Goal: Task Accomplishment & Management: Manage account settings

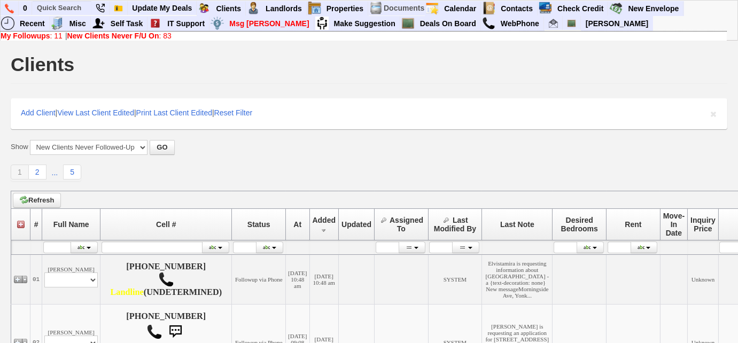
click at [163, 35] on link "New Clients Never F/U On : 83" at bounding box center [119, 36] width 104 height 9
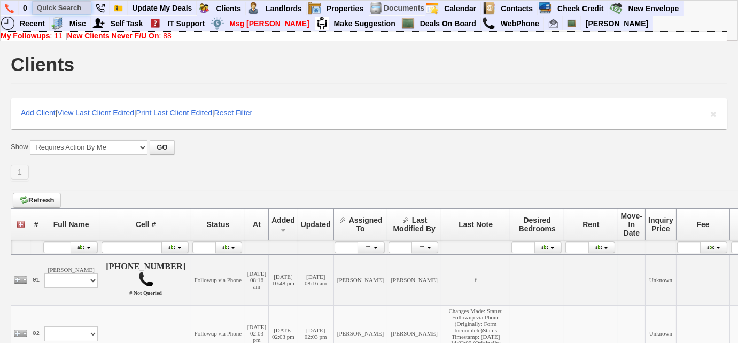
click at [69, 8] on input "text" at bounding box center [62, 7] width 59 height 13
paste input "347-797-8275"
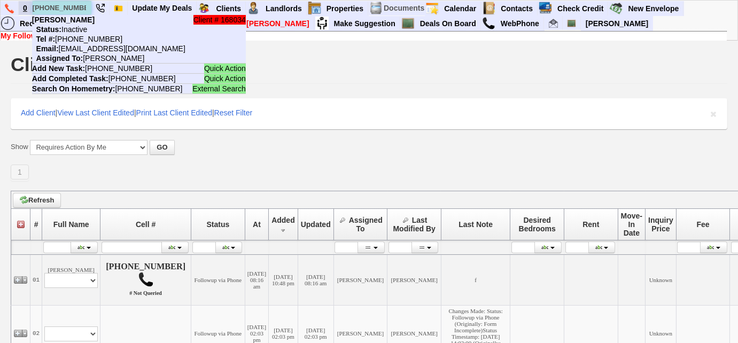
drag, startPoint x: 83, startPoint y: 5, endPoint x: 28, endPoint y: 3, distance: 55.0
click at [684, 1] on ul "0 347-797-8275 Client # 168034 Avery Gill Status: Inactive Tel #: 347-797-8275 …" at bounding box center [684, 1] width 0 height 0
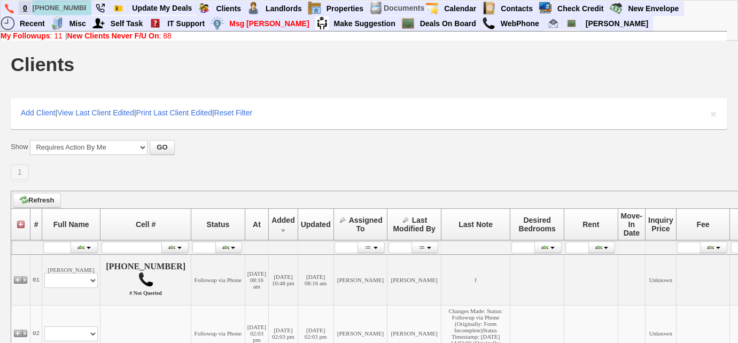
paste input "914-319-7556"
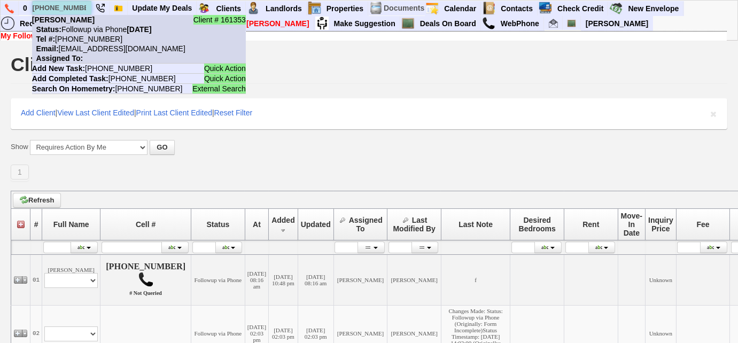
type input "914-319-7556"
click at [89, 32] on nobr "Status: Followup via Phone Tuesday, September 23rd, 2025" at bounding box center [92, 29] width 120 height 9
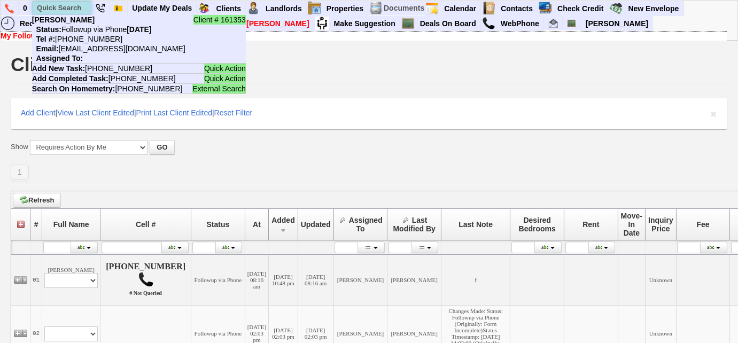
click at [77, 9] on input "text" at bounding box center [62, 7] width 59 height 13
paste input "914-920-8902"
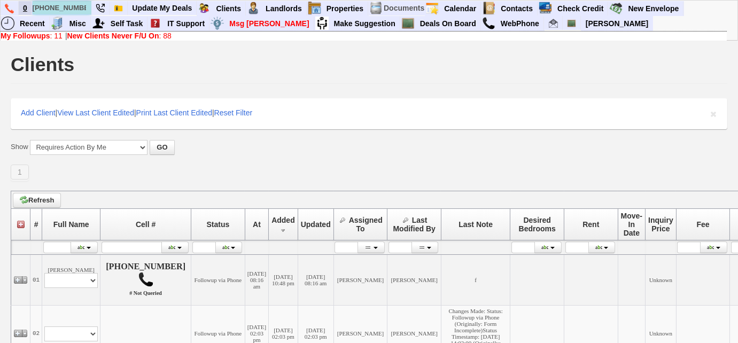
drag, startPoint x: 82, startPoint y: 7, endPoint x: 29, endPoint y: 2, distance: 53.2
click at [684, 1] on ul "0 914-920-8902 Client # 168035 Balwinder Kumar Status: Followup via Phone Tuesd…" at bounding box center [684, 1] width 0 height 0
paste input "858-1307"
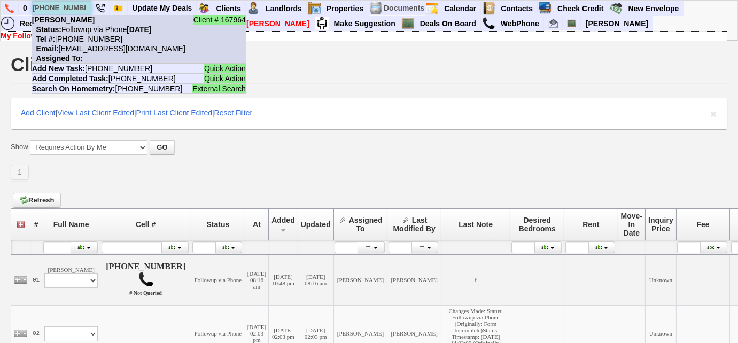
type input "914-858-1307"
click at [93, 49] on nobr "Email: fpy50416x85ni4hg6j9xewy81v@convo.zillow.com" at bounding box center [108, 48] width 153 height 9
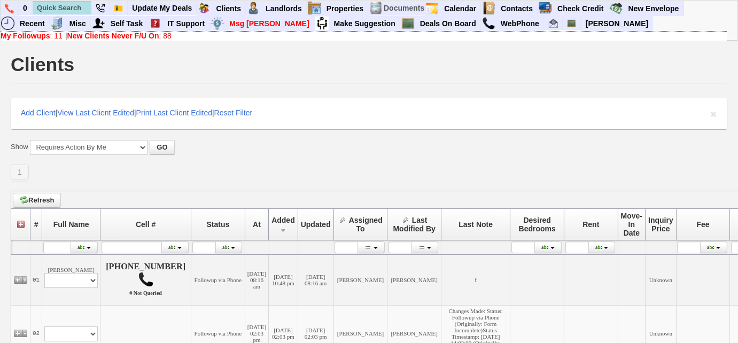
click at [165, 37] on link "New Clients Never F/U On : 88" at bounding box center [119, 36] width 104 height 9
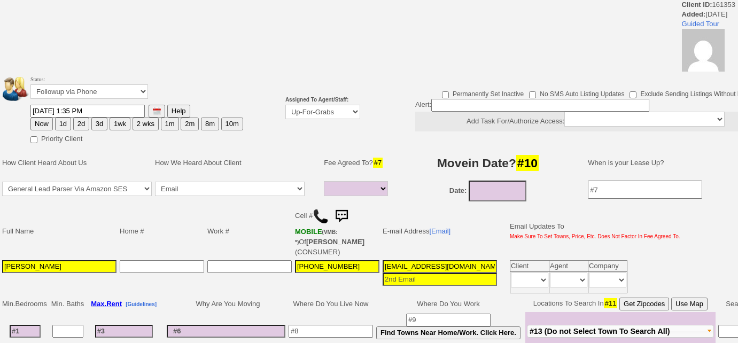
select select
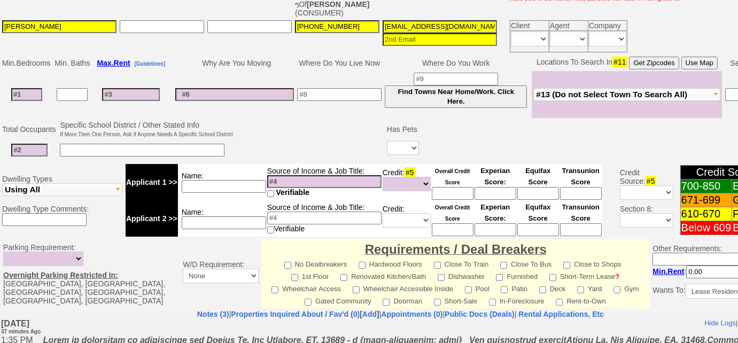
scroll to position [353, 0]
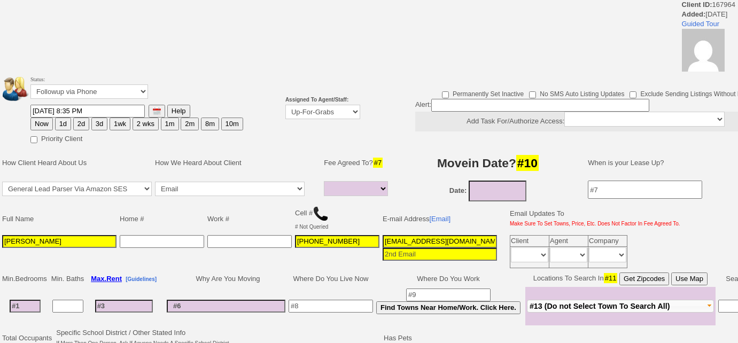
select select
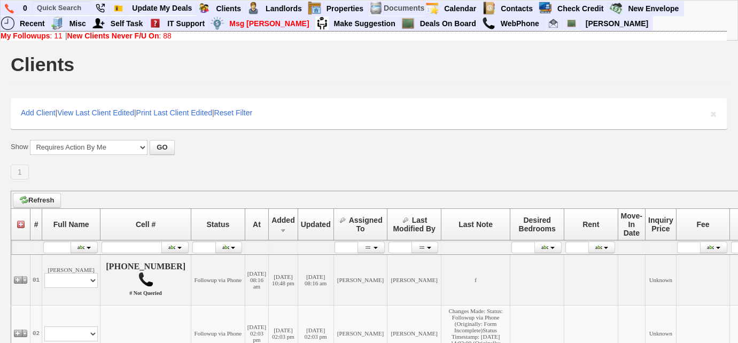
click at [33, 38] on b "My Followups" at bounding box center [26, 36] width 50 height 9
click at [53, 36] on link "My Followups : 11" at bounding box center [32, 36] width 62 height 9
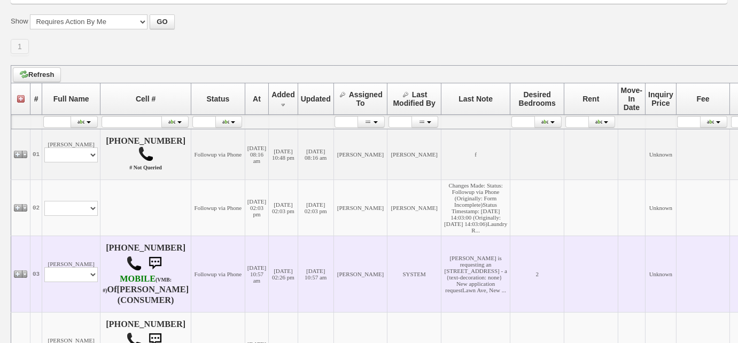
scroll to position [242, 0]
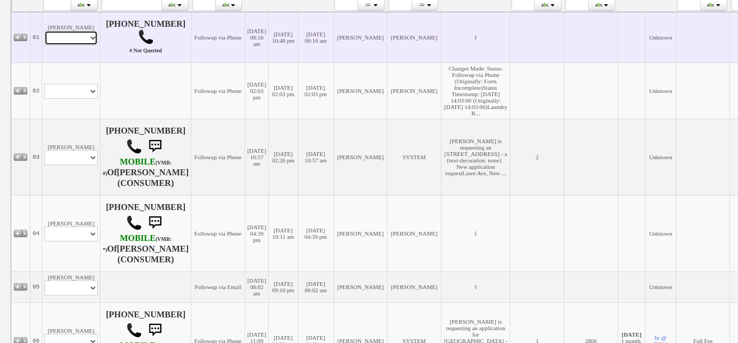
click at [89, 30] on select "Profile Edit Print Email Externally (Will Not Be Tracked In CRM) Closed Deals" at bounding box center [70, 37] width 53 height 15
select select "ChangeURL,/crm/custom/edit_client_form.php?redirect=%2Fcrm%2Fclients.php&id=168…"
click at [44, 30] on select "Profile Edit Print Email Externally (Will Not Be Tracked In CRM) Closed Deals" at bounding box center [70, 37] width 53 height 15
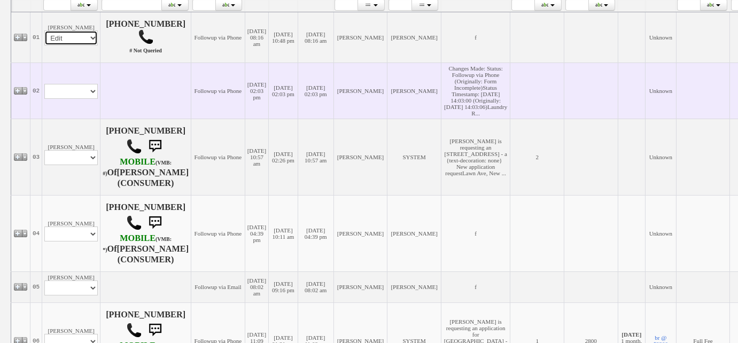
select select
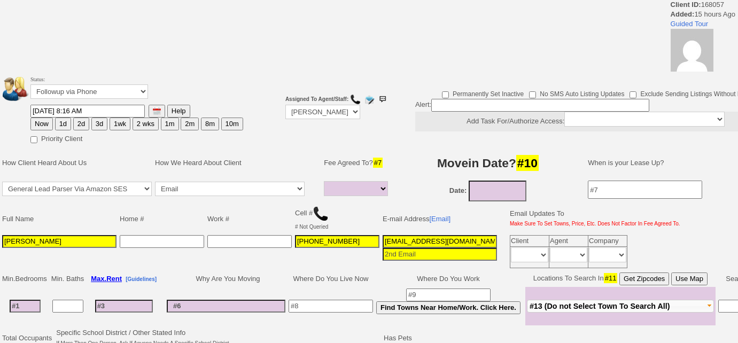
select select
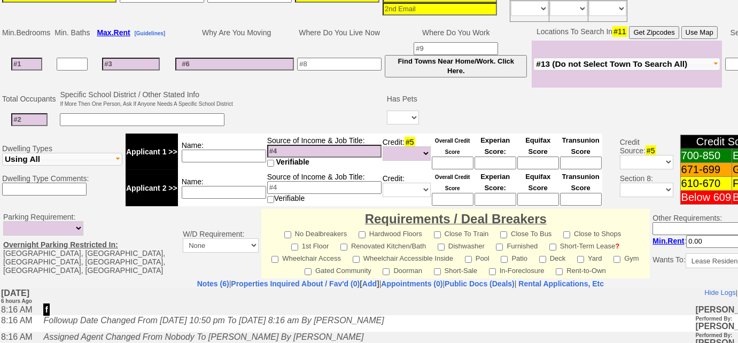
scroll to position [197, 0]
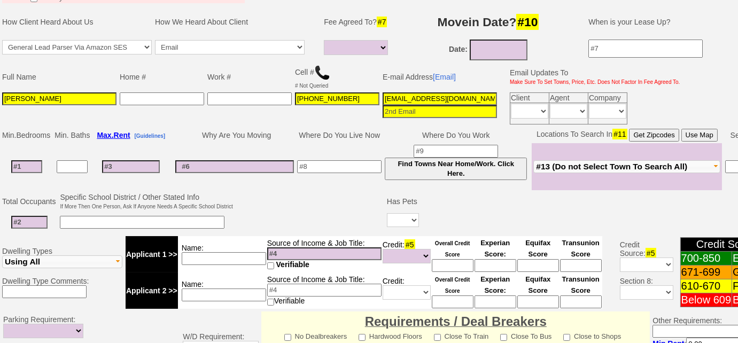
click at [318, 72] on img at bounding box center [322, 73] width 16 height 16
click at [322, 73] on img at bounding box center [322, 73] width 16 height 16
drag, startPoint x: 30, startPoint y: 95, endPoint x: 0, endPoint y: 95, distance: 30.4
click at [0, 95] on td "Full Name Home # Work # Cell # # Not Queried E-mail Address [Email] Email Updat…" at bounding box center [400, 94] width 801 height 64
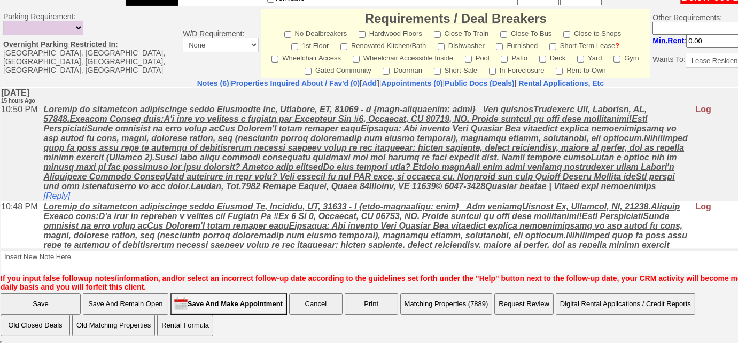
scroll to position [97, 0]
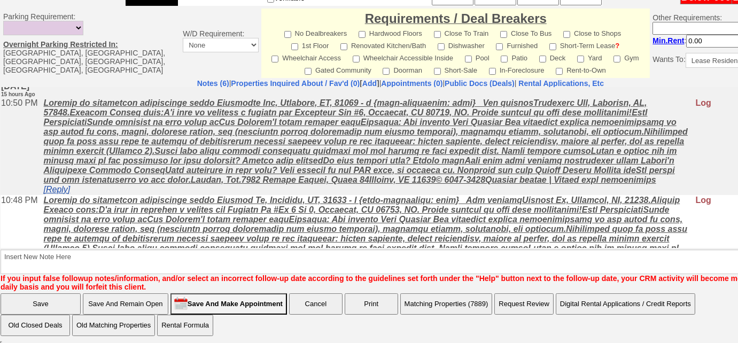
click at [68, 193] on link "[Reply]" at bounding box center [56, 188] width 27 height 9
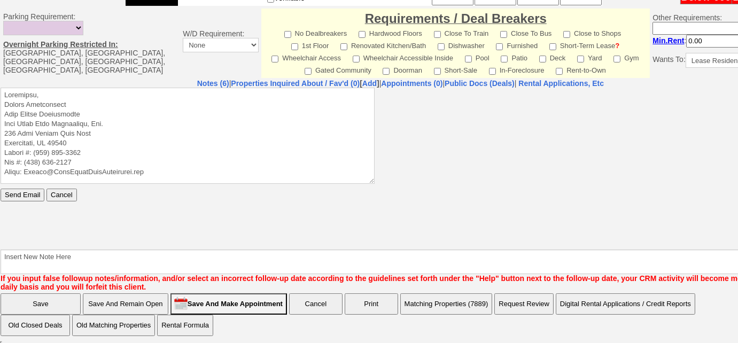
scroll to position [0, 0]
click at [93, 90] on textarea at bounding box center [188, 135] width 374 height 96
paste textarea "Good Afternoon Vanessa, Thank you for inquiring on one of our rental properties…"
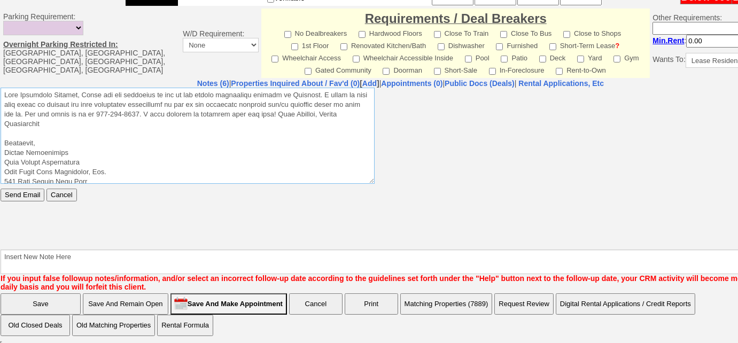
drag, startPoint x: 87, startPoint y: 92, endPoint x: 142, endPoint y: 168, distance: 94.0
click at [87, 92] on textarea at bounding box center [188, 135] width 374 height 96
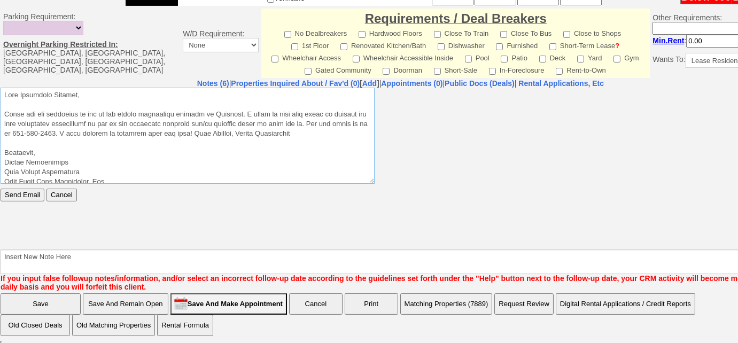
drag, startPoint x: 319, startPoint y: 132, endPoint x: 205, endPoint y: 134, distance: 113.8
click at [205, 134] on textarea at bounding box center [188, 135] width 374 height 96
type textarea "Good Afternoon Vanessa, Thank you for inquiring on one of our rental properties…"
click at [29, 194] on input "Send Email" at bounding box center [23, 194] width 44 height 13
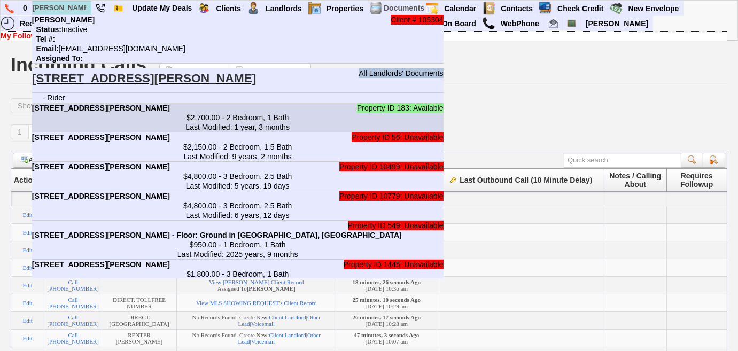
type input "[PERSON_NAME]"
click at [113, 118] on center "$2,700.00 - 2 Bedroom, 1 Bath Last Modified: 1 year, 3 months" at bounding box center [237, 122] width 411 height 19
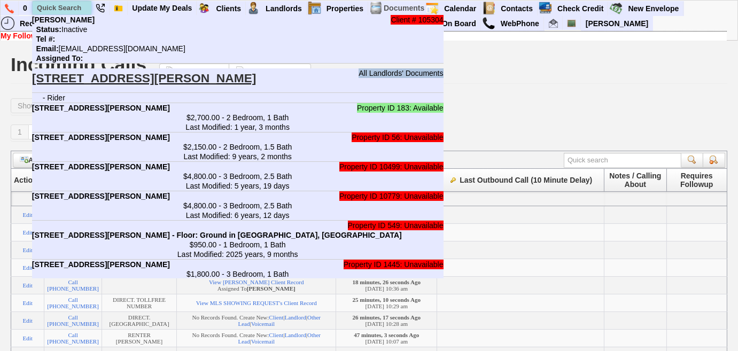
click at [77, 4] on input "text" at bounding box center [62, 7] width 59 height 13
paste input "[PHONE_NUMBER]"
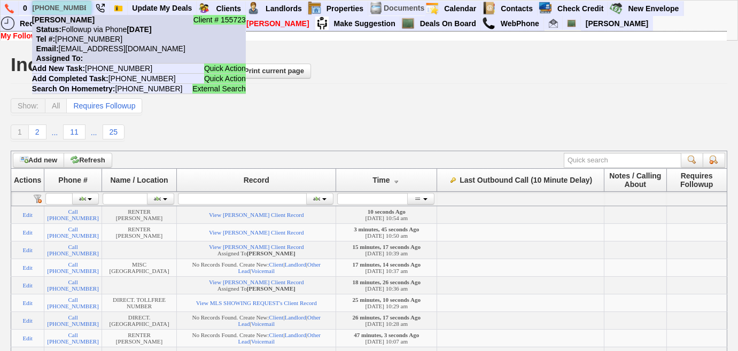
type input "[PHONE_NUMBER]"
click at [94, 39] on nobr "Tel #: [PHONE_NUMBER]" at bounding box center [77, 39] width 90 height 9
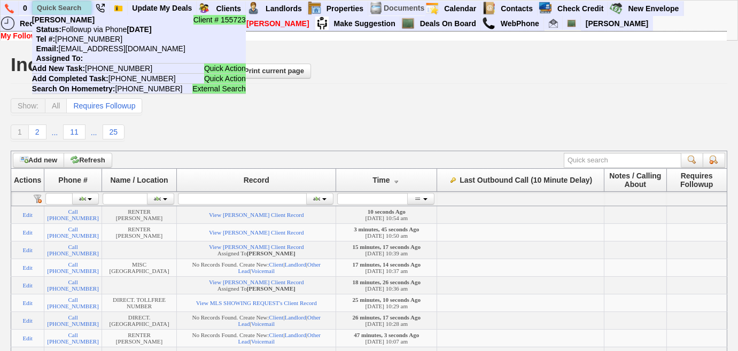
click at [74, 5] on input "text" at bounding box center [62, 7] width 59 height 13
paste input "[PHONE_NUMBER]"
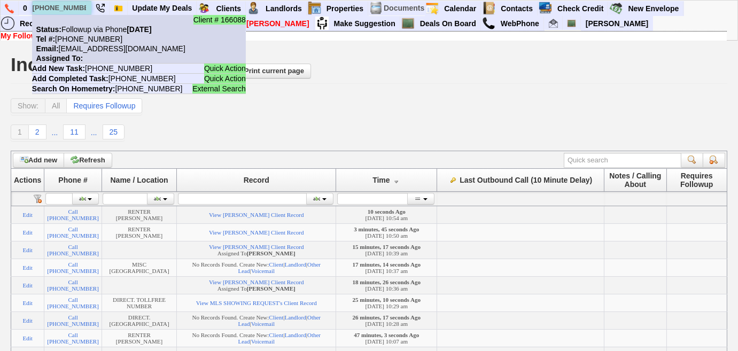
type input "[PHONE_NUMBER]"
click at [86, 39] on nobr "Tel #: [PHONE_NUMBER]" at bounding box center [77, 39] width 90 height 9
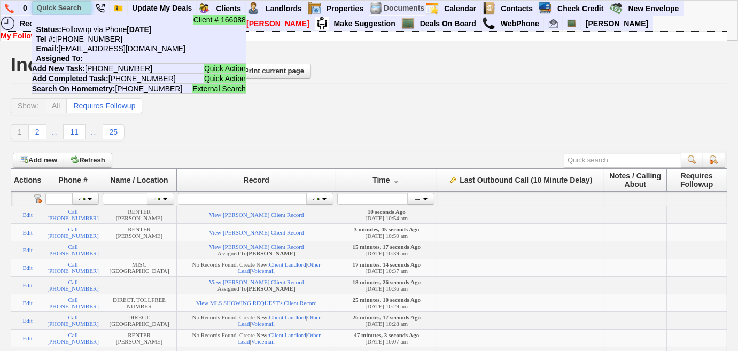
click at [69, 4] on input "text" at bounding box center [62, 7] width 59 height 13
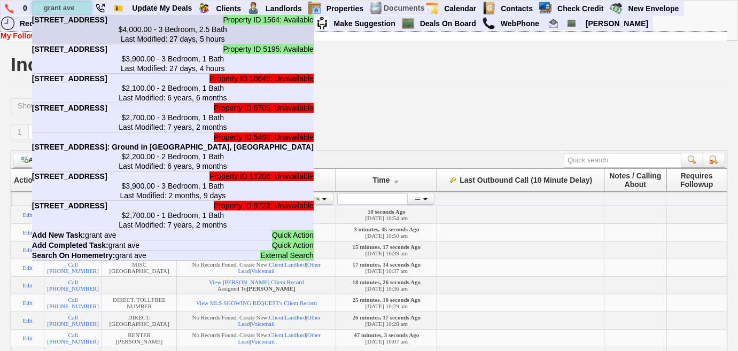
type input "grant ave"
click at [101, 44] on center "$4,000.00 - 3 Bedroom, 2.5 Bath Last Modified: 27 days, 5 hours" at bounding box center [172, 34] width 281 height 19
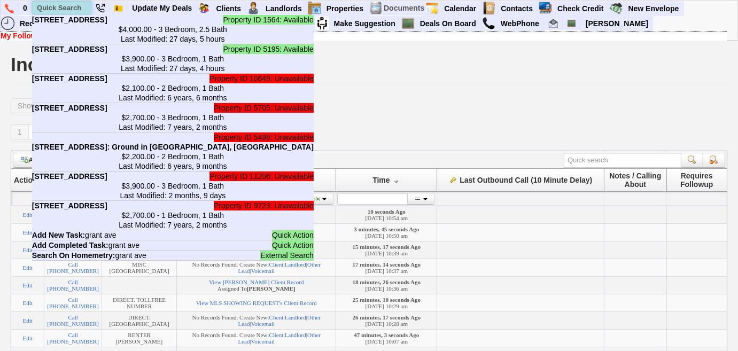
click at [61, 12] on input "text" at bounding box center [62, 7] width 59 height 13
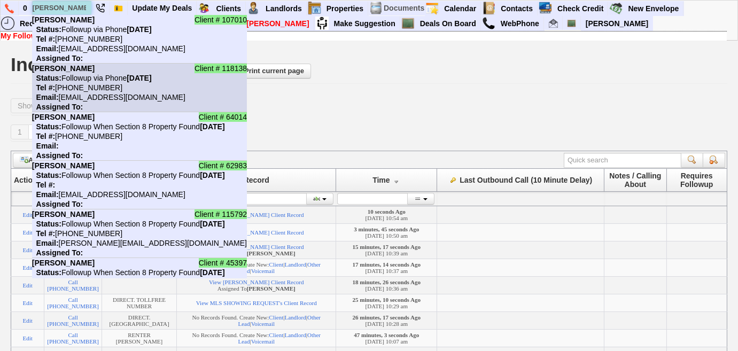
type input "cathy"
click at [82, 86] on nobr "Tel #: 917-771-4435" at bounding box center [77, 87] width 90 height 9
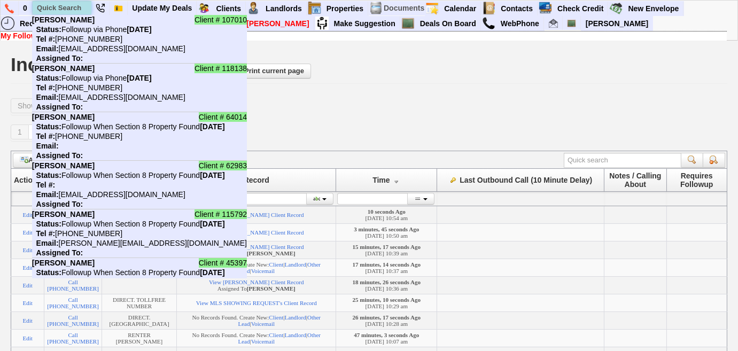
click at [61, 8] on input "text" at bounding box center [62, 7] width 59 height 13
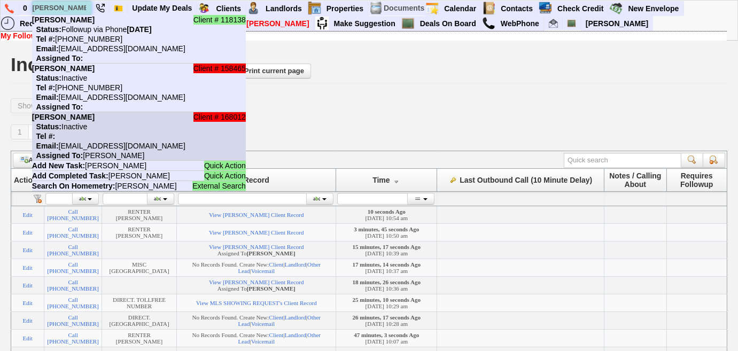
type input "cathy wright"
click at [113, 132] on li "Client # 168012 Cathy Wright Status: Inactive Tel #: Email: 4eqv2q1e8fbb1i5baac…" at bounding box center [139, 136] width 214 height 49
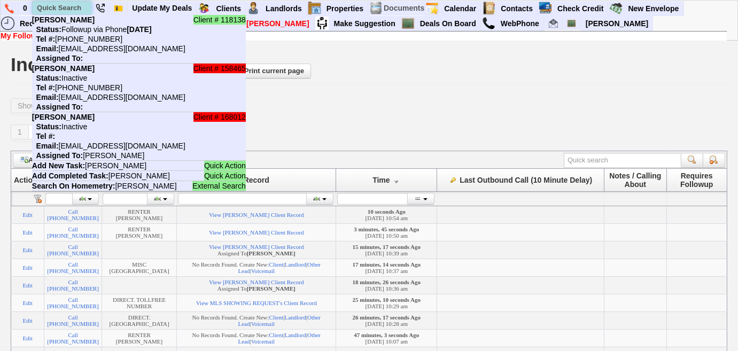
click at [66, 6] on input "text" at bounding box center [62, 7] width 59 height 13
paste input "347-874-7439"
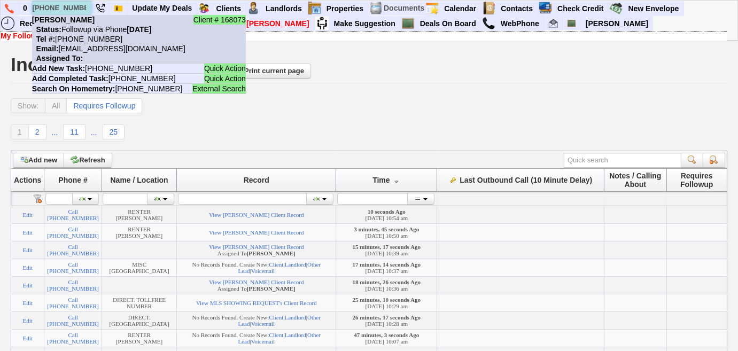
type input "347-874-7439"
click at [83, 23] on b "Leenetra Martin" at bounding box center [63, 19] width 62 height 9
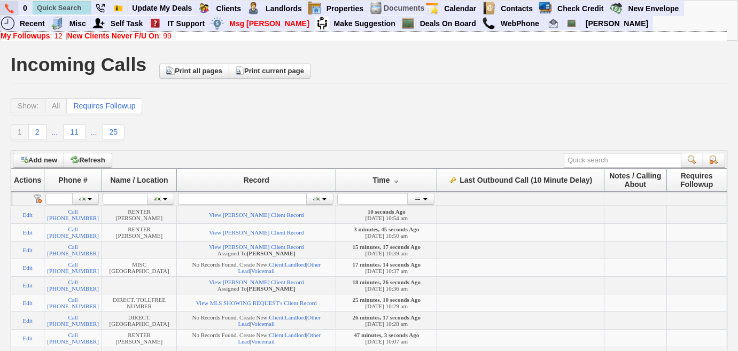
click at [5, 6] on img at bounding box center [9, 9] width 9 height 10
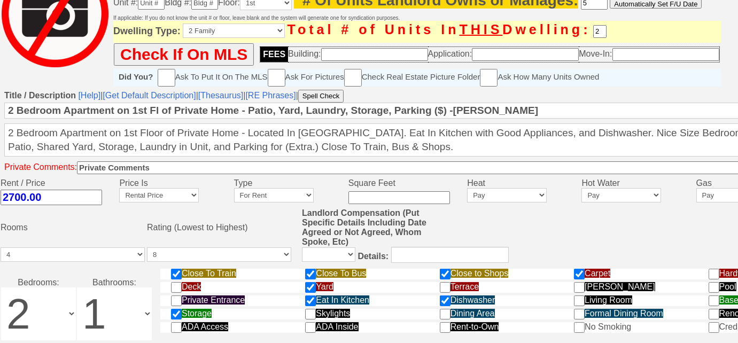
scroll to position [190, 0]
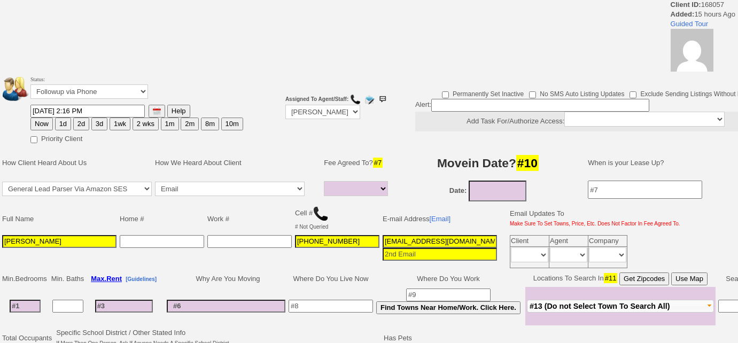
select select
click at [98, 124] on button "3d" at bounding box center [99, 124] width 16 height 13
type input "[DATE] 02:17 PM"
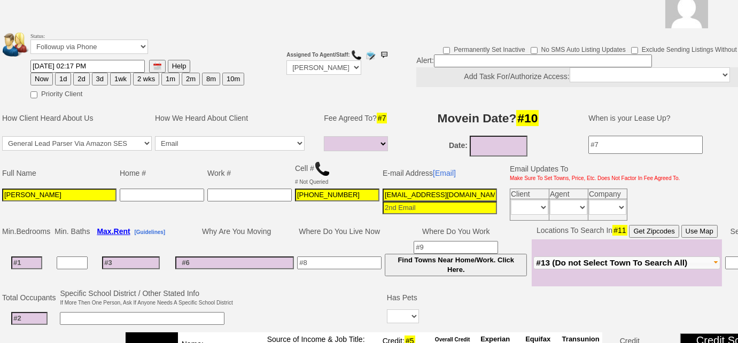
scroll to position [13, 0]
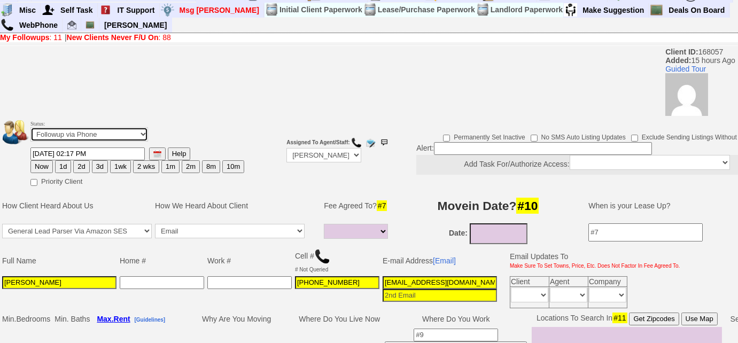
click at [115, 133] on select "Followup via Phone Followup via Email Followup When Section 8 Property Found De…" at bounding box center [89, 134] width 118 height 14
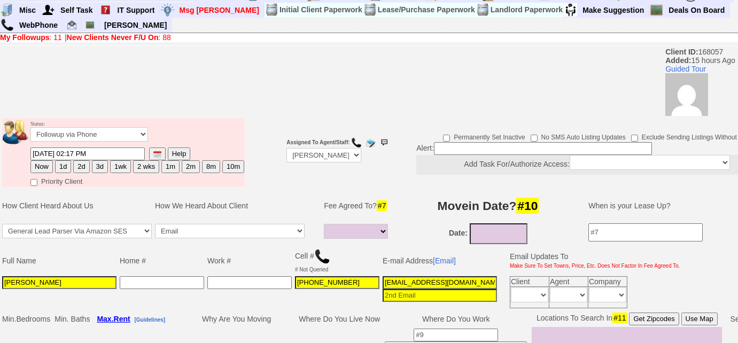
click at [105, 265] on td "Full Name" at bounding box center [60, 261] width 118 height 28
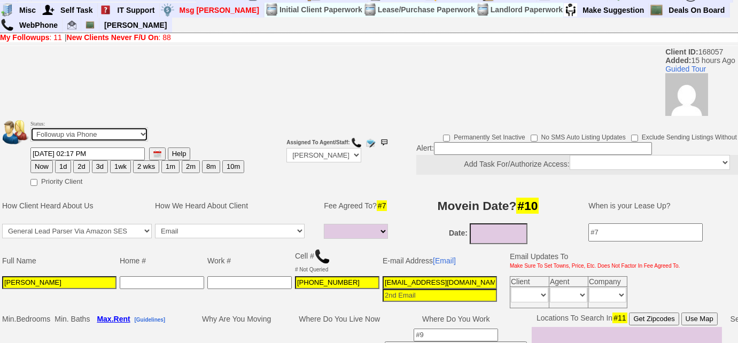
click at [106, 136] on select "Followup via Phone Followup via Email Followup When Section 8 Property Found De…" at bounding box center [89, 134] width 118 height 14
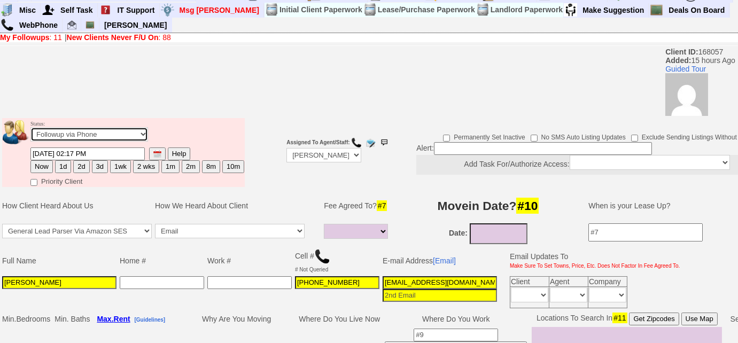
select select "Inactive"
click at [30, 127] on select "Followup via Phone Followup via Email Followup When Section 8 Property Found De…" at bounding box center [89, 134] width 118 height 14
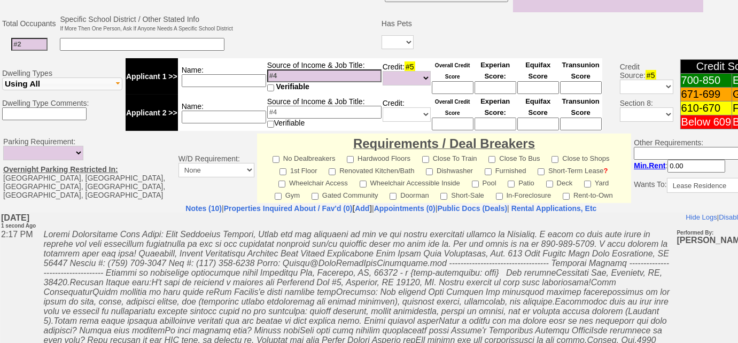
scroll to position [481, 0]
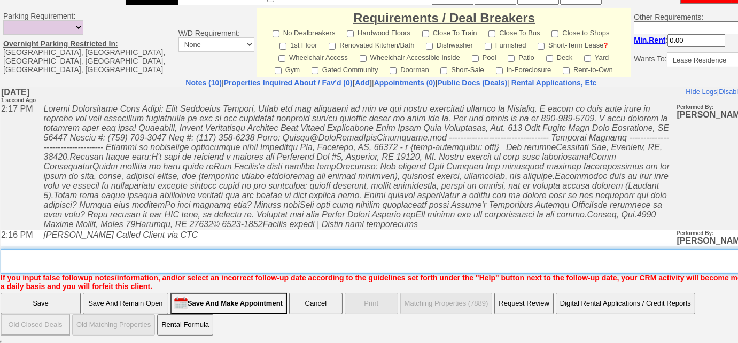
click at [144, 259] on textarea "Insert New Note Here" at bounding box center [395, 261] width 788 height 25
click at [124, 254] on textarea "Insert New Note Here" at bounding box center [395, 261] width 788 height 25
type textarea "tried calling, not a workigNG #, sent email to fu"
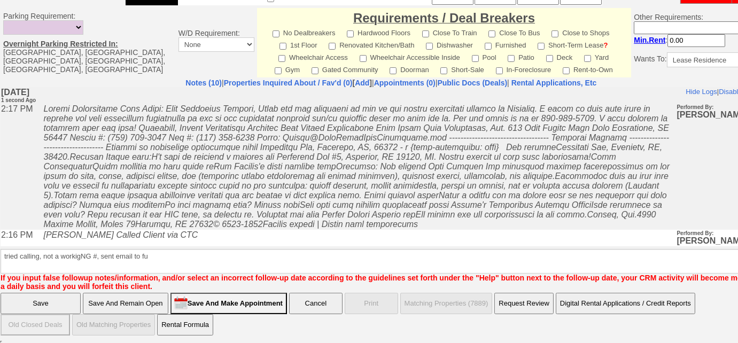
click at [69, 304] on input "Save" at bounding box center [41, 303] width 80 height 21
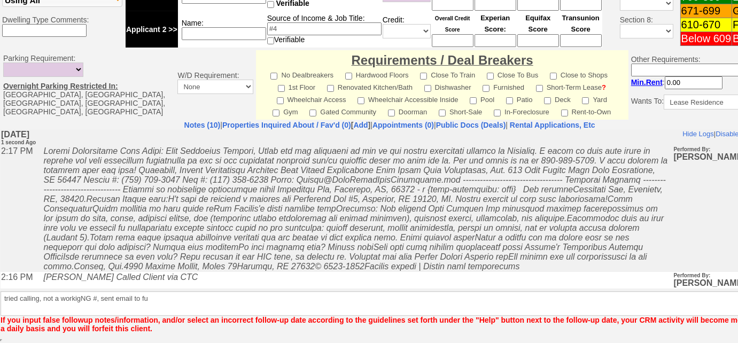
scroll to position [438, 0]
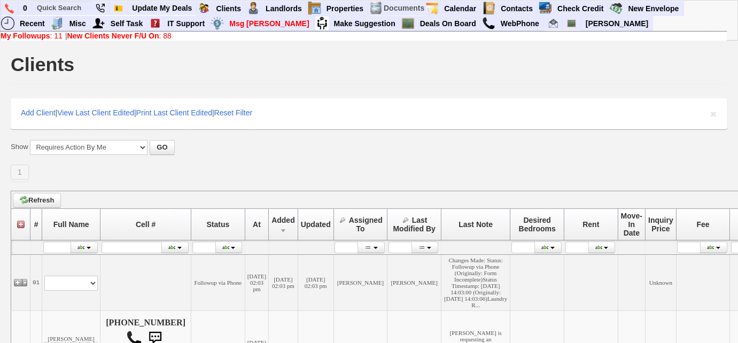
click at [54, 37] on link "My Followups : 11" at bounding box center [32, 36] width 62 height 9
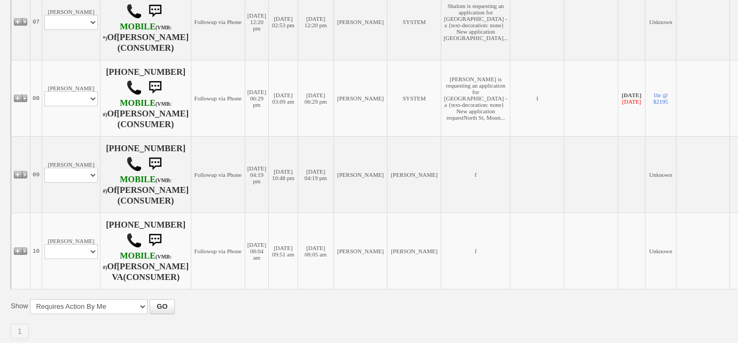
scroll to position [745, 0]
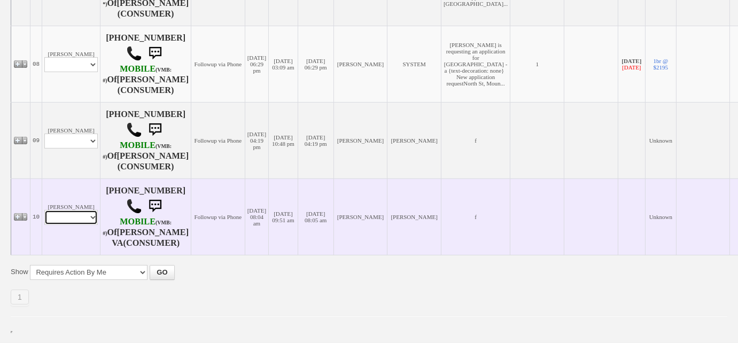
click at [89, 216] on select "Profile Edit Print Email Externally (Will Not Be Tracked In CRM) Closed Deals" at bounding box center [70, 217] width 53 height 15
select select "ChangeURL,/crm/custom/edit_client_form.php?redirect=%2Fcrm%2Fclients.php&id=794…"
click at [44, 212] on select "Profile Edit Print Email Externally (Will Not Be Tracked In CRM) Closed Deals" at bounding box center [70, 217] width 53 height 15
select select
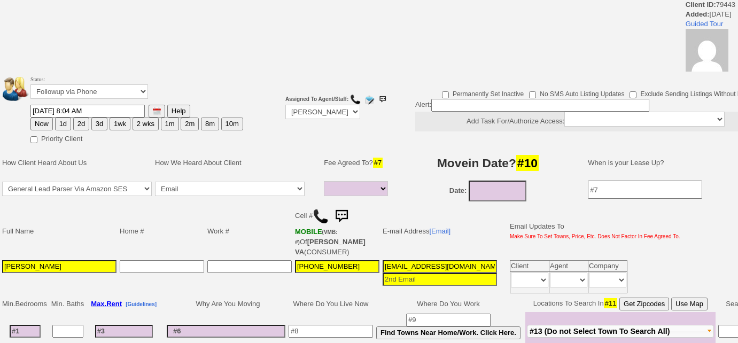
select select
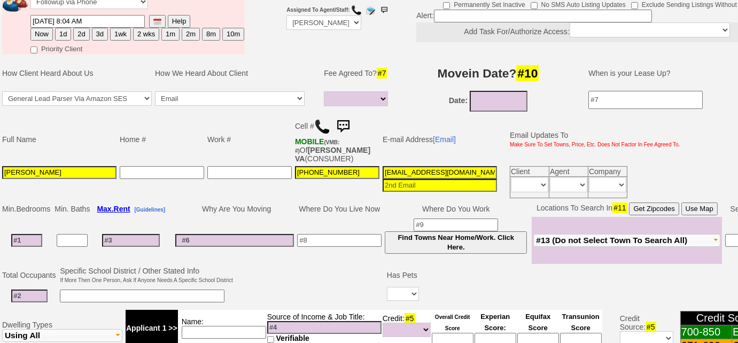
scroll to position [201, 0]
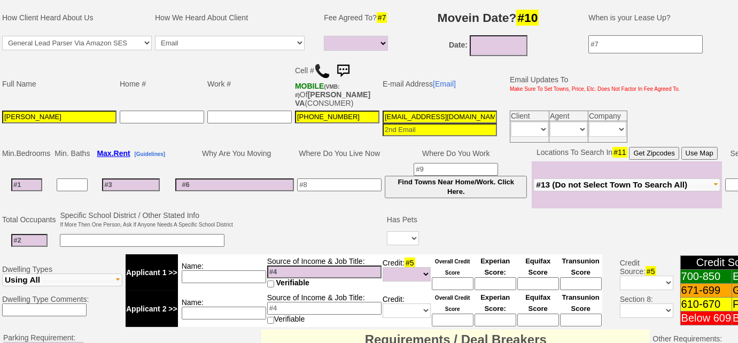
click at [319, 67] on img at bounding box center [322, 71] width 16 height 16
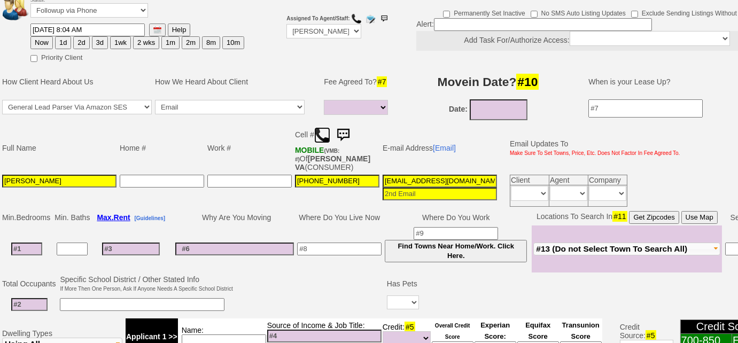
scroll to position [56, 0]
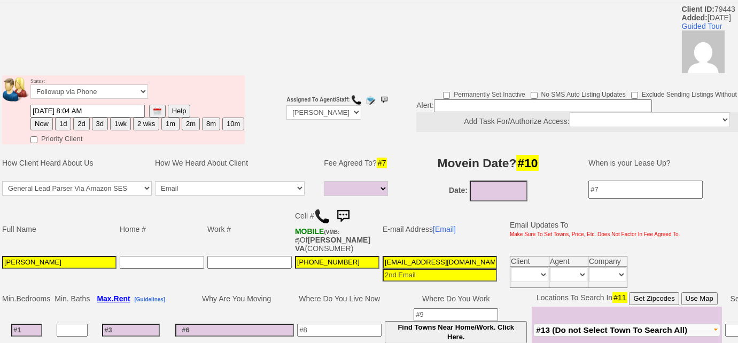
click at [98, 126] on button "3d" at bounding box center [100, 124] width 16 height 13
type input "09/26/2025 02:18 PM"
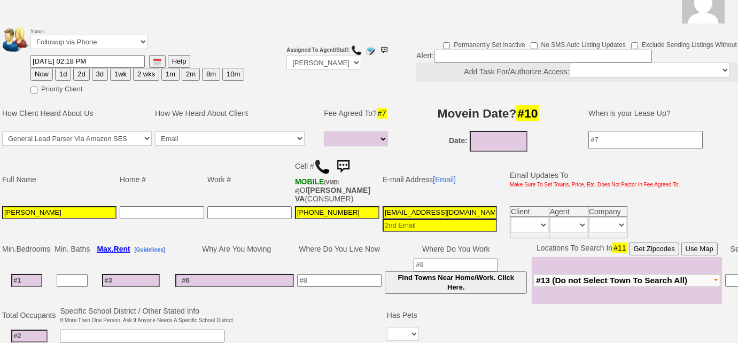
scroll to position [0, 0]
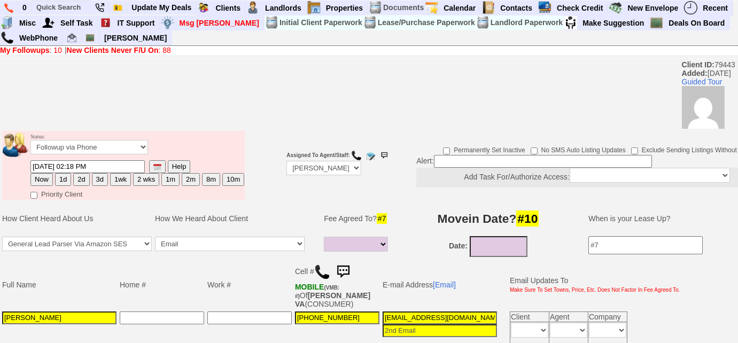
click at [94, 178] on button "3d" at bounding box center [100, 179] width 16 height 13
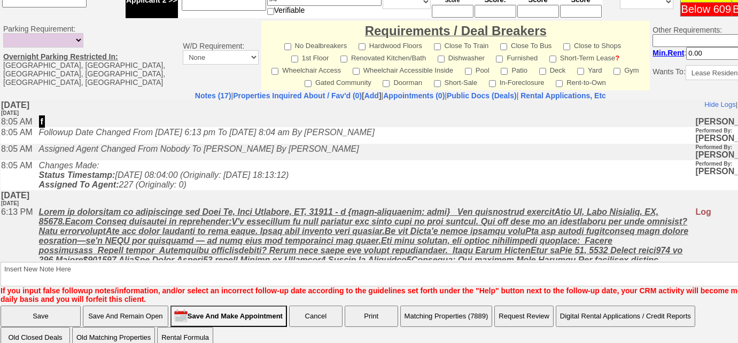
scroll to position [522, 0]
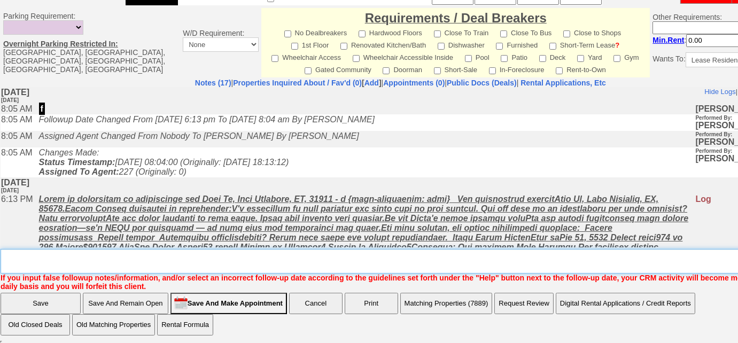
click at [146, 260] on textarea "Insert New Note Here" at bounding box center [404, 261] width 807 height 25
drag, startPoint x: 146, startPoint y: 260, endPoint x: 0, endPoint y: 248, distance: 146.3
click at [0, 248] on td "Notes (17) | Properties Inquired About / Fav'd (0) [ Add ] | Appointments (0) |…" at bounding box center [400, 184] width 801 height 213
type textarea "Left VM to FU"
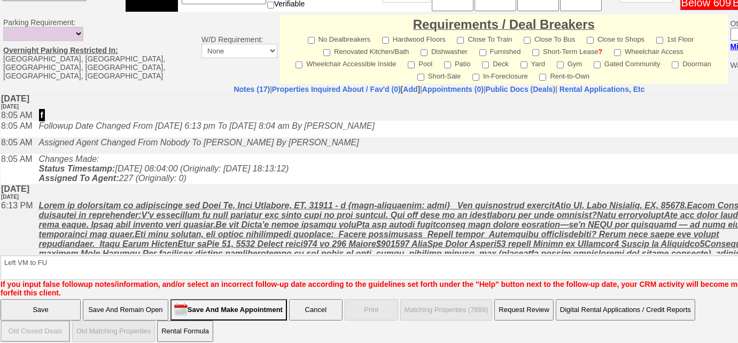
click at [42, 302] on input "Save" at bounding box center [41, 309] width 80 height 21
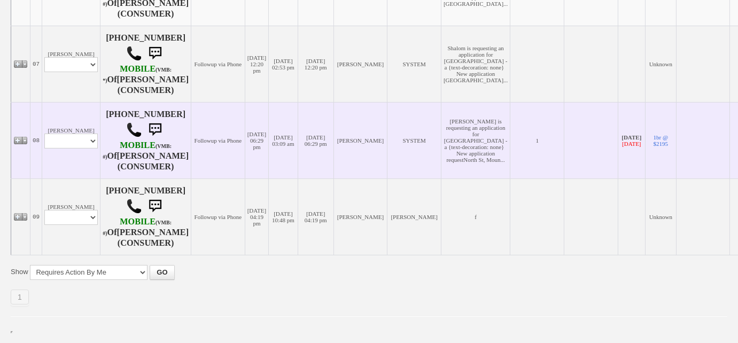
scroll to position [670, 0]
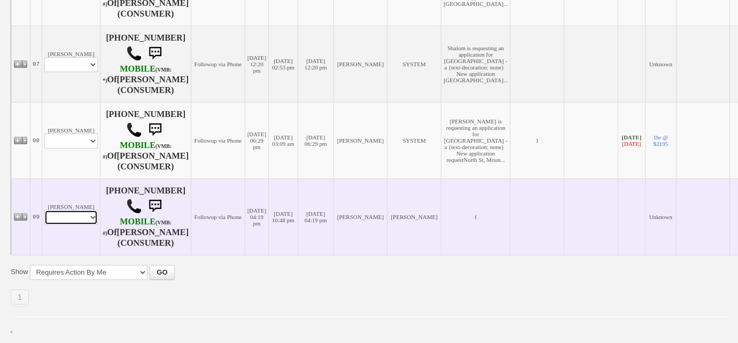
click at [79, 212] on select "Profile Edit Print Email Externally (Will Not Be Tracked In CRM) Closed Deals" at bounding box center [70, 217] width 53 height 15
select select "ChangeURL,/crm/custom/edit_client_form.php?redirect=%2Fcrm%2Fclients.php&id=150…"
click at [44, 212] on select "Profile Edit Print Email Externally (Will Not Be Tracked In CRM) Closed Deals" at bounding box center [70, 217] width 53 height 15
select select
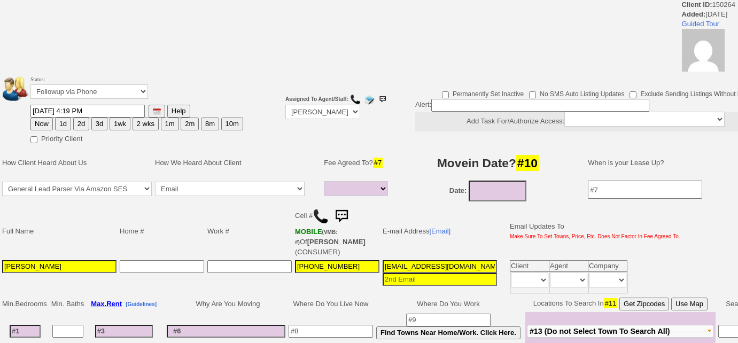
select select
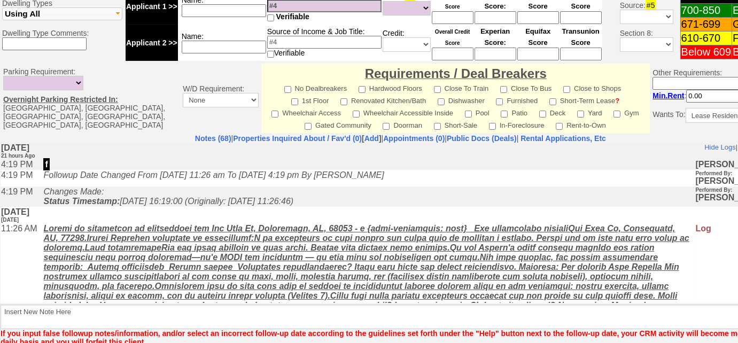
scroll to position [522, 0]
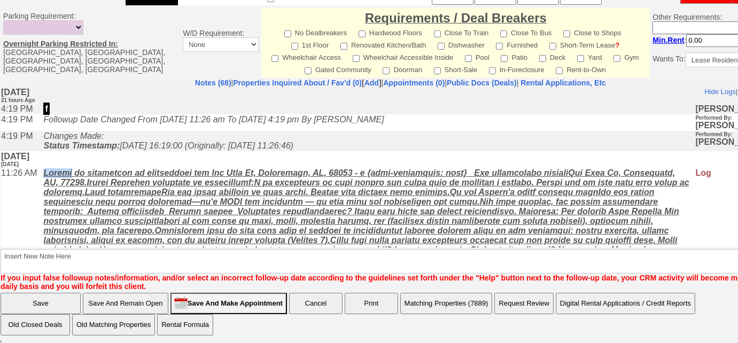
drag, startPoint x: 78, startPoint y: 179, endPoint x: 50, endPoint y: 178, distance: 28.3
click at [50, 178] on u at bounding box center [365, 225] width 645 height 115
copy u "Jenean"
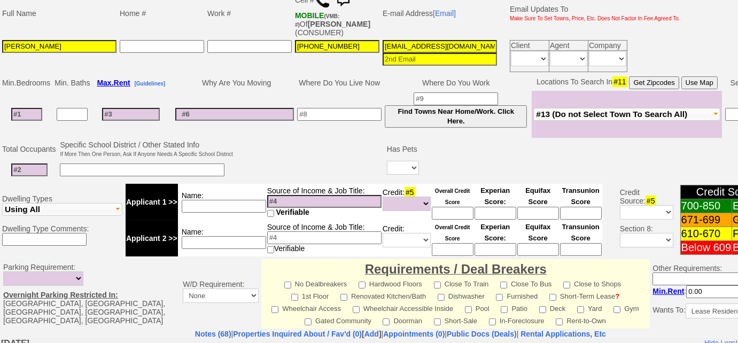
scroll to position [134, 0]
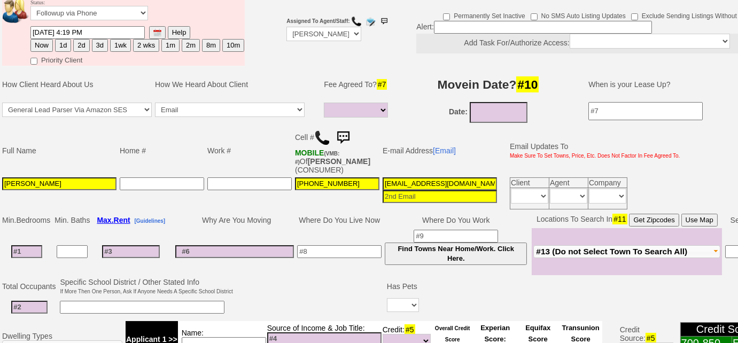
click at [340, 133] on img at bounding box center [342, 137] width 21 height 21
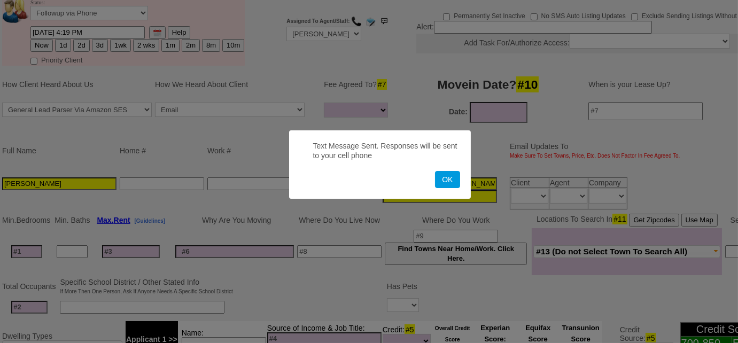
click at [435, 171] on button "OK" at bounding box center [447, 179] width 25 height 17
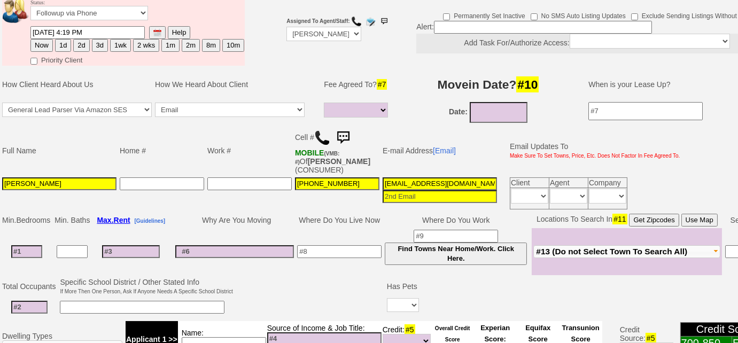
click at [93, 44] on button "3d" at bounding box center [100, 45] width 16 height 13
type input "09/26/2025 02:19 PM"
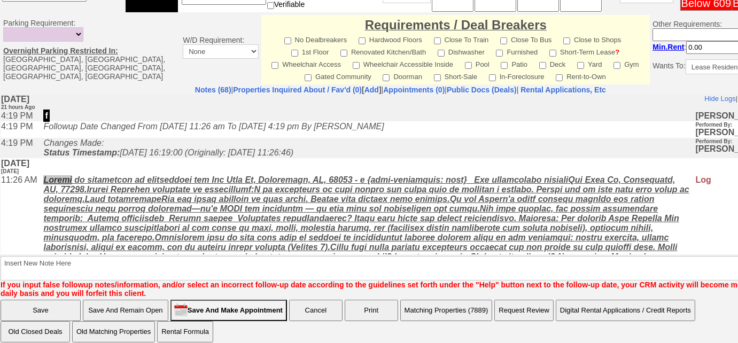
scroll to position [522, 0]
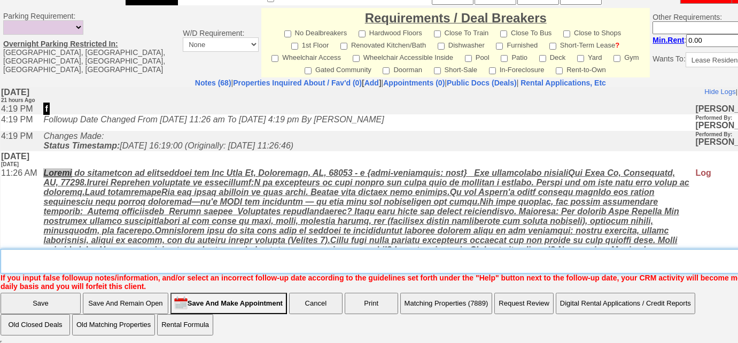
click at [152, 259] on textarea "Insert New Note Here" at bounding box center [404, 261] width 807 height 25
type textarea "sent SMS to FU"
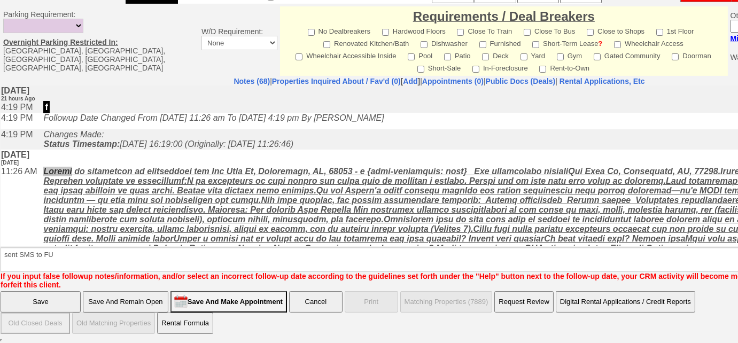
scroll to position [469, 0]
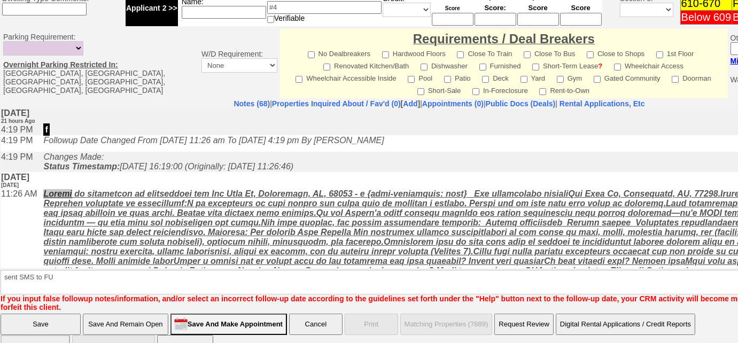
click at [69, 314] on input "Save" at bounding box center [41, 324] width 80 height 21
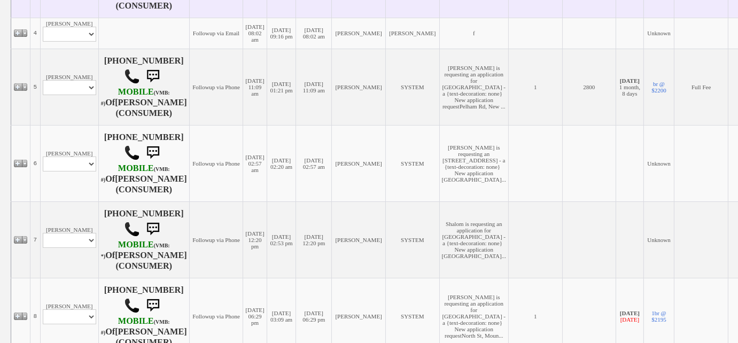
scroll to position [534, 0]
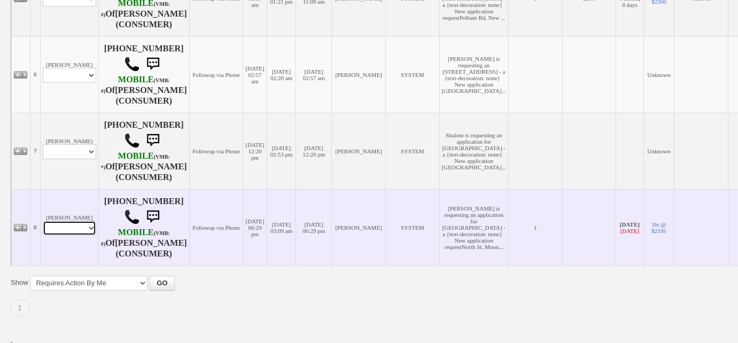
click at [88, 236] on select "Profile Edit Print Email Externally (Will Not Be Tracked In CRM) Closed Deals" at bounding box center [69, 228] width 53 height 15
select select "ChangeURL,/crm/custom/edit_client_form.php?redirect=%2Fcrm%2Fclients.php&id=159…"
click at [43, 236] on select "Profile Edit Print Email Externally (Will Not Be Tracked In CRM) Closed Deals" at bounding box center [69, 228] width 53 height 15
select select
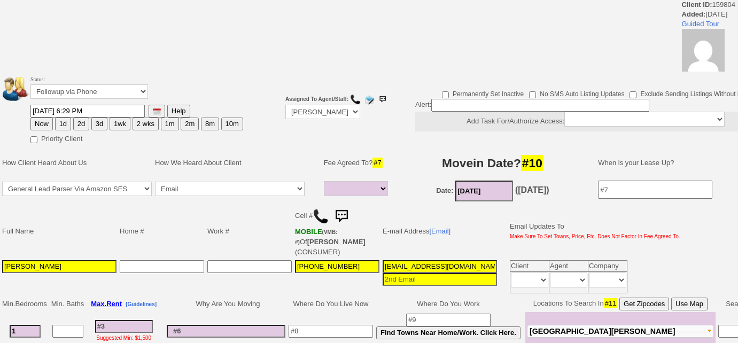
select select
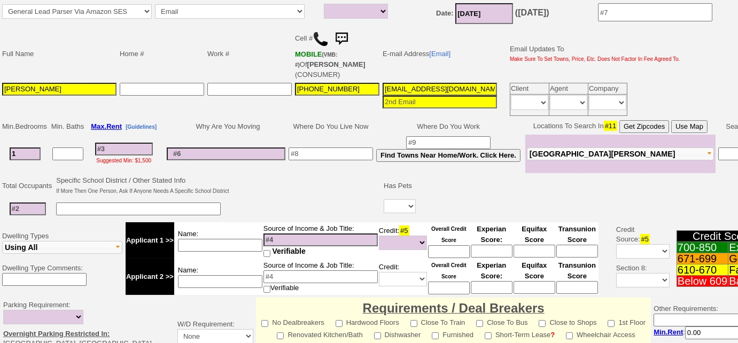
scroll to position [97, 0]
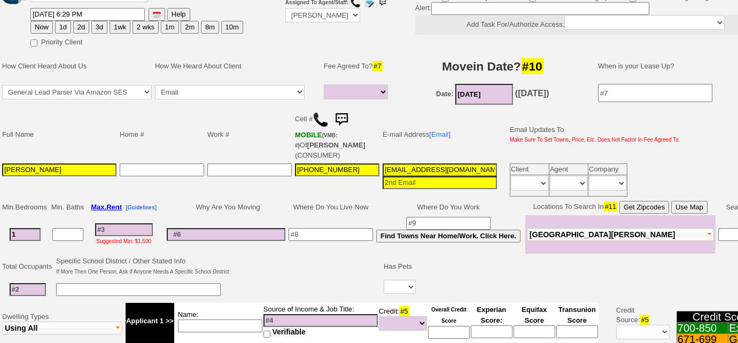
click at [319, 115] on img at bounding box center [320, 120] width 16 height 16
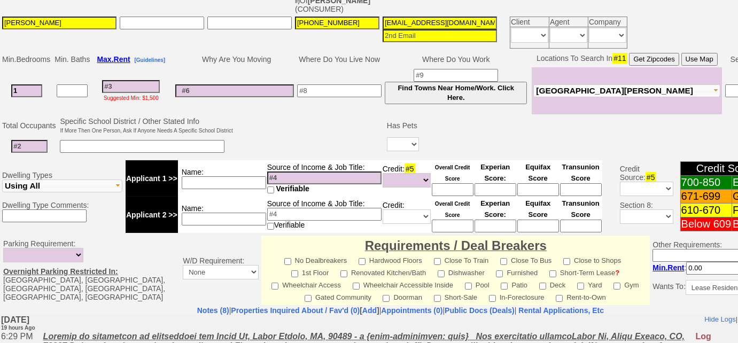
scroll to position [231, 0]
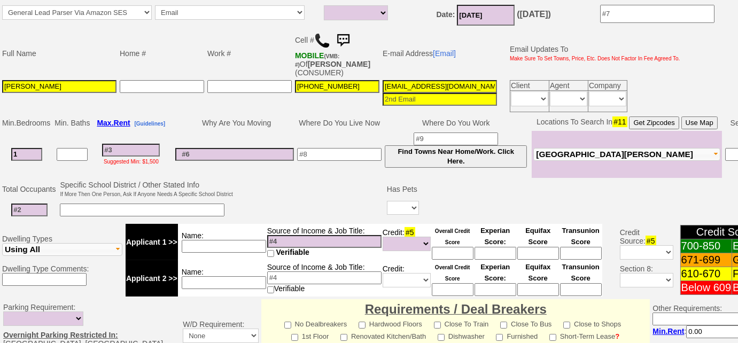
click at [577, 150] on span "[GEOGRAPHIC_DATA][PERSON_NAME]" at bounding box center [614, 154] width 157 height 9
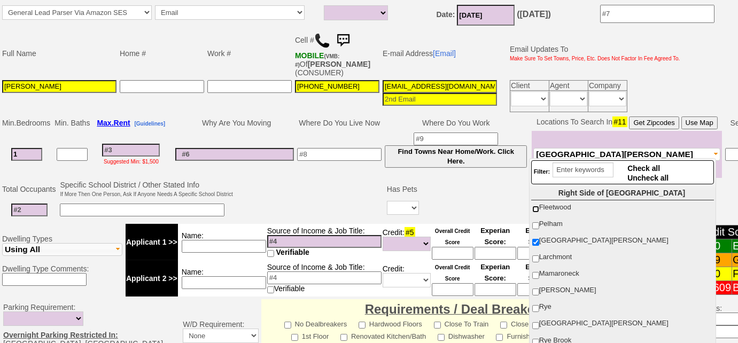
click at [537, 207] on input "Fleetwood" at bounding box center [535, 209] width 7 height 7
checkbox input "true"
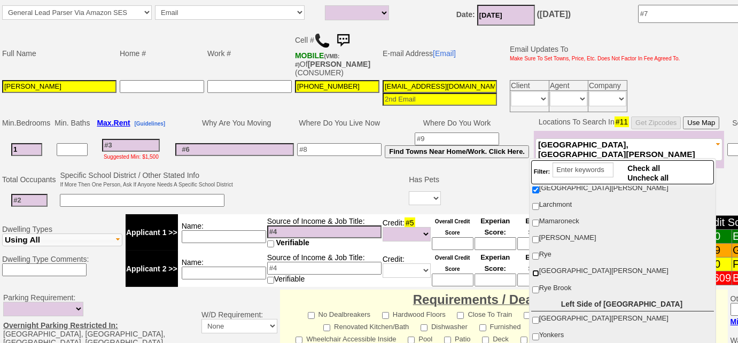
scroll to position [97, 0]
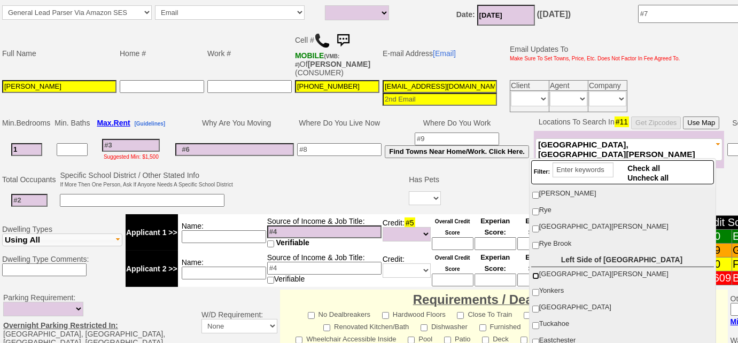
click at [535, 272] on input "[GEOGRAPHIC_DATA][PERSON_NAME]" at bounding box center [535, 275] width 7 height 7
checkbox input "true"
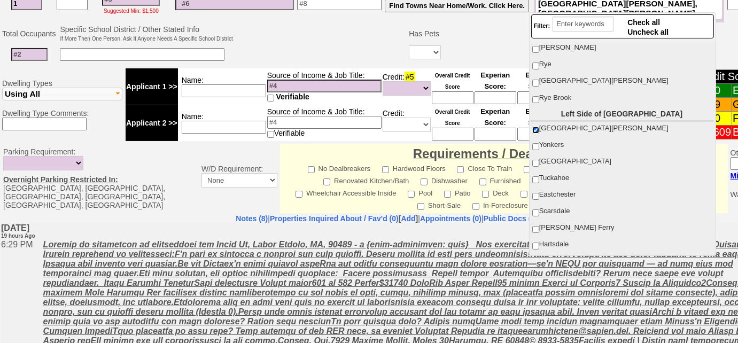
scroll to position [134, 0]
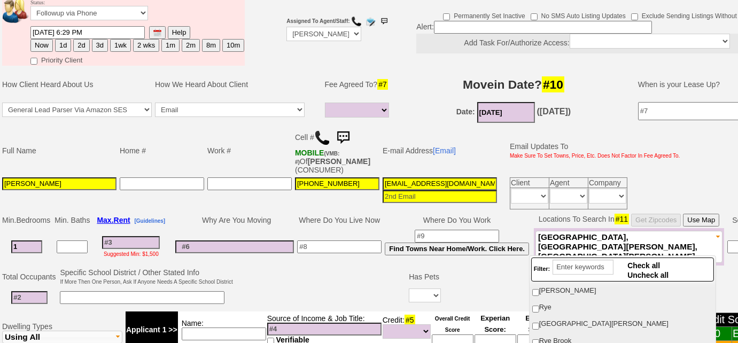
click at [519, 107] on input "01/01/2024" at bounding box center [506, 112] width 58 height 21
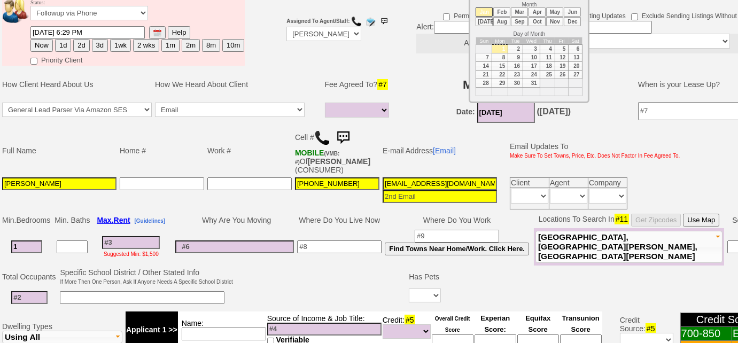
click at [539, 22] on li "Oct" at bounding box center [536, 21] width 17 height 9
type input "10/01/2024"
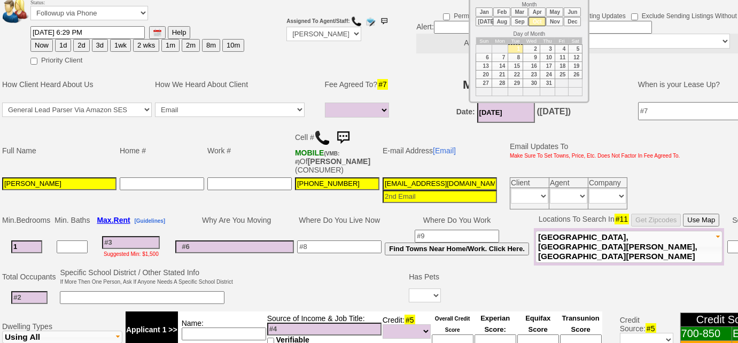
scroll to position [0, 0]
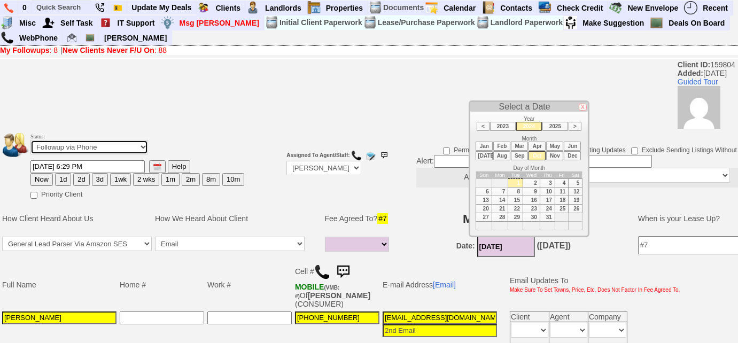
click at [145, 146] on select "Followup via Phone Followup via Email Followup When Section 8 Property Found De…" at bounding box center [89, 147] width 118 height 14
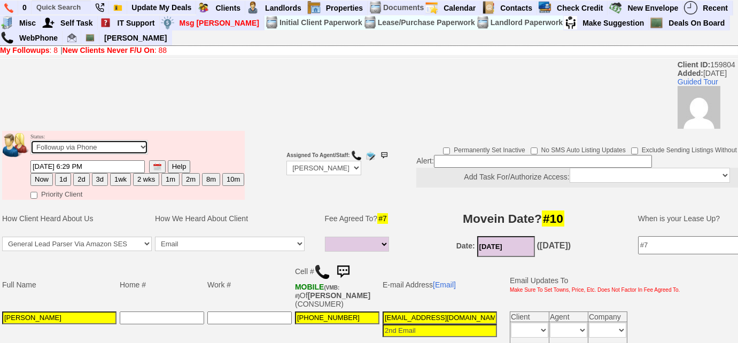
select select "Inactive"
click at [30, 140] on select "Followup via Phone Followup via Email Followup When Section 8 Property Found De…" at bounding box center [89, 147] width 118 height 14
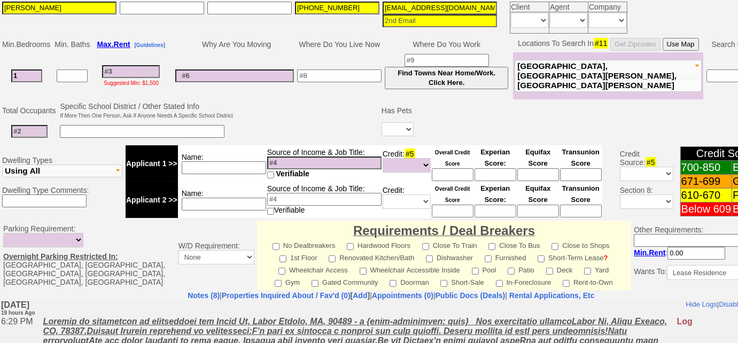
scroll to position [505, 0]
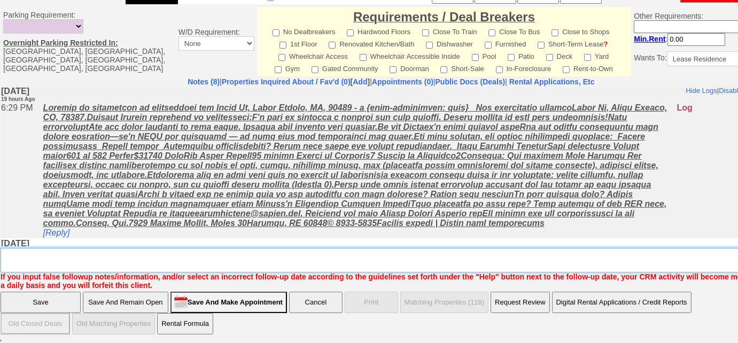
click at [75, 257] on textarea "Insert New Note Here" at bounding box center [395, 260] width 788 height 25
type textarea "just browsing, not seriously looking"
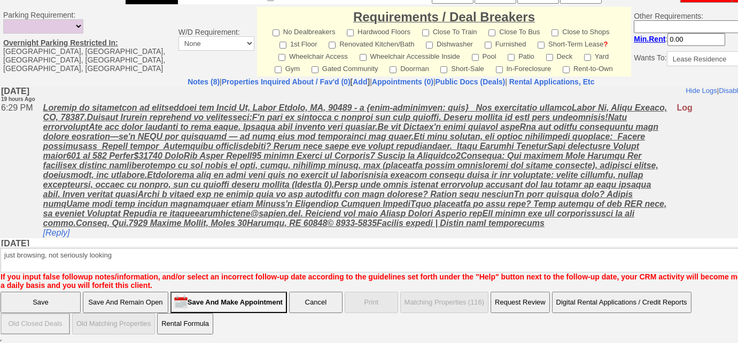
click at [59, 301] on input "Save" at bounding box center [41, 302] width 80 height 21
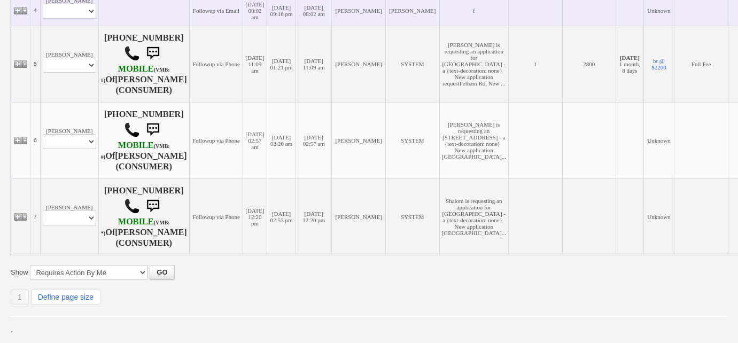
scroll to position [494, 0]
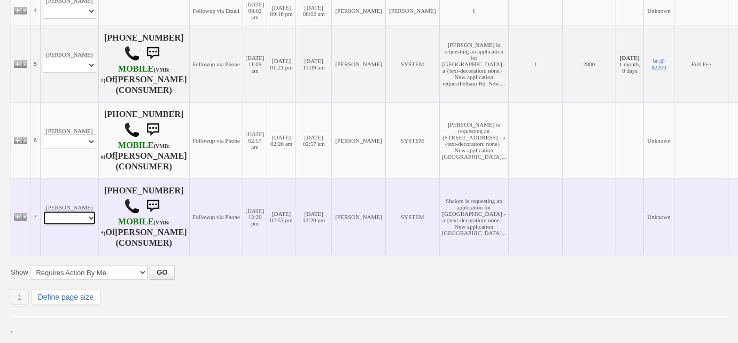
drag, startPoint x: 65, startPoint y: 213, endPoint x: 64, endPoint y: 220, distance: 7.6
click at [65, 213] on select "Profile Edit Print Email Externally (Will Not Be Tracked In CRM) Closed Deals" at bounding box center [69, 217] width 53 height 15
select select "ChangeURL,/crm/custom/edit_client_form.php?redirect=%2Fcrm%2Fclients.php&id=167…"
click at [43, 210] on select "Profile Edit Print Email Externally (Will Not Be Tracked In CRM) Closed Deals" at bounding box center [69, 217] width 53 height 15
select select
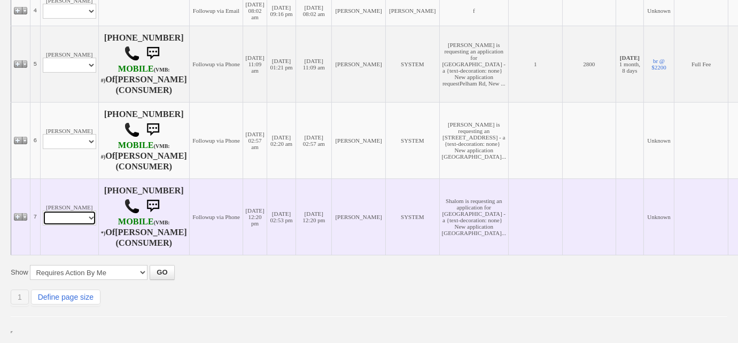
scroll to position [513, 0]
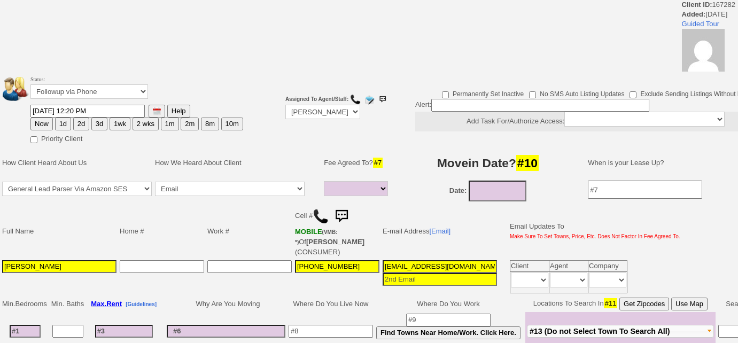
select select
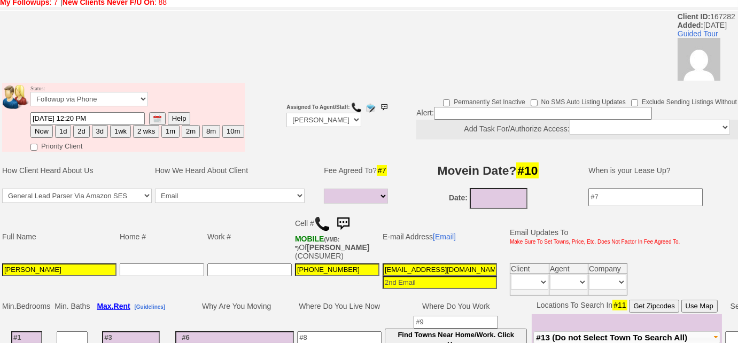
scroll to position [106, 0]
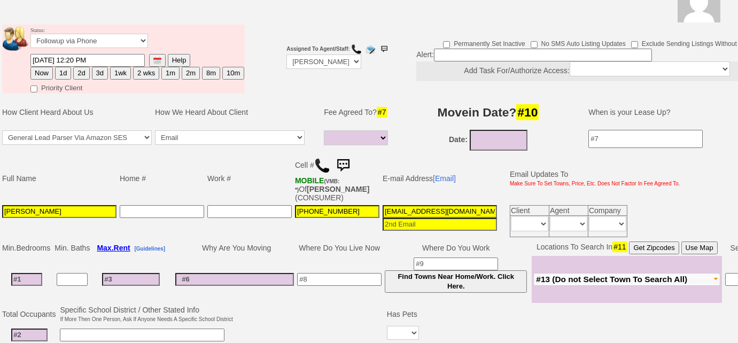
click at [315, 162] on img at bounding box center [322, 166] width 16 height 16
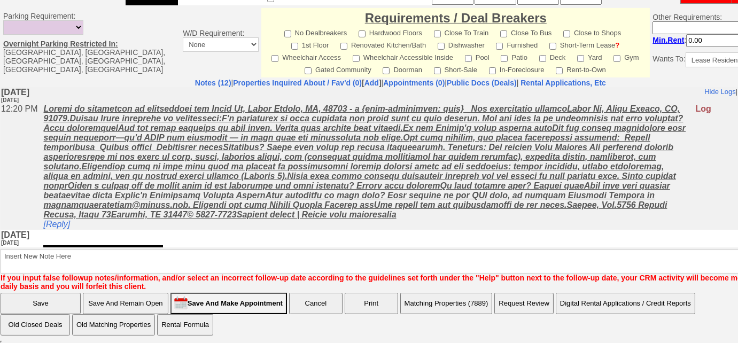
scroll to position [328, 0]
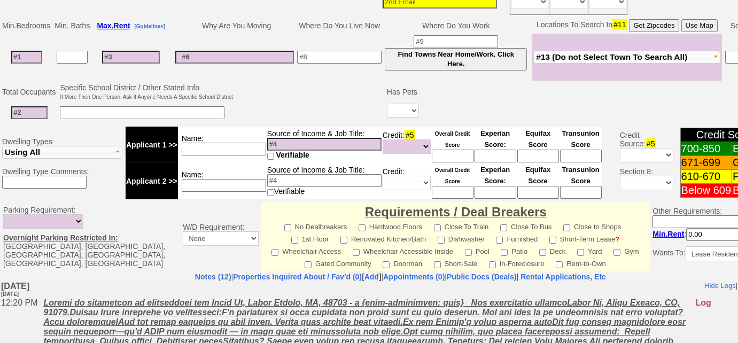
click at [620, 56] on span "#13 (Do not Select Town To Search All)" at bounding box center [611, 56] width 151 height 9
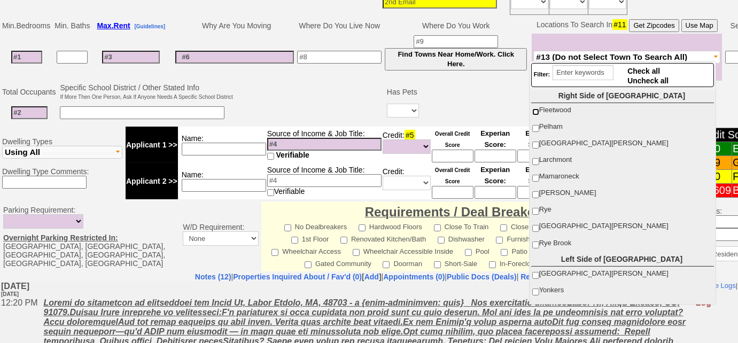
click at [537, 113] on input "Fleetwood" at bounding box center [535, 111] width 7 height 7
checkbox input "true"
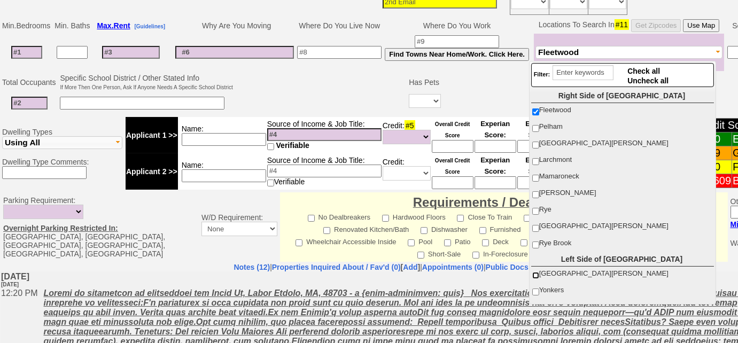
click at [537, 274] on input "[GEOGRAPHIC_DATA][PERSON_NAME]" at bounding box center [535, 275] width 7 height 7
checkbox input "true"
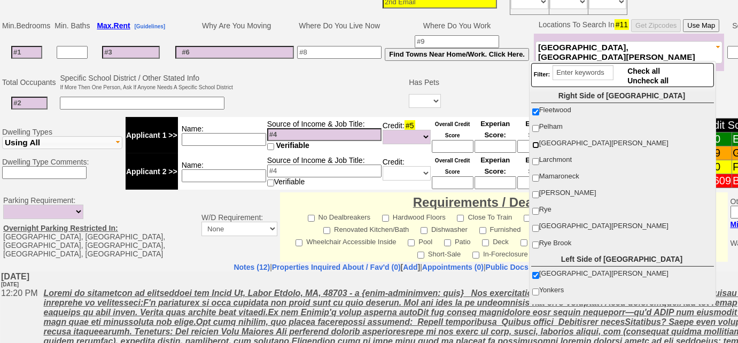
click at [536, 144] on input "[GEOGRAPHIC_DATA][PERSON_NAME]" at bounding box center [535, 145] width 7 height 7
checkbox input "true"
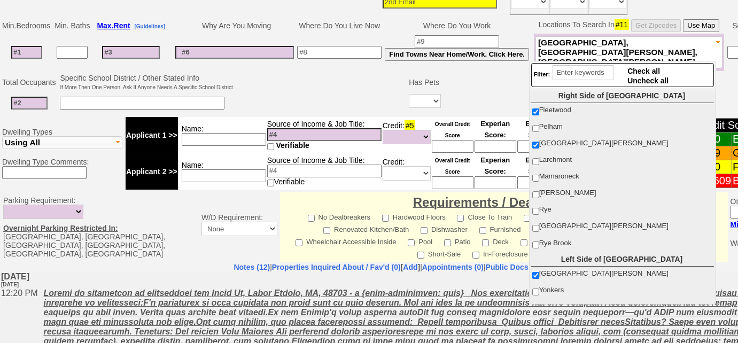
click at [537, 292] on label "Yonkers" at bounding box center [622, 290] width 182 height 14
click at [537, 292] on input "Yonkers" at bounding box center [535, 291] width 7 height 7
checkbox input "true"
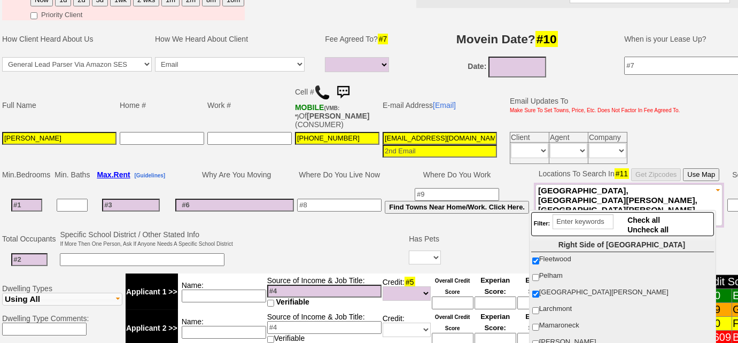
scroll to position [85, 0]
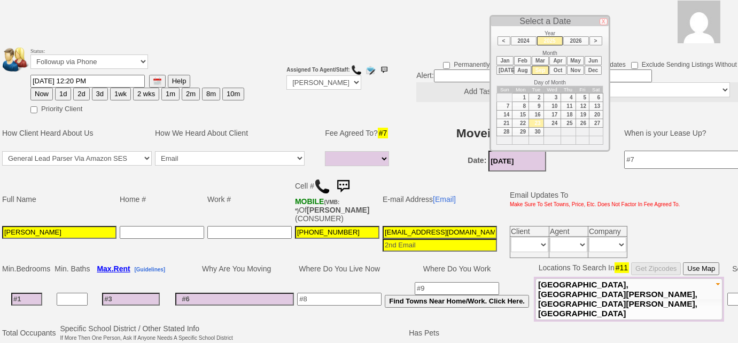
click at [510, 152] on input "09/23/2025" at bounding box center [517, 161] width 58 height 21
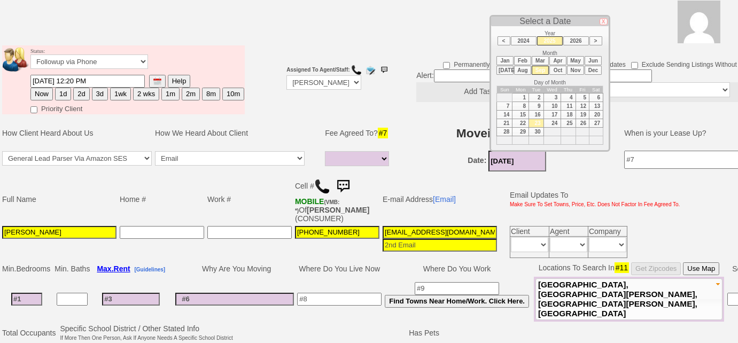
click at [573, 68] on li "Nov" at bounding box center [575, 70] width 17 height 9
click at [561, 67] on li "Oct" at bounding box center [557, 70] width 17 height 9
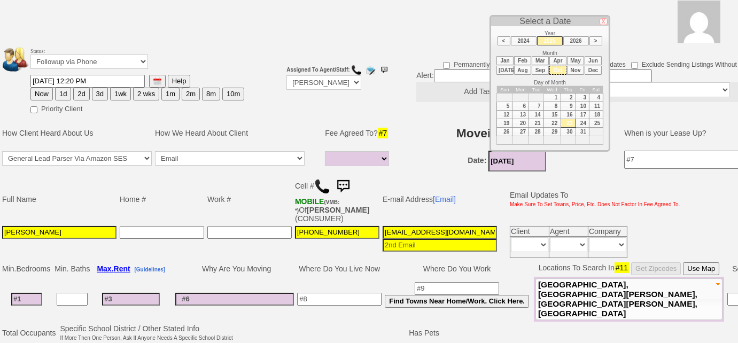
click at [557, 111] on td "15" at bounding box center [551, 115] width 17 height 9
type input "[DATE]"
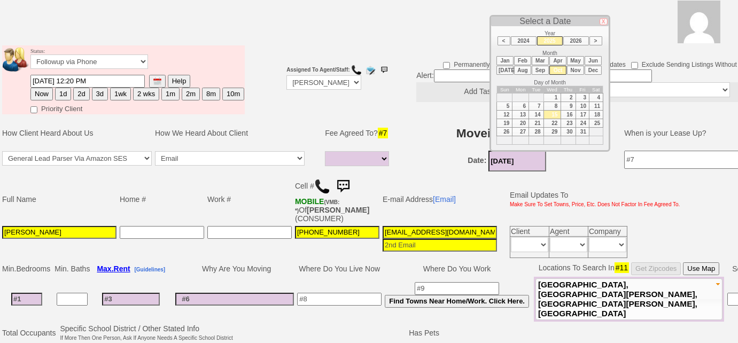
click at [326, 293] on input at bounding box center [339, 299] width 84 height 13
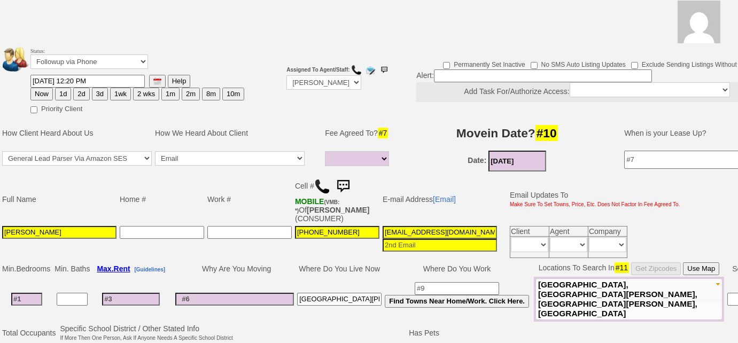
type input "[GEOGRAPHIC_DATA][PERSON_NAME]"
click at [286, 294] on input at bounding box center [234, 299] width 119 height 13
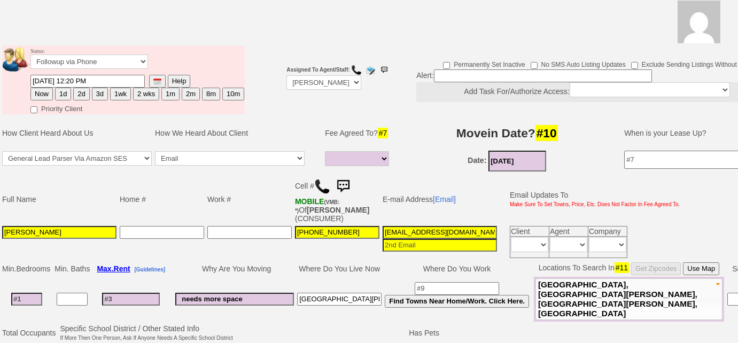
type input "needs more space"
click at [24, 295] on input at bounding box center [26, 299] width 31 height 13
type input "2"
select select
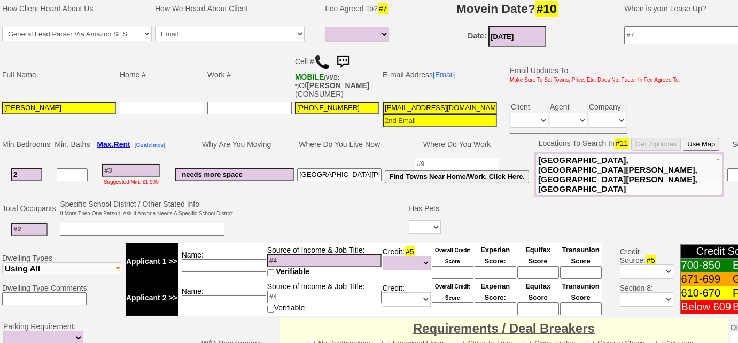
scroll to position [280, 0]
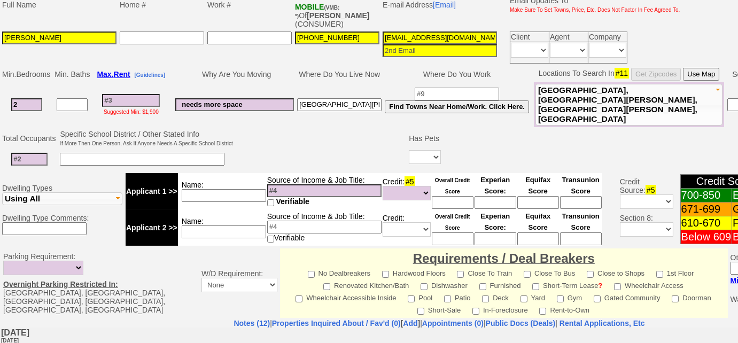
type input "2"
select select
click at [43, 153] on input at bounding box center [29, 159] width 36 height 13
type input "2"
click at [94, 153] on input at bounding box center [142, 159] width 165 height 13
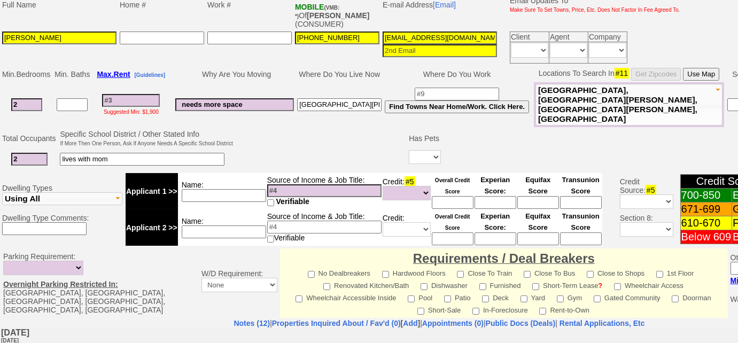
type input "lives with mom"
click at [419, 150] on select "Yes No" at bounding box center [425, 157] width 32 height 14
select select "No"
click at [409, 150] on select "Yes No" at bounding box center [425, 157] width 32 height 14
click at [141, 94] on input at bounding box center [131, 100] width 58 height 13
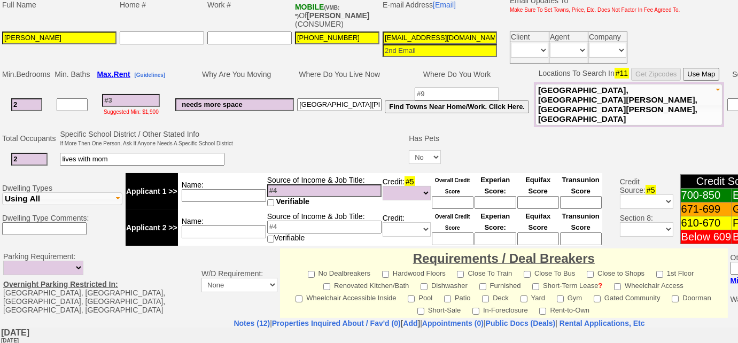
click at [124, 95] on input at bounding box center [131, 100] width 58 height 13
type input "25"
select select
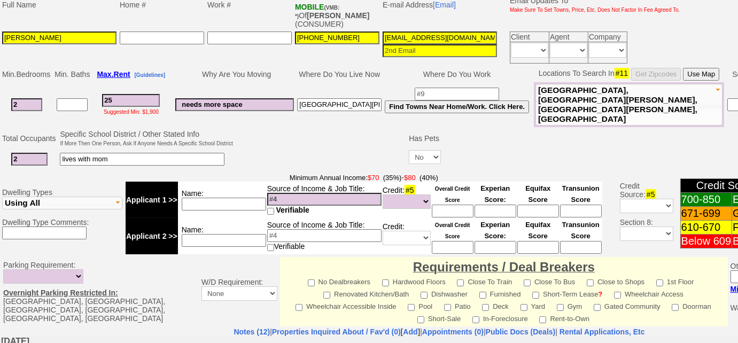
type input "250"
select select
type input "2500"
select select
type input "2500"
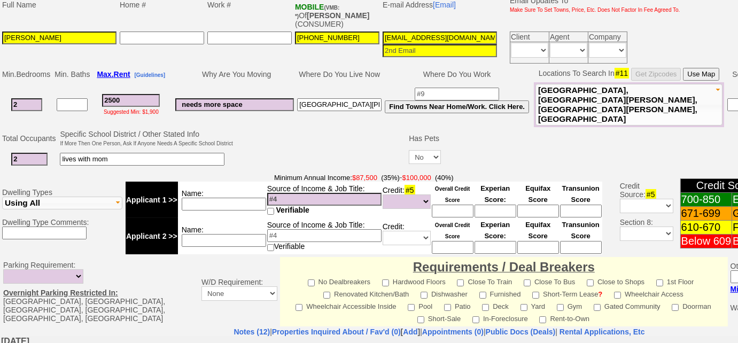
select select
click at [139, 153] on input "lives with mom" at bounding box center [142, 159] width 165 height 13
type input "lives with mom; laundry on site"
drag, startPoint x: 381, startPoint y: 37, endPoint x: 593, endPoint y: 44, distance: 212.1
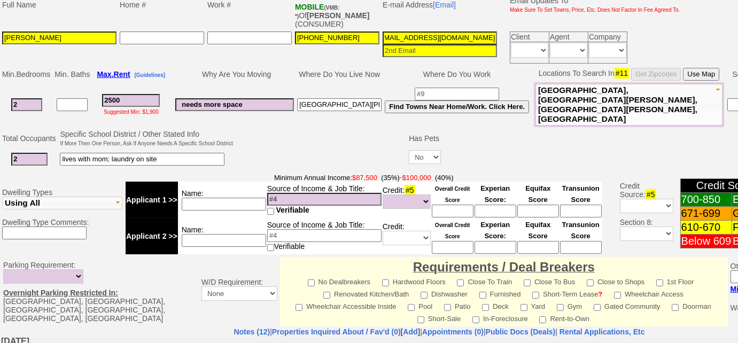
click at [593, 44] on tr "shalom agyei 914-512-1795 35z250dxyckzbi2k8cefmffgb7e@convo.zillow.com Client A…" at bounding box center [341, 47] width 681 height 35
click at [332, 193] on input at bounding box center [324, 199] width 114 height 13
type input "$78k"
drag, startPoint x: 287, startPoint y: 189, endPoint x: 262, endPoint y: 190, distance: 25.7
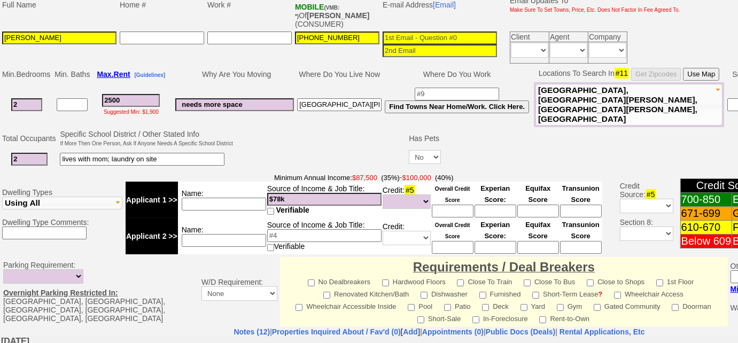
click at [262, 190] on tr "Applicant 1 >> Name: Source of Income & Job Title: $78k Verifiable Credit: #5 U…" at bounding box center [364, 200] width 476 height 36
click at [237, 199] on input at bounding box center [224, 204] width 84 height 13
type input "combined - $78k"
click at [426, 231] on select "Unknown Bad (Below 609) Fair (610-670) Good (671-699) Excellent (700-850) None" at bounding box center [406, 238] width 48 height 14
select select "Excellent"
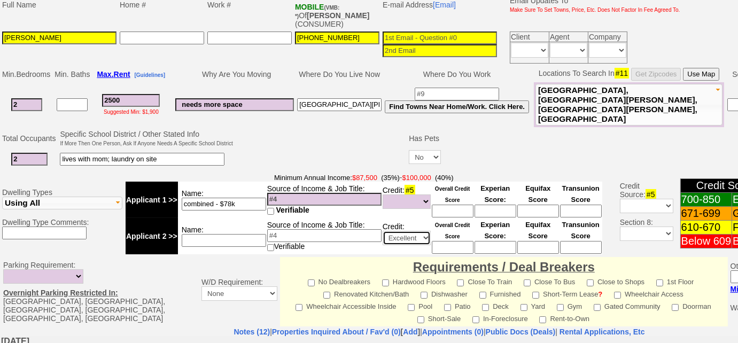
click at [382, 231] on select "Unknown Bad (Below 609) Fair (610-670) Good (671-699) Excellent (700-850) None" at bounding box center [406, 238] width 48 height 14
click at [450, 241] on input at bounding box center [453, 247] width 42 height 13
type input "780"
click at [422, 194] on select "Unknown Bad (Below 609) Fair (610-670) Good (671-699) Excellent (700-850) None" at bounding box center [406, 201] width 48 height 14
select select "Excellent"
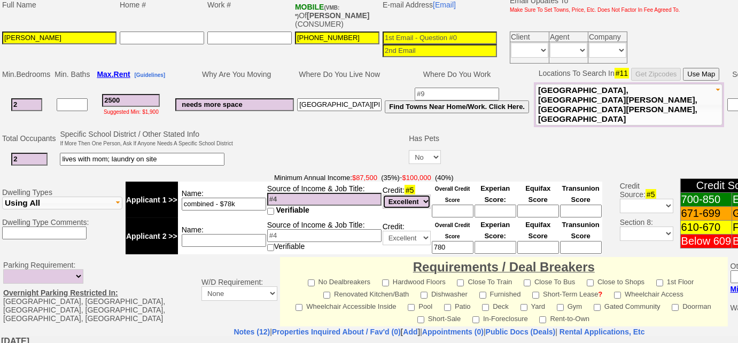
click at [382, 194] on select "Unknown Bad (Below 609) Fair (610-670) Good (671-699) Excellent (700-850) None" at bounding box center [406, 201] width 48 height 14
click at [456, 205] on input at bounding box center [453, 211] width 42 height 13
type input "786"
click at [409, 37] on input at bounding box center [439, 38] width 114 height 13
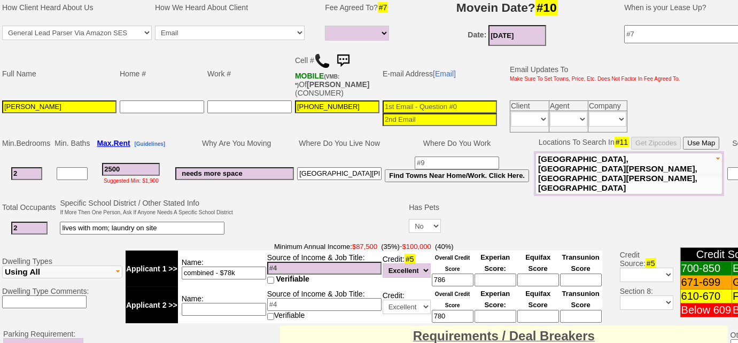
scroll to position [134, 0]
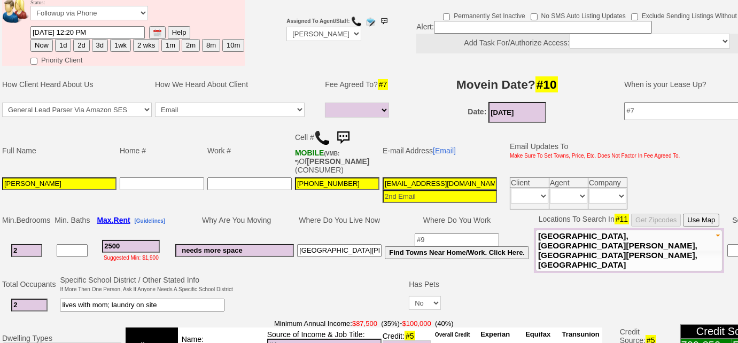
type input "[EMAIL_ADDRESS][DOMAIN_NAME]"
click at [7, 183] on input "shalom agyei" at bounding box center [59, 183] width 114 height 13
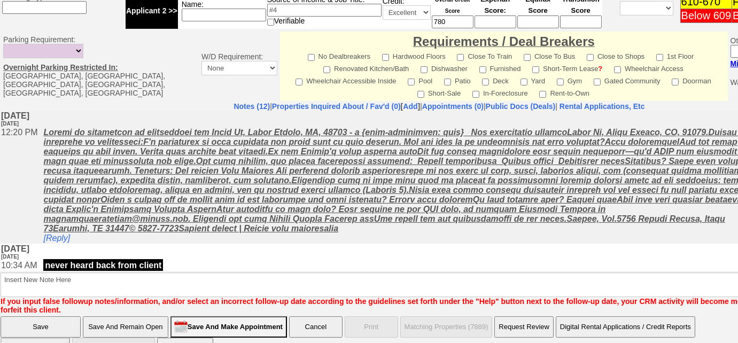
scroll to position [515, 0]
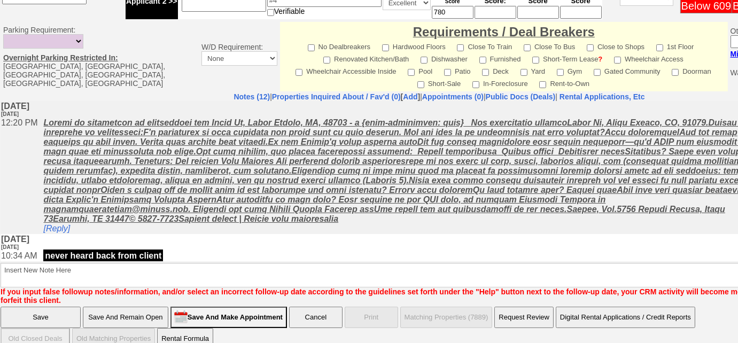
type input "[PERSON_NAME]"
click at [144, 307] on input "Save And Remain Open" at bounding box center [125, 317] width 85 height 21
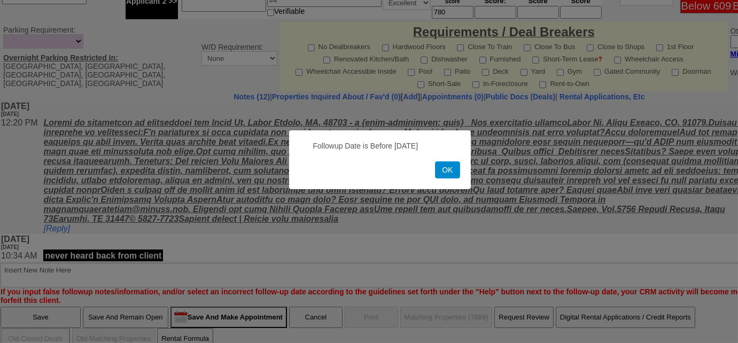
click at [444, 174] on button "OK" at bounding box center [447, 169] width 25 height 17
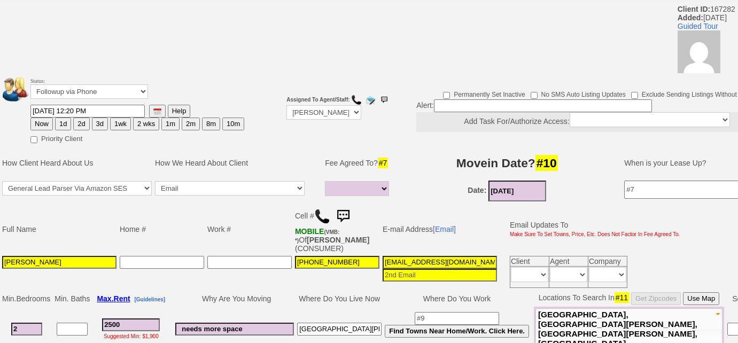
scroll to position [29, 0]
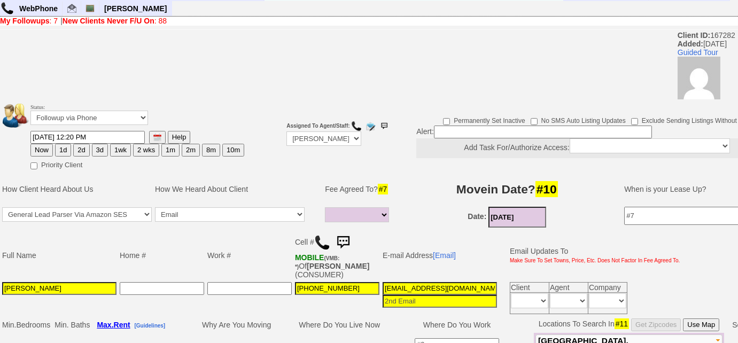
click at [36, 150] on button "Now" at bounding box center [41, 150] width 22 height 13
type input "09/23/2025 02:22 PM"
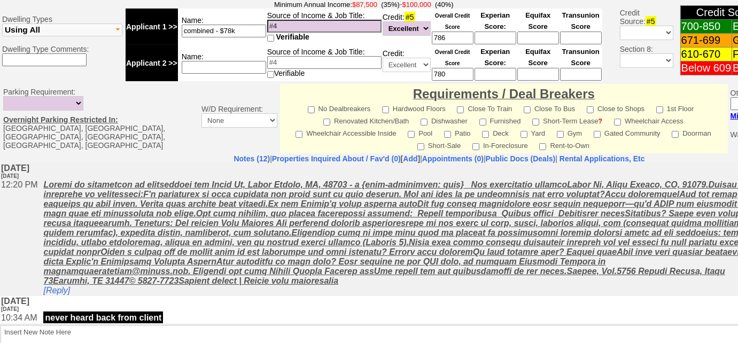
scroll to position [515, 0]
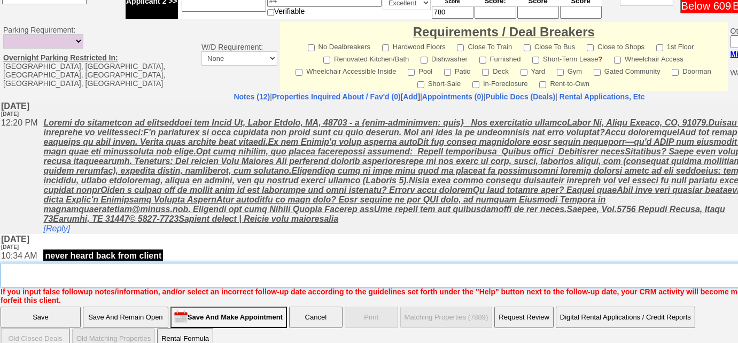
click at [187, 263] on textarea "Insert New Note Here" at bounding box center [443, 275] width 884 height 25
type textarea "f"
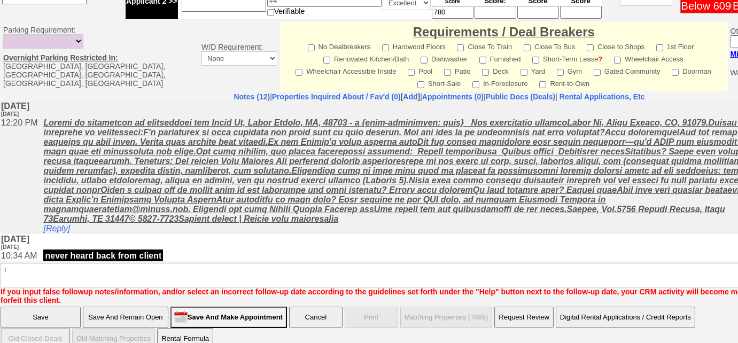
click at [151, 307] on input "Save And Remain Open" at bounding box center [125, 317] width 85 height 21
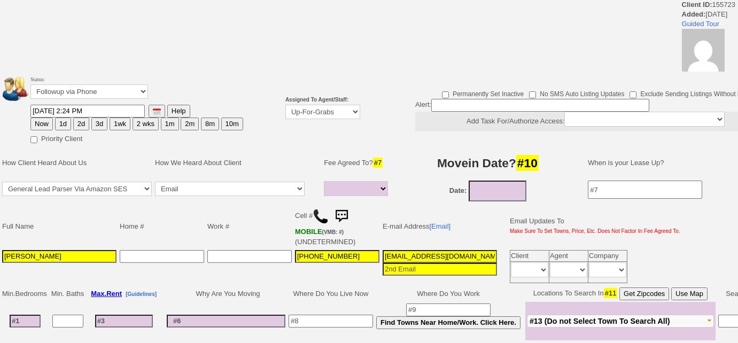
select select
click at [344, 105] on select "Up-For-Grabs ***** STAFF ***** [PERSON_NAME] [PHONE_NUMBER] [PERSON_NAME] [PHON…" at bounding box center [322, 112] width 75 height 14
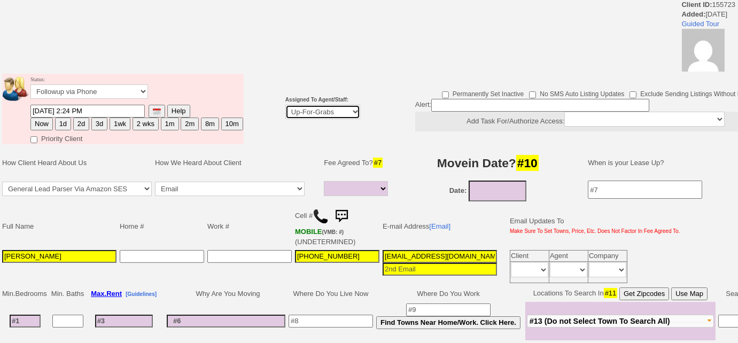
select select "227"
click at [285, 105] on select "Up-For-Grabs ***** STAFF ***** [PERSON_NAME] [PHONE_NUMBER] [PERSON_NAME] [PHON…" at bounding box center [322, 112] width 75 height 14
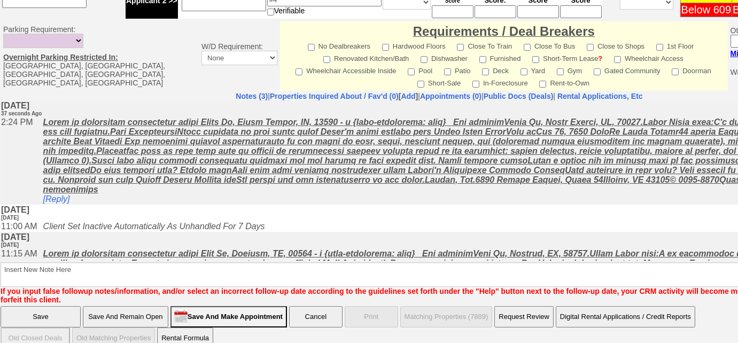
click at [141, 311] on input "Save And Remain Open" at bounding box center [125, 316] width 85 height 21
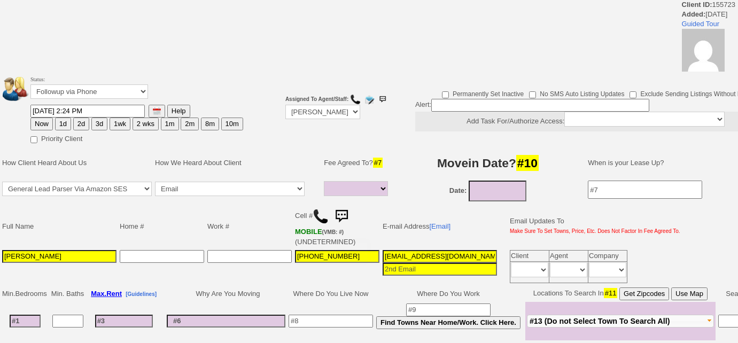
select select
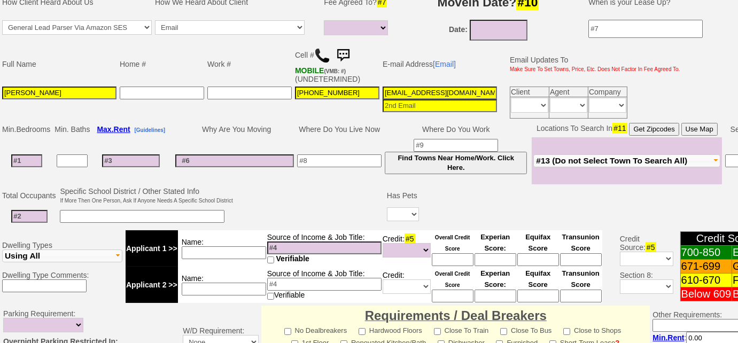
scroll to position [174, 0]
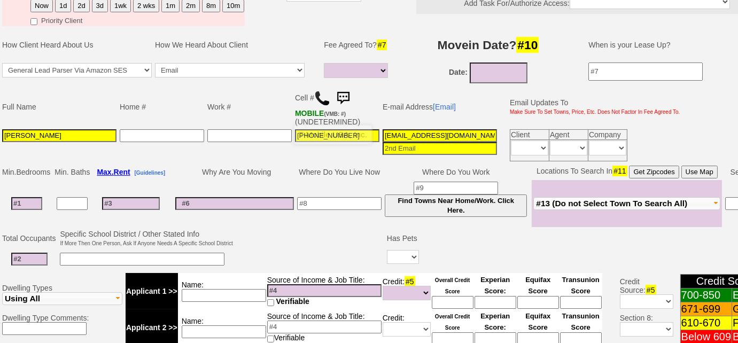
click at [319, 97] on img at bounding box center [322, 98] width 16 height 16
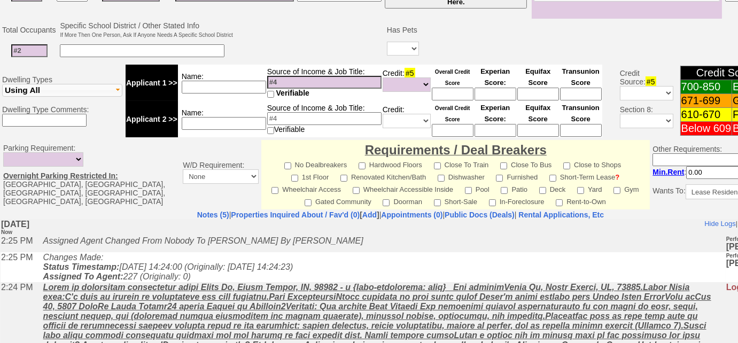
scroll to position [319, 0]
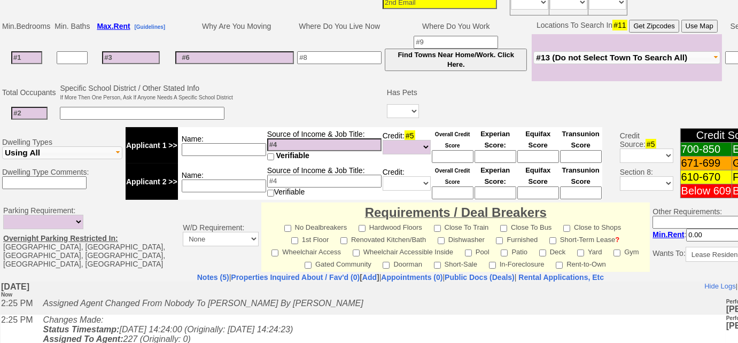
click at [592, 53] on span "#13 (Do not Select Town To Search All)" at bounding box center [611, 57] width 151 height 9
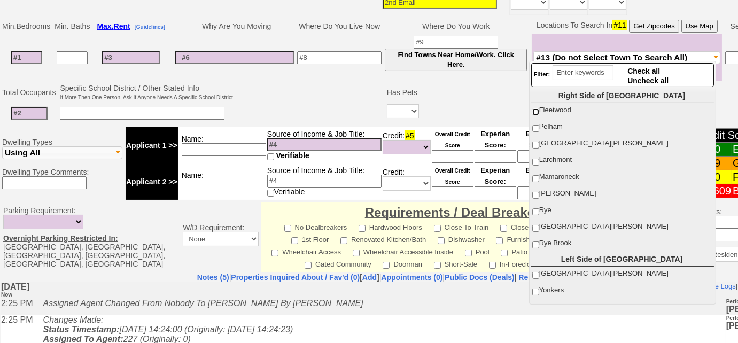
click at [534, 110] on input "Fleetwood" at bounding box center [535, 111] width 7 height 7
checkbox input "true"
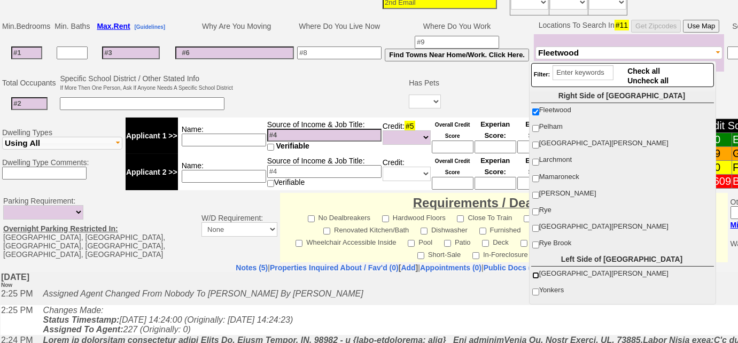
click at [534, 272] on input "[GEOGRAPHIC_DATA][PERSON_NAME]" at bounding box center [535, 275] width 7 height 7
checkbox input "true"
click at [238, 90] on td at bounding box center [320, 94] width 173 height 42
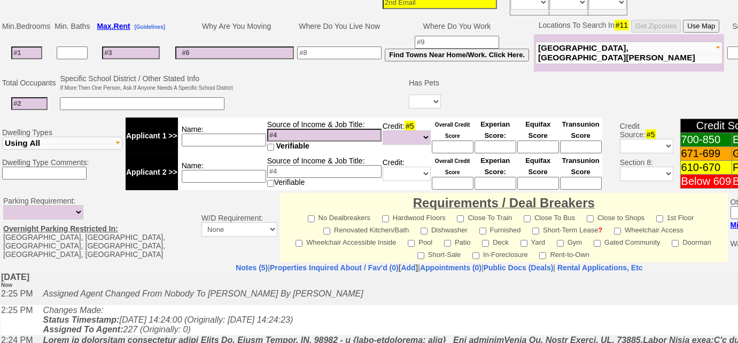
click at [32, 51] on input at bounding box center [26, 52] width 31 height 13
type input "1"
select select
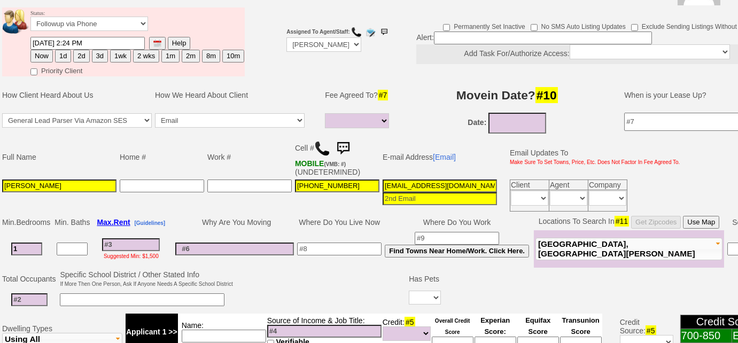
scroll to position [77, 0]
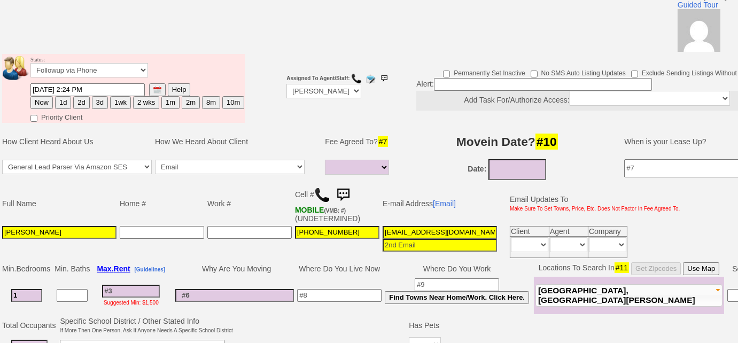
type input "1"
click at [103, 104] on button "3d" at bounding box center [100, 102] width 16 height 13
type input "09/26/2025 02:25 PM"
select select
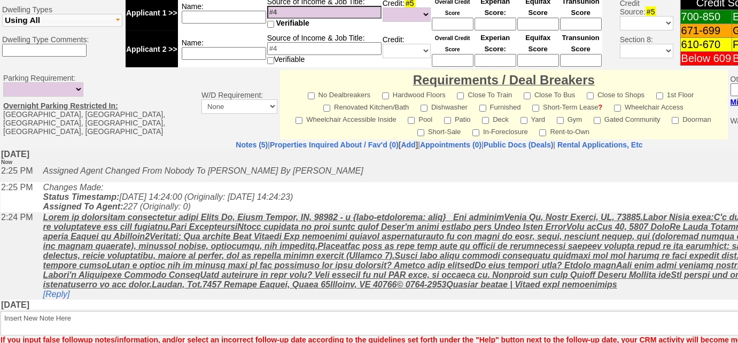
scroll to position [497, 0]
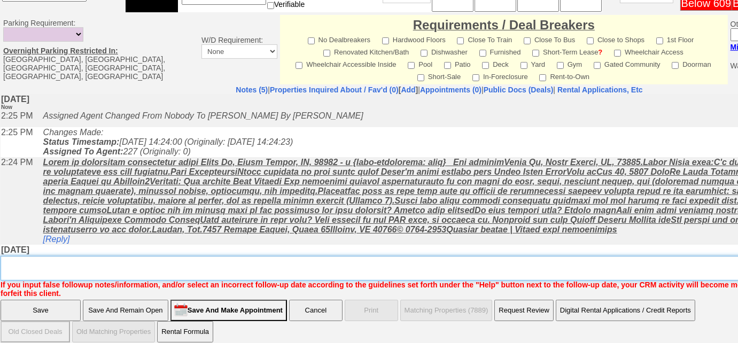
click at [197, 256] on textarea "Insert New Note Here" at bounding box center [443, 268] width 884 height 25
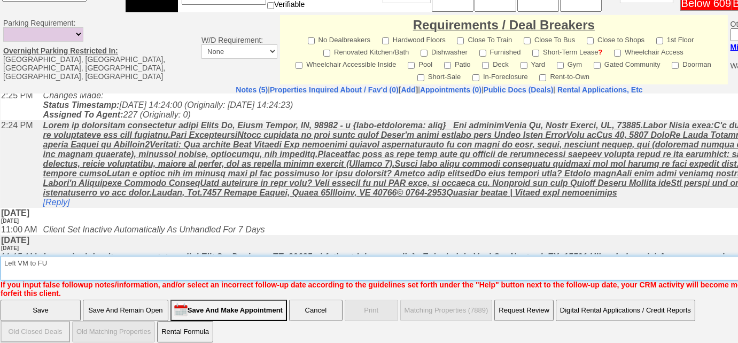
scroll to position [0, 0]
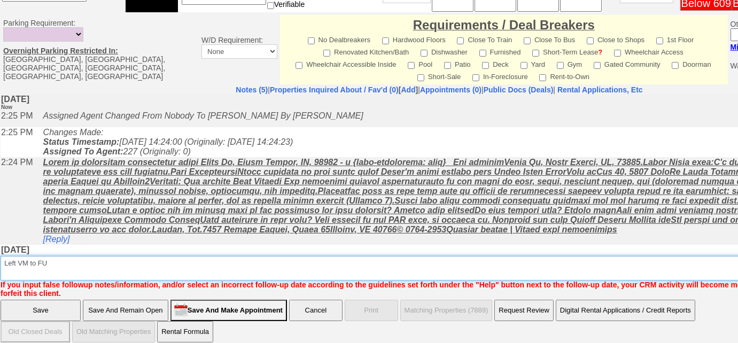
type textarea "Left VM to FU"
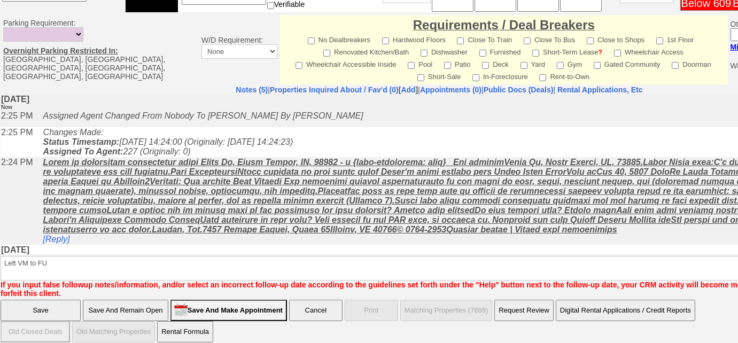
click at [60, 304] on input "Save" at bounding box center [41, 310] width 80 height 21
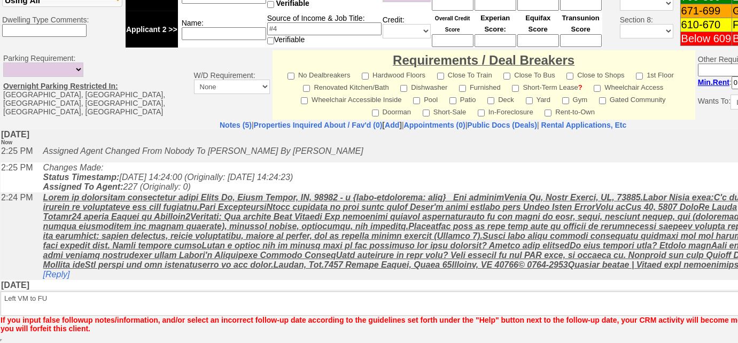
scroll to position [460, 0]
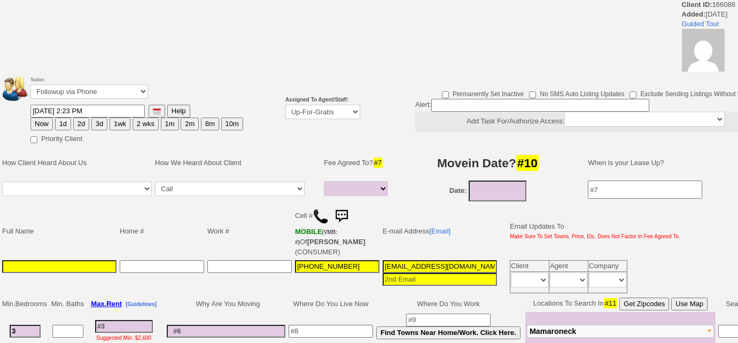
select select
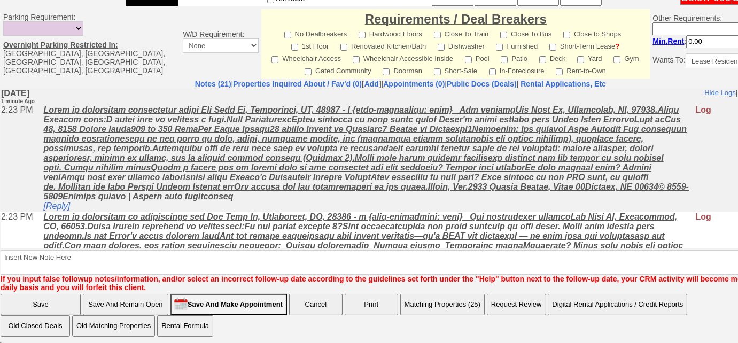
scroll to position [97, 0]
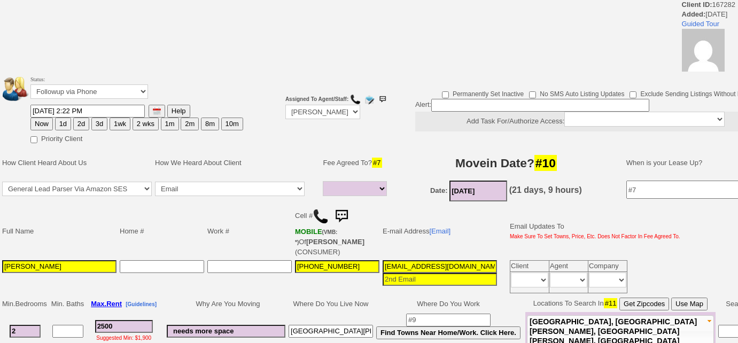
select select
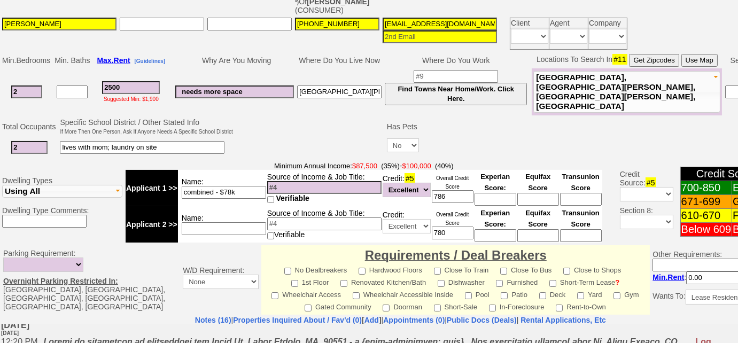
scroll to position [56, 0]
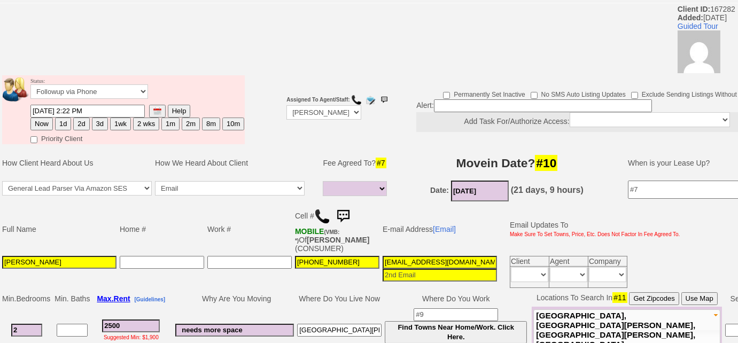
drag, startPoint x: 33, startPoint y: 324, endPoint x: 0, endPoint y: 325, distance: 33.1
click at [0, 325] on td "Min. Bedrooms Min. Baths Max. Rent [Guidelines] Why Are You Moving Where Do You…" at bounding box center [400, 322] width 801 height 64
type input "1"
select select
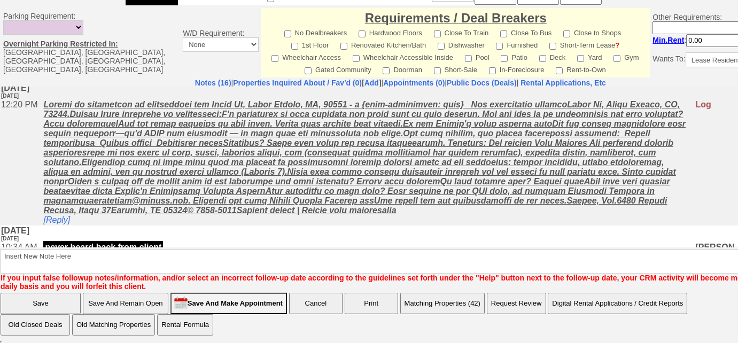
type input "1"
select select
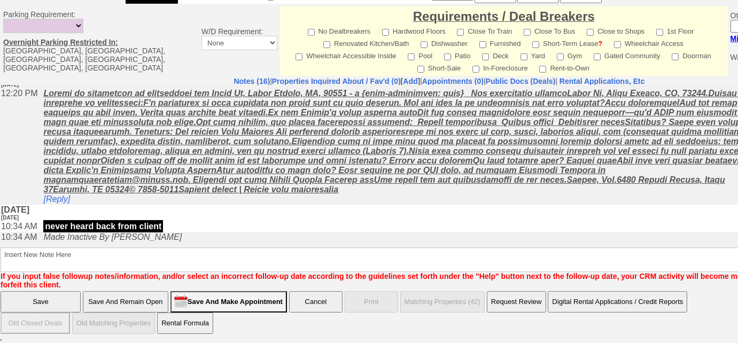
scroll to position [477, 0]
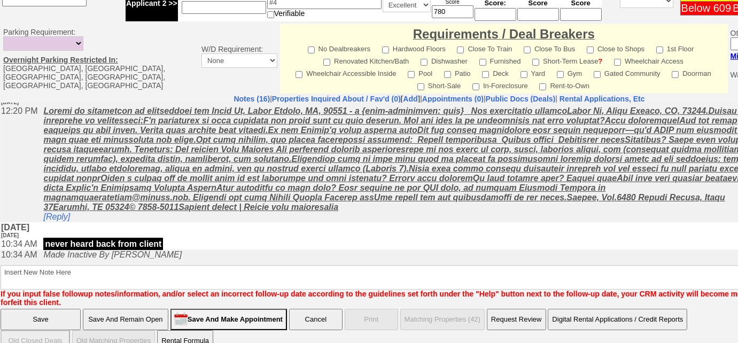
click at [134, 309] on input "Save And Remain Open" at bounding box center [125, 319] width 85 height 21
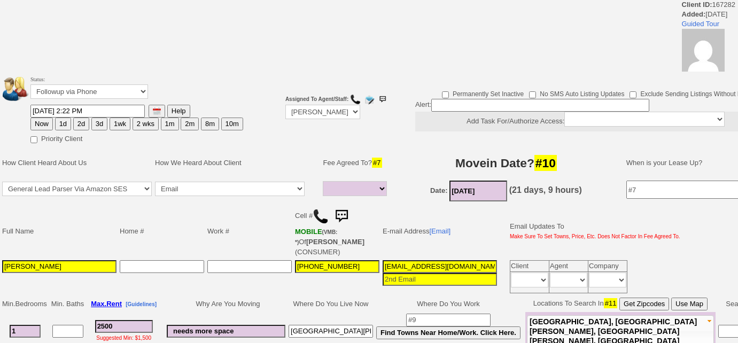
select select
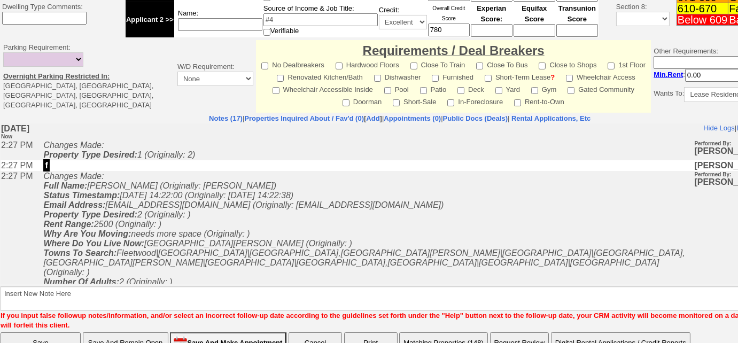
scroll to position [481, 0]
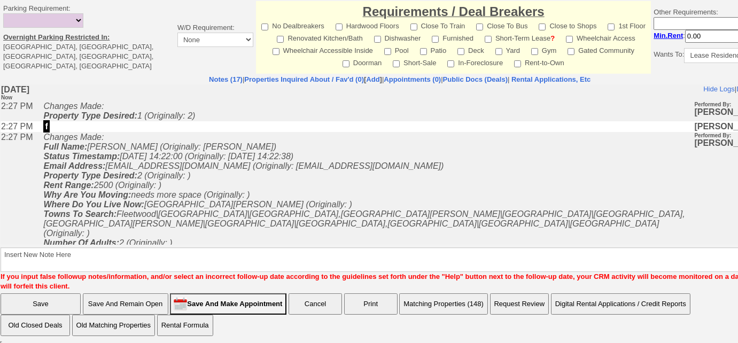
click at [459, 296] on button "Matching Properties (148)" at bounding box center [443, 303] width 89 height 21
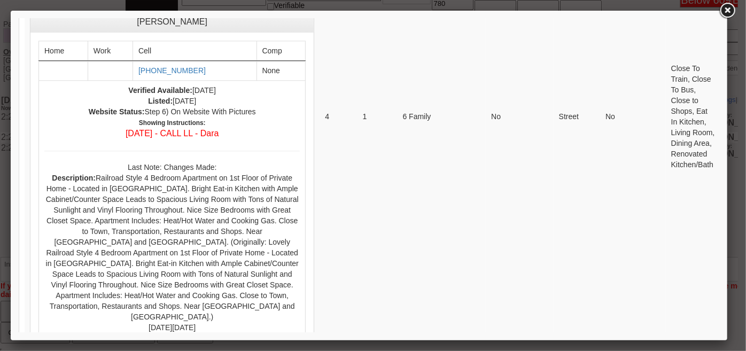
scroll to position [1359, 0]
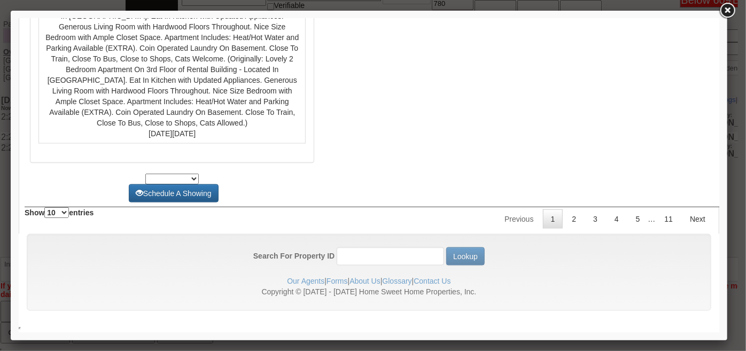
scroll to position [5331, 0]
click at [563, 221] on link "2" at bounding box center [573, 218] width 20 height 19
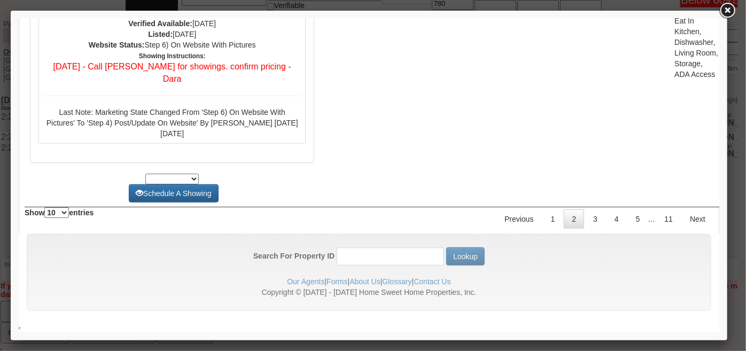
scroll to position [5266, 0]
click at [586, 223] on link "3" at bounding box center [594, 218] width 20 height 19
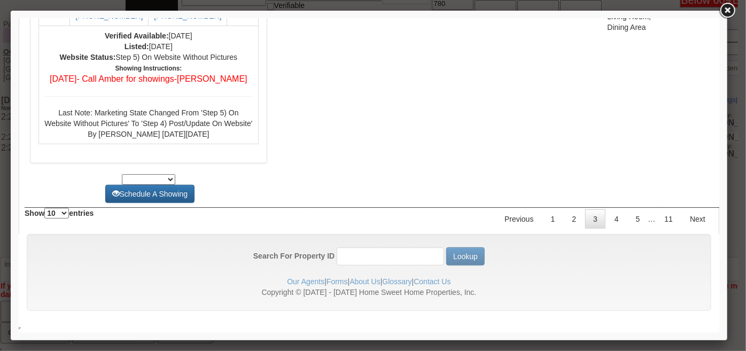
scroll to position [4612, 0]
click at [609, 228] on link "4" at bounding box center [616, 218] width 20 height 19
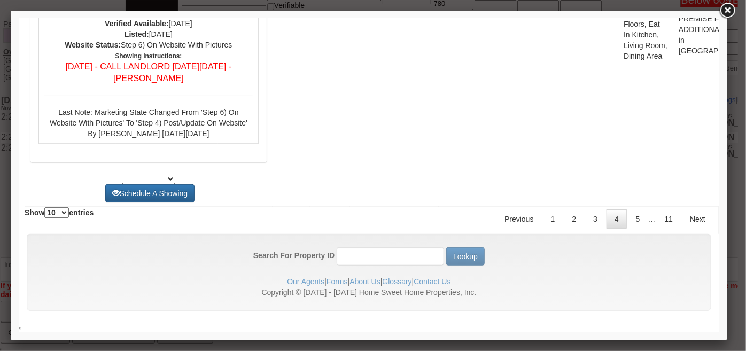
scroll to position [4526, 0]
click at [632, 224] on link "5" at bounding box center [637, 218] width 20 height 19
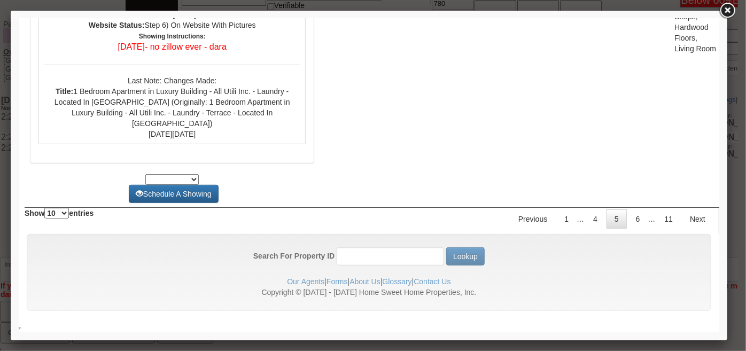
scroll to position [4717, 0]
click at [628, 222] on link "6" at bounding box center [637, 218] width 20 height 19
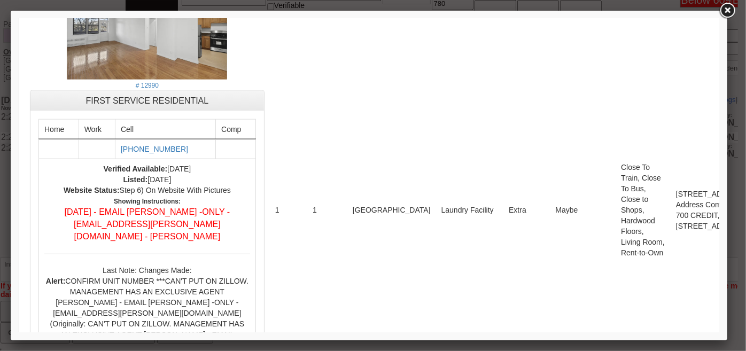
scroll to position [679, 0]
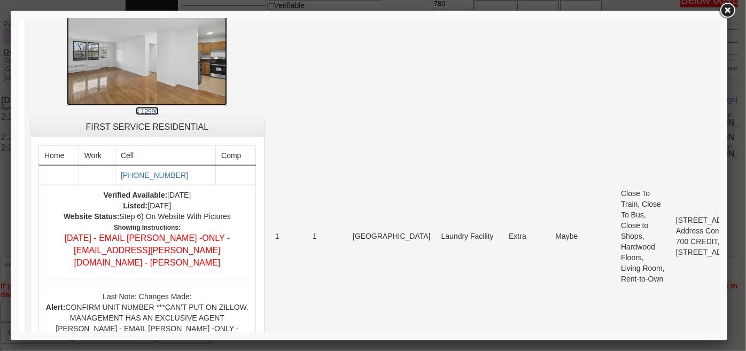
click at [139, 115] on small "# 12990" at bounding box center [146, 110] width 23 height 7
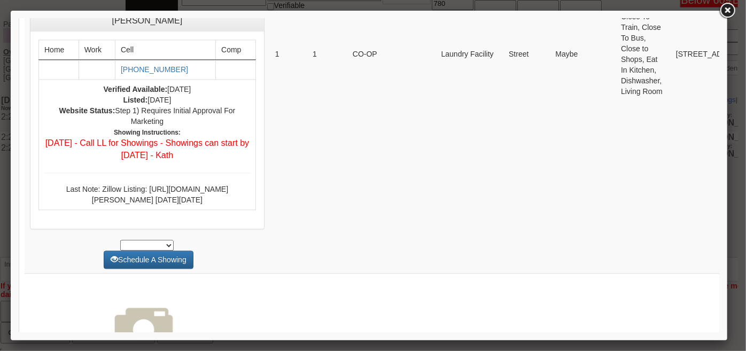
scroll to position [0, 0]
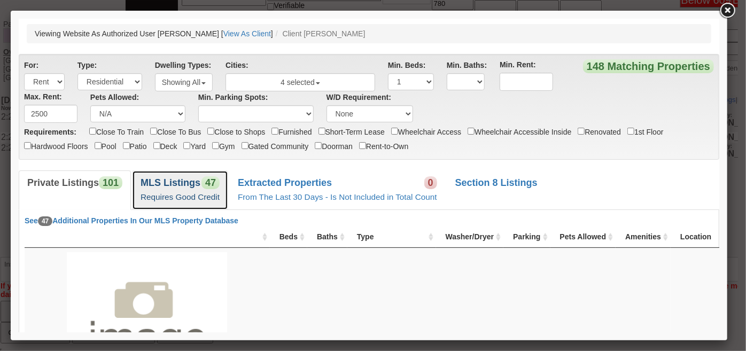
click at [191, 190] on link "MLS Listings 47 Requires Good Credit" at bounding box center [179, 189] width 96 height 39
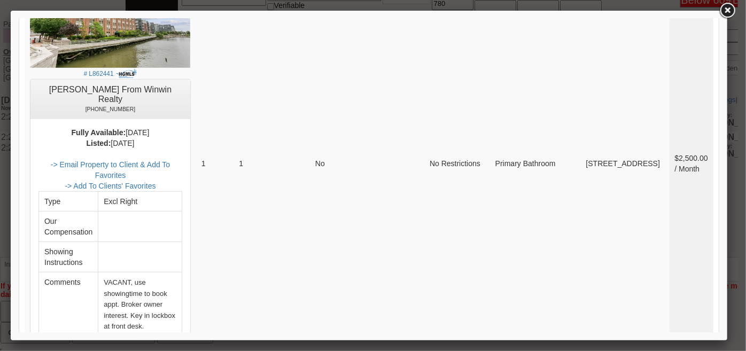
scroll to position [4858, 0]
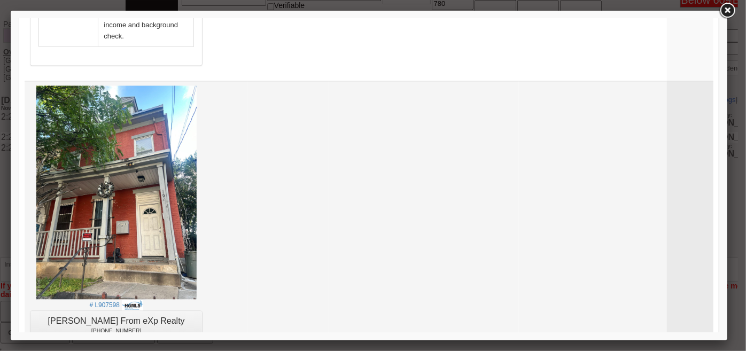
scroll to position [3203, 0]
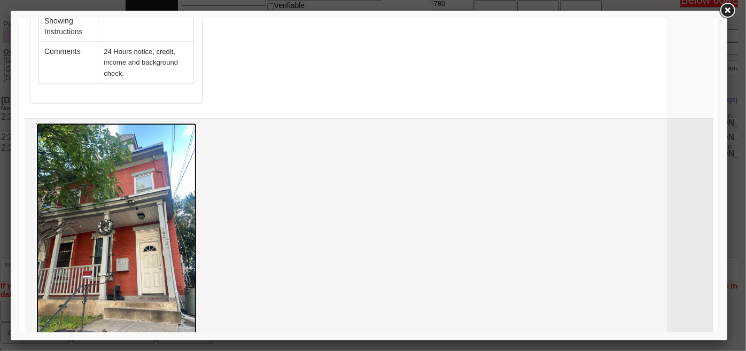
click at [133, 166] on img at bounding box center [116, 229] width 160 height 214
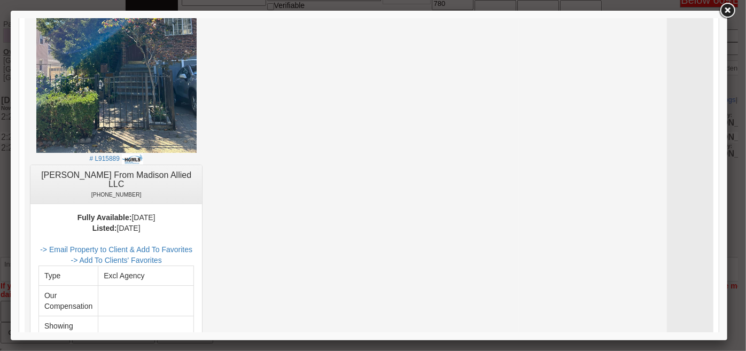
scroll to position [1698, 0]
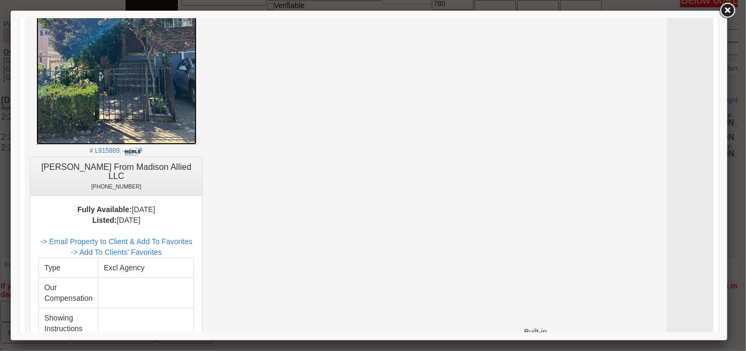
click at [109, 112] on img at bounding box center [116, 38] width 160 height 214
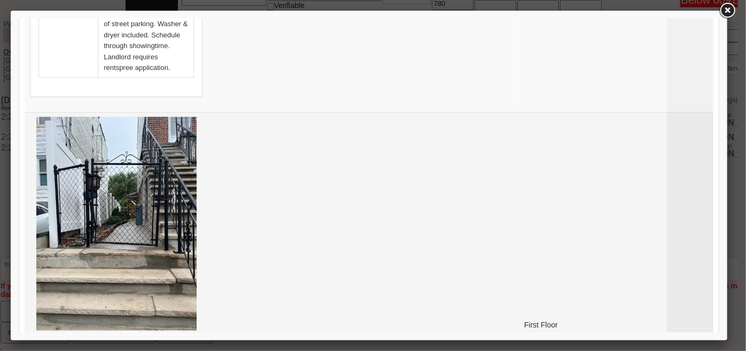
scroll to position [533, 0]
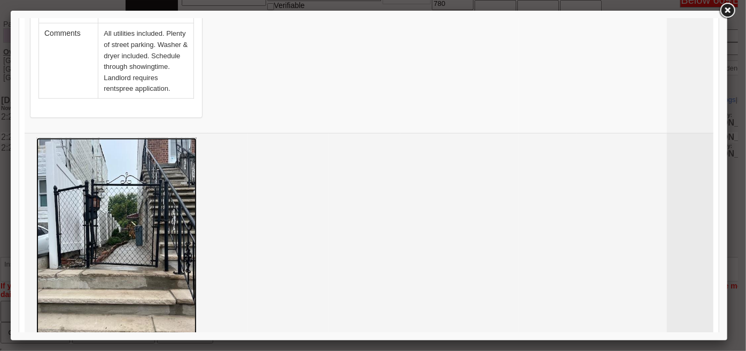
click at [123, 198] on img at bounding box center [116, 244] width 160 height 214
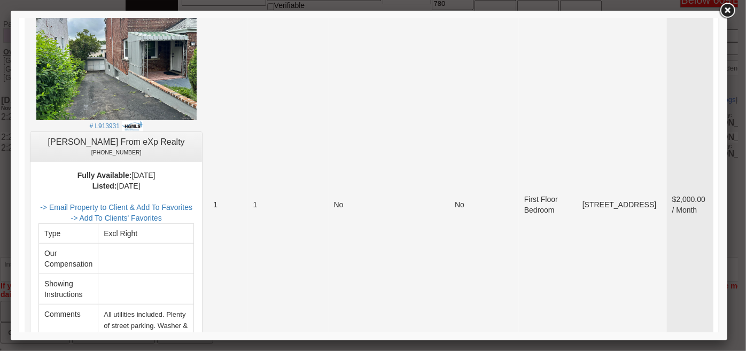
scroll to position [291, 0]
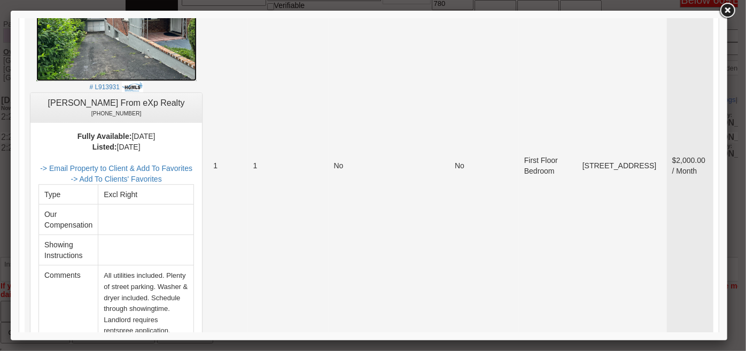
click at [130, 51] on img at bounding box center [116, 20] width 160 height 120
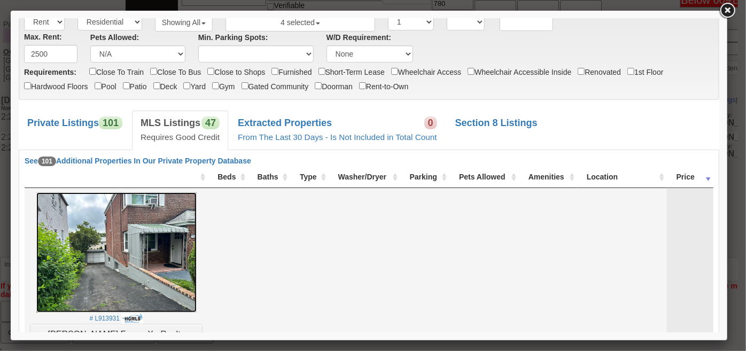
scroll to position [0, 0]
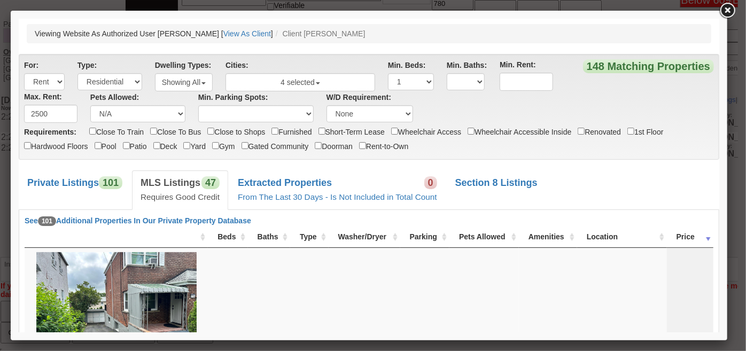
drag, startPoint x: 732, startPoint y: 56, endPoint x: 714, endPoint y: 96, distance: 44.0
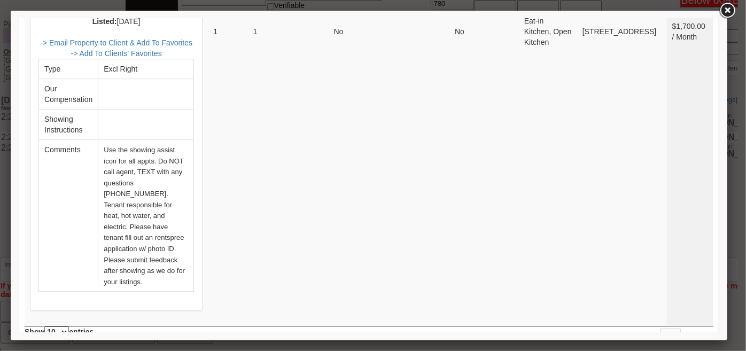
scroll to position [3592, 0]
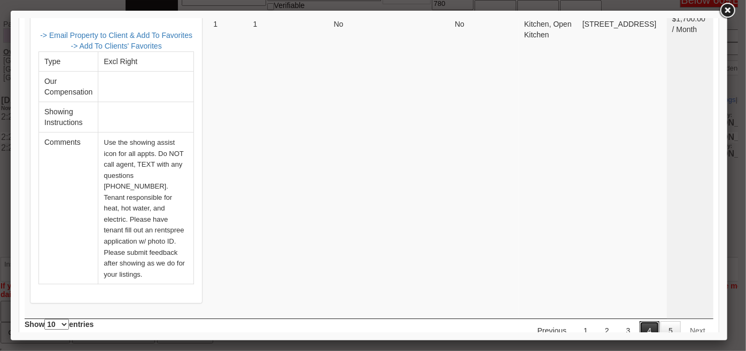
click at [641, 320] on link "4" at bounding box center [649, 329] width 20 height 19
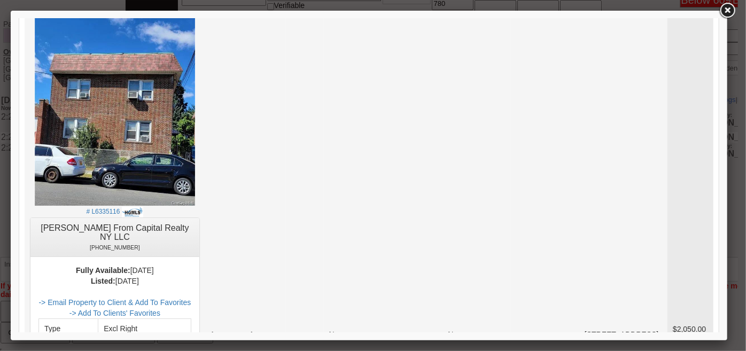
scroll to position [3759, 0]
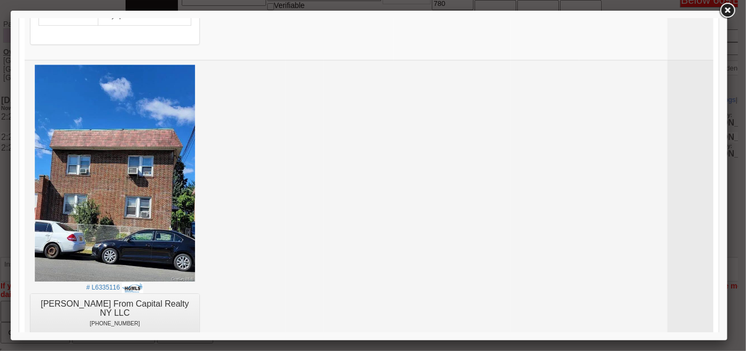
drag, startPoint x: 254, startPoint y: 156, endPoint x: 380, endPoint y: 249, distance: 156.6
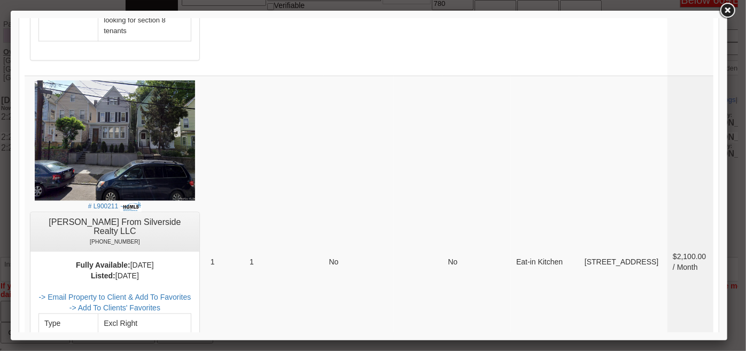
scroll to position [1040, 0]
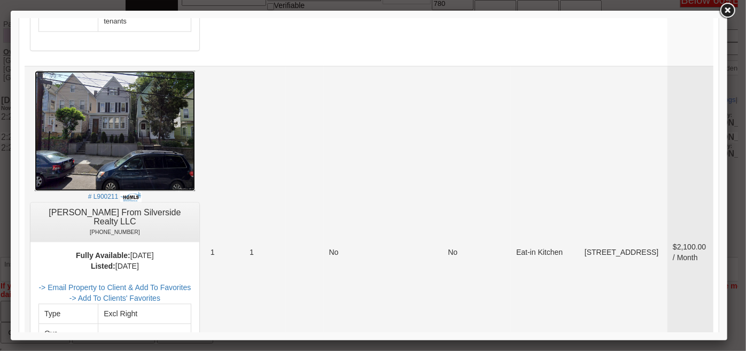
click at [147, 117] on img at bounding box center [114, 131] width 160 height 120
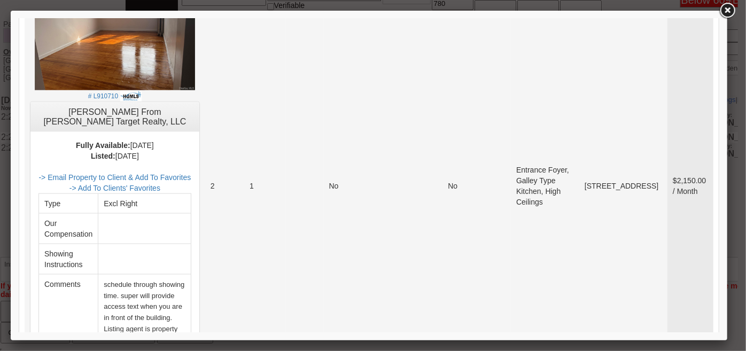
scroll to position [604, 0]
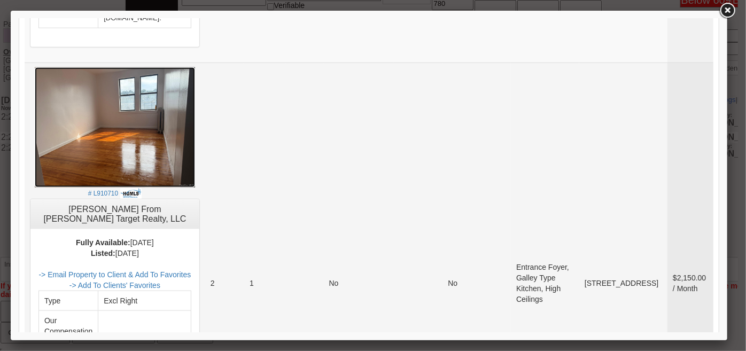
click at [100, 119] on img at bounding box center [114, 127] width 160 height 120
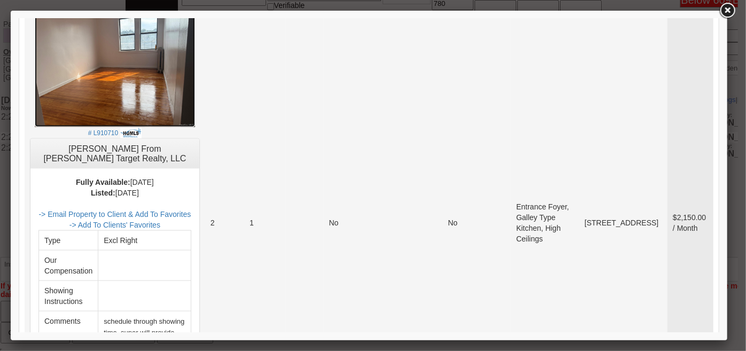
scroll to position [701, 0]
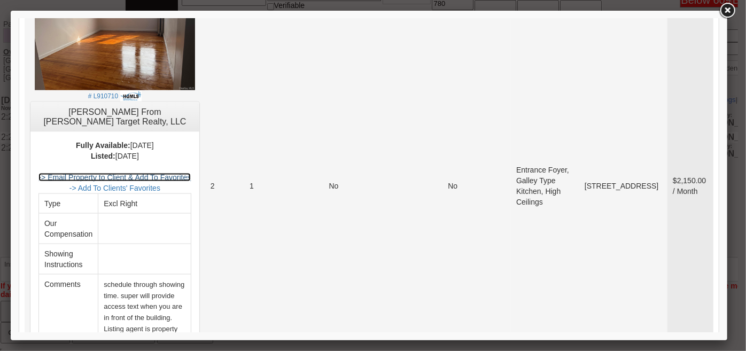
click at [184, 175] on link "-> Email Property to Client & Add To Favorites" at bounding box center [114, 177] width 152 height 9
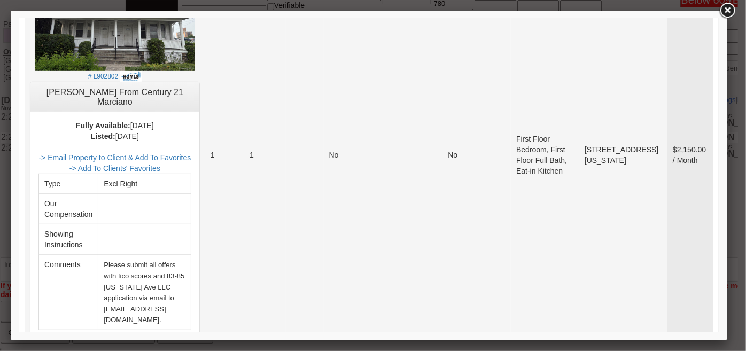
scroll to position [361, 0]
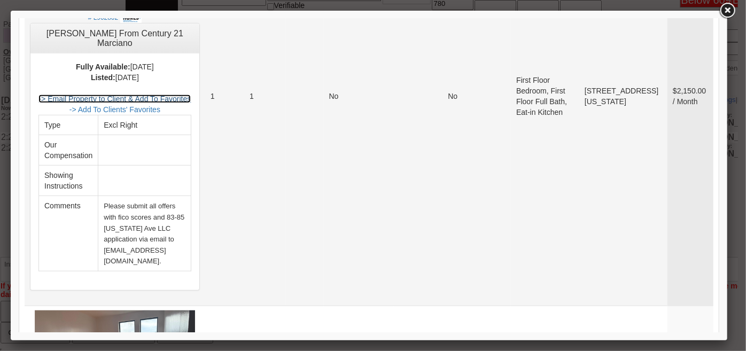
click at [179, 97] on link "-> Email Property to Client & Add To Favorites" at bounding box center [114, 98] width 152 height 9
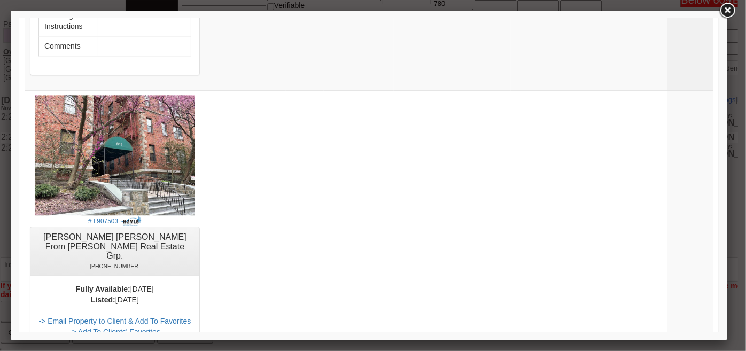
scroll to position [5167, 0]
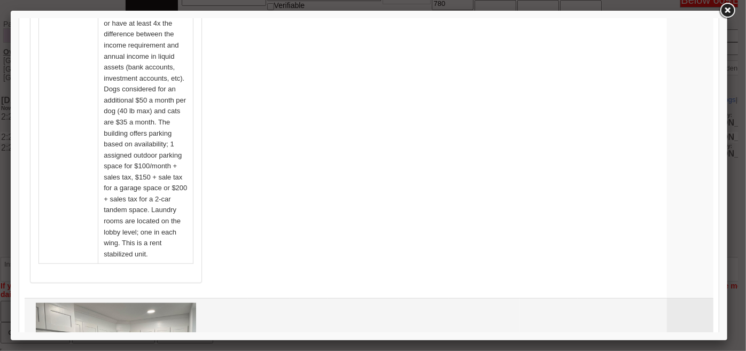
scroll to position [4391, 0]
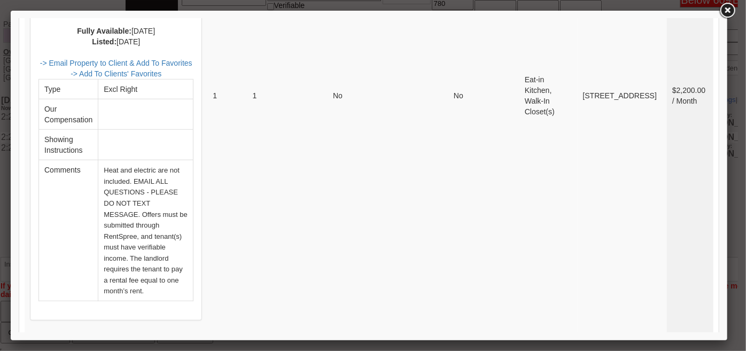
scroll to position [2740, 0]
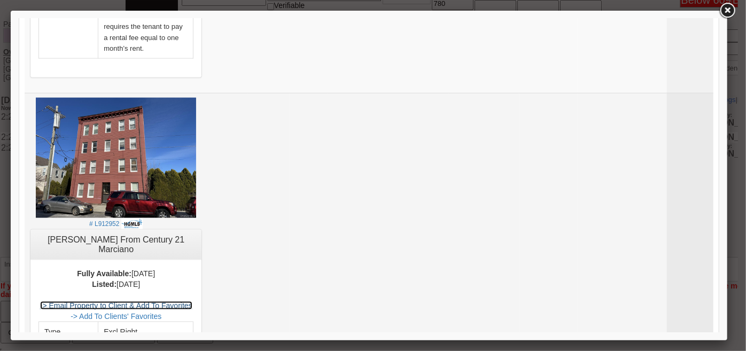
click at [190, 301] on link "-> Email Property to Client & Add To Favorites" at bounding box center [116, 305] width 152 height 9
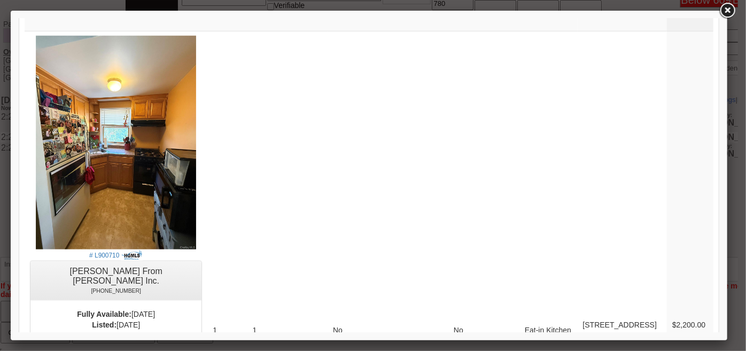
scroll to position [4974, 0]
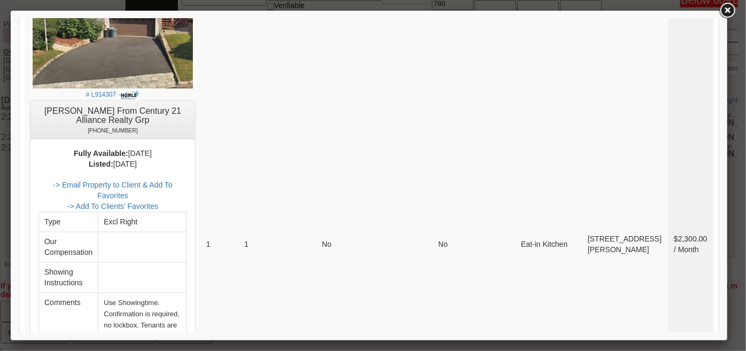
scroll to position [5480, 0]
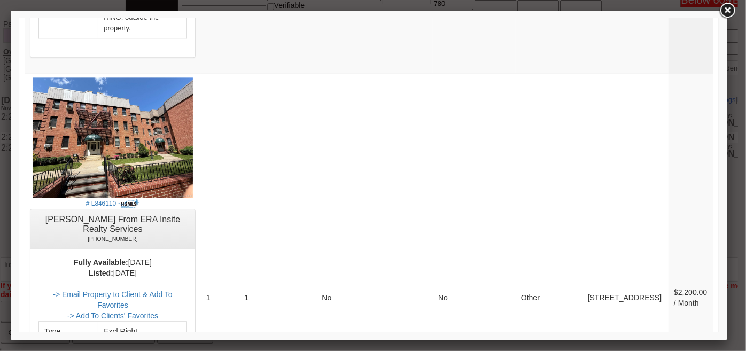
drag, startPoint x: 717, startPoint y: 289, endPoint x: 738, endPoint y: 343, distance: 57.8
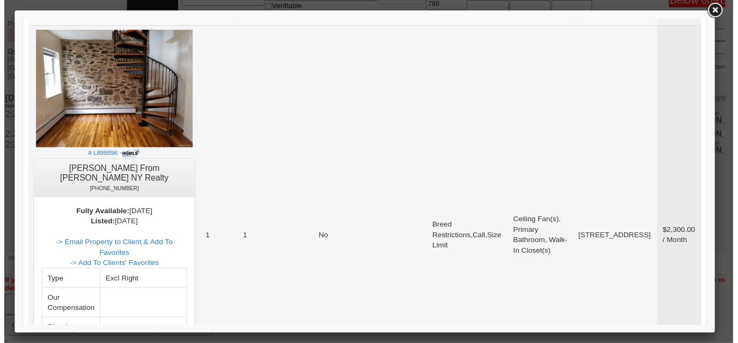
scroll to position [3732, 0]
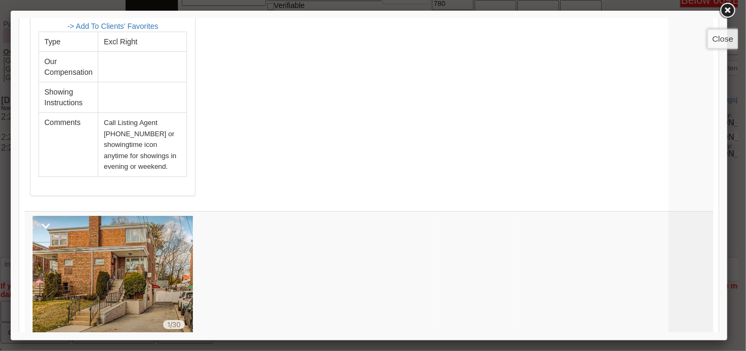
click at [729, 9] on link at bounding box center [726, 10] width 19 height 19
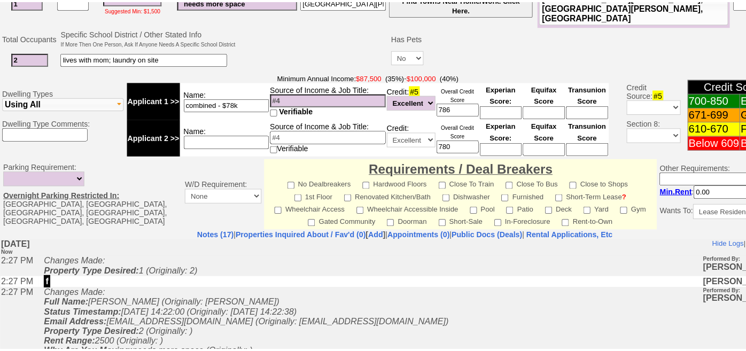
scroll to position [232, 0]
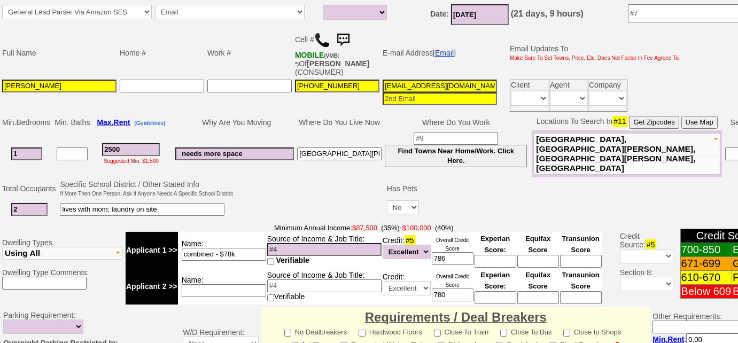
click at [441, 49] on link "[Email]" at bounding box center [444, 53] width 23 height 9
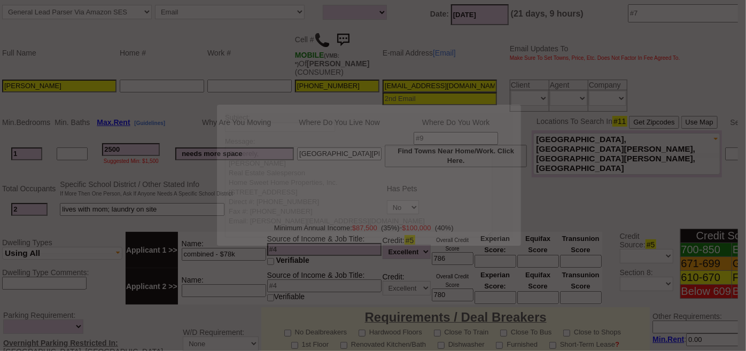
scroll to position [0, 0]
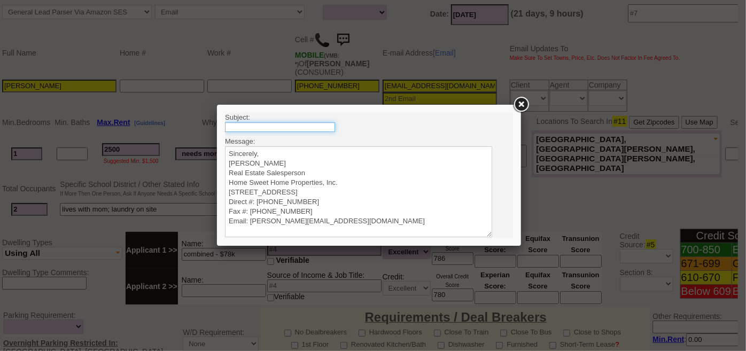
click at [317, 127] on input "text" at bounding box center [279, 127] width 110 height 10
type input "Rental Intake Form"
click at [283, 151] on textarea "Sincerely, Renata Staroselsky Real Estate Salesperson Home Sweet Home Propertie…" at bounding box center [357, 191] width 267 height 91
paste textarea "Good Afternoon Shalom, It was a pleasure speaking with you! I am excited to wor…"
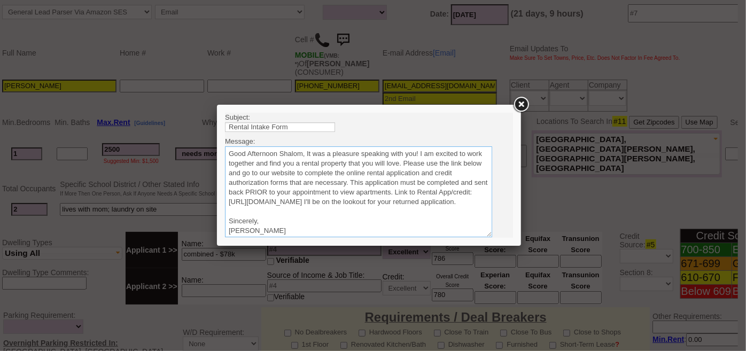
click at [306, 150] on textarea "Sincerely, Renata Staroselsky Real Estate Salesperson Home Sweet Home Propertie…" at bounding box center [357, 191] width 267 height 91
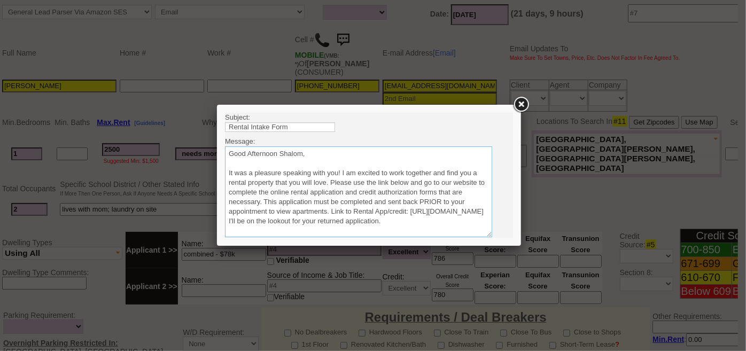
click at [328, 183] on textarea "Sincerely, Renata Staroselsky Real Estate Salesperson Home Sweet Home Propertie…" at bounding box center [357, 191] width 267 height 91
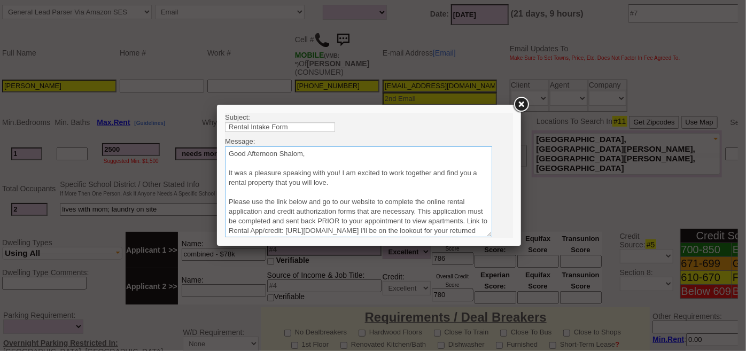
scroll to position [48, 0]
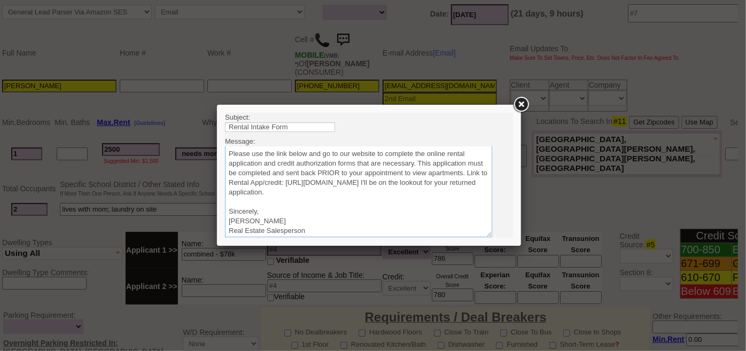
click at [456, 193] on textarea "Sincerely, Renata Staroselsky Real Estate Salesperson Home Sweet Home Propertie…" at bounding box center [357, 191] width 267 height 91
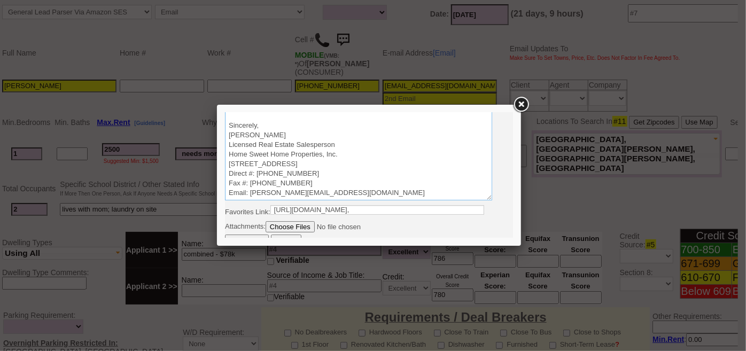
scroll to position [45, 0]
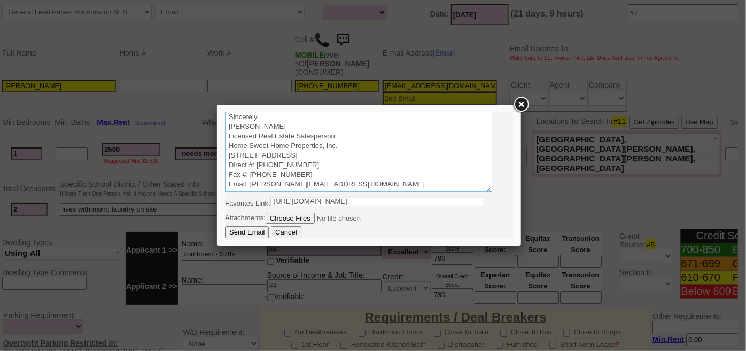
type textarea "Good Afternoon Shalom, It was a pleasure speaking with you! I am excited to wor…"
click at [259, 226] on input "Send Email" at bounding box center [246, 231] width 44 height 13
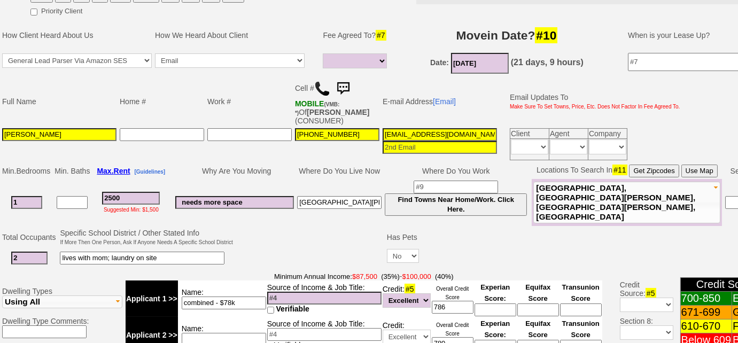
scroll to position [86, 0]
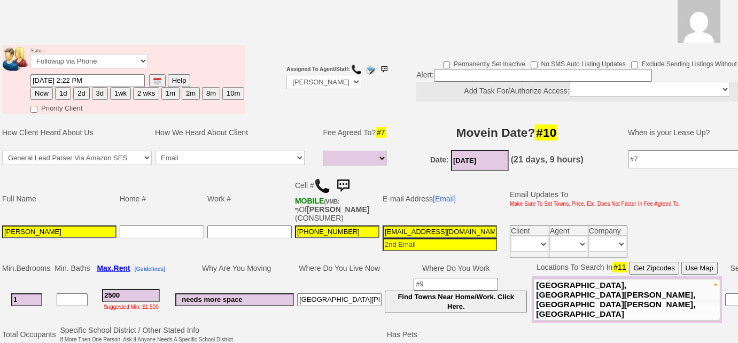
click at [95, 95] on button "3d" at bounding box center [100, 93] width 16 height 13
type input "09/26/2025 02:27 PM"
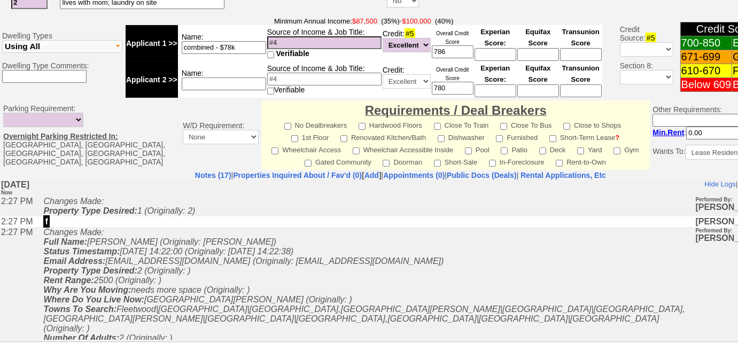
scroll to position [531, 0]
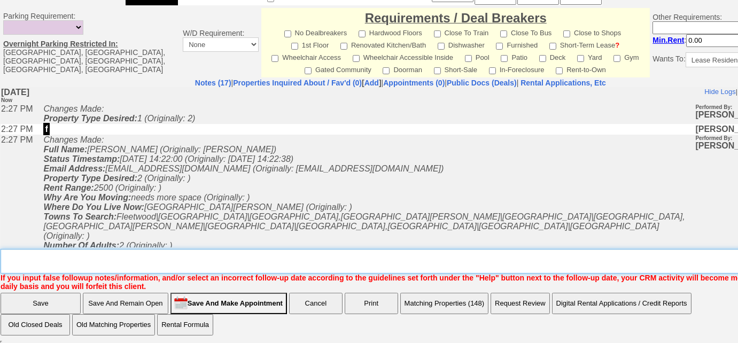
click at [207, 267] on textarea "Insert New Note Here" at bounding box center [404, 261] width 807 height 25
type textarea "sent rental appl and listings"
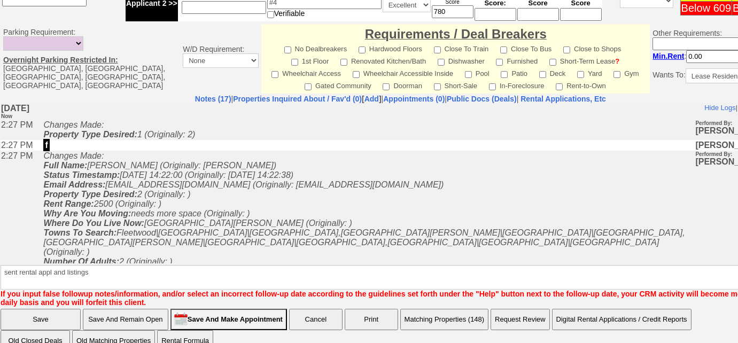
click at [61, 309] on input "Save" at bounding box center [41, 319] width 80 height 21
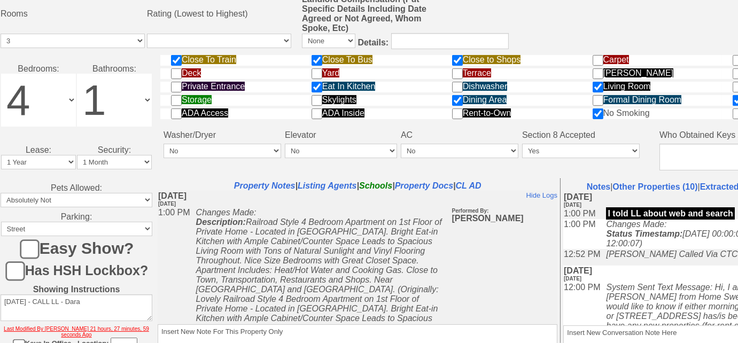
scroll to position [544, 0]
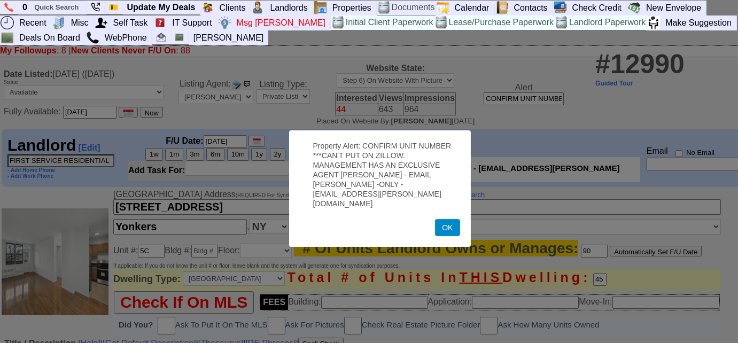
click at [445, 220] on button "OK" at bounding box center [447, 227] width 25 height 17
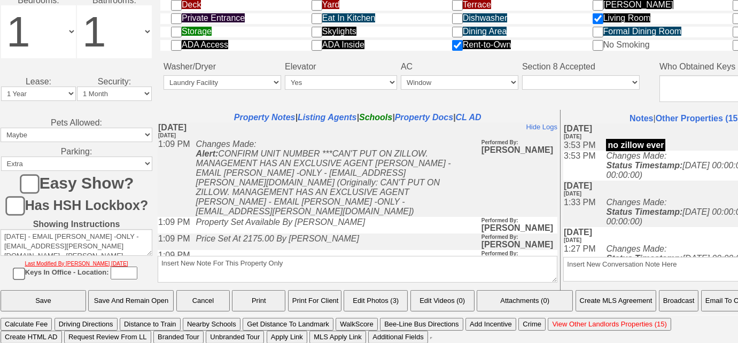
click at [715, 301] on button "Email To Client" at bounding box center [728, 300] width 54 height 21
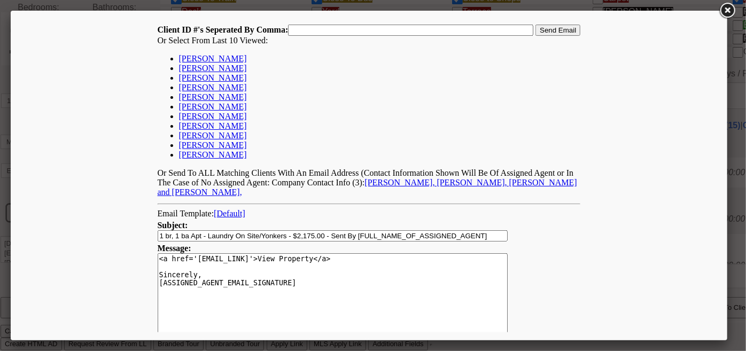
click at [206, 70] on link "[PERSON_NAME]" at bounding box center [212, 67] width 68 height 9
type input "167282,"
click at [537, 30] on input "Send Email" at bounding box center [557, 29] width 45 height 11
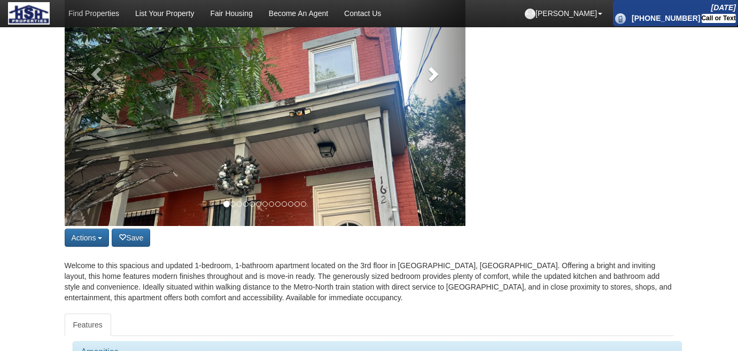
scroll to position [194, 0]
click at [438, 82] on span at bounding box center [432, 74] width 16 height 16
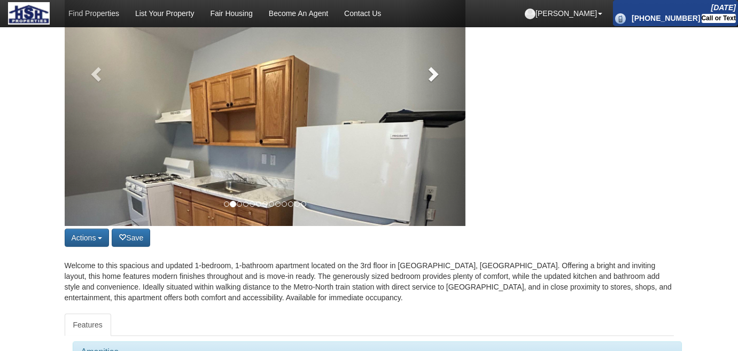
click at [438, 82] on span at bounding box center [432, 74] width 16 height 16
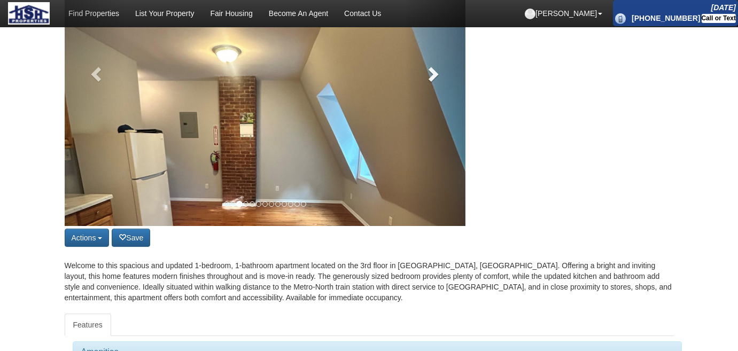
click at [438, 82] on span at bounding box center [432, 74] width 16 height 16
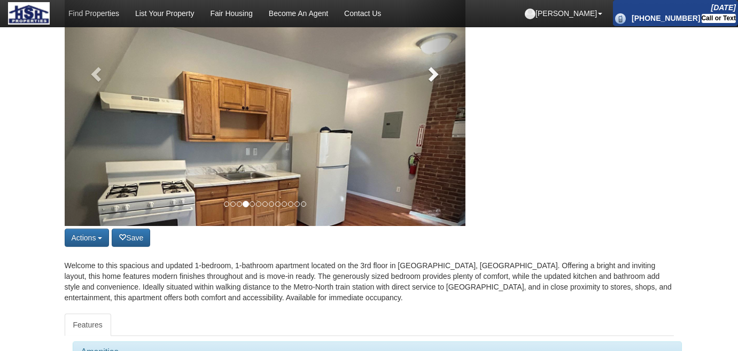
click at [438, 82] on span at bounding box center [432, 74] width 16 height 16
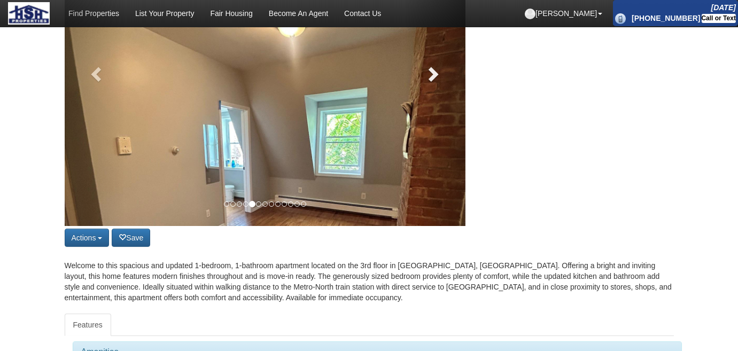
click at [438, 82] on span at bounding box center [432, 74] width 16 height 16
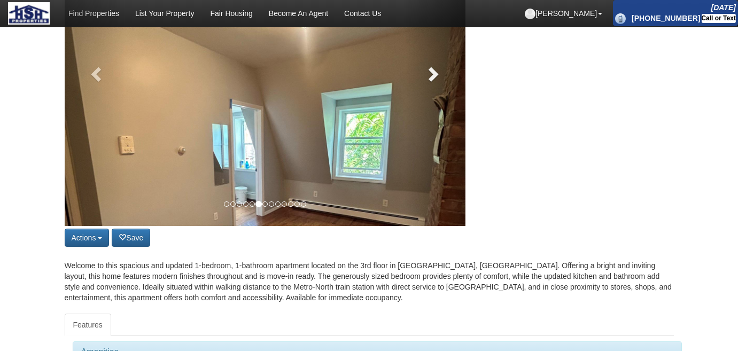
click at [438, 82] on span at bounding box center [432, 74] width 16 height 16
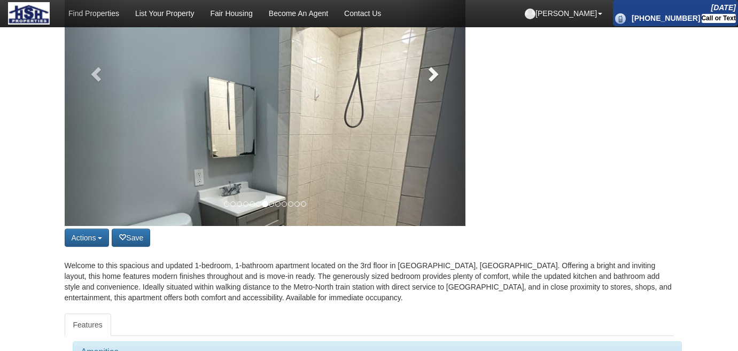
click at [438, 82] on span at bounding box center [432, 74] width 16 height 16
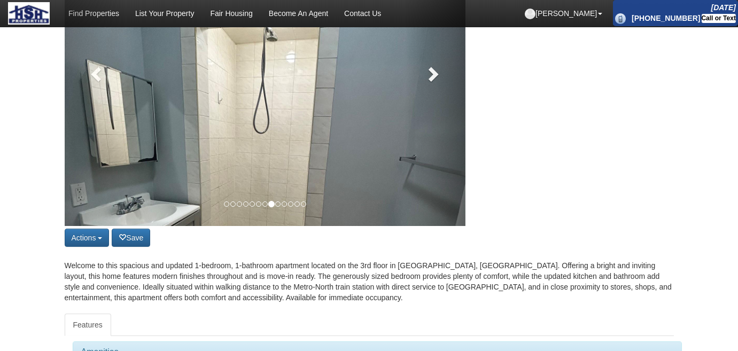
click at [438, 82] on span at bounding box center [432, 74] width 16 height 16
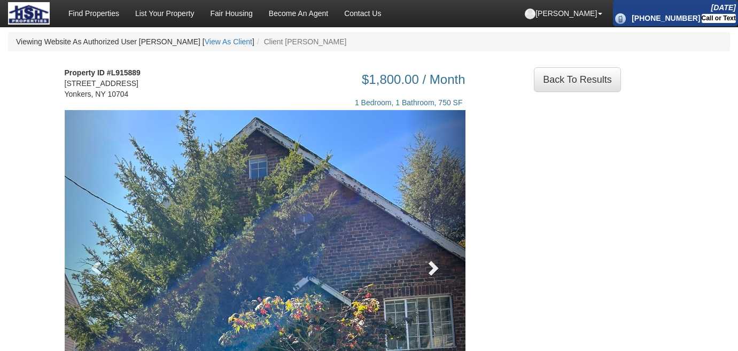
scroll to position [145, 0]
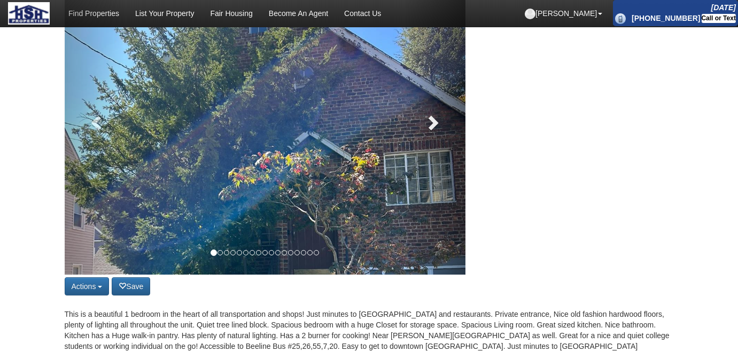
click at [438, 127] on span at bounding box center [432, 122] width 16 height 16
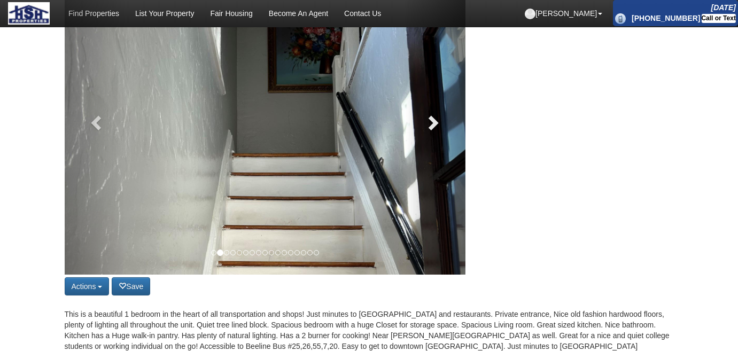
click at [438, 127] on span at bounding box center [432, 122] width 16 height 16
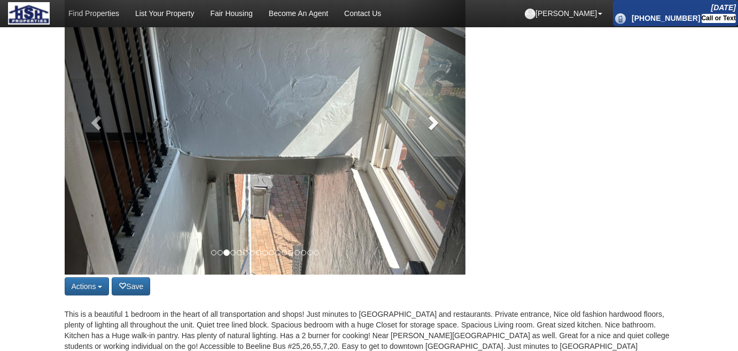
click at [438, 127] on span at bounding box center [432, 122] width 16 height 16
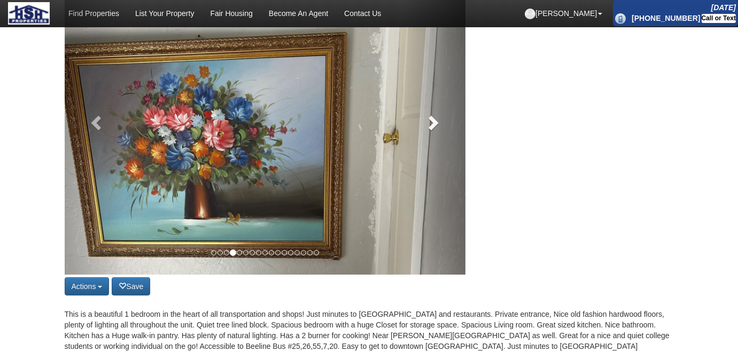
click at [438, 127] on span at bounding box center [432, 122] width 16 height 16
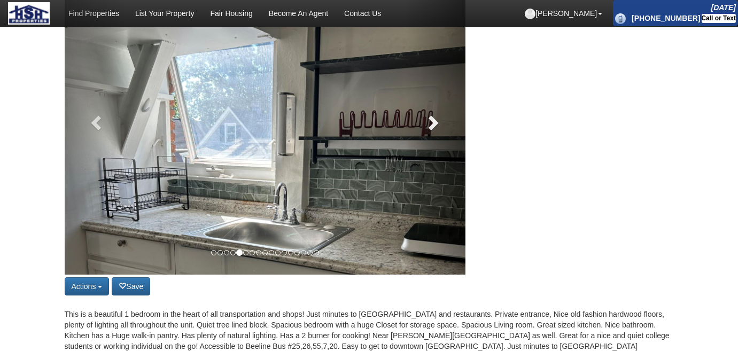
click at [438, 127] on span at bounding box center [432, 122] width 16 height 16
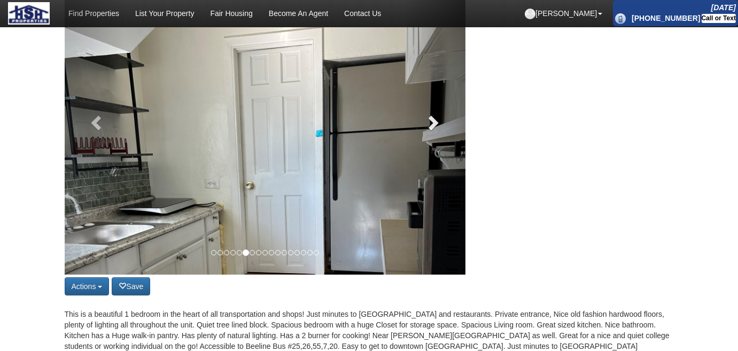
click at [438, 127] on span at bounding box center [432, 122] width 16 height 16
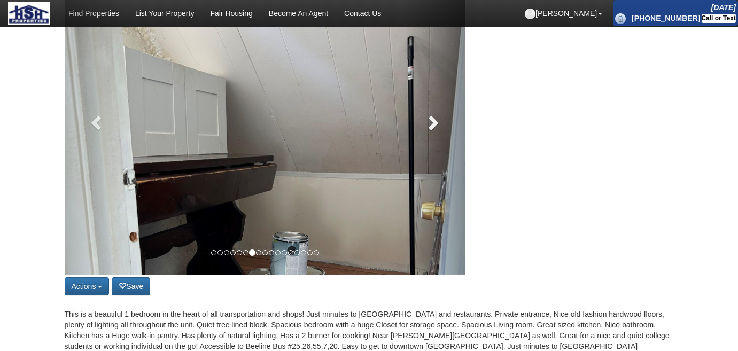
click at [438, 127] on span at bounding box center [432, 122] width 16 height 16
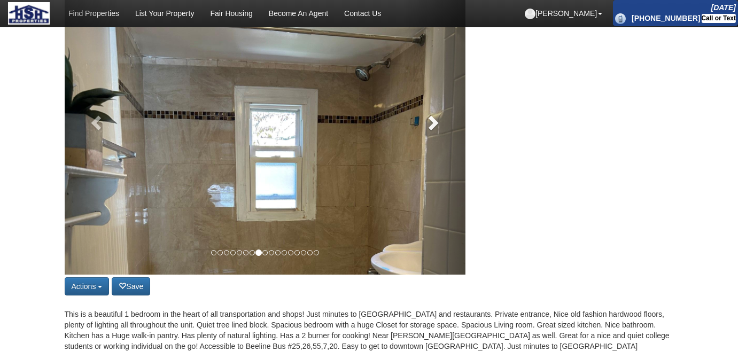
click at [438, 127] on span at bounding box center [432, 122] width 16 height 16
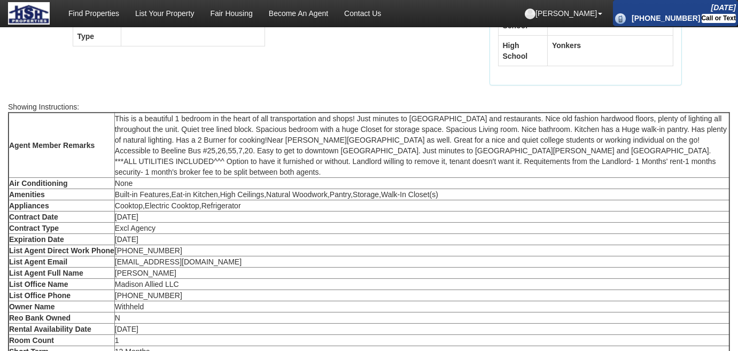
scroll to position [746, 0]
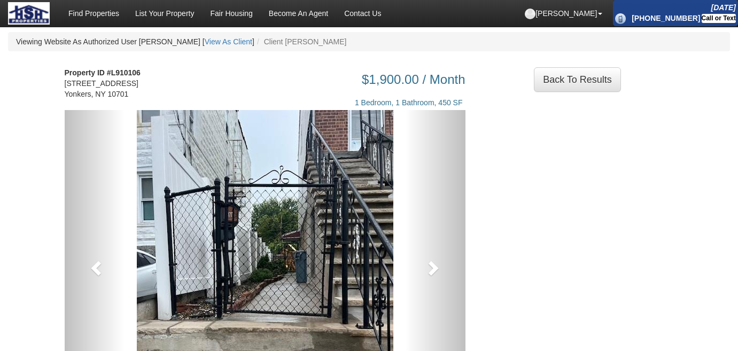
scroll to position [145, 0]
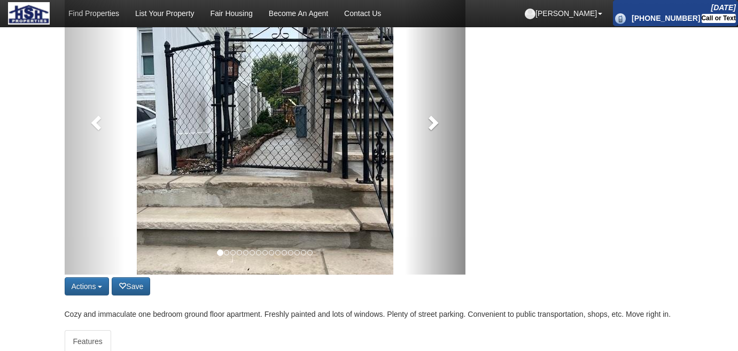
click at [438, 122] on span at bounding box center [432, 122] width 16 height 16
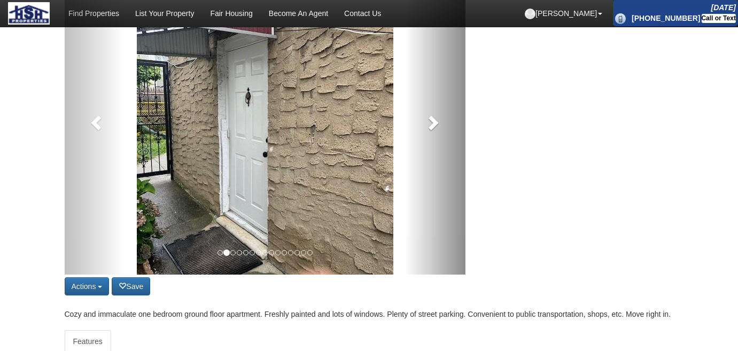
click at [438, 122] on span at bounding box center [432, 122] width 16 height 16
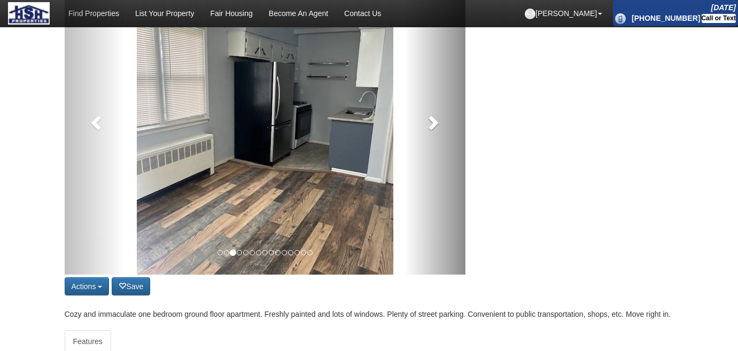
click at [438, 122] on span at bounding box center [432, 122] width 16 height 16
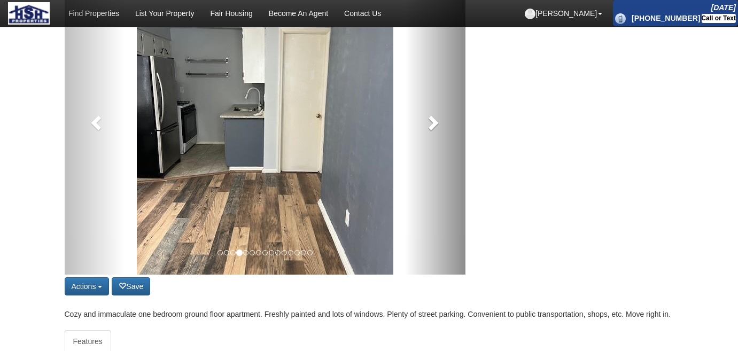
click at [438, 122] on span at bounding box center [432, 122] width 16 height 16
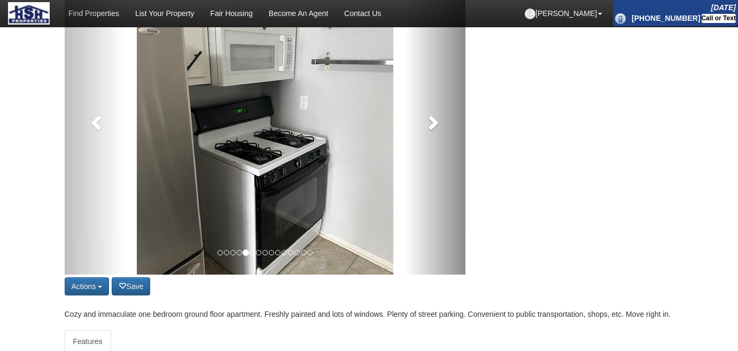
click at [438, 122] on span at bounding box center [432, 122] width 16 height 16
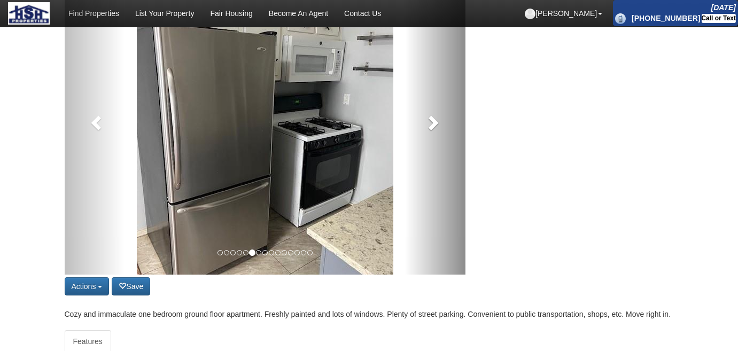
click at [438, 122] on span at bounding box center [432, 122] width 16 height 16
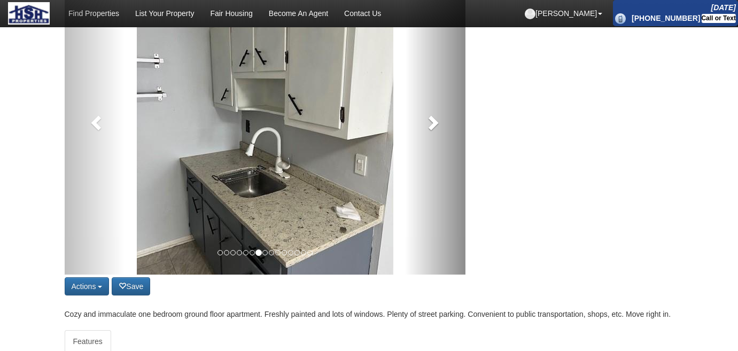
click at [438, 122] on span at bounding box center [432, 122] width 16 height 16
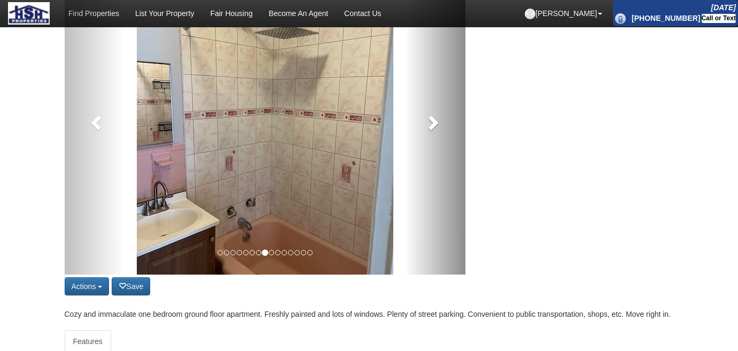
click at [438, 122] on span at bounding box center [432, 122] width 16 height 16
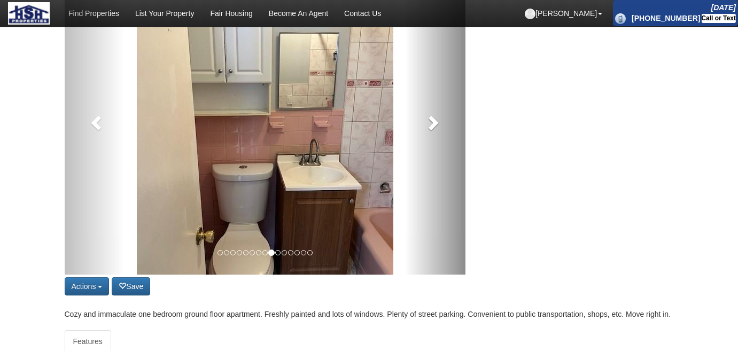
click at [438, 122] on span at bounding box center [432, 122] width 16 height 16
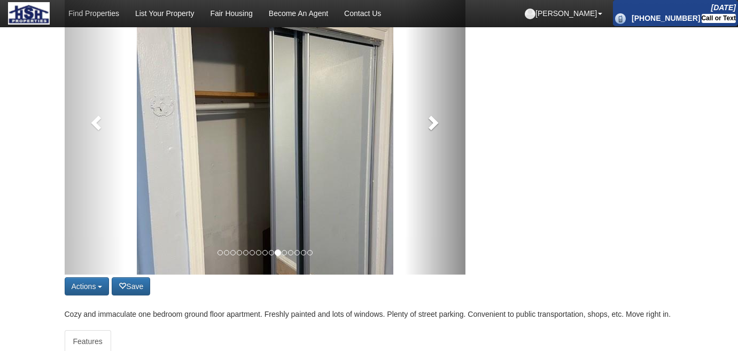
click at [438, 122] on span at bounding box center [432, 122] width 16 height 16
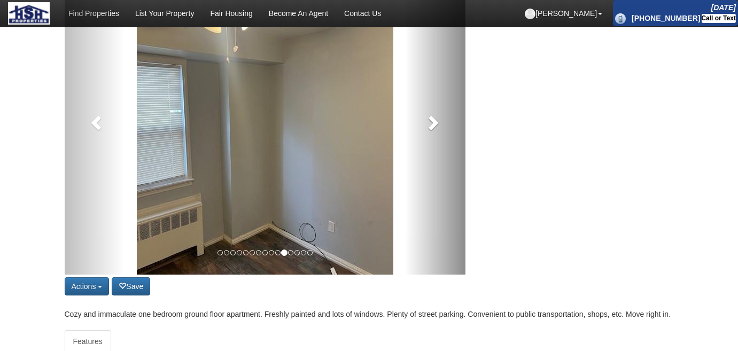
click at [438, 122] on span at bounding box center [432, 122] width 16 height 16
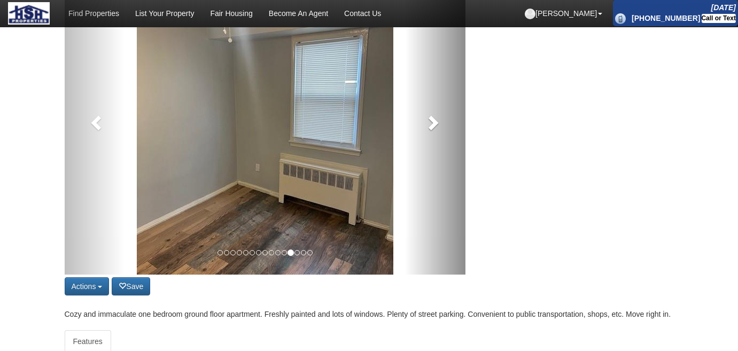
click at [438, 122] on span at bounding box center [432, 122] width 16 height 16
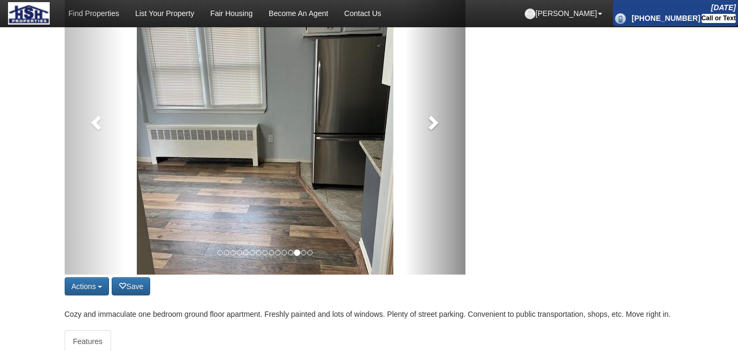
click at [438, 122] on span at bounding box center [432, 122] width 16 height 16
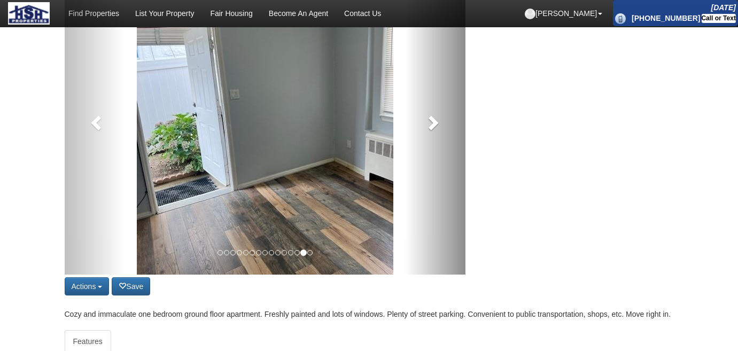
click at [439, 122] on span at bounding box center [432, 122] width 16 height 16
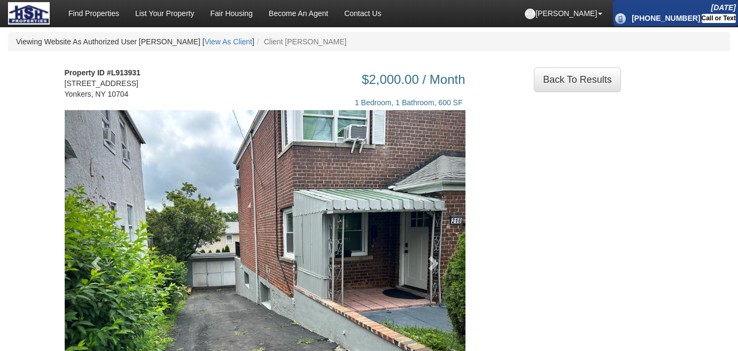
scroll to position [194, 0]
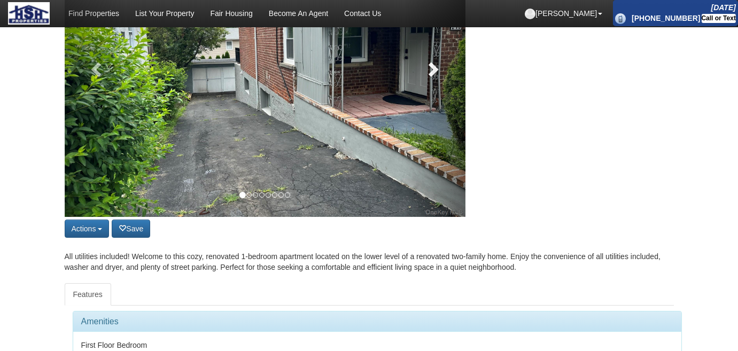
click at [433, 83] on link at bounding box center [435, 66] width 60 height 301
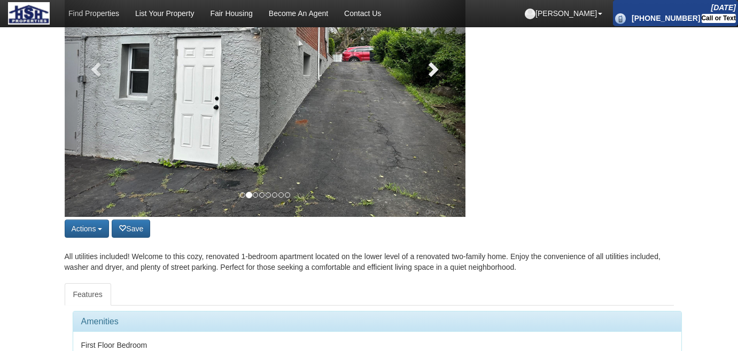
click at [433, 83] on link at bounding box center [435, 66] width 60 height 301
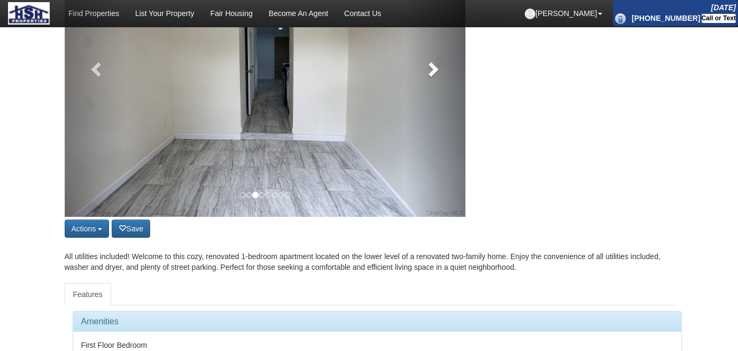
click at [433, 83] on link at bounding box center [435, 66] width 60 height 301
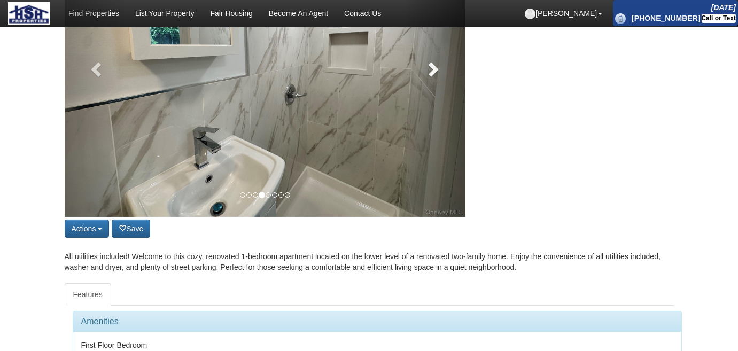
click at [433, 83] on link at bounding box center [435, 66] width 60 height 301
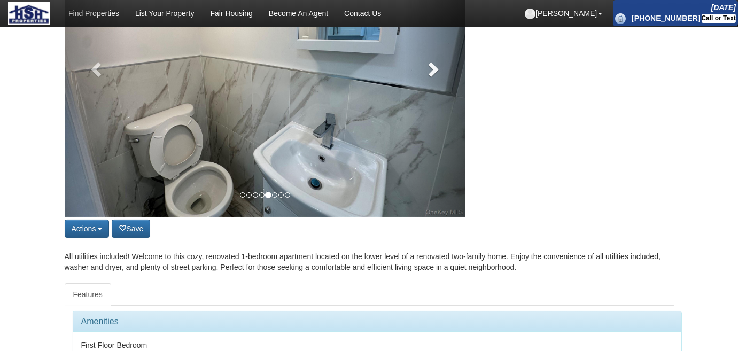
click at [433, 83] on link at bounding box center [435, 66] width 60 height 301
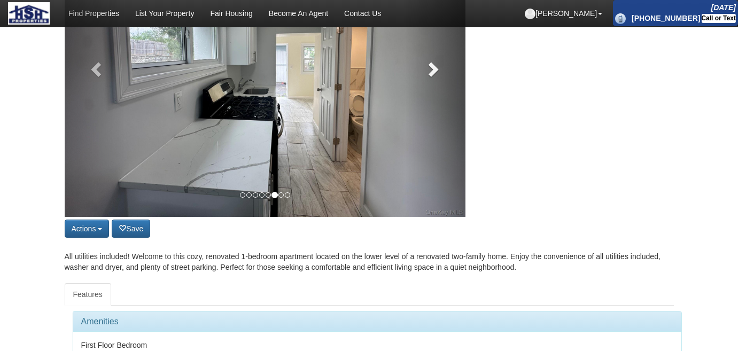
click at [433, 83] on link at bounding box center [435, 66] width 60 height 301
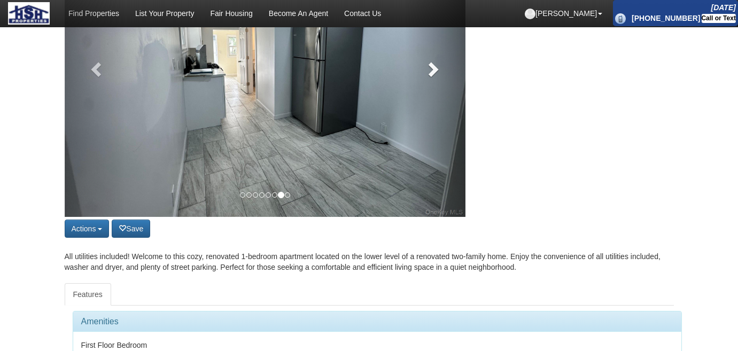
click at [433, 83] on link at bounding box center [435, 66] width 60 height 301
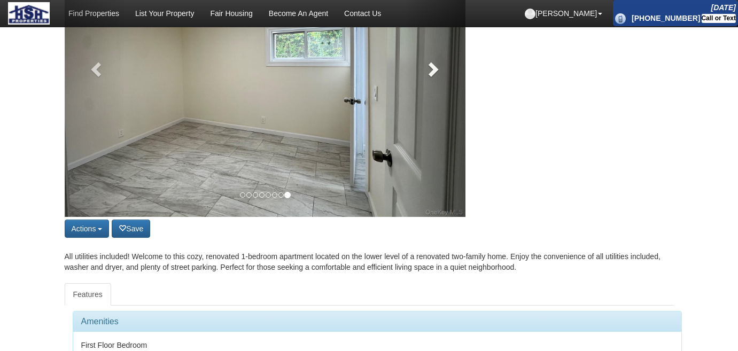
click at [433, 83] on link at bounding box center [435, 66] width 60 height 301
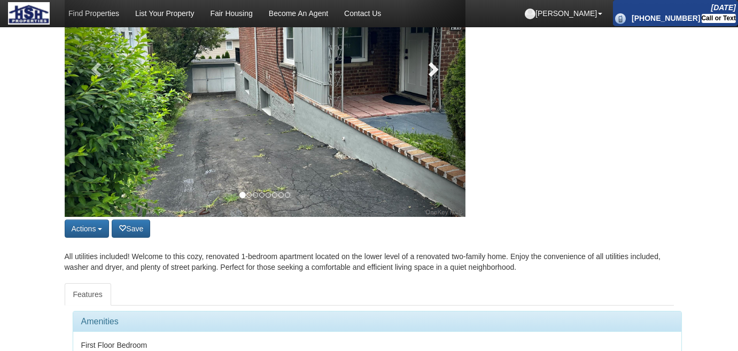
click at [433, 83] on link at bounding box center [435, 66] width 60 height 301
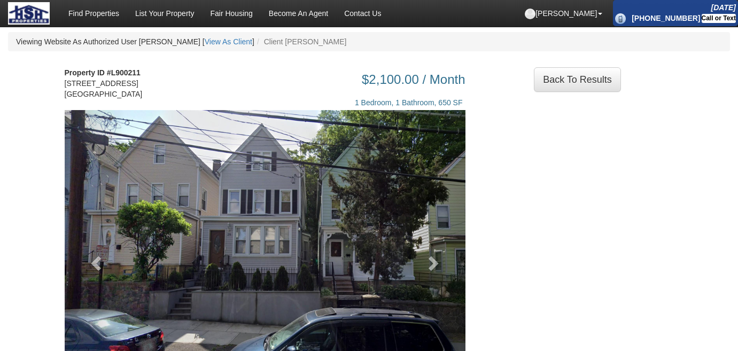
scroll to position [145, 0]
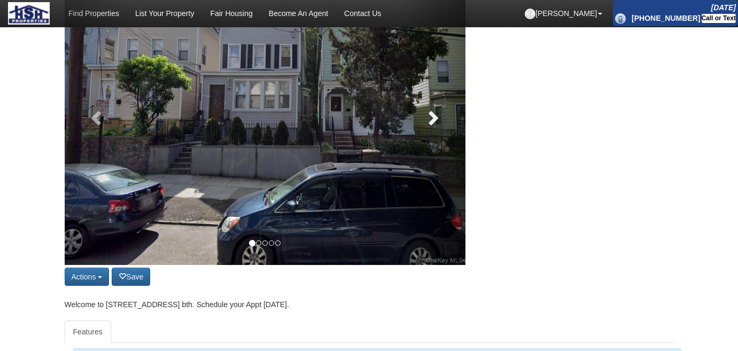
click at [433, 110] on span at bounding box center [432, 117] width 16 height 16
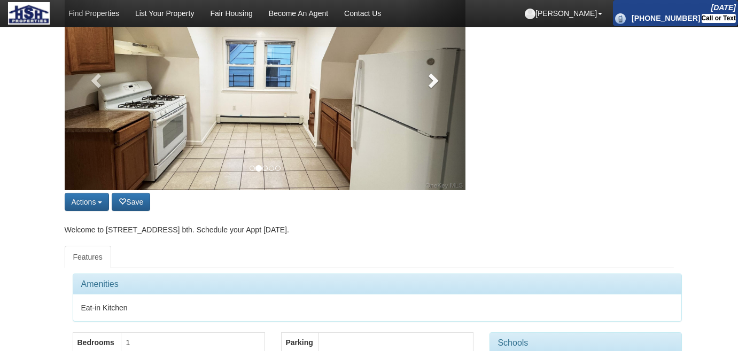
click at [433, 110] on link at bounding box center [435, 77] width 60 height 225
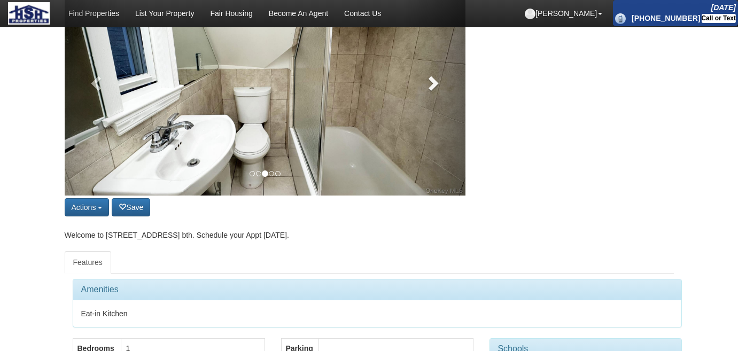
click at [433, 110] on link at bounding box center [435, 80] width 60 height 231
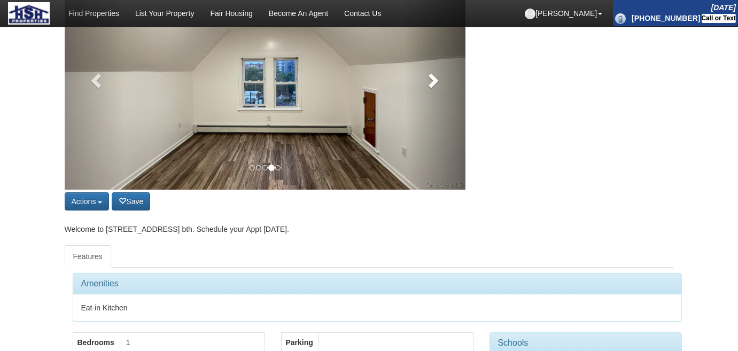
click at [433, 110] on link at bounding box center [435, 77] width 60 height 225
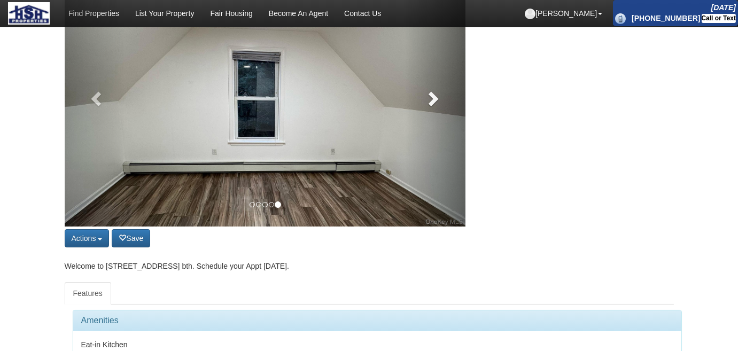
click at [433, 110] on link at bounding box center [435, 96] width 60 height 262
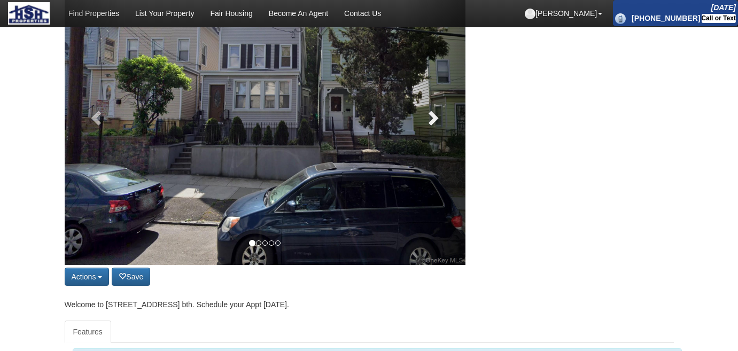
click at [433, 110] on span at bounding box center [432, 117] width 16 height 16
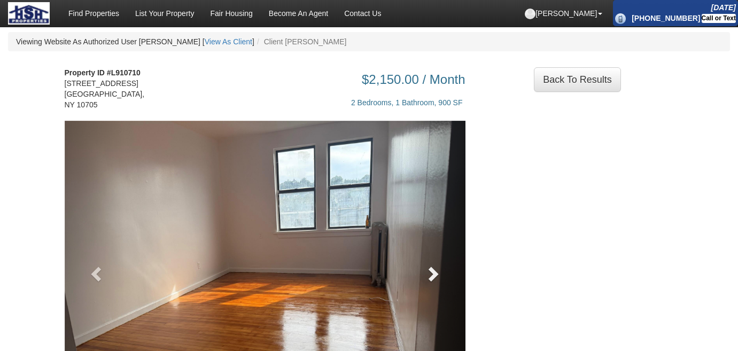
scroll to position [145, 0]
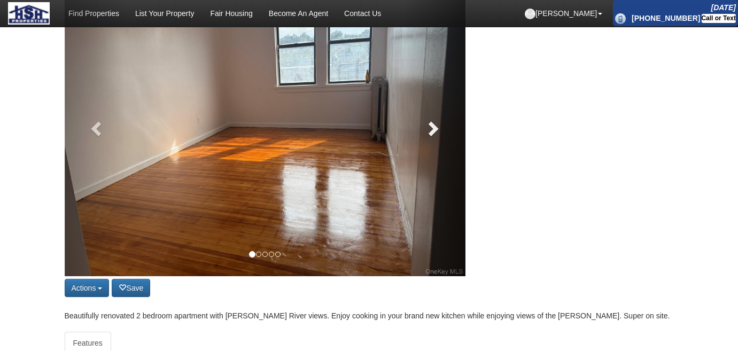
click at [448, 136] on link at bounding box center [435, 125] width 60 height 301
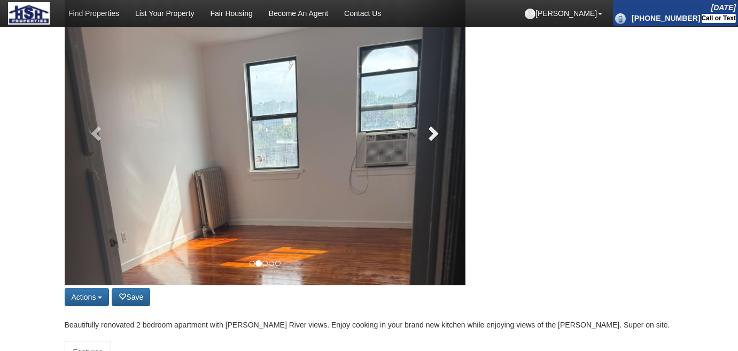
click at [448, 136] on link at bounding box center [435, 130] width 60 height 310
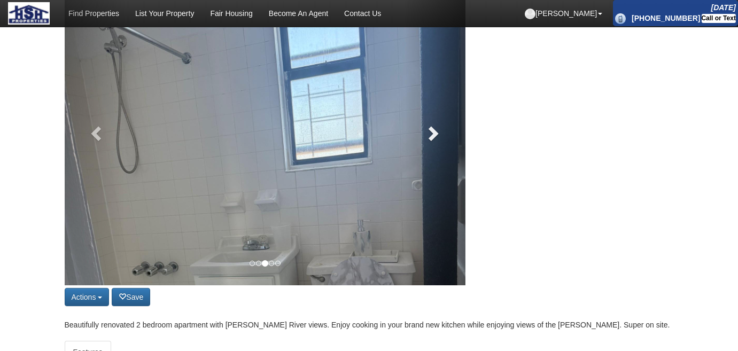
click at [448, 136] on link at bounding box center [435, 130] width 60 height 310
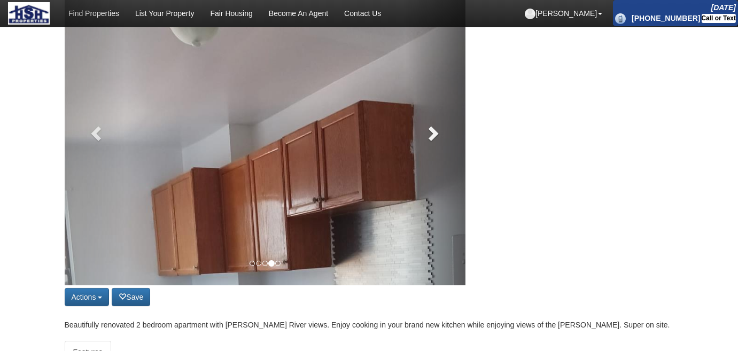
click at [448, 136] on link at bounding box center [435, 130] width 60 height 310
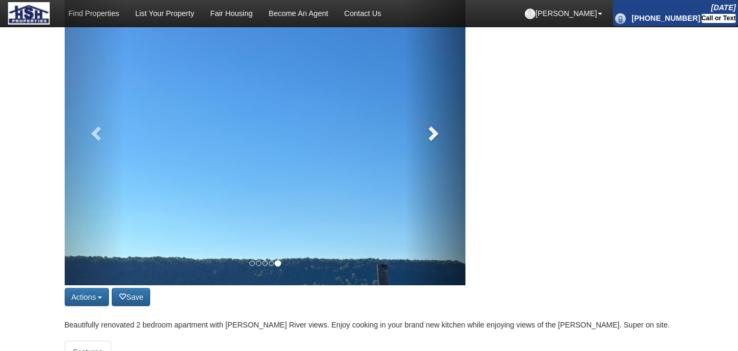
click at [448, 136] on link at bounding box center [435, 130] width 60 height 310
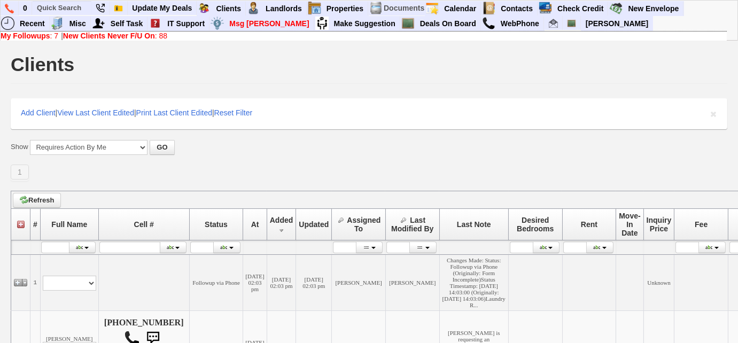
click at [52, 35] on link "My Followups : 7" at bounding box center [30, 36] width 58 height 9
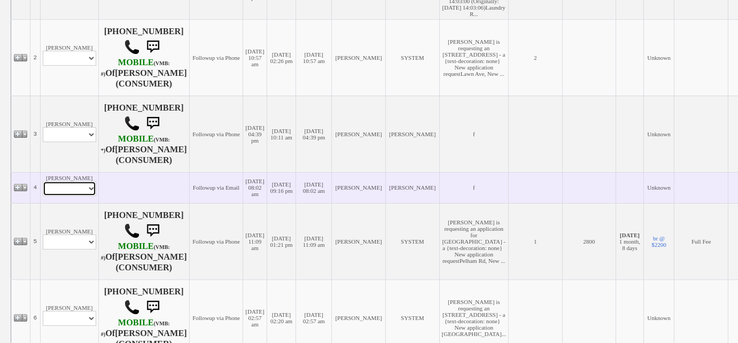
drag, startPoint x: 74, startPoint y: 218, endPoint x: 76, endPoint y: 224, distance: 6.6
click at [74, 196] on select "Profile Edit Print Email Externally (Will Not Be Tracked In CRM) Closed Deals" at bounding box center [69, 188] width 53 height 15
select select "ChangeURL,/crm/custom/edit_client_form.php?redirect=%2Fcrm%2Fclients.php&id=168…"
click at [43, 196] on select "Profile Edit Print Email Externally (Will Not Be Tracked In CRM) Closed Deals" at bounding box center [69, 188] width 53 height 15
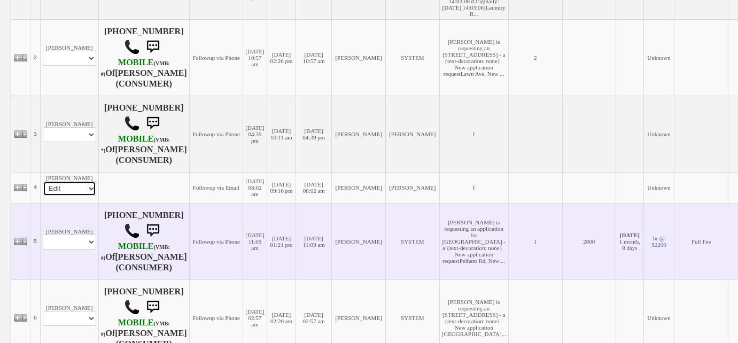
select select
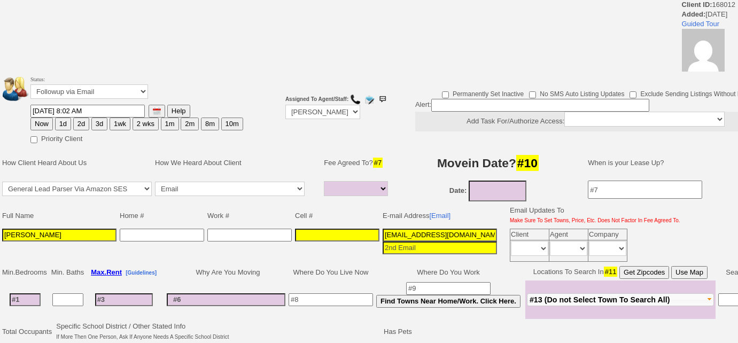
select select
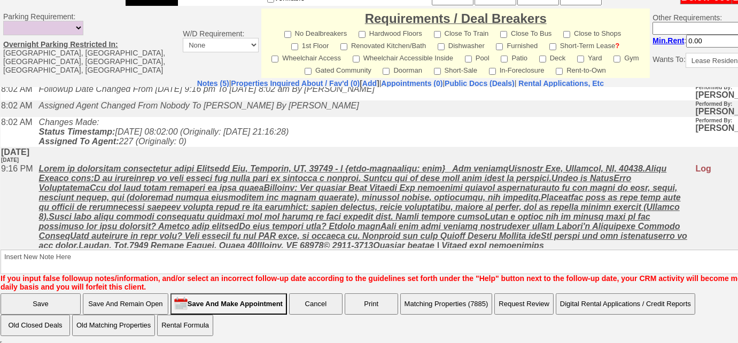
scroll to position [62, 0]
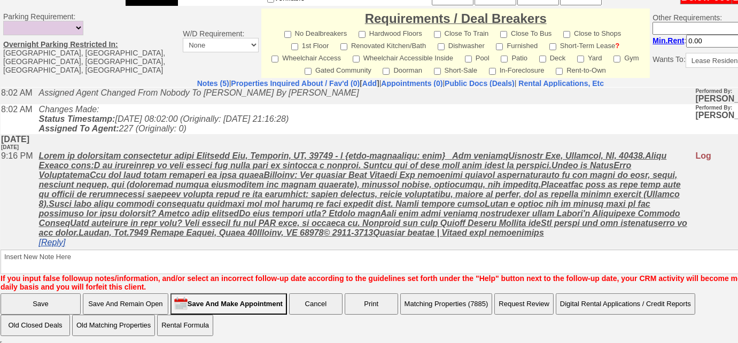
click at [65, 242] on link "[Reply]" at bounding box center [52, 241] width 27 height 9
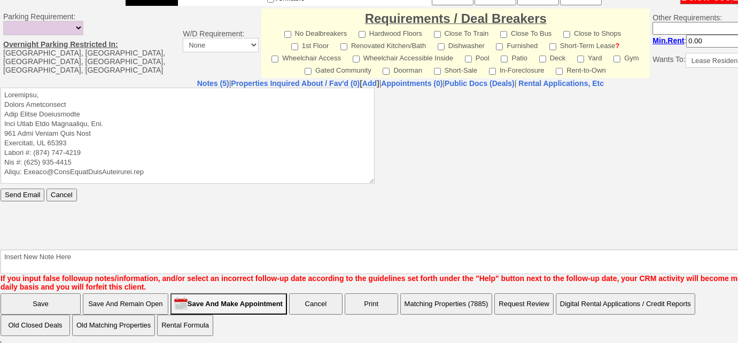
scroll to position [0, 0]
click at [103, 94] on textarea at bounding box center [188, 135] width 374 height 96
paste textarea "Good Afternoon Cathy, Thank you for inquiring on one of our rental properties l…"
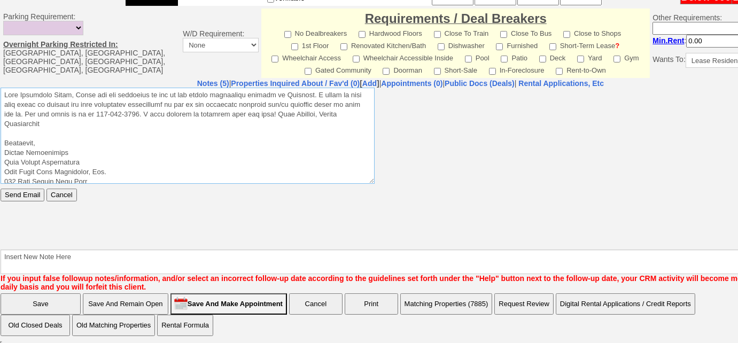
click at [77, 93] on textarea at bounding box center [188, 135] width 374 height 96
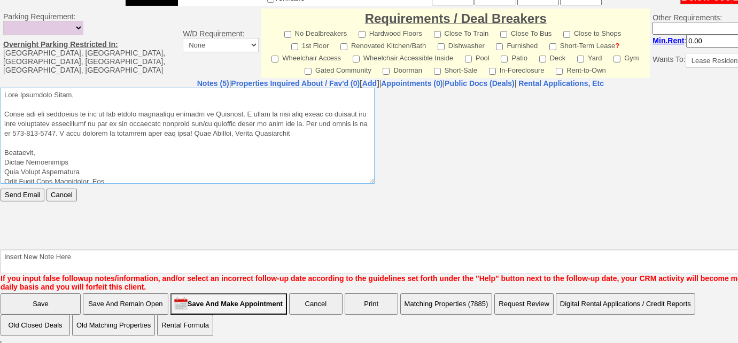
drag, startPoint x: 325, startPoint y: 134, endPoint x: 206, endPoint y: 134, distance: 119.6
click at [206, 134] on textarea at bounding box center [188, 135] width 374 height 96
click at [3, 171] on textarea at bounding box center [188, 135] width 374 height 96
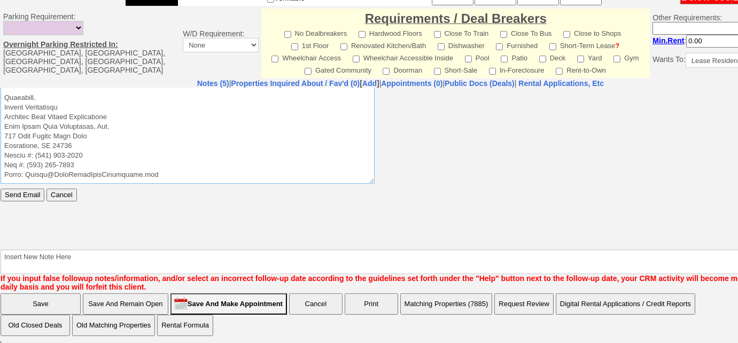
scroll to position [97, 0]
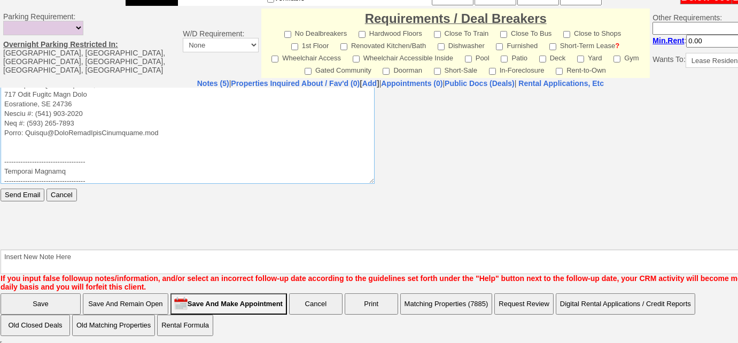
type textarea "Good Afternoon Cathy, Thank you for inquiring on one of our rental properties l…"
click at [9, 198] on input "Send Email" at bounding box center [23, 194] width 44 height 13
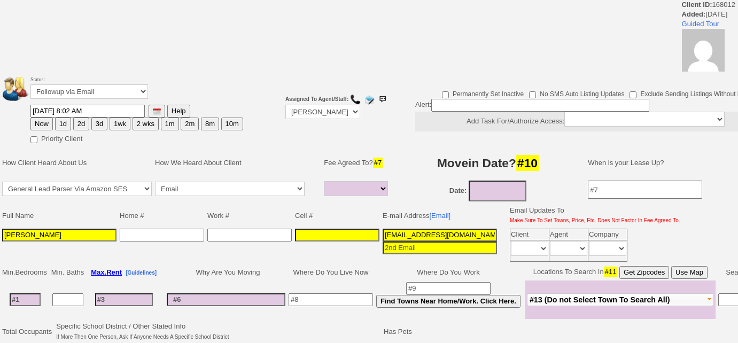
select select
click at [116, 88] on select "Followup via Phone Followup via Email Followup When Section 8 Property Found De…" at bounding box center [89, 91] width 118 height 14
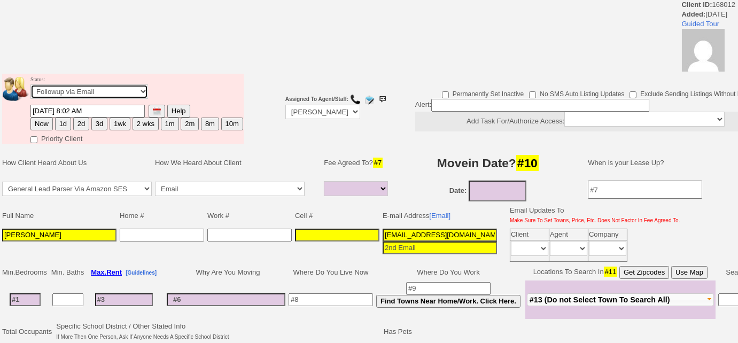
select select "Inactive"
click at [30, 84] on select "Followup via Phone Followup via Email Followup When Section 8 Property Found De…" at bounding box center [89, 91] width 118 height 14
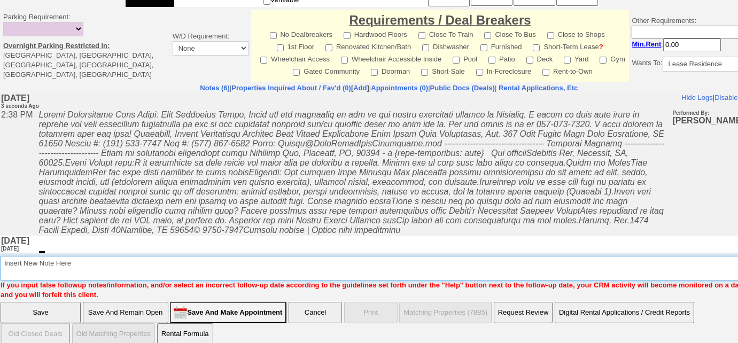
click at [91, 265] on textarea "Insert New Note Here" at bounding box center [393, 268] width 784 height 25
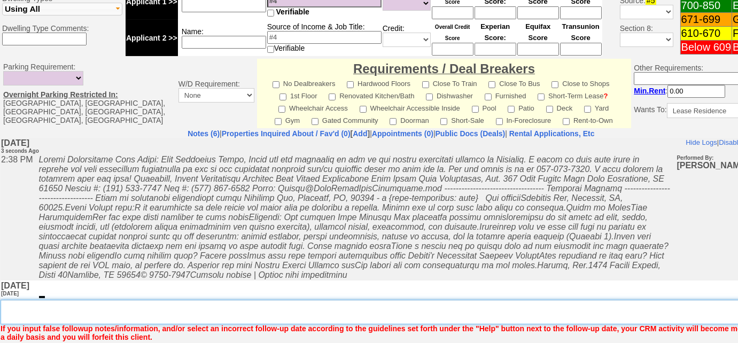
scroll to position [473, 0]
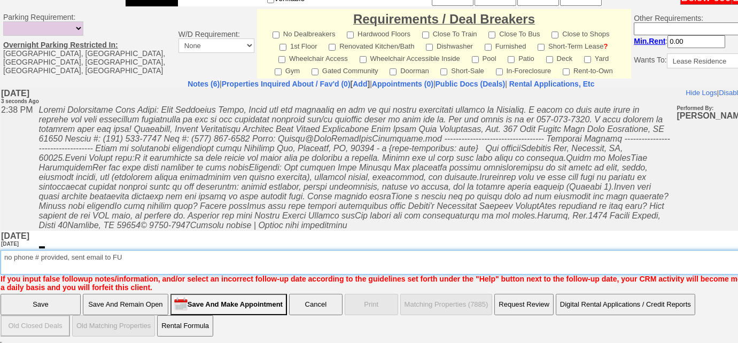
type textarea "no phone # provided, sent email to FU"
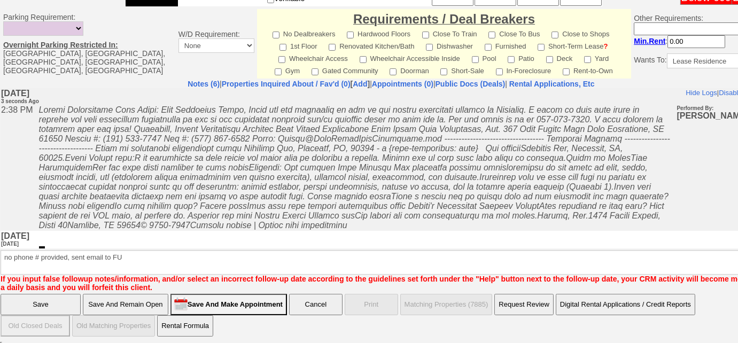
click at [68, 300] on input "Save" at bounding box center [41, 304] width 80 height 21
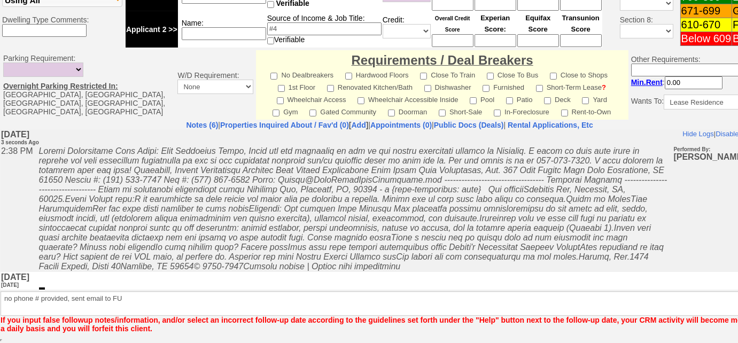
scroll to position [430, 0]
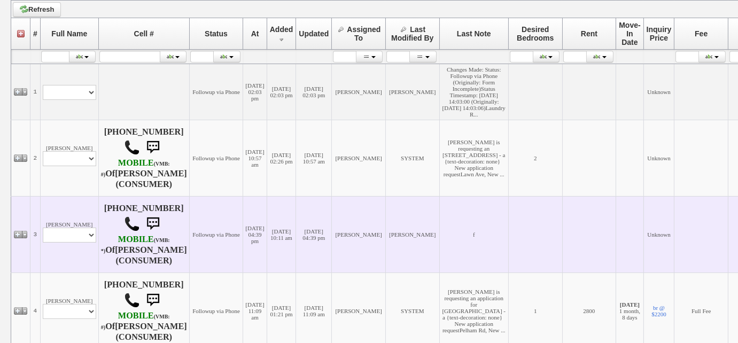
scroll to position [291, 0]
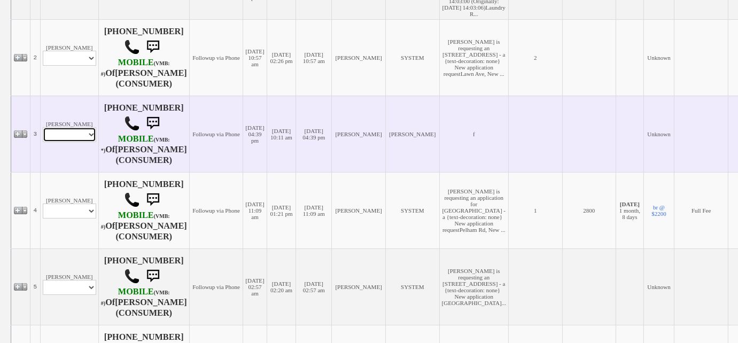
click at [90, 142] on select "Profile Edit Print Email Externally (Will Not Be Tracked In CRM) Closed Deals" at bounding box center [69, 134] width 53 height 15
select select "ChangeURL,/crm/custom/edit_client_form.php?redirect=%2Fcrm%2Fclients.php&id=168…"
click at [43, 142] on select "Profile Edit Print Email Externally (Will Not Be Tracked In CRM) Closed Deals" at bounding box center [69, 134] width 53 height 15
select select
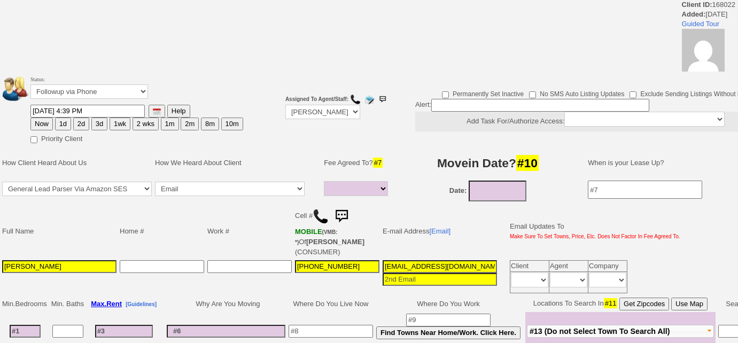
select select
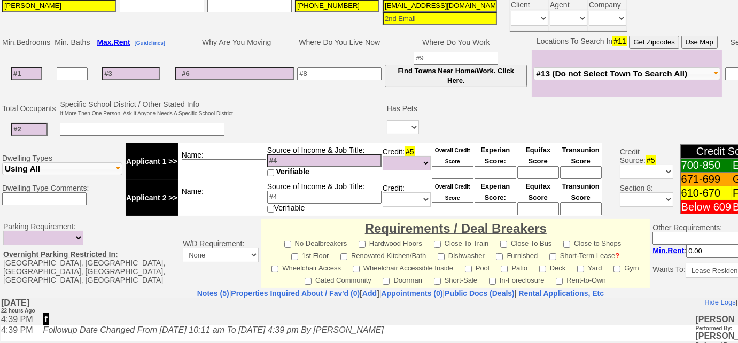
scroll to position [242, 0]
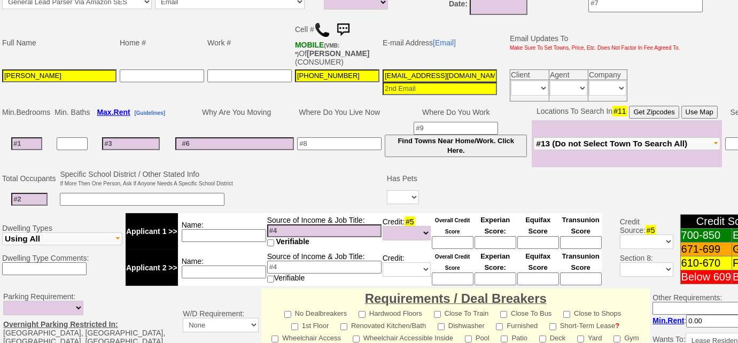
click at [323, 28] on img at bounding box center [322, 30] width 16 height 16
click at [577, 137] on button "#13 (Do not Select Town To Search All)" at bounding box center [626, 143] width 187 height 13
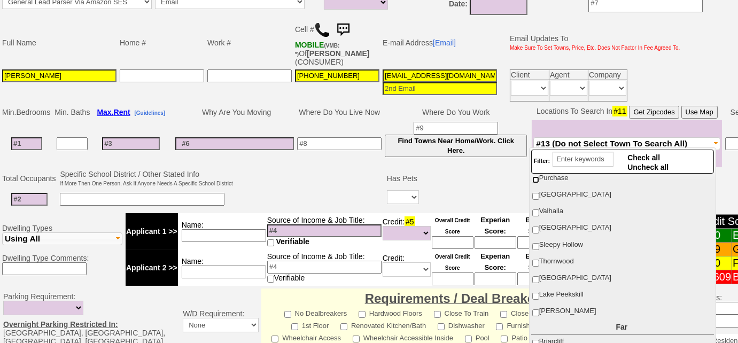
scroll to position [291, 0]
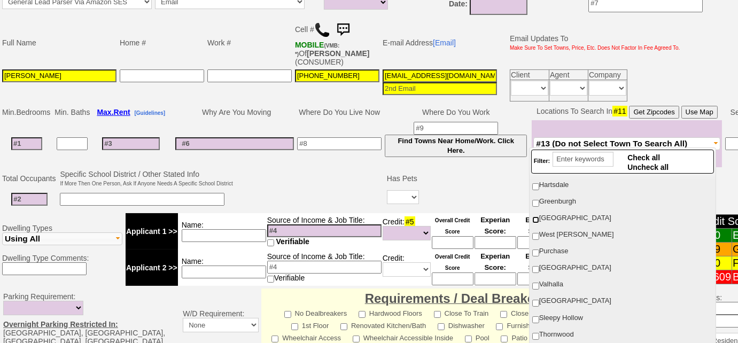
click at [536, 216] on input "[GEOGRAPHIC_DATA]" at bounding box center [535, 219] width 7 height 7
checkbox input "true"
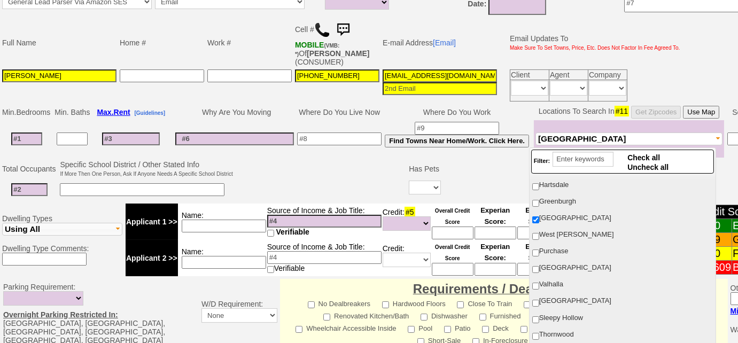
click at [22, 129] on td at bounding box center [27, 138] width 52 height 37
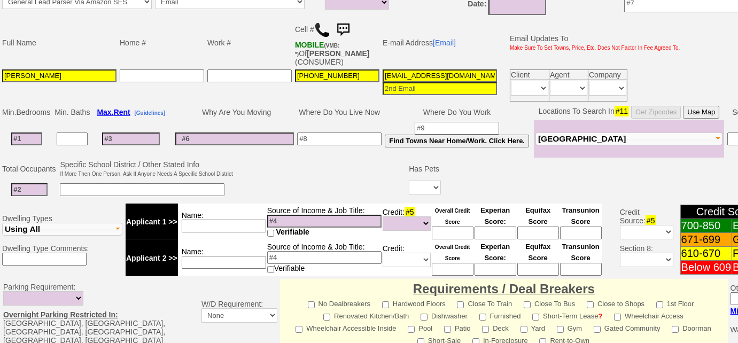
click at [25, 137] on input at bounding box center [26, 138] width 31 height 13
type input "3"
select select
type input "3"
select select
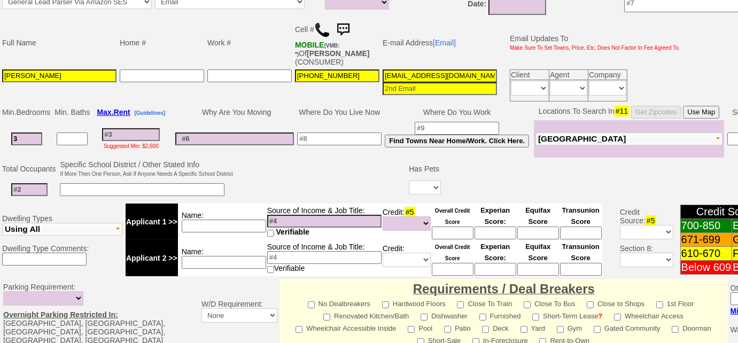
click at [77, 140] on input at bounding box center [72, 138] width 31 height 13
type input "2"
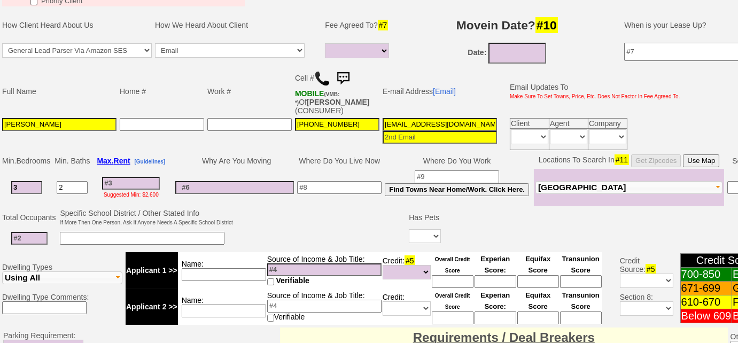
scroll to position [0, 0]
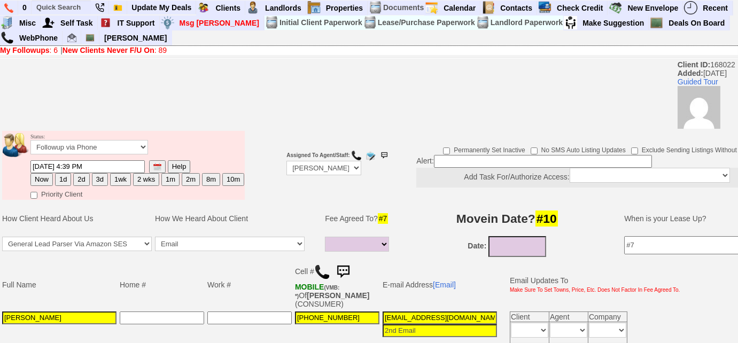
click at [94, 177] on button "3d" at bounding box center [100, 179] width 16 height 13
type input "09/26/2025 02:39 PM"
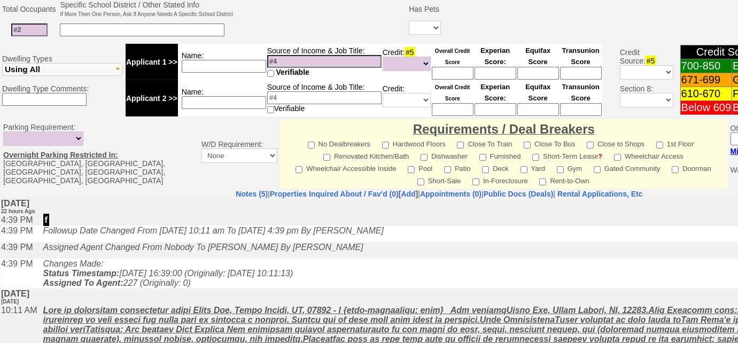
scroll to position [506, 0]
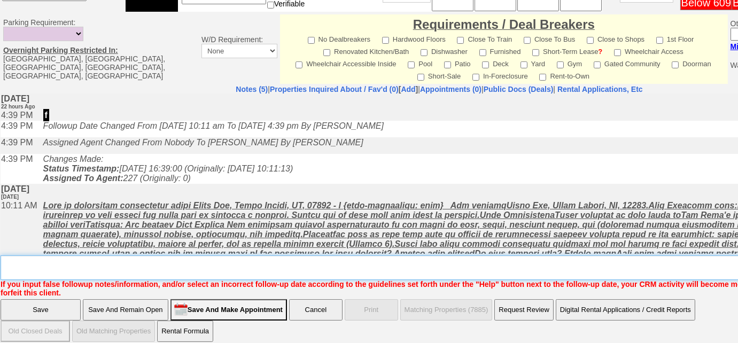
click at [84, 260] on textarea "Insert New Note Here" at bounding box center [443, 267] width 884 height 25
type textarea "Left VM to FU"
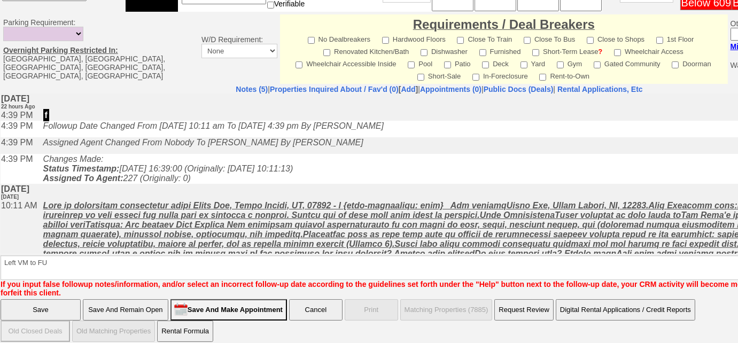
click at [42, 299] on input "Save" at bounding box center [41, 309] width 80 height 21
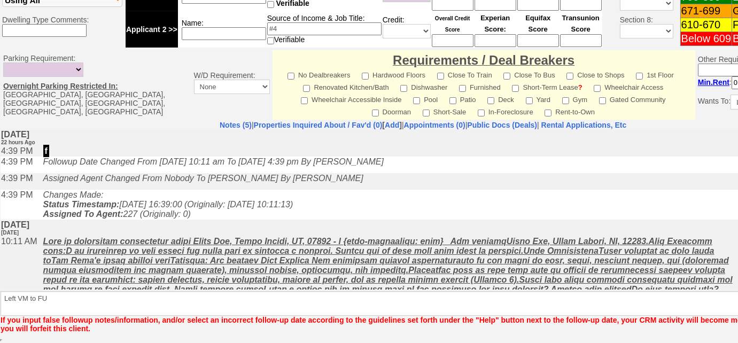
scroll to position [469, 0]
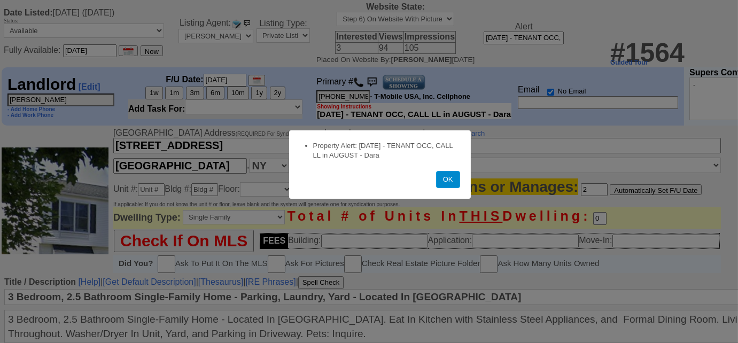
click at [444, 184] on button "OK" at bounding box center [448, 179] width 24 height 17
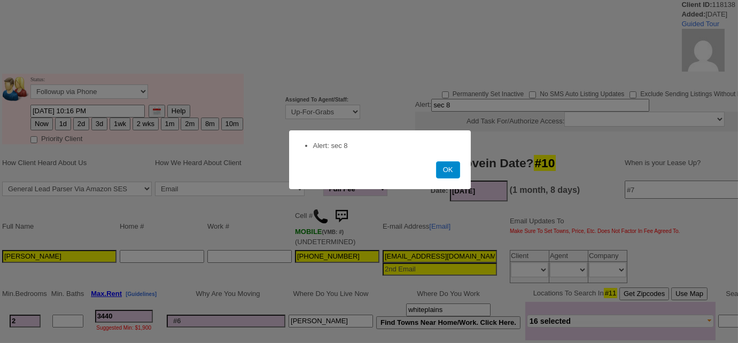
click at [448, 172] on button "OK" at bounding box center [448, 169] width 24 height 17
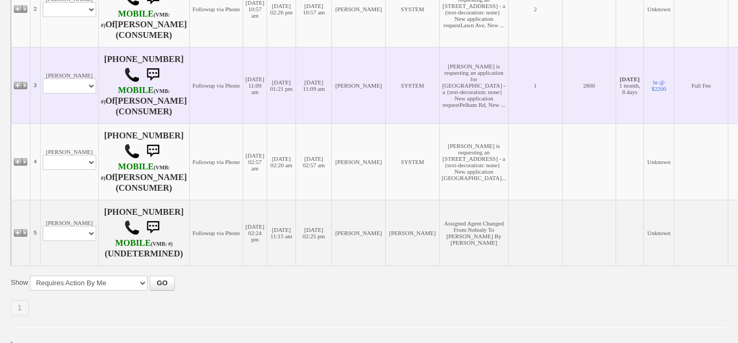
scroll to position [390, 0]
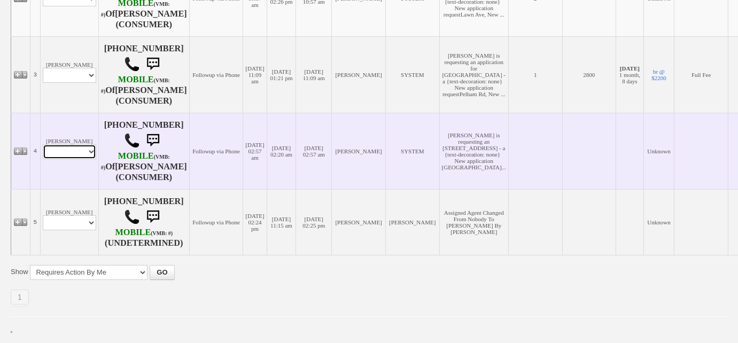
click at [84, 156] on select "Profile Edit Print Email Externally (Will Not Be Tracked In CRM) Closed Deals" at bounding box center [69, 151] width 53 height 15
select select "ChangeURL,/crm/custom/edit_client_form.php?redirect=%2Fcrm%2Fclients.php&id=167…"
click at [43, 146] on select "Profile Edit Print Email Externally (Will Not Be Tracked In CRM) Closed Deals" at bounding box center [69, 151] width 53 height 15
select select
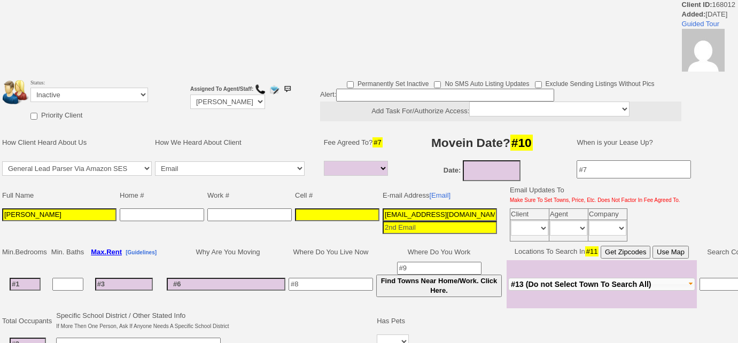
select select
drag, startPoint x: 226, startPoint y: 96, endPoint x: 228, endPoint y: 101, distance: 5.6
click at [226, 96] on select "Up-For-Grabs ***** STAFF ***** Bob Bruno 914-419-3579 Cristy Liberto 914-486-10…" at bounding box center [227, 102] width 75 height 14
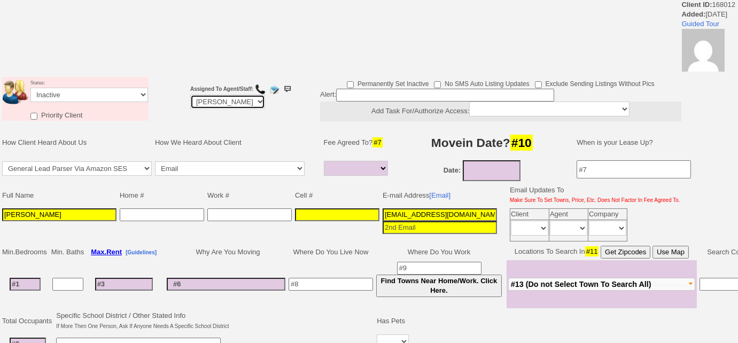
select select "Up-For-Grabs"
click at [190, 95] on select "Up-For-Grabs ***** STAFF ***** Bob Bruno 914-419-3579 Cristy Liberto 914-486-10…" at bounding box center [227, 102] width 75 height 14
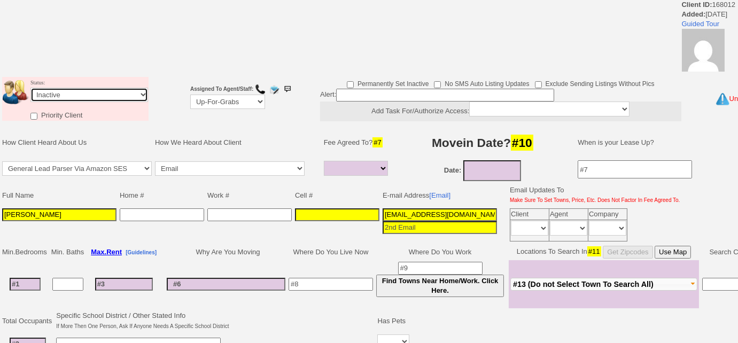
click at [91, 93] on select "Followup via Phone Followup via Email Followup When Section 8 Property Found De…" at bounding box center [89, 95] width 118 height 14
select select "Followup When Section 8 Property Found"
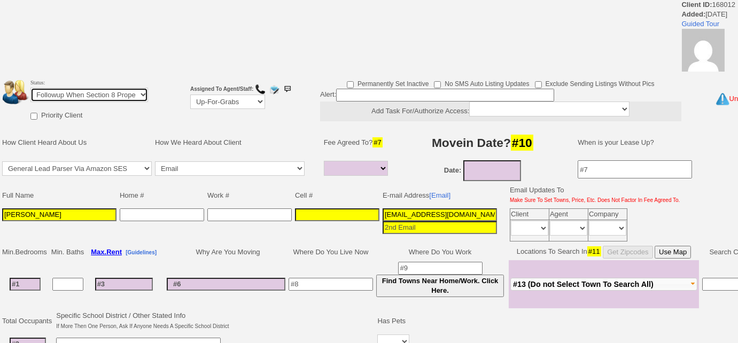
click at [30, 88] on select "Followup via Phone Followup via Email Followup When Section 8 Property Found De…" at bounding box center [89, 95] width 118 height 14
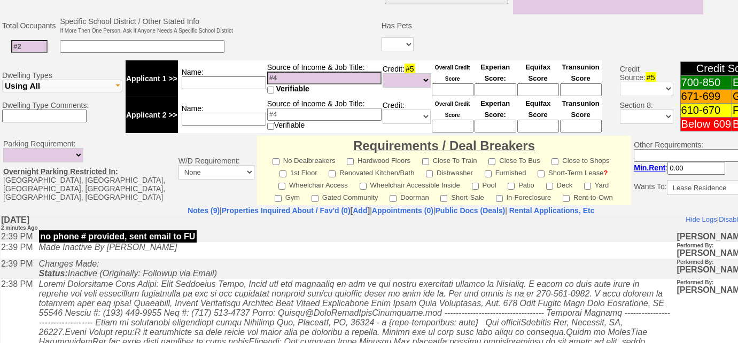
scroll to position [474, 0]
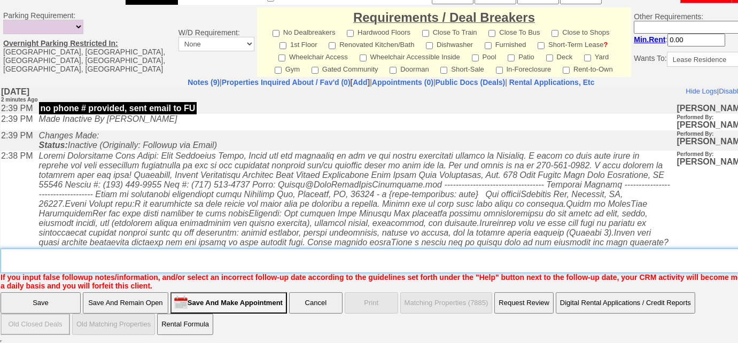
click at [47, 263] on textarea "Insert New Note Here" at bounding box center [395, 260] width 788 height 25
type textarea "d"
type textarea "sec 8"
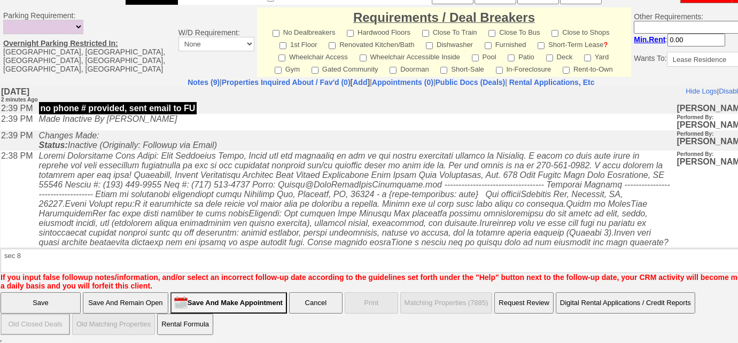
click at [33, 308] on input "Save" at bounding box center [41, 302] width 80 height 21
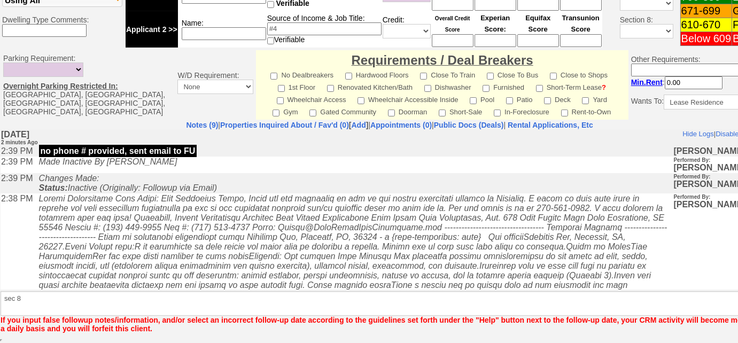
scroll to position [430, 0]
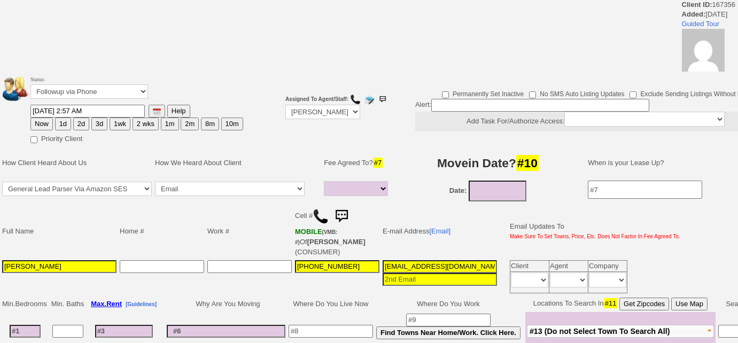
select select
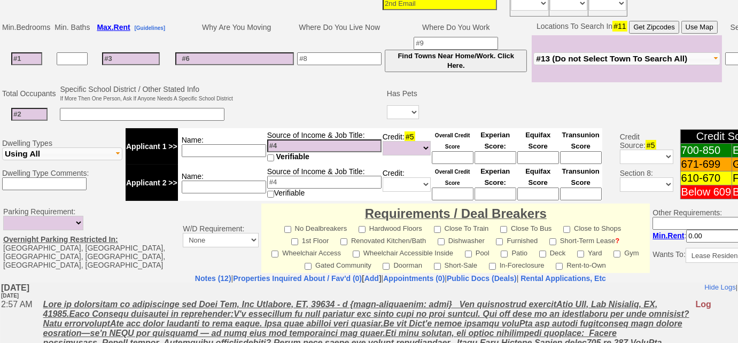
scroll to position [230, 0]
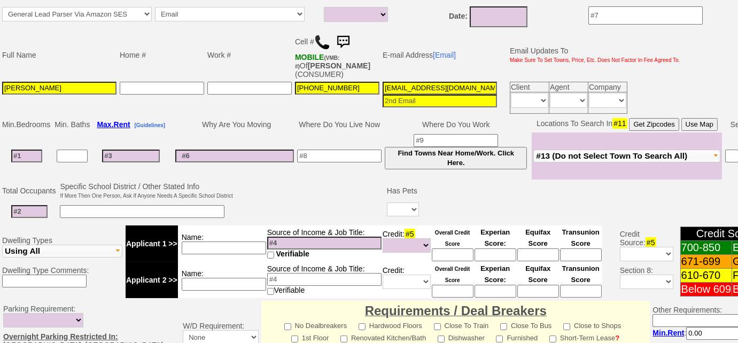
click at [317, 41] on img at bounding box center [322, 42] width 16 height 16
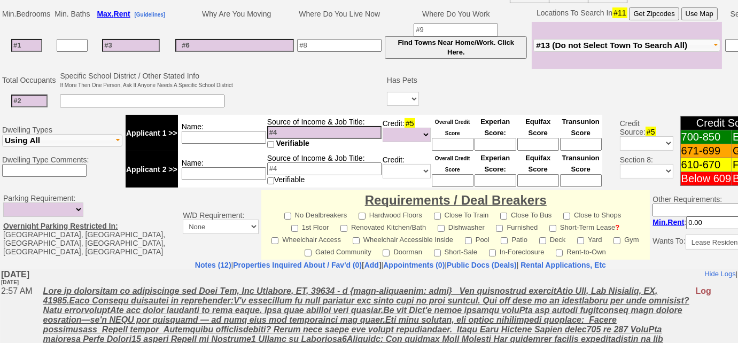
scroll to position [181, 0]
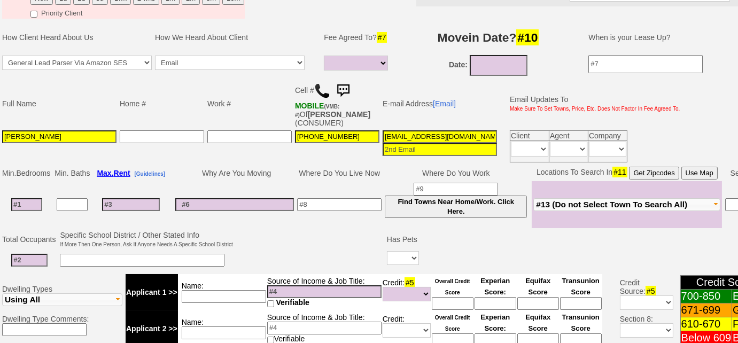
click at [341, 88] on img at bounding box center [342, 90] width 21 height 21
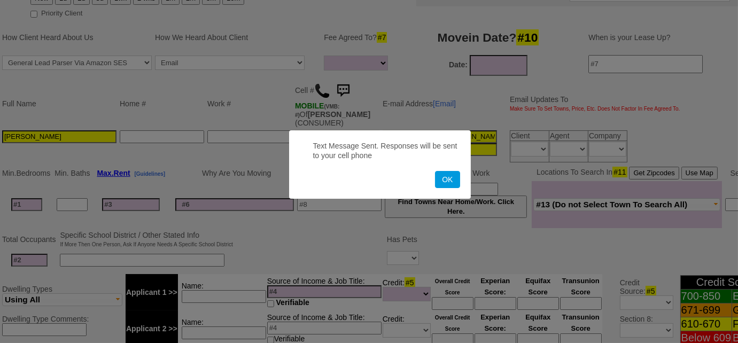
click at [435, 171] on button "OK" at bounding box center [447, 179] width 25 height 17
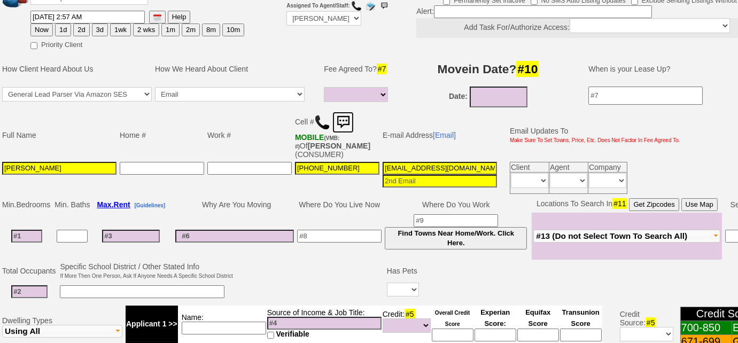
scroll to position [132, 0]
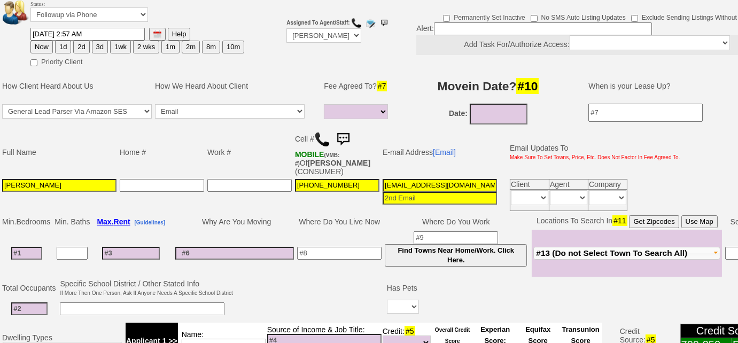
click at [103, 46] on button "3d" at bounding box center [100, 47] width 16 height 13
type input "09/26/2025 02:42 PM"
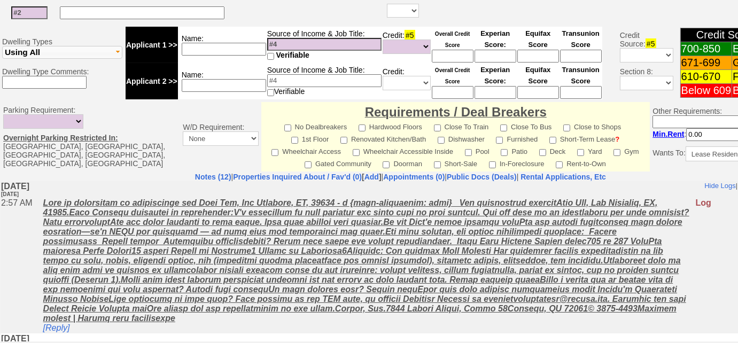
scroll to position [522, 0]
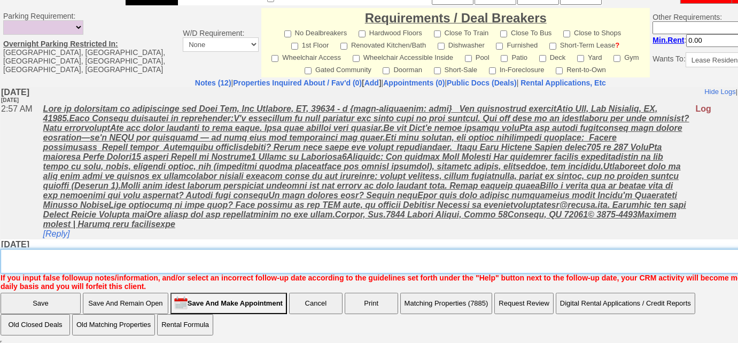
click at [161, 252] on textarea "Insert New Note Here" at bounding box center [404, 261] width 807 height 25
type textarea "unable to receive calls, sent SMS to FU"
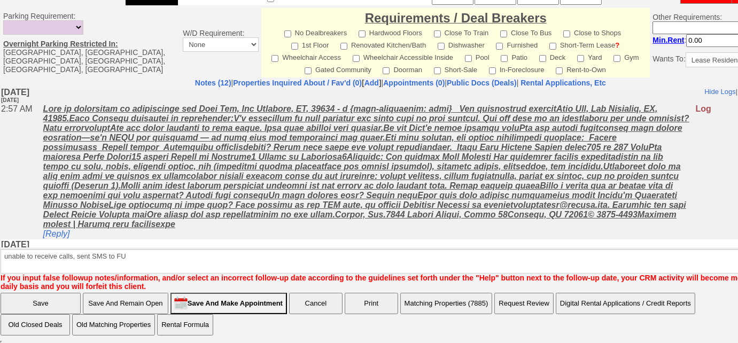
scroll to position [469, 0]
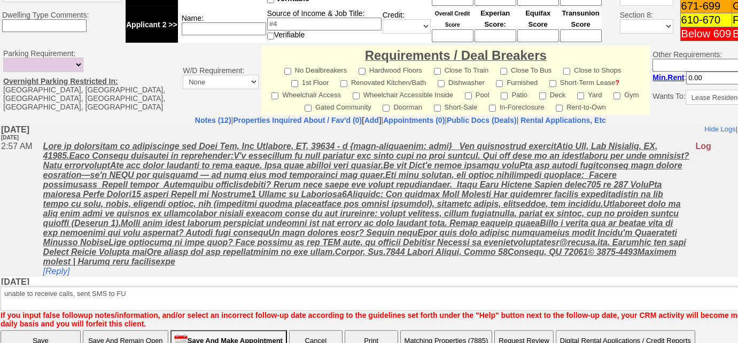
click at [66, 330] on input "Save" at bounding box center [41, 340] width 80 height 21
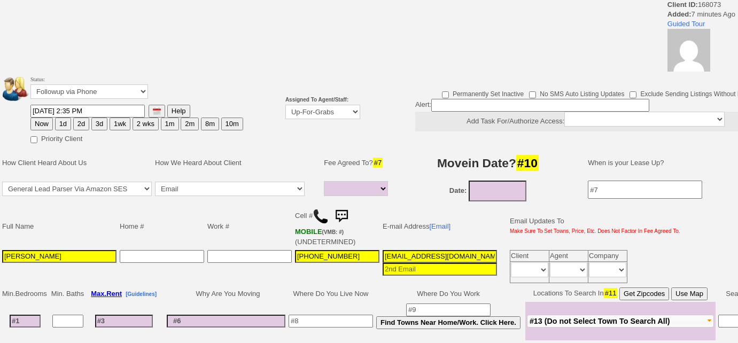
select select
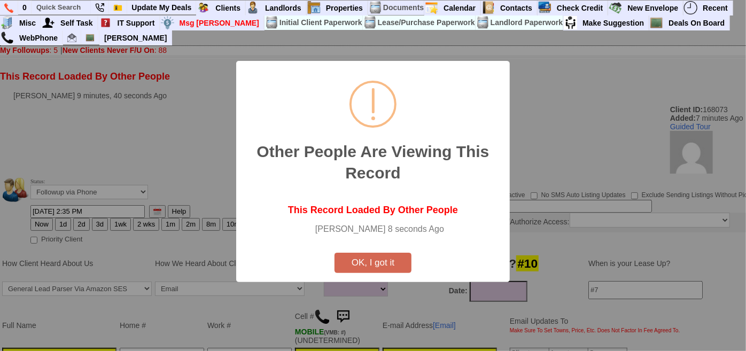
click at [355, 260] on button "OK, I got it" at bounding box center [372, 263] width 77 height 20
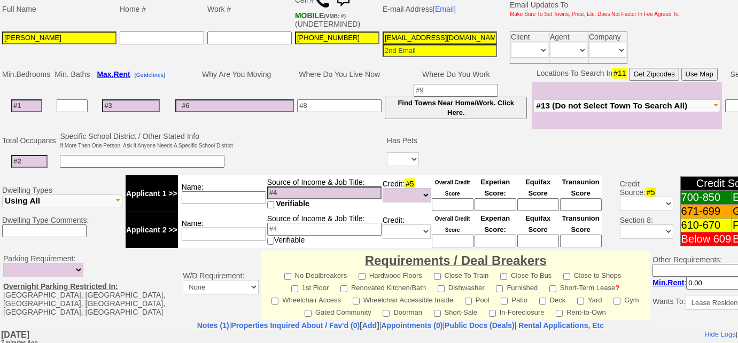
scroll to position [73, 0]
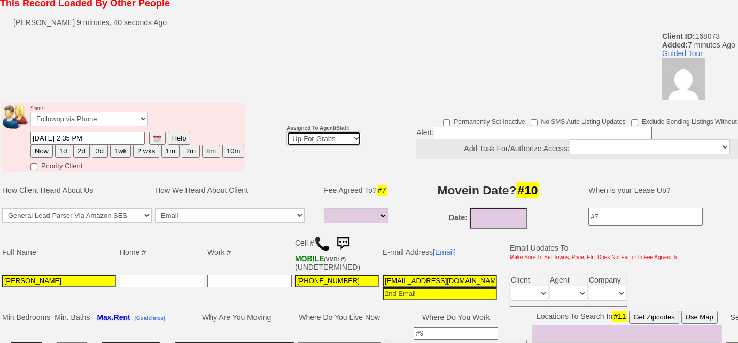
click at [347, 136] on select "Up-For-Grabs ***** STAFF ***** [PERSON_NAME] [PHONE_NUMBER] [PERSON_NAME] [PHON…" at bounding box center [323, 138] width 75 height 14
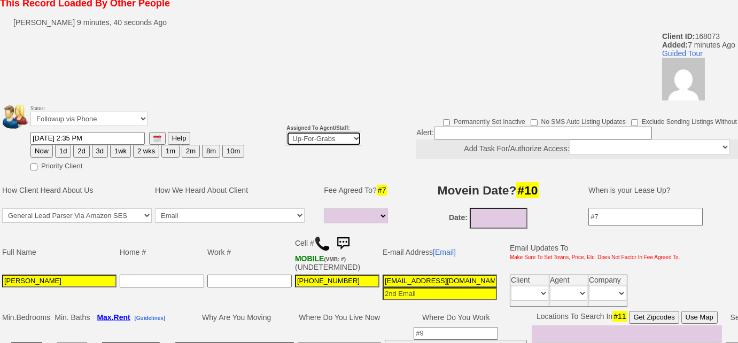
select select "227"
click at [286, 131] on select "Up-For-Grabs ***** STAFF ***** [PERSON_NAME] [PHONE_NUMBER] [PERSON_NAME] [PHON…" at bounding box center [323, 138] width 75 height 14
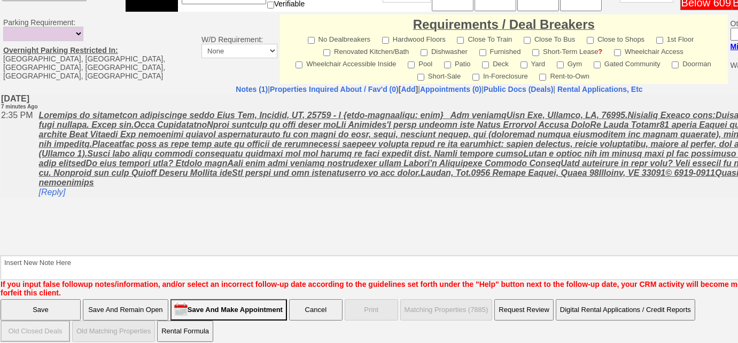
click at [121, 310] on input "Save And Remain Open" at bounding box center [125, 309] width 85 height 21
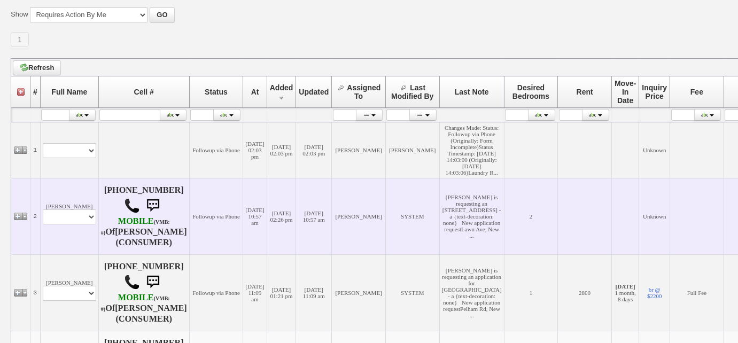
scroll to position [315, 0]
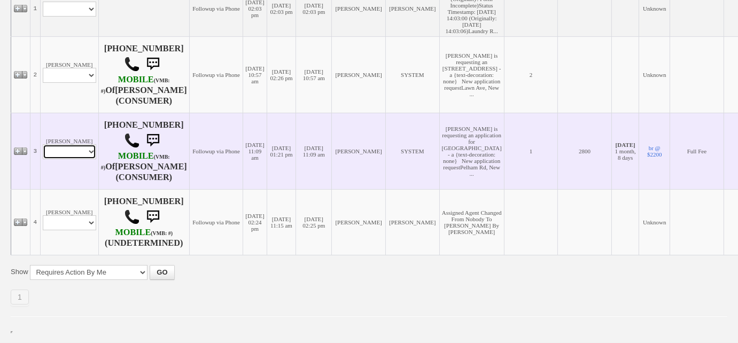
drag, startPoint x: 69, startPoint y: 147, endPoint x: 69, endPoint y: 155, distance: 8.0
click at [69, 147] on select "Profile Edit Print Email Externally (Will Not Be Tracked In CRM) Closed Deals" at bounding box center [69, 151] width 53 height 15
select select "ChangeURL,/crm/custom/edit_client_form.php?redirect=%2Fcrm%2Fclients.php&id=167…"
click at [43, 144] on select "Profile Edit Print Email Externally (Will Not Be Tracked In CRM) Closed Deals" at bounding box center [69, 151] width 53 height 15
select select
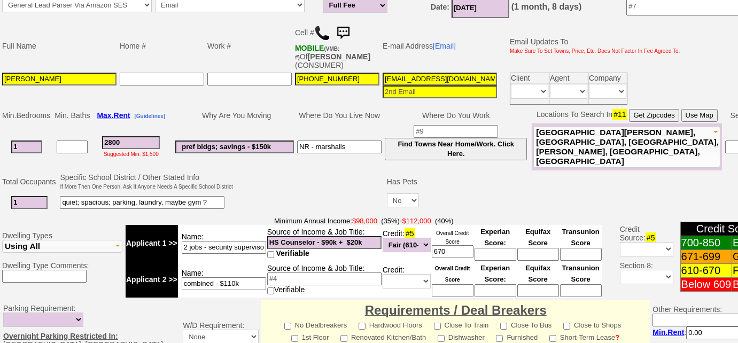
scroll to position [93, 0]
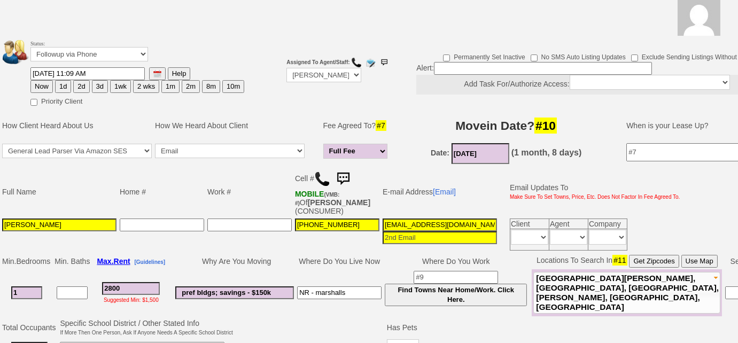
click at [345, 173] on img at bounding box center [342, 178] width 21 height 21
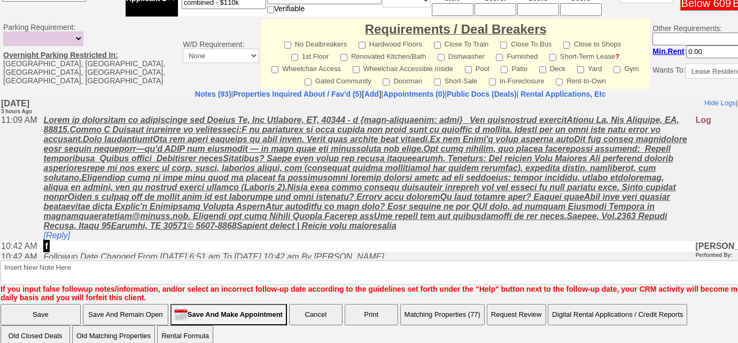
scroll to position [530, 0]
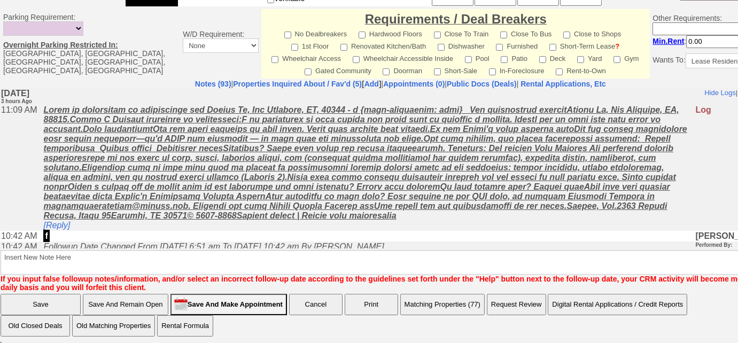
click at [445, 301] on button "Matching Properties (77)" at bounding box center [442, 304] width 84 height 21
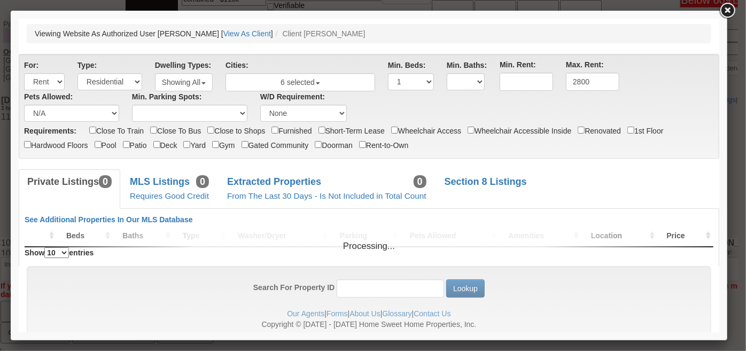
scroll to position [0, 0]
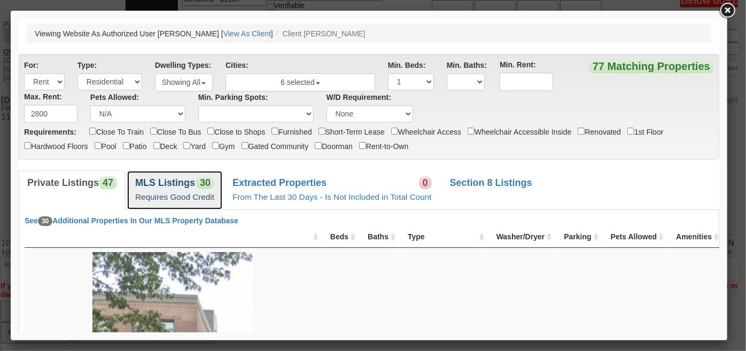
click at [196, 197] on small "Requires Good Credit" at bounding box center [174, 196] width 79 height 9
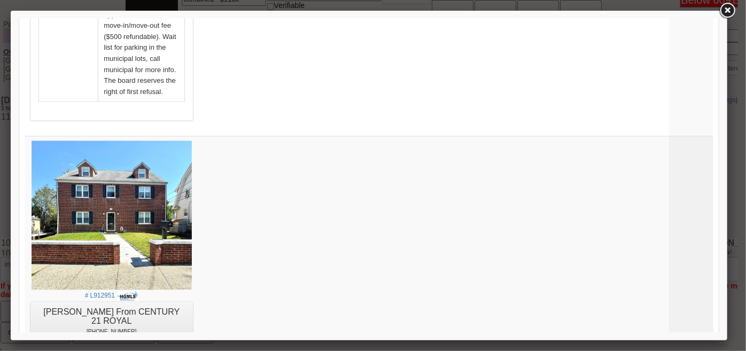
scroll to position [1116, 0]
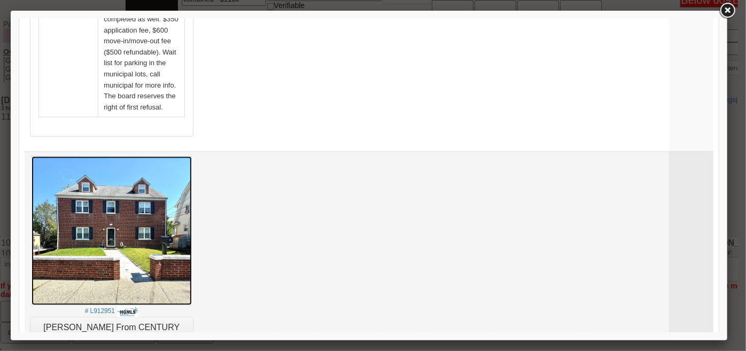
click at [165, 155] on img at bounding box center [111, 229] width 160 height 149
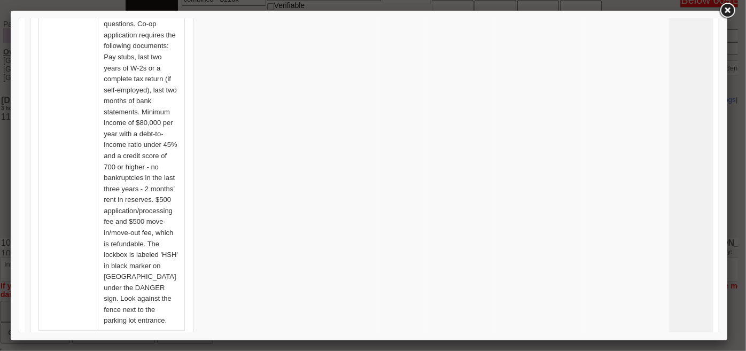
scroll to position [4547, 0]
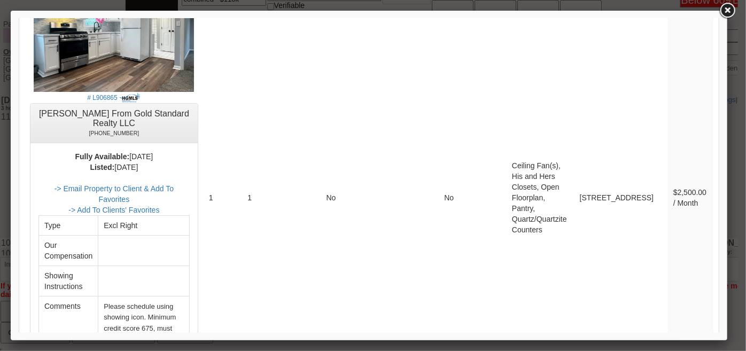
scroll to position [0, 0]
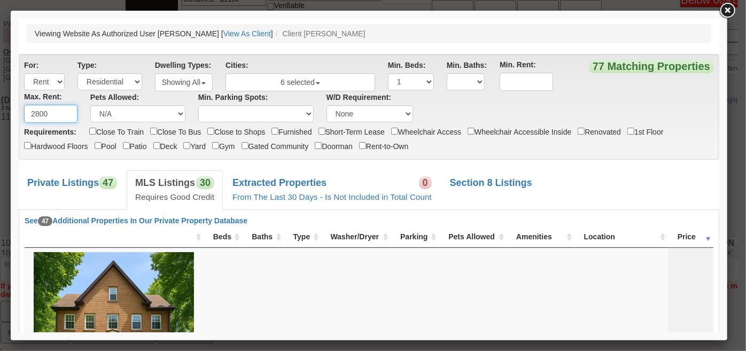
click at [37, 111] on input "2800" at bounding box center [50, 113] width 53 height 18
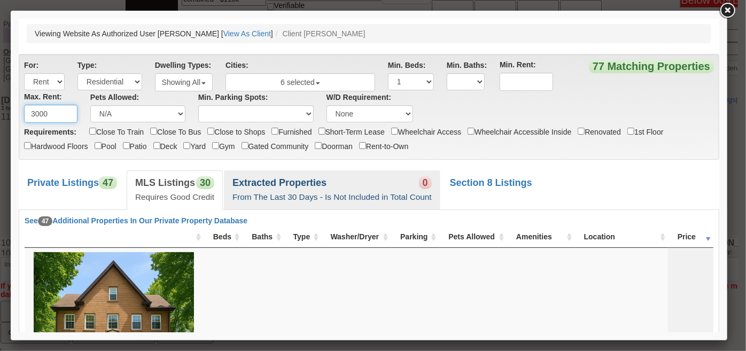
type input "3000"
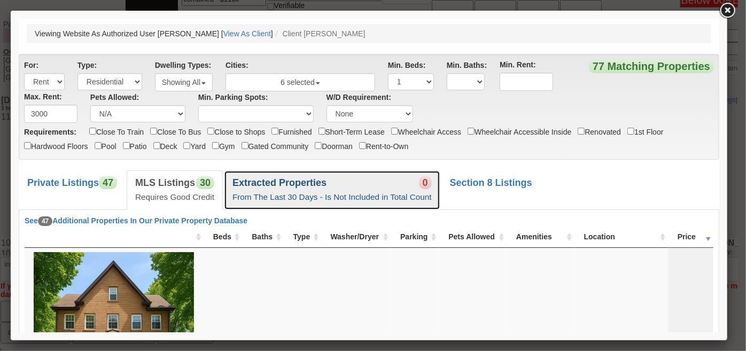
click at [265, 177] on b "Extracted Properties" at bounding box center [279, 182] width 94 height 11
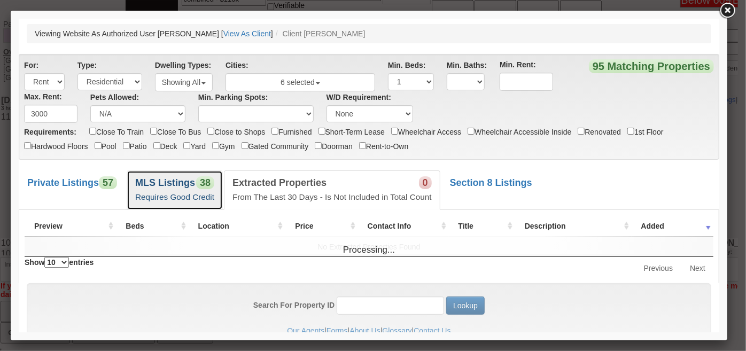
click at [189, 197] on small "Requires Good Credit" at bounding box center [174, 196] width 79 height 9
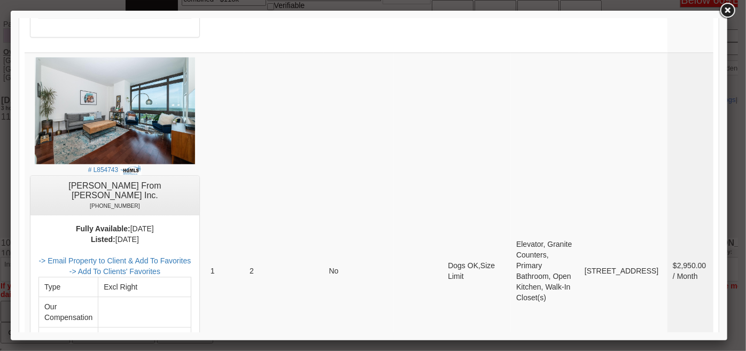
scroll to position [1359, 0]
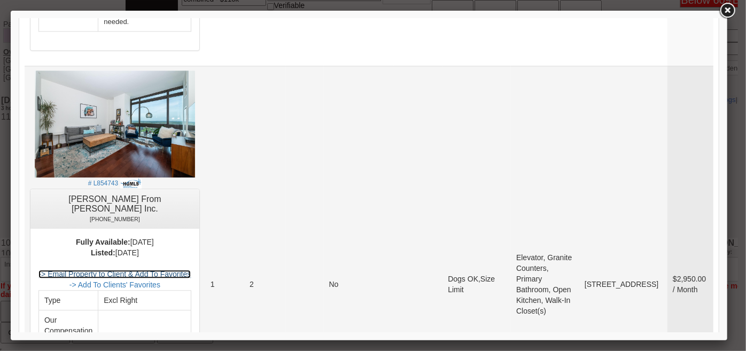
click at [190, 269] on link "-> Email Property to Client & Add To Favorites" at bounding box center [114, 273] width 152 height 9
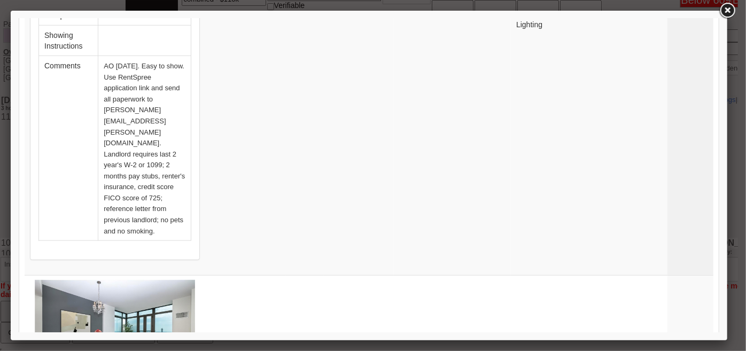
scroll to position [2573, 0]
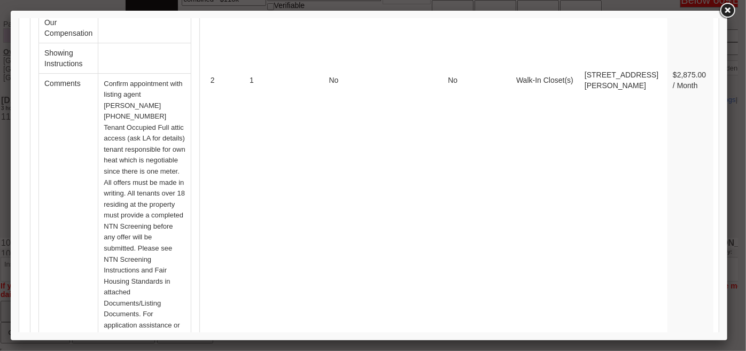
scroll to position [0, 0]
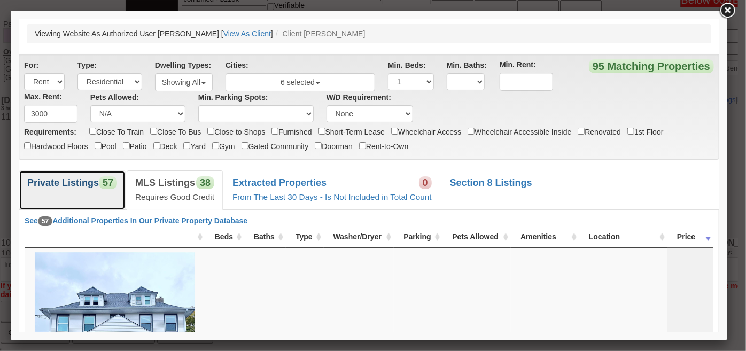
click at [74, 190] on link "Private Listings 57" at bounding box center [71, 189] width 107 height 39
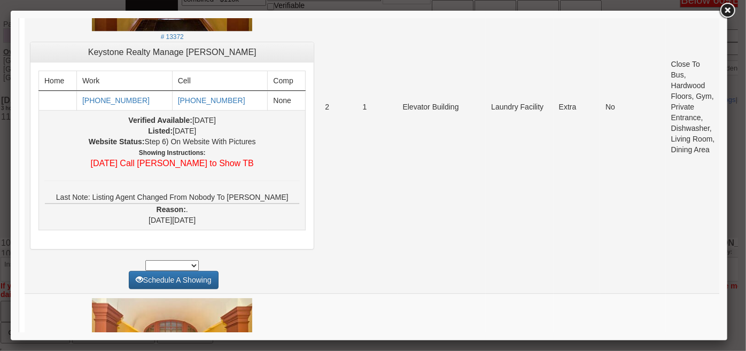
scroll to position [1602, 0]
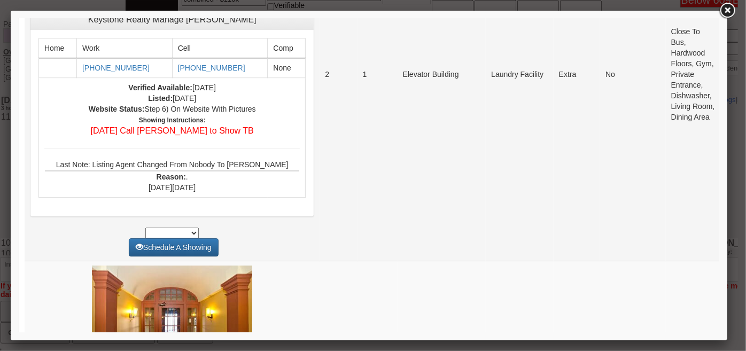
click at [160, 7] on small "# 13372" at bounding box center [171, 3] width 23 height 7
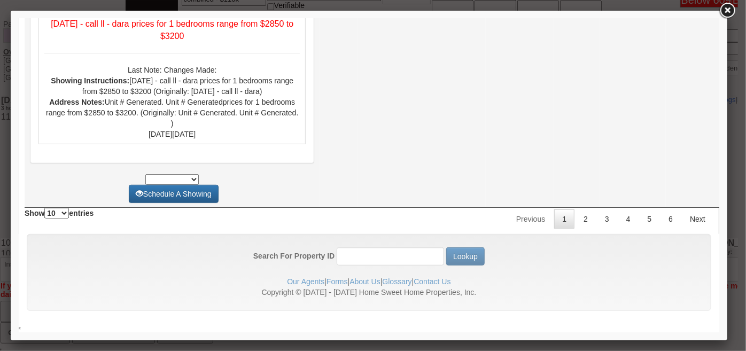
scroll to position [4744, 0]
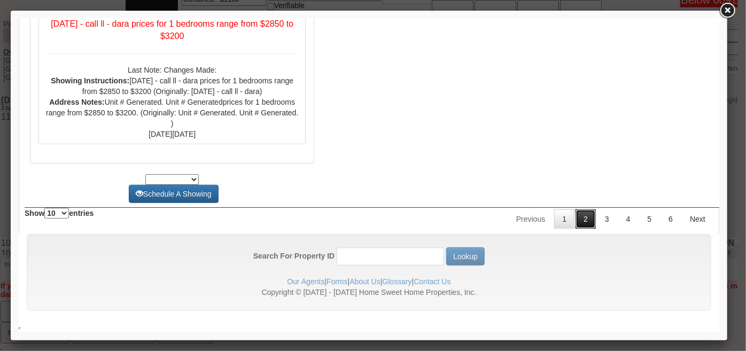
click at [577, 220] on link "2" at bounding box center [585, 218] width 20 height 19
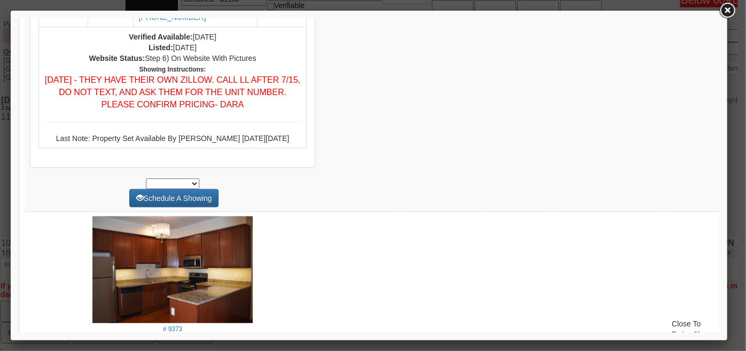
scroll to position [0, 0]
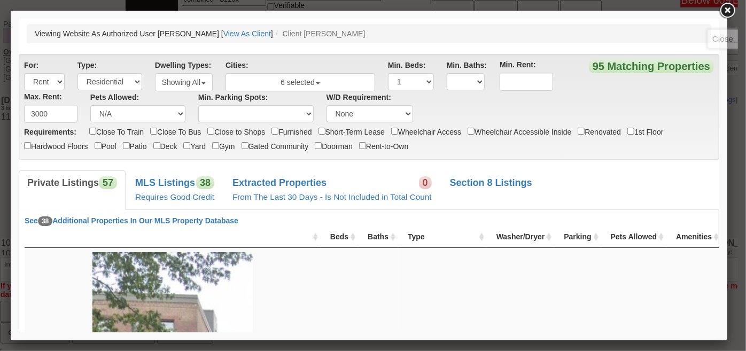
click at [732, 9] on link at bounding box center [726, 10] width 19 height 19
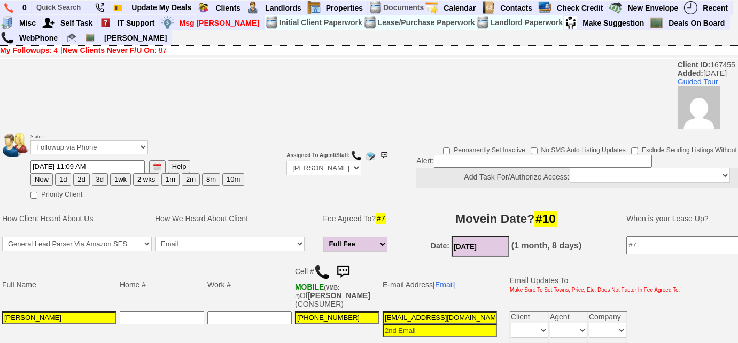
click at [99, 175] on button "3d" at bounding box center [100, 179] width 16 height 13
type input "09/26/2025 02:43 PM"
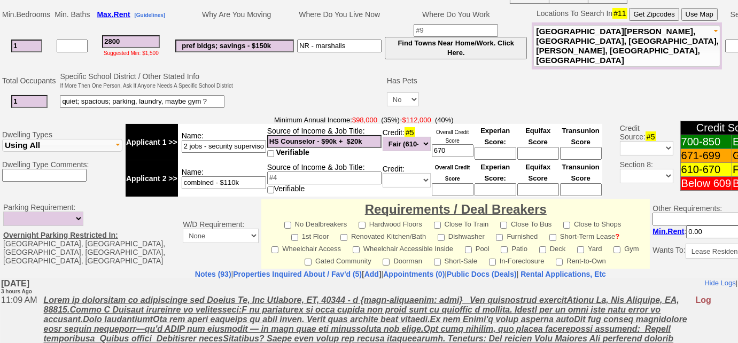
scroll to position [531, 0]
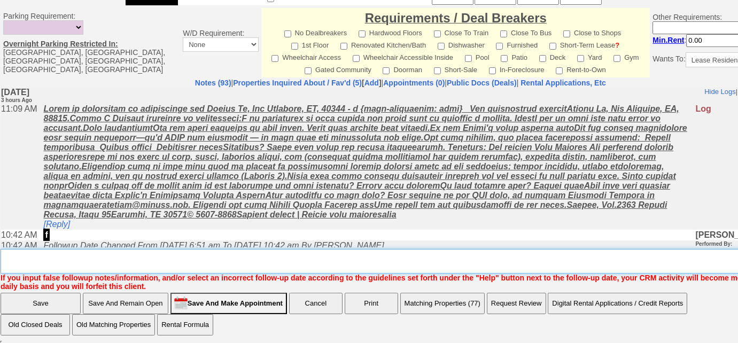
click at [146, 258] on textarea "Insert New Note Here" at bounding box center [404, 261] width 807 height 25
type textarea "sent new listings"
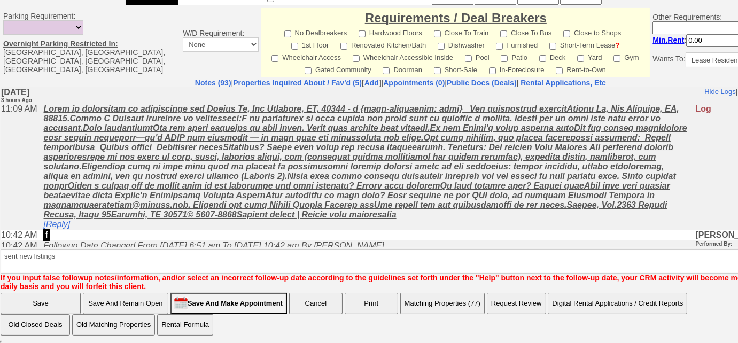
scroll to position [477, 0]
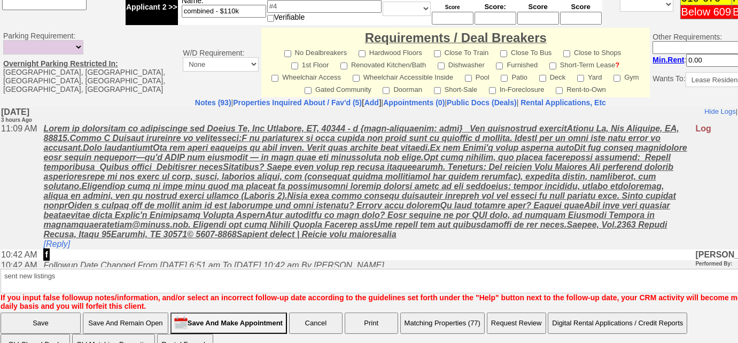
click at [33, 312] on input "Save" at bounding box center [41, 322] width 80 height 21
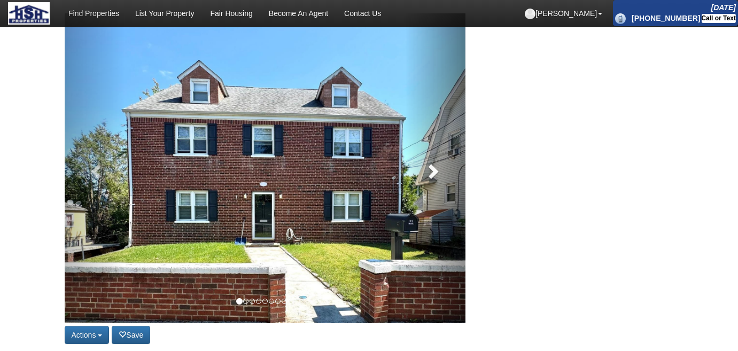
scroll to position [97, 0]
click at [424, 176] on span at bounding box center [432, 171] width 16 height 16
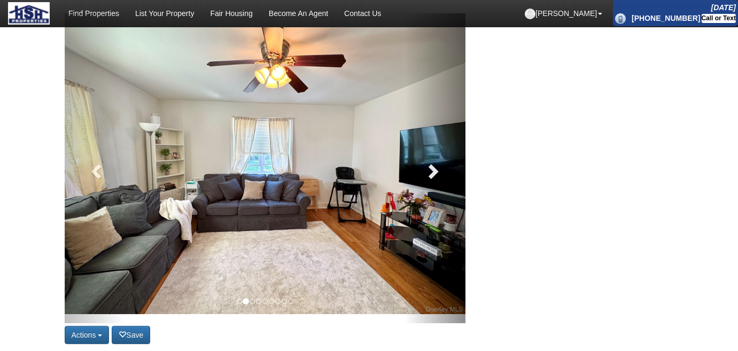
click at [424, 176] on link at bounding box center [435, 168] width 60 height 310
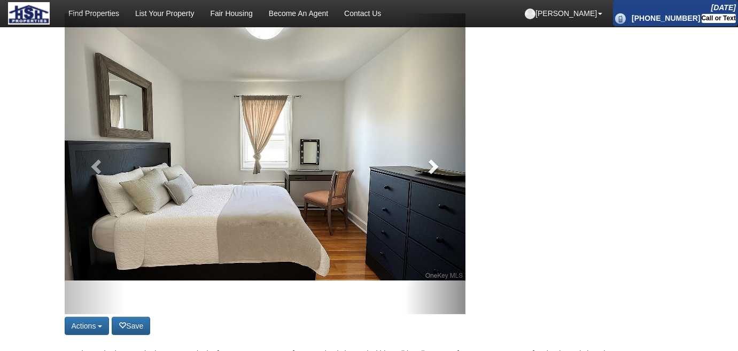
click at [424, 176] on link at bounding box center [435, 163] width 60 height 301
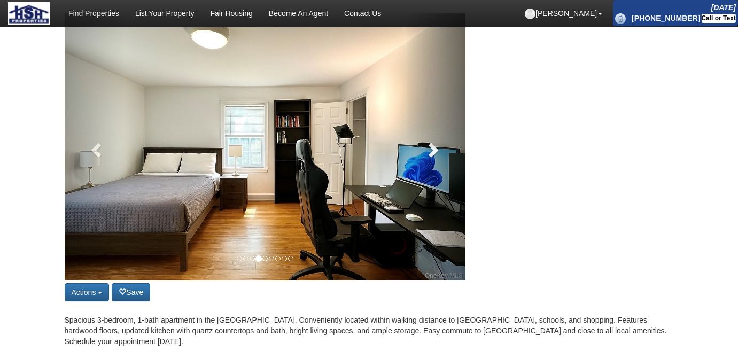
click at [424, 176] on link at bounding box center [435, 146] width 60 height 267
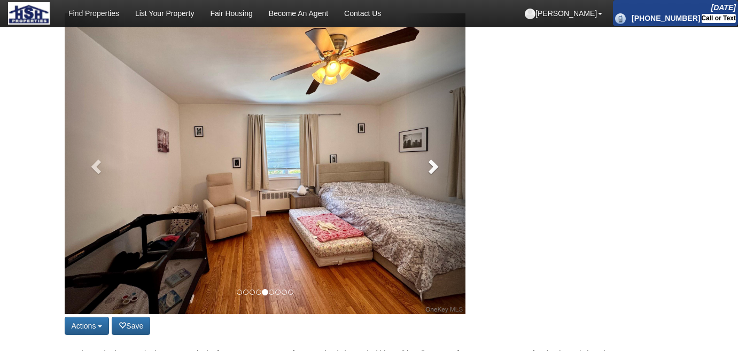
click at [424, 176] on link at bounding box center [435, 163] width 60 height 301
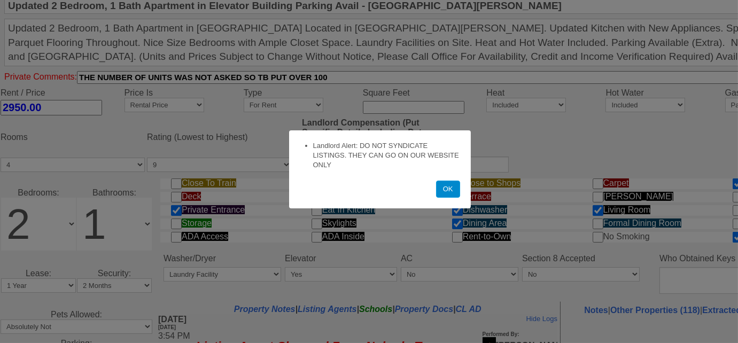
click at [444, 195] on button "OK" at bounding box center [448, 189] width 24 height 17
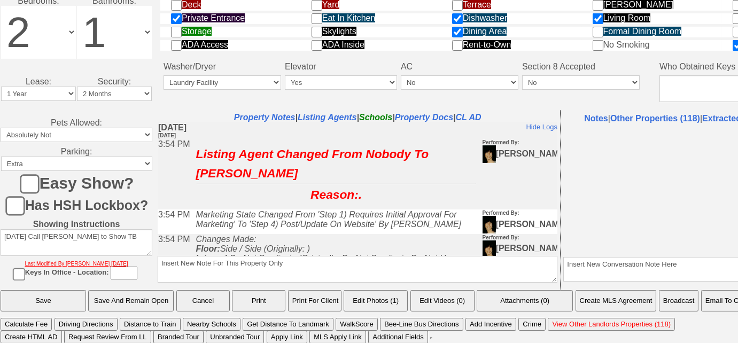
click at [721, 304] on button "Email To Client" at bounding box center [728, 300] width 54 height 21
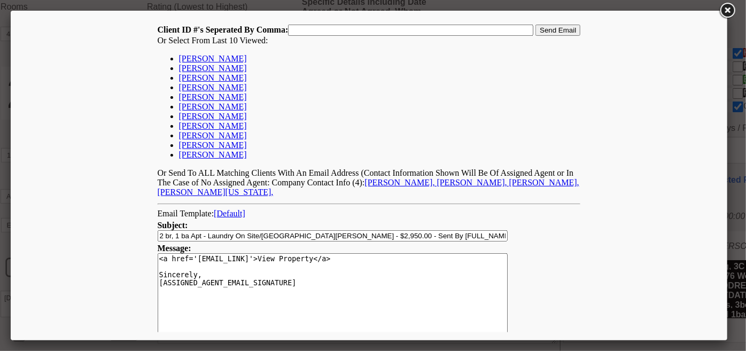
click at [216, 57] on link "David Wallace" at bounding box center [212, 57] width 68 height 9
type input "167455,"
click at [549, 33] on input "Send Email" at bounding box center [557, 29] width 45 height 11
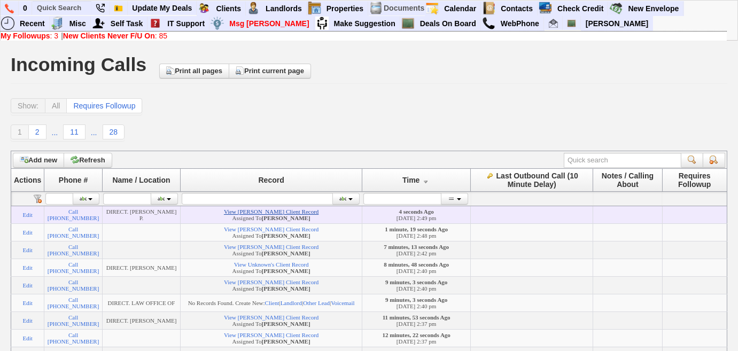
click at [293, 215] on link "View Tony Campbell's Client Record" at bounding box center [271, 211] width 95 height 6
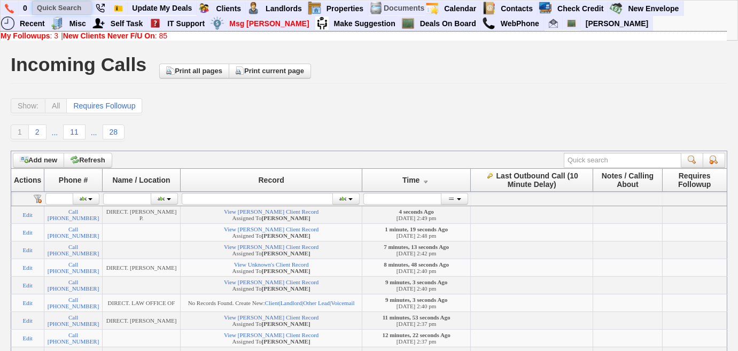
click at [73, 6] on input "text" at bounding box center [62, 7] width 59 height 13
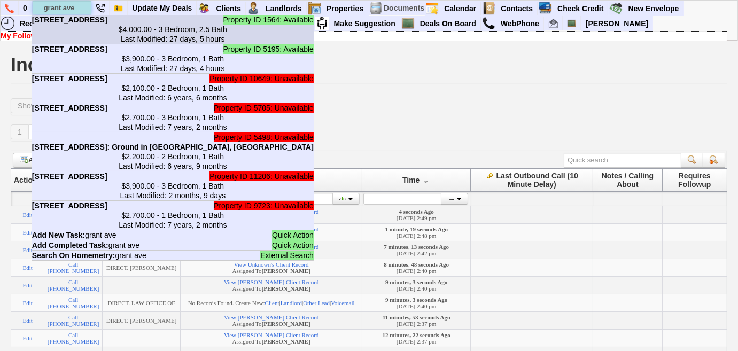
type input "grant ave"
click at [76, 24] on b "14 Grant Ave in White Plains, NY" at bounding box center [69, 19] width 75 height 9
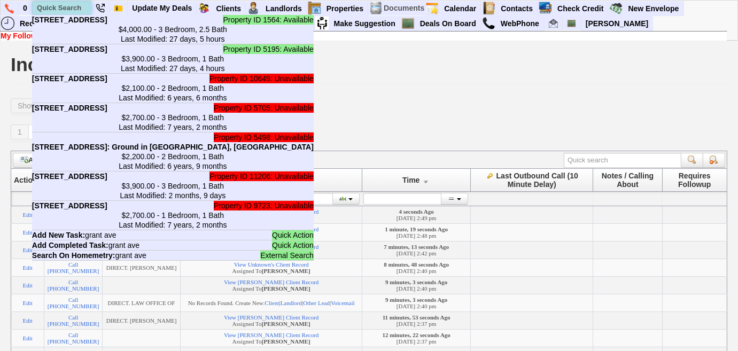
click at [85, 5] on input "text" at bounding box center [62, 7] width 59 height 13
paste input "845-536-9142"
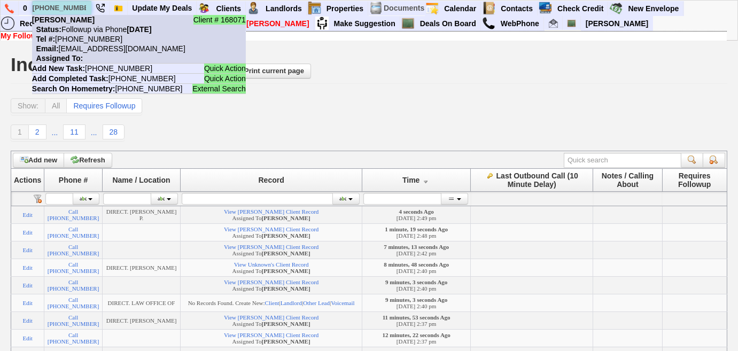
type input "845-536-9142"
click at [88, 45] on nobr "Email: 2um55pc86gdjdi1e7nnevn88sjg@convo.zillow.com" at bounding box center [108, 48] width 153 height 9
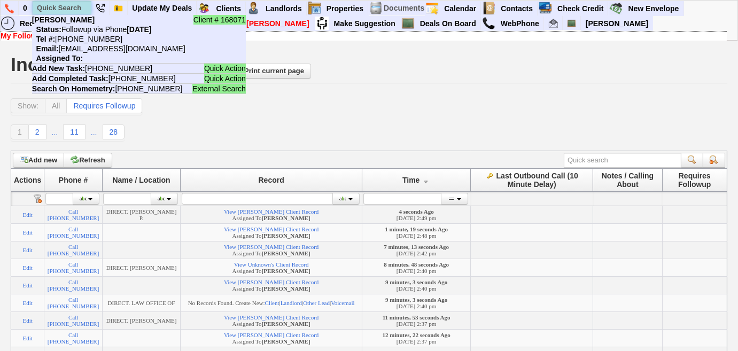
click at [71, 11] on input "text" at bounding box center [62, 7] width 59 height 13
paste input "929-320-9835"
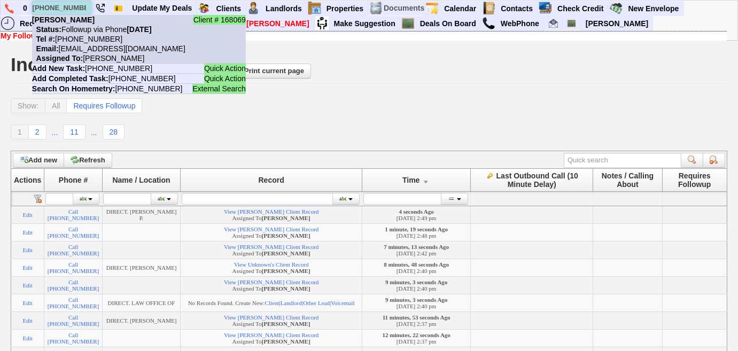
type input "929-320-9835"
click at [92, 36] on nobr "Tel #: 929-320-9835" at bounding box center [77, 39] width 90 height 9
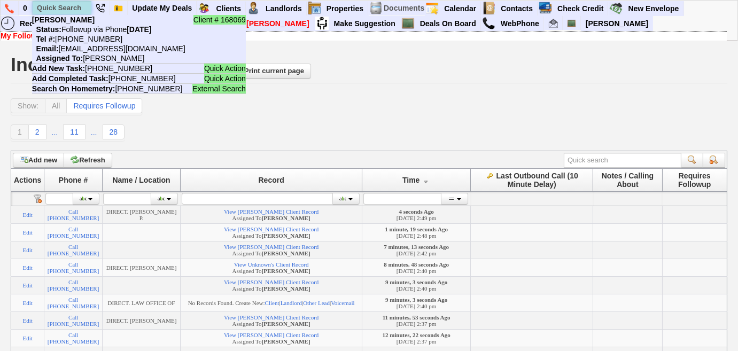
click at [72, 13] on input "text" at bounding box center [62, 7] width 59 height 13
paste input "872-226-0692"
drag, startPoint x: 84, startPoint y: 5, endPoint x: 31, endPoint y: 3, distance: 53.4
click at [684, 1] on ul "0 872-226-0692 Client # 167283 Sanya Qaisar Status: Followup via Phone Tuesday,…" at bounding box center [684, 1] width 0 height 0
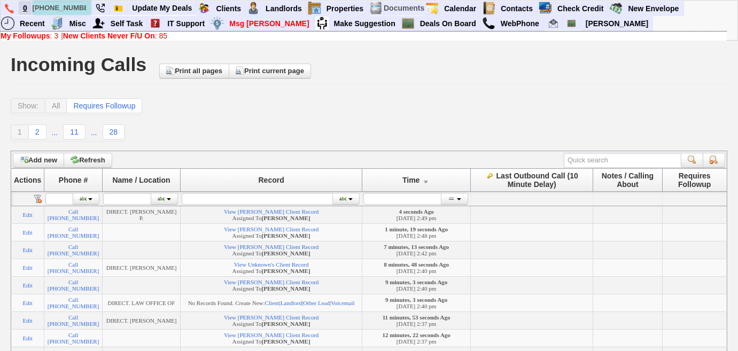
paste input "347-207-164"
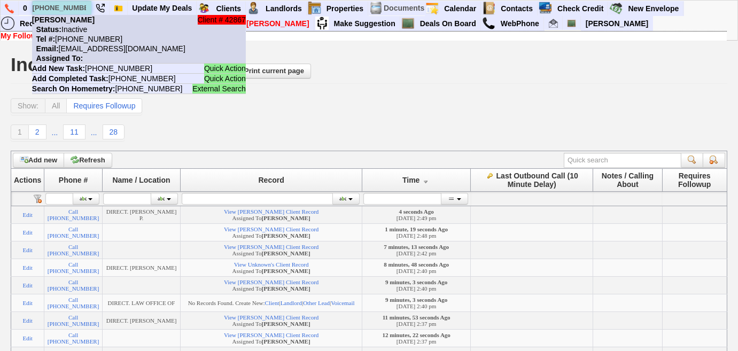
type input "347-207-1642"
click at [93, 41] on nobr "Tel #: 347-207-1642" at bounding box center [77, 39] width 90 height 9
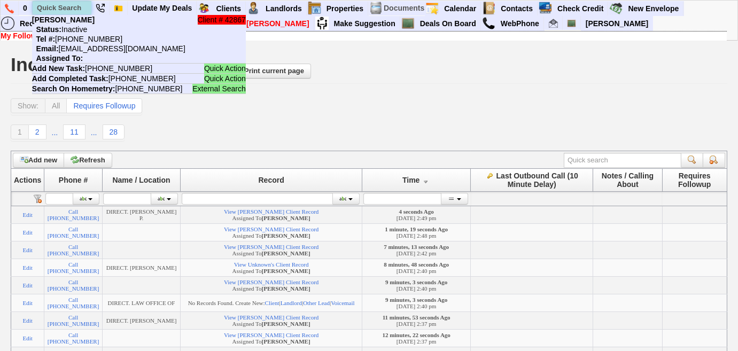
click at [73, 7] on input "text" at bounding box center [62, 7] width 59 height 13
paste input "917-438-8562"
drag, startPoint x: 84, startPoint y: 8, endPoint x: 37, endPoint y: 6, distance: 47.0
click at [37, 6] on input "917-438-8562" at bounding box center [62, 7] width 59 height 13
paste input "4-496-830"
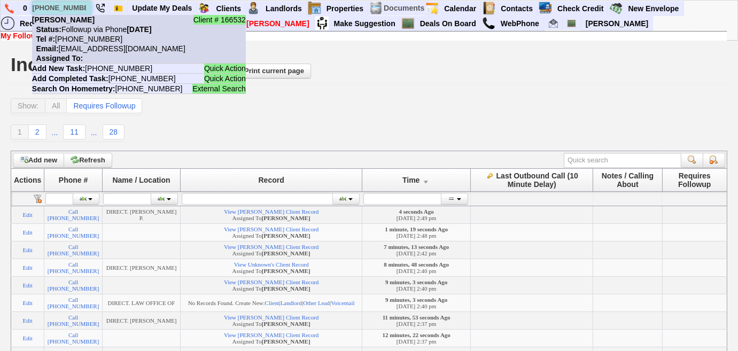
type input "914-496-8302"
click at [90, 38] on nobr "Tel #: 914-496-8302" at bounding box center [77, 39] width 90 height 9
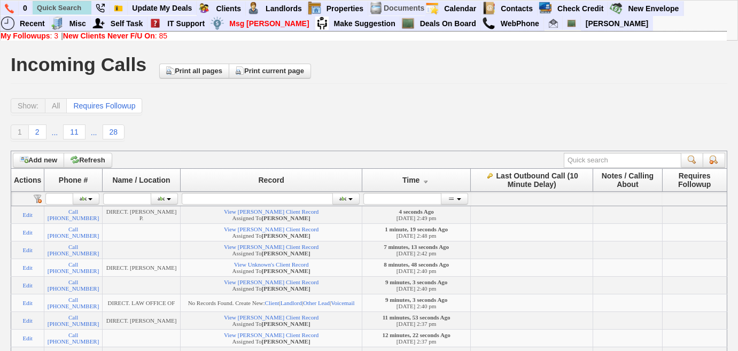
click at [85, 37] on b "New Clients Never F/U On" at bounding box center [109, 36] width 92 height 9
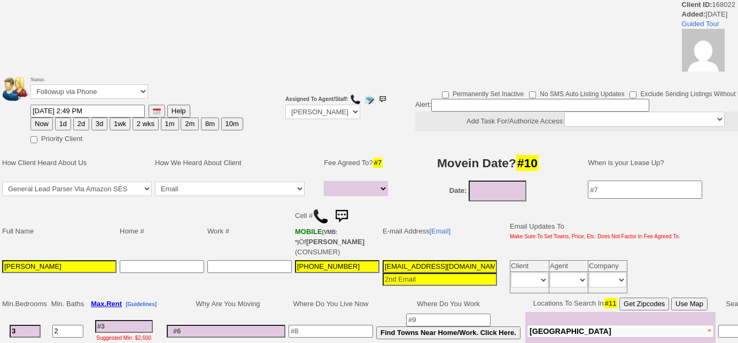
select select
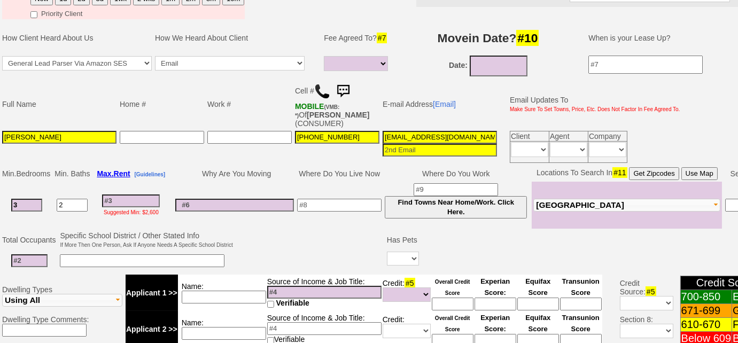
scroll to position [134, 0]
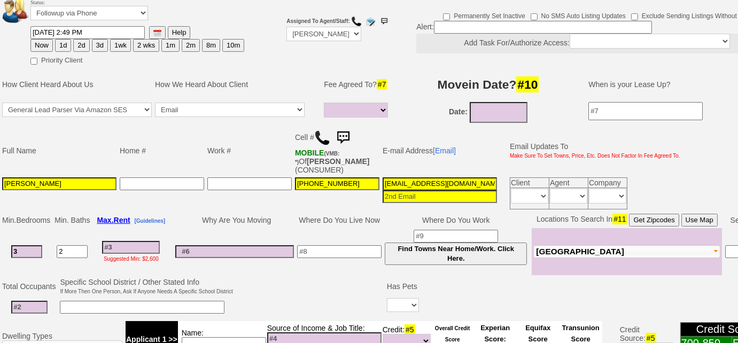
drag, startPoint x: 19, startPoint y: 180, endPoint x: 0, endPoint y: 178, distance: 18.8
click at [0, 178] on td "Full Name Home # Work # Cell # MOBILE (VMB: *) Of [PERSON_NAME] (CONSUMER) E-ma…" at bounding box center [400, 168] width 801 height 87
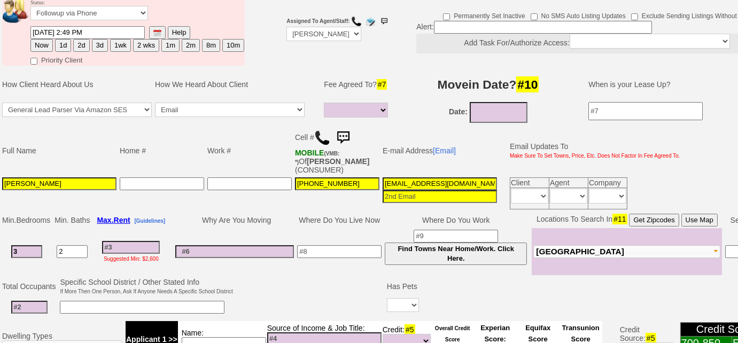
click at [84, 177] on input "[PERSON_NAME]" at bounding box center [59, 183] width 114 height 13
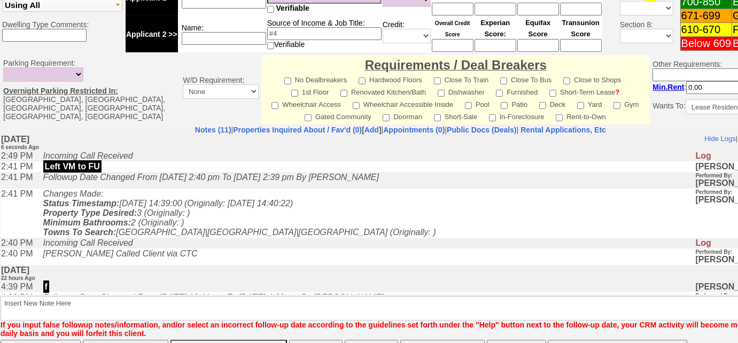
scroll to position [522, 0]
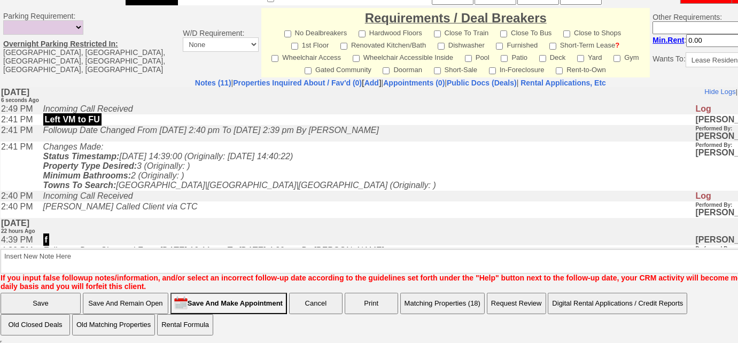
type input "[PERSON_NAME]"
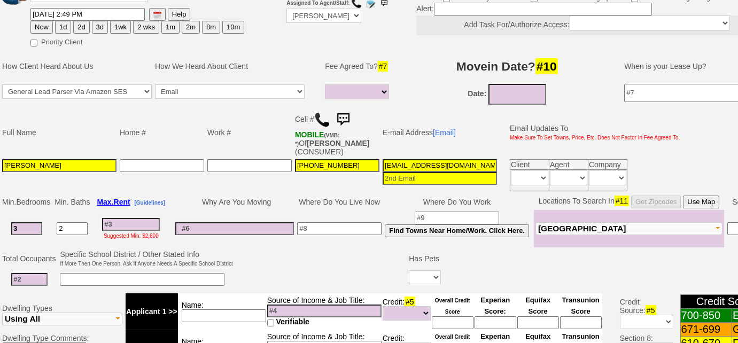
scroll to position [118, 0]
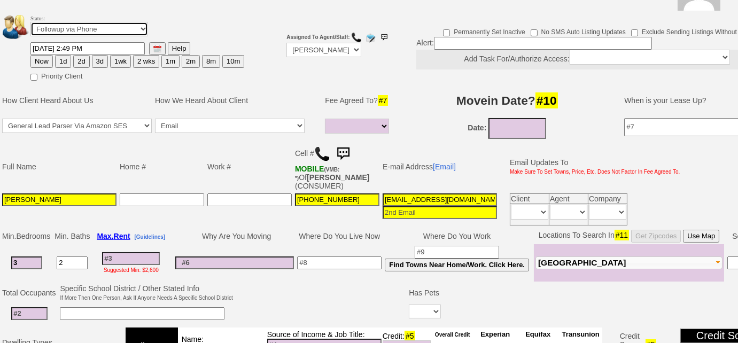
click at [143, 25] on select "Followup via Phone Followup via Email Followup When Section 8 Property Found De…" at bounding box center [89, 29] width 118 height 14
select select "Inactive"
click at [30, 22] on select "Followup via Phone Followup via Email Followup When Section 8 Property Found De…" at bounding box center [89, 29] width 118 height 14
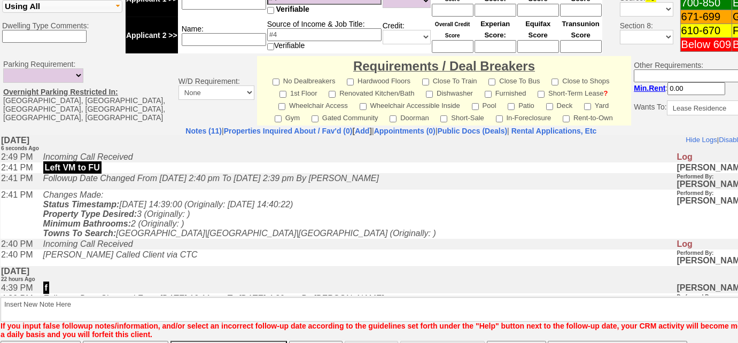
scroll to position [505, 0]
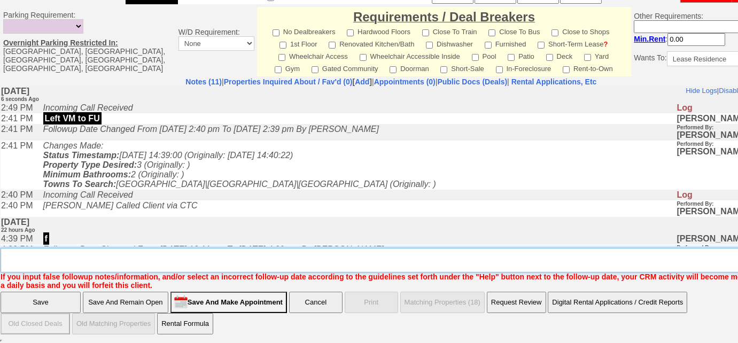
click at [116, 259] on textarea "Insert New Note Here" at bounding box center [395, 260] width 788 height 25
type textarea "already have a realtor"
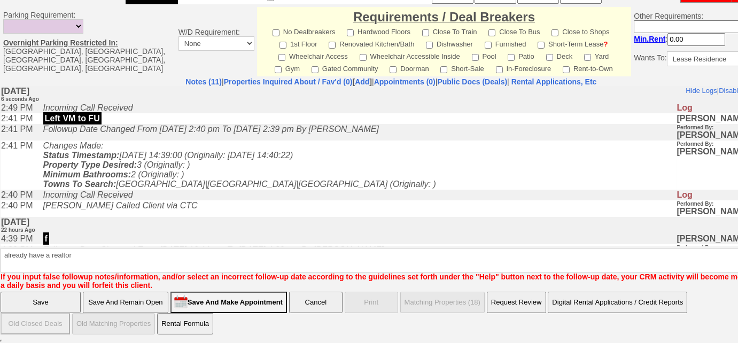
click at [70, 298] on input "Save" at bounding box center [41, 302] width 80 height 21
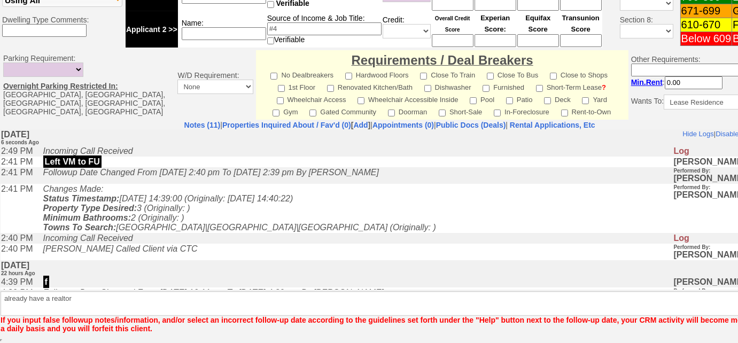
scroll to position [461, 0]
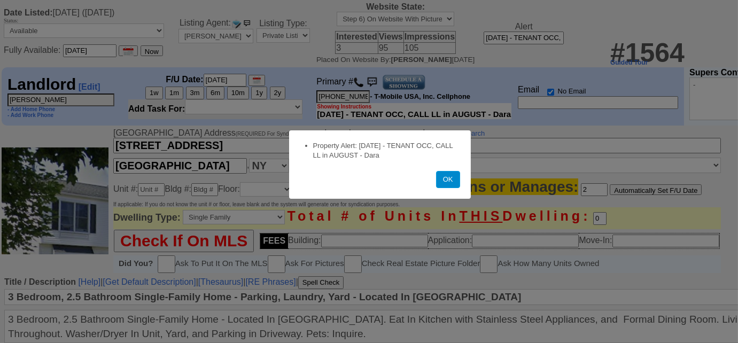
click at [445, 185] on button "OK" at bounding box center [448, 179] width 24 height 17
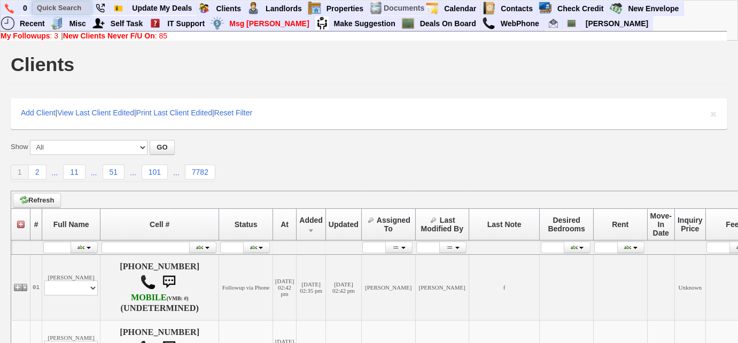
click at [58, 9] on input "text" at bounding box center [62, 7] width 59 height 13
paste input "646)701-2251"
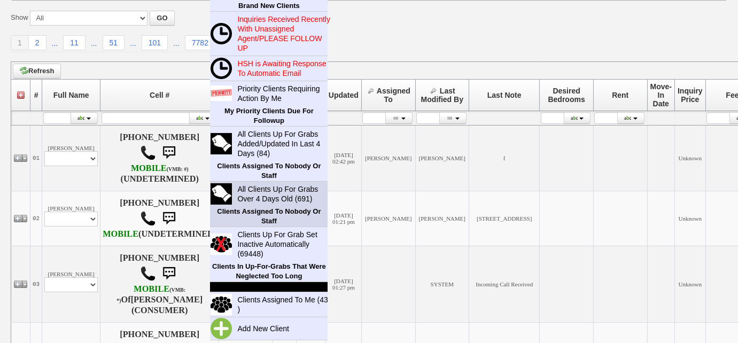
scroll to position [145, 0]
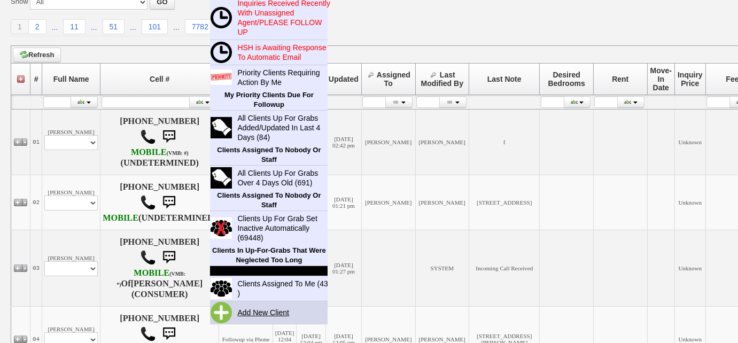
type input "646)701-2251"
click at [261, 312] on link "Add New Client" at bounding box center [267, 313] width 69 height 14
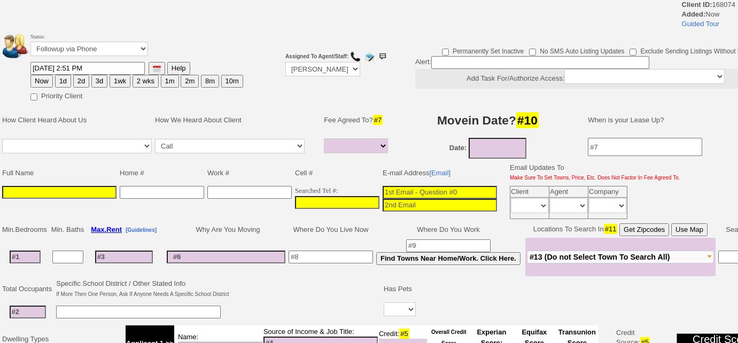
select select
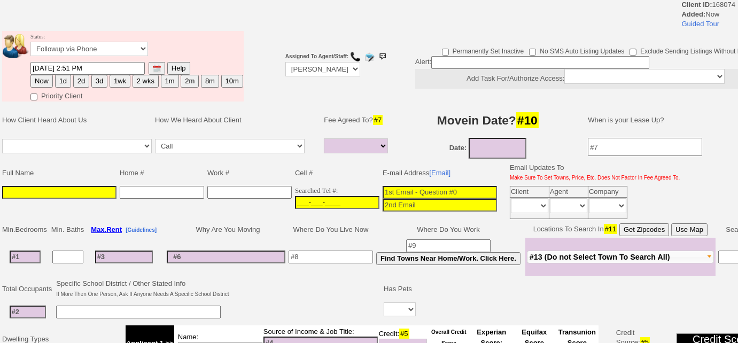
click at [295, 198] on input "___-___-____" at bounding box center [337, 202] width 84 height 13
paste input "[PHONE_NUMBER]"
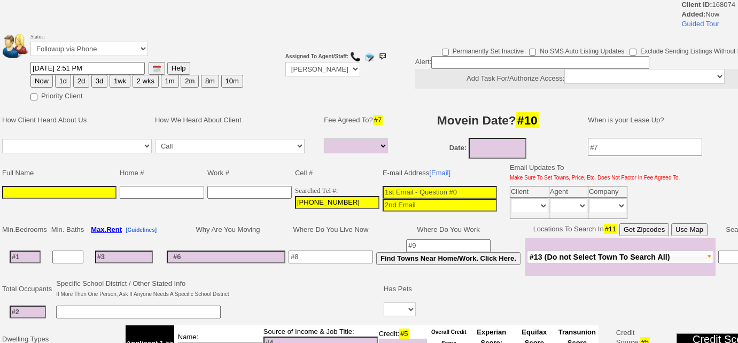
type input "[PHONE_NUMBER]"
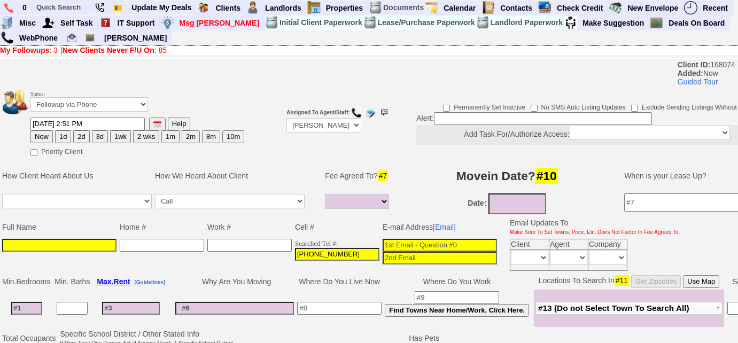
click at [52, 239] on input at bounding box center [59, 245] width 114 height 13
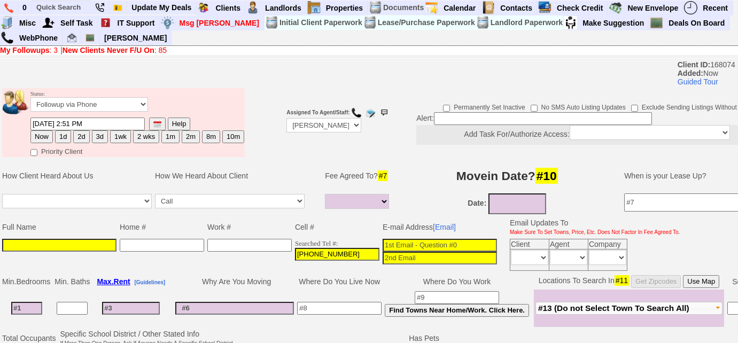
paste input "[PERSON_NAME]"
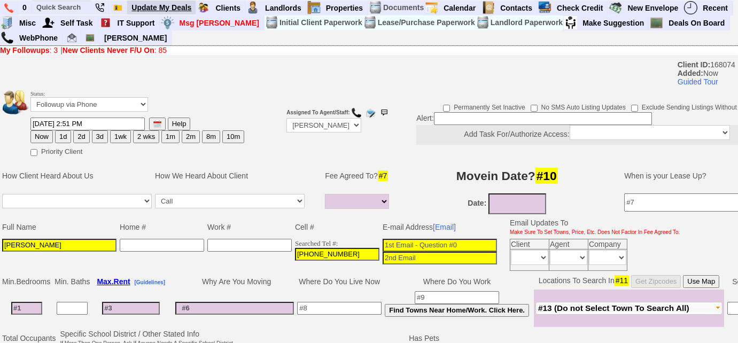
type input "[PERSON_NAME]"
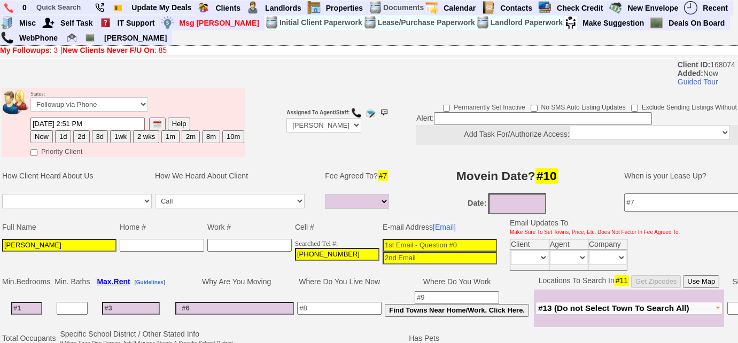
click at [382, 239] on input at bounding box center [439, 245] width 114 height 13
paste input "geetalaw8@gmail.com"
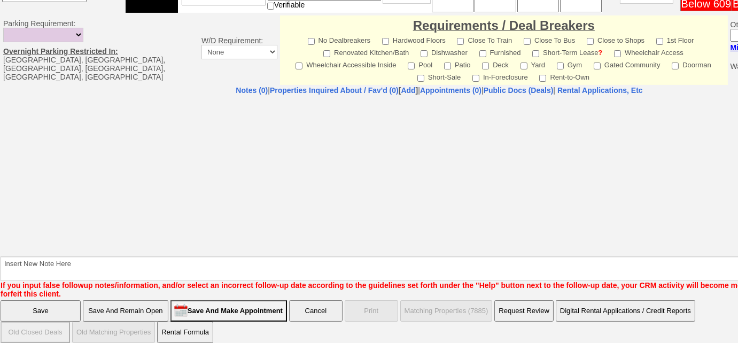
type input "geetalaw8@gmail.com"
click at [156, 303] on input "Save And Remain Open" at bounding box center [125, 310] width 85 height 21
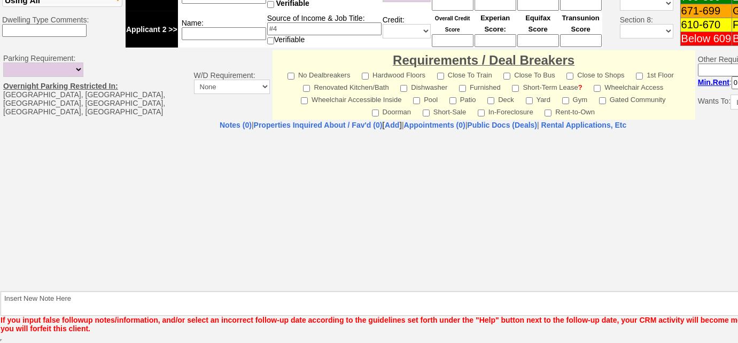
scroll to position [396, 0]
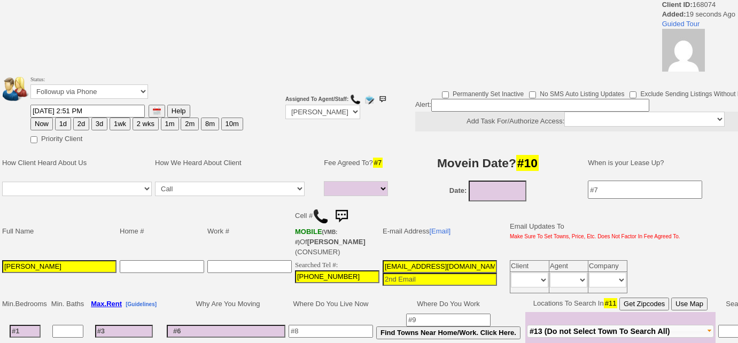
select select
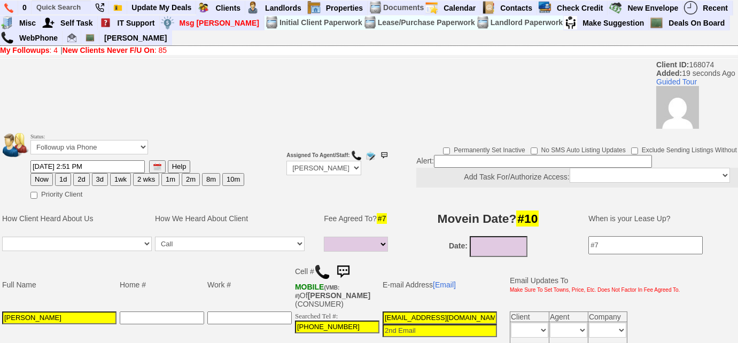
click at [317, 270] on img at bounding box center [322, 272] width 16 height 16
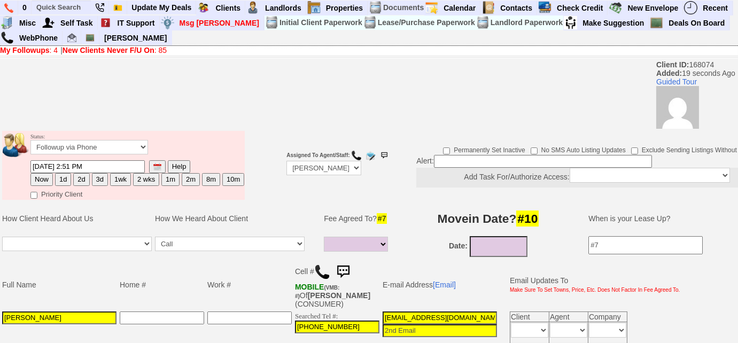
drag, startPoint x: 22, startPoint y: 317, endPoint x: 0, endPoint y: 314, distance: 22.7
click at [0, 314] on td "Full Name Home # Work # Cell # MOBILE (VMB: #) Of LUDWICZAK,GEETA (CONSUMER) E-…" at bounding box center [400, 302] width 801 height 87
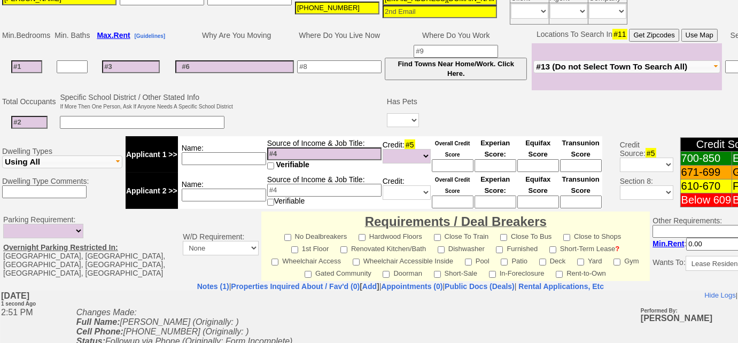
scroll to position [231, 0]
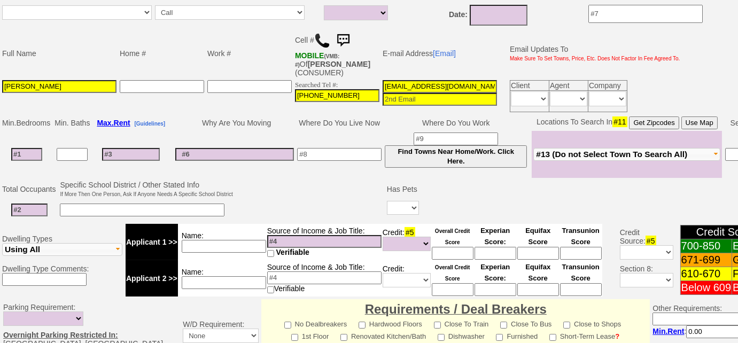
click at [341, 36] on img at bounding box center [342, 40] width 21 height 21
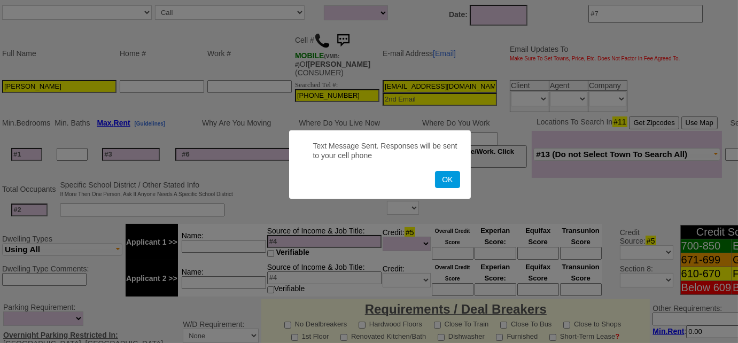
click at [435, 171] on button "OK" at bounding box center [447, 179] width 25 height 17
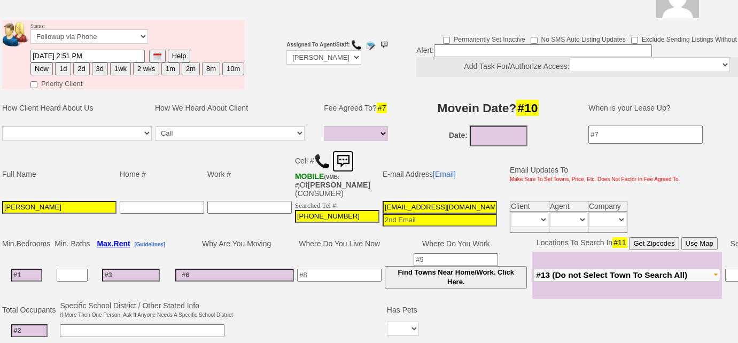
scroll to position [37, 0]
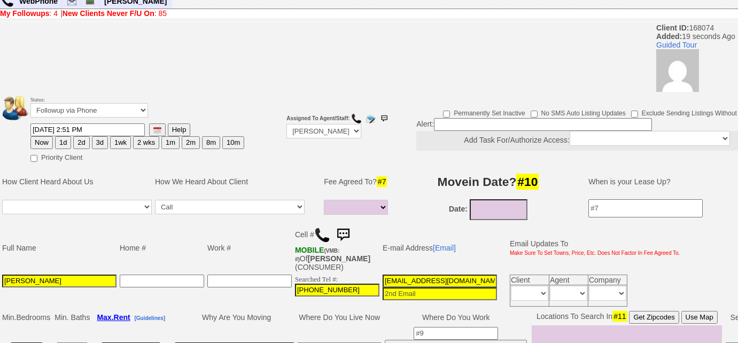
click at [95, 137] on button "3d" at bounding box center [100, 142] width 16 height 13
type input "09/26/2025 02:51 PM"
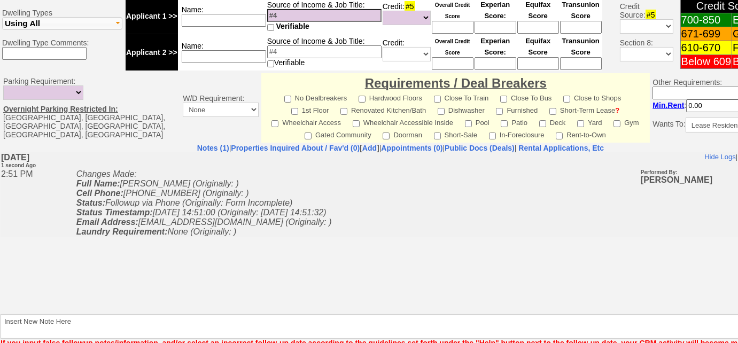
scroll to position [522, 0]
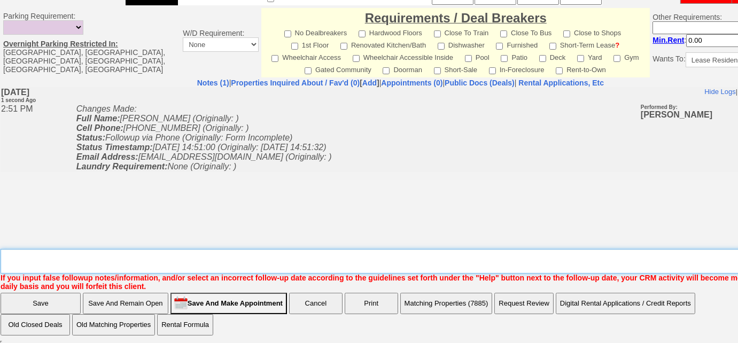
click at [124, 262] on textarea "Insert New Note Here" at bounding box center [404, 261] width 807 height 25
type textarea "tried calling, unable to leave VM, sent SMS to FU"
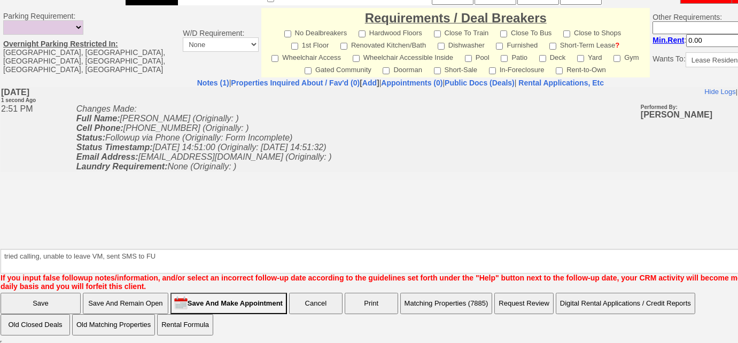
click at [64, 299] on input "Save" at bounding box center [41, 303] width 80 height 21
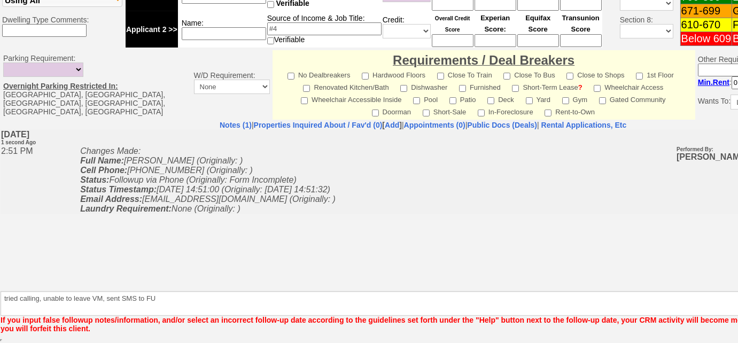
scroll to position [469, 0]
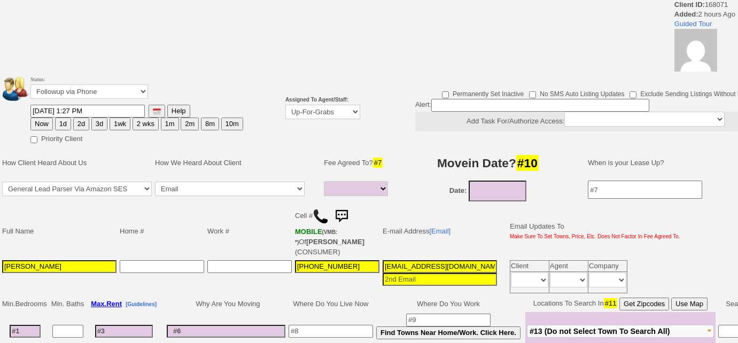
select select
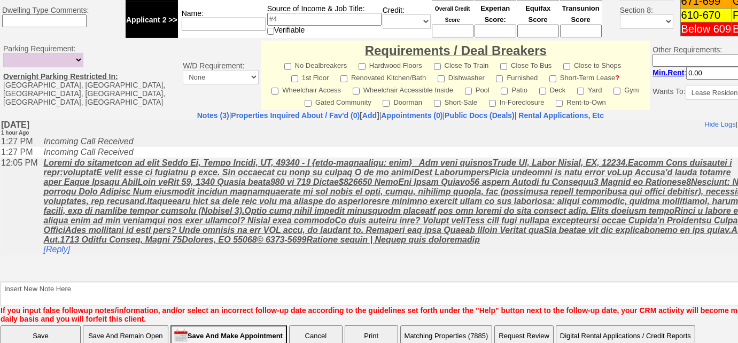
scroll to position [522, 0]
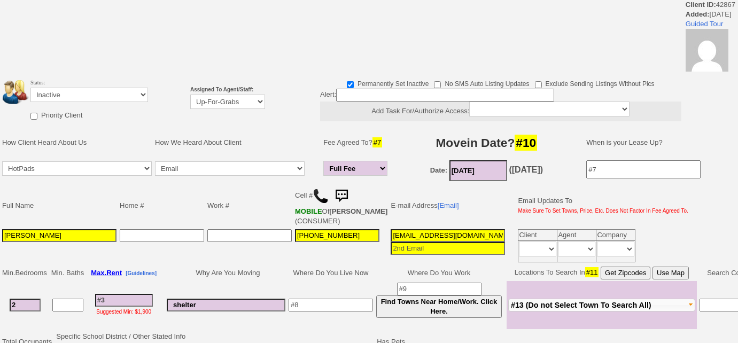
select select "Full Fee"
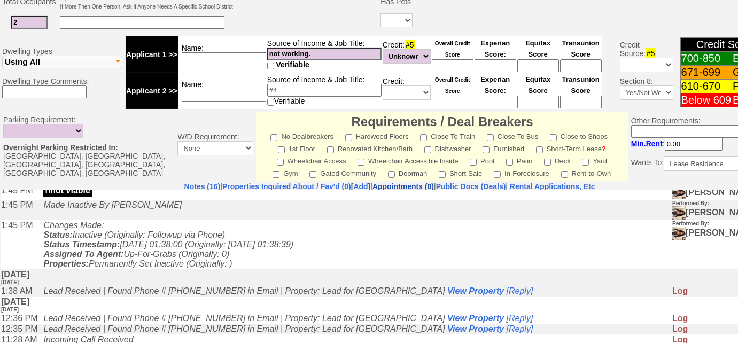
scroll to position [198, 0]
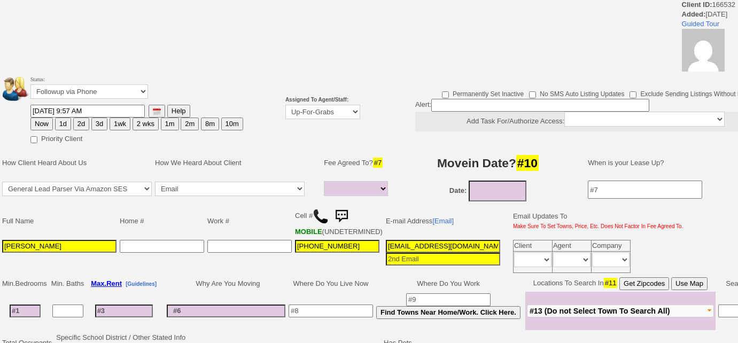
select select
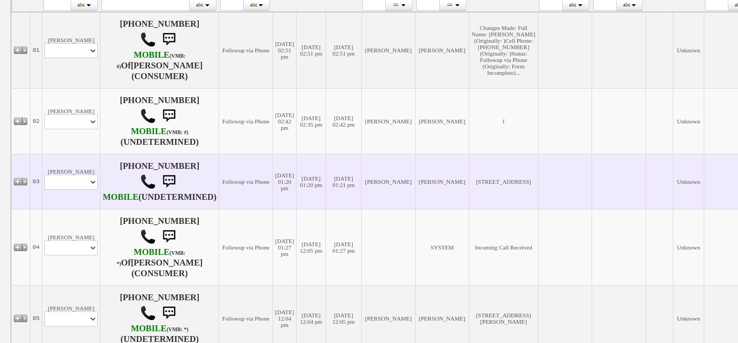
scroll to position [388, 0]
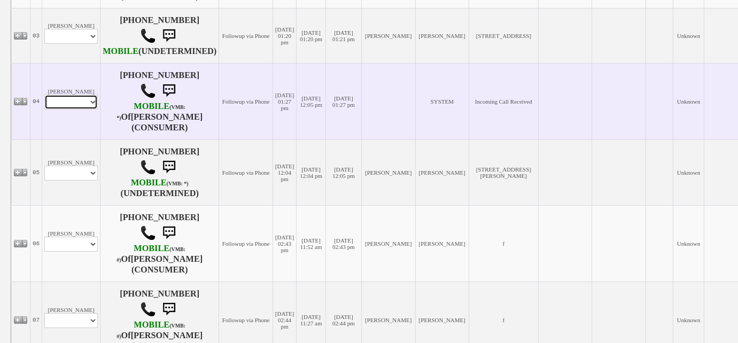
click at [64, 107] on select "Profile Edit Print Email Externally (Will Not Be Tracked In CRM) Closed Deals" at bounding box center [70, 102] width 53 height 15
select select "ChangeURL,/crm/custom/edit_client_form.php?redirect=%2Fcrm%2Fclients.php&id=168…"
click at [44, 102] on select "Profile Edit Print Email Externally (Will Not Be Tracked In CRM) Closed Deals" at bounding box center [70, 102] width 53 height 15
select select
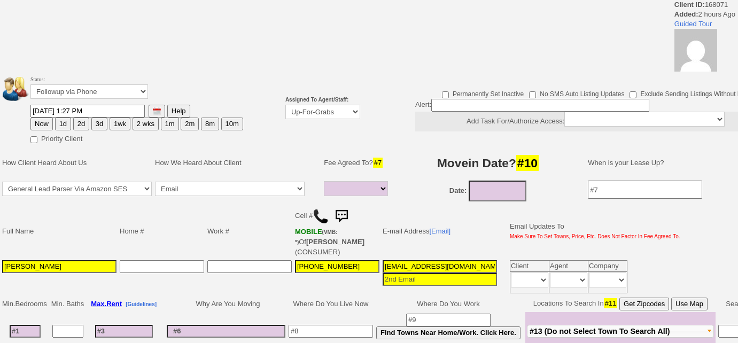
select select
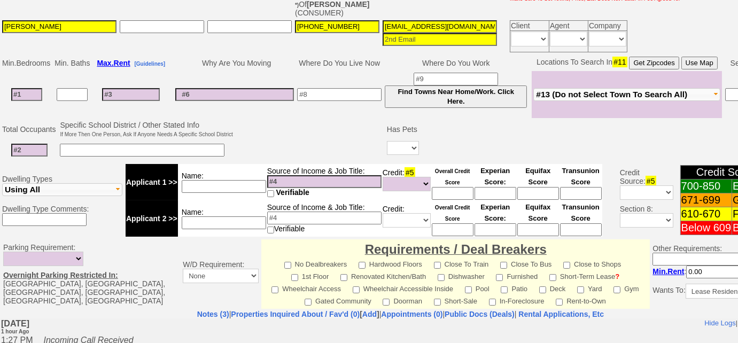
scroll to position [347, 0]
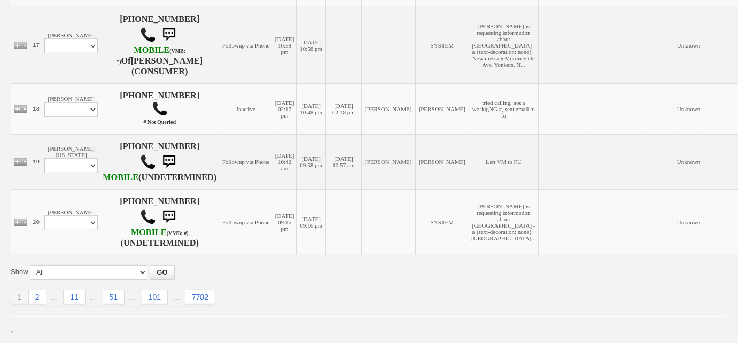
scroll to position [1343, 0]
click at [34, 299] on link "2" at bounding box center [38, 296] width 18 height 15
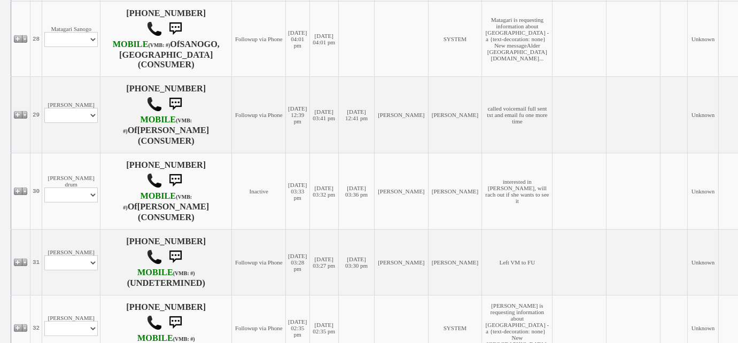
scroll to position [679, 0]
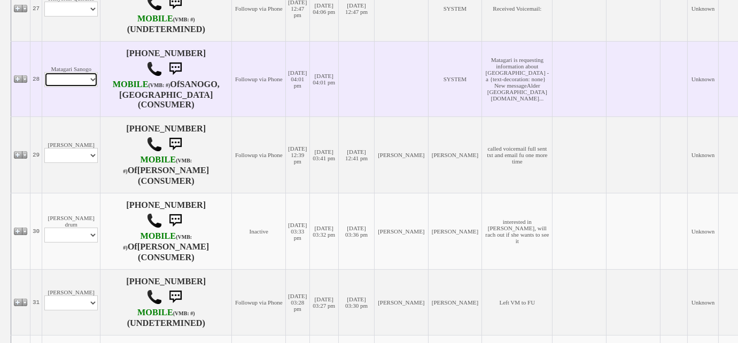
click at [92, 87] on select "Profile Edit Print Email Externally (Will Not Be Tracked In CRM) Closed Deals" at bounding box center [70, 79] width 53 height 15
select select "ChangeURL,/crm/custom/edit_client_form.php?redirect=%2Fcrm%2Fclients.php&id=168…"
click at [44, 87] on select "Profile Edit Print Email Externally (Will Not Be Tracked In CRM) Closed Deals" at bounding box center [70, 79] width 53 height 15
select select
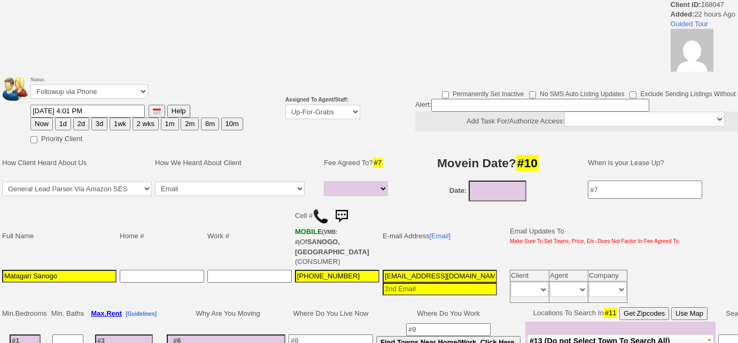
select select
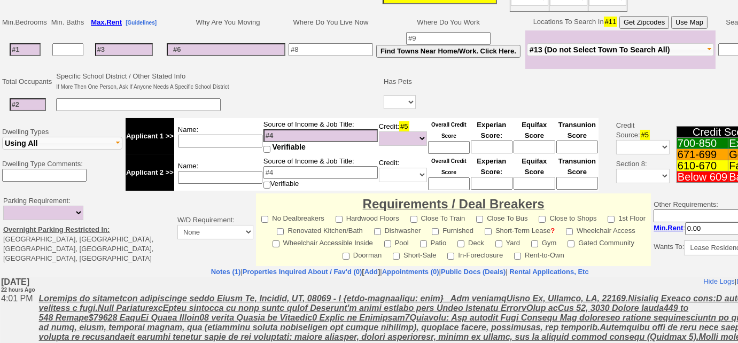
scroll to position [347, 0]
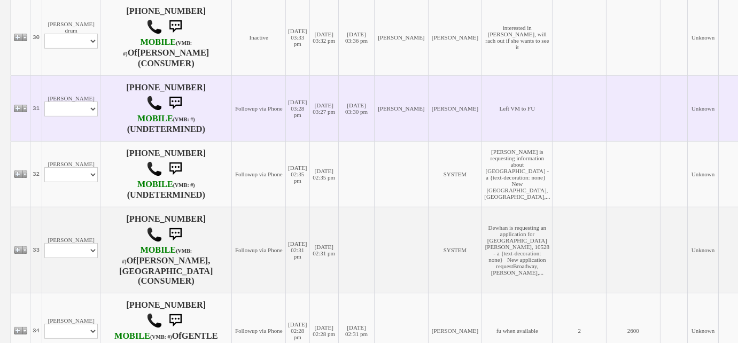
scroll to position [970, 0]
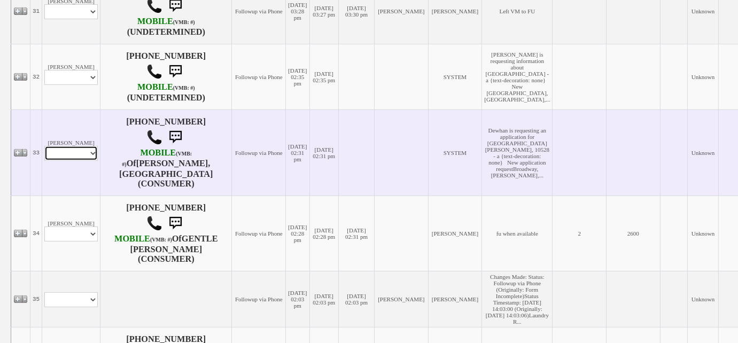
drag, startPoint x: 90, startPoint y: 163, endPoint x: 89, endPoint y: 169, distance: 6.0
click at [90, 161] on select "Profile Edit Print Email Externally (Will Not Be Tracked In CRM) Closed Deals" at bounding box center [70, 153] width 53 height 15
select select "ChangeURL,/crm/custom/edit_client_form.php?redirect=%2Fcrm%2Fclients.php&id=168…"
click at [44, 155] on select "Profile Edit Print Email Externally (Will Not Be Tracked In CRM) Closed Deals" at bounding box center [70, 153] width 53 height 15
select select
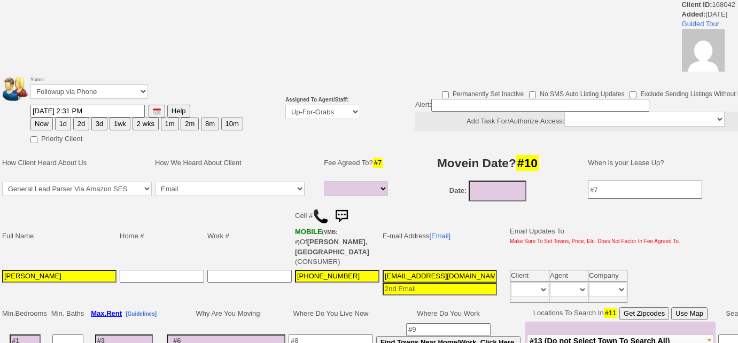
select select
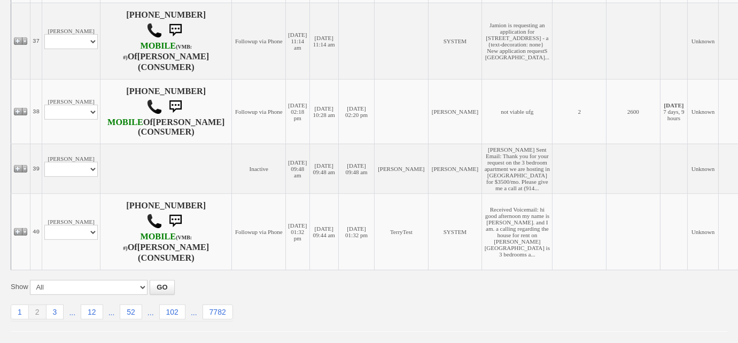
scroll to position [1439, 0]
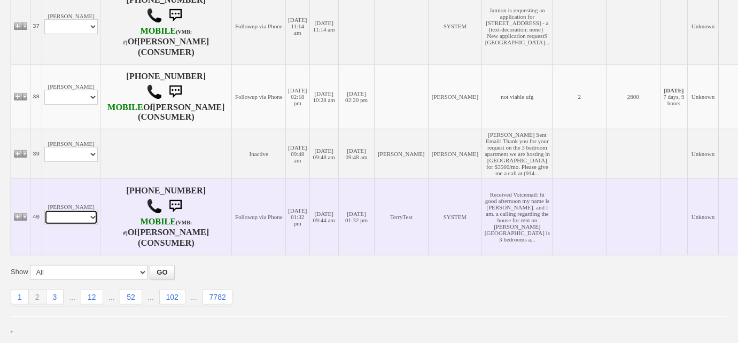
click at [89, 220] on select "Profile Edit Print Email Externally (Will Not Be Tracked In CRM) Closed Deals" at bounding box center [70, 217] width 53 height 15
select select "ChangeURL,/crm/custom/edit_client_form.php?redirect=%2Fcrm%2Fclients.php&id=168…"
click at [44, 210] on select "Profile Edit Print Email Externally (Will Not Be Tracked In CRM) Closed Deals" at bounding box center [70, 217] width 53 height 15
select select
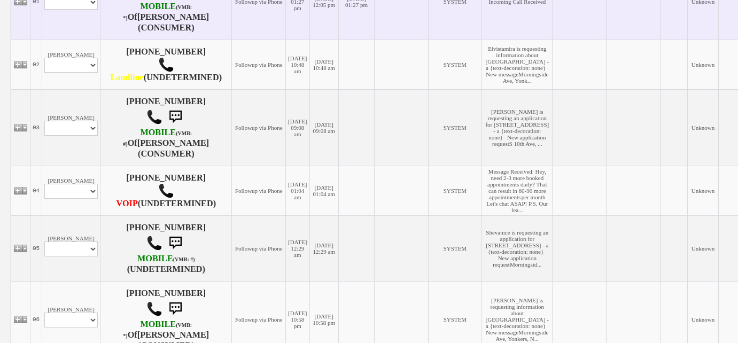
scroll to position [437, 0]
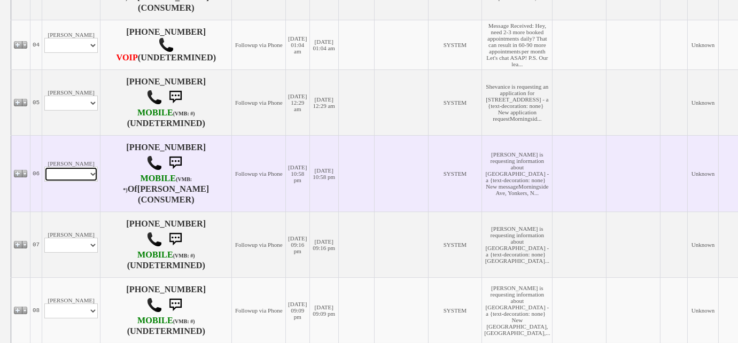
click at [87, 182] on select "Profile Edit Print Email Externally (Will Not Be Tracked In CRM) Closed Deals" at bounding box center [70, 174] width 53 height 15
select select "ChangeURL,/crm/custom/edit_client_form.php?redirect=%2Fcrm%2Fclients.php&id=168…"
click at [44, 182] on select "Profile Edit Print Email Externally (Will Not Be Tracked In CRM) Closed Deals" at bounding box center [70, 174] width 53 height 15
select select
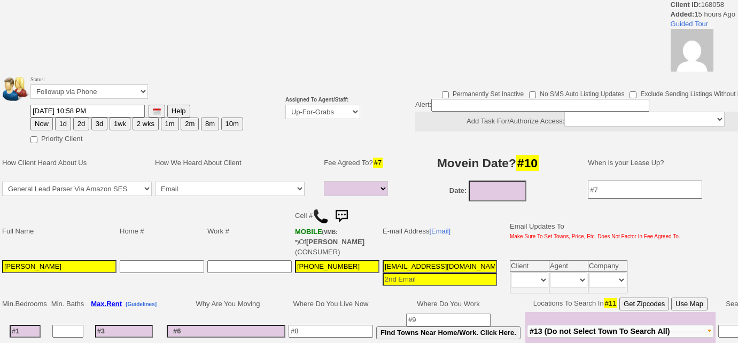
select select
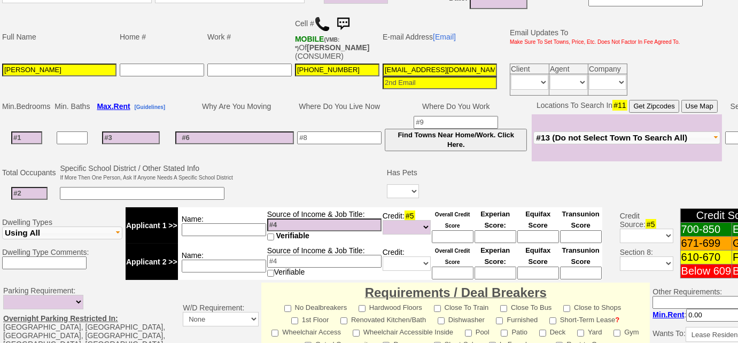
scroll to position [158, 0]
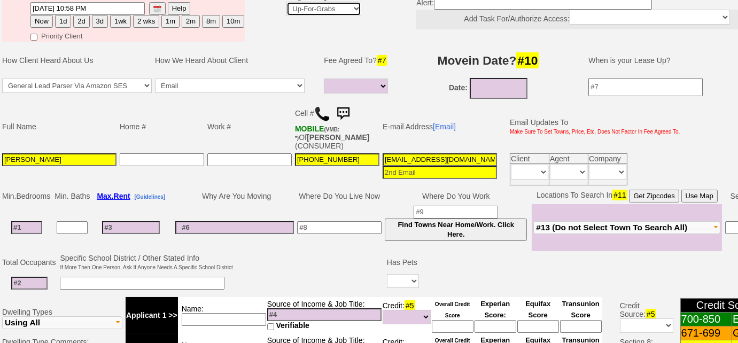
click at [319, 9] on select "Up-For-Grabs ***** STAFF ***** [PERSON_NAME] [PHONE_NUMBER] [PERSON_NAME] [PHON…" at bounding box center [323, 9] width 75 height 14
select select "227"
click at [286, 2] on select "Up-For-Grabs ***** STAFF ***** [PERSON_NAME] [PHONE_NUMBER] [PERSON_NAME] [PHON…" at bounding box center [323, 9] width 75 height 14
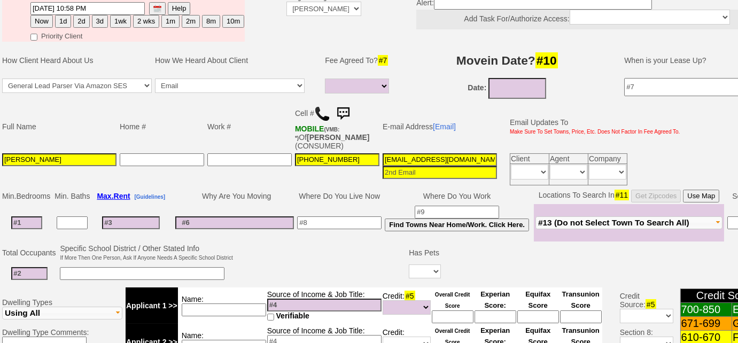
click at [44, 18] on button "Now" at bounding box center [41, 21] width 22 height 13
type input "[DATE] 02:56 PM"
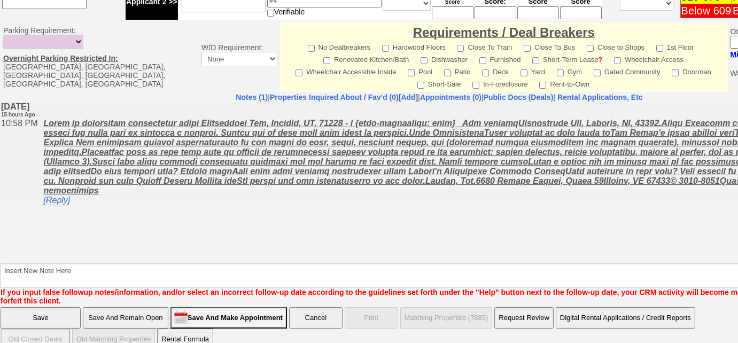
scroll to position [506, 0]
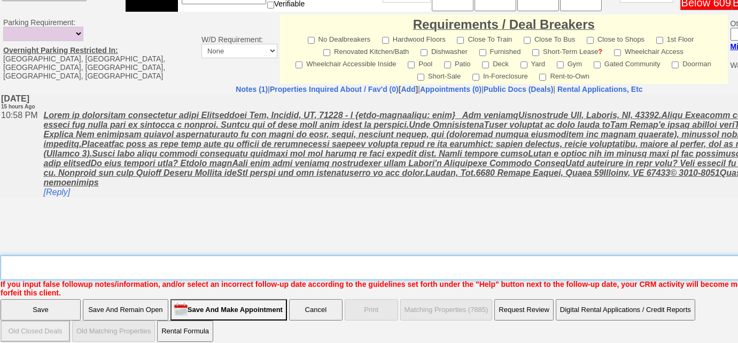
click at [135, 255] on textarea "Insert New Note Here" at bounding box center [443, 267] width 884 height 25
type textarea "f"
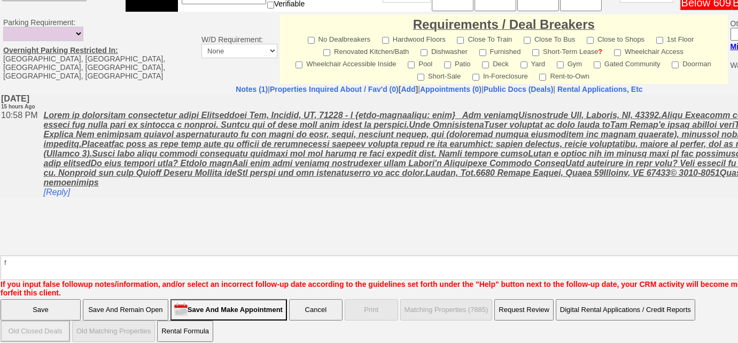
click at [103, 300] on input "Save And Remain Open" at bounding box center [125, 309] width 85 height 21
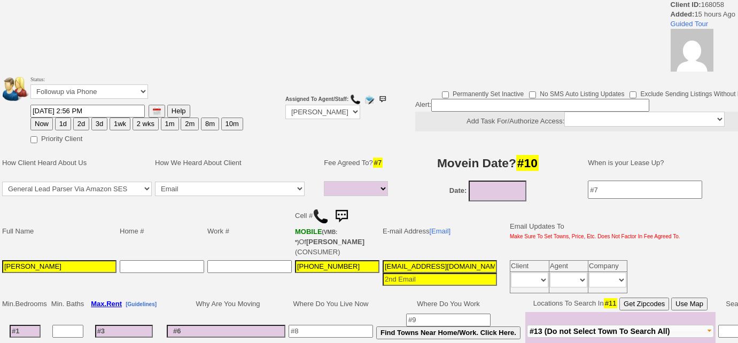
select select
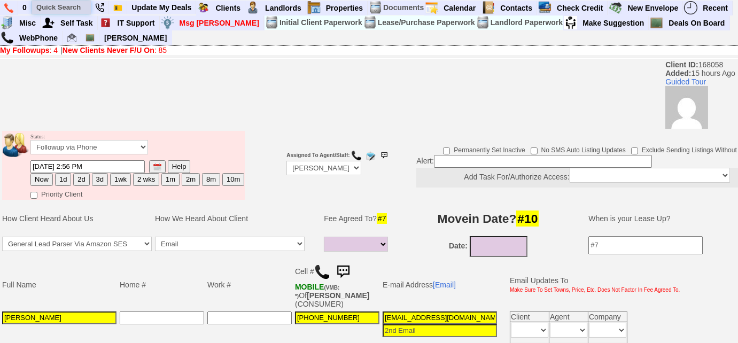
click at [78, 9] on input "text" at bounding box center [61, 7] width 59 height 13
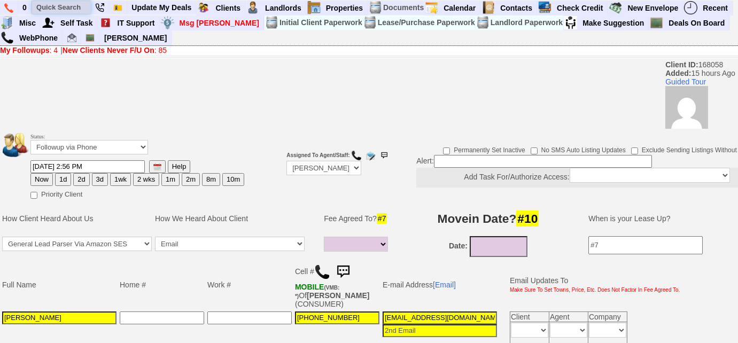
paste input "347-873-6023"
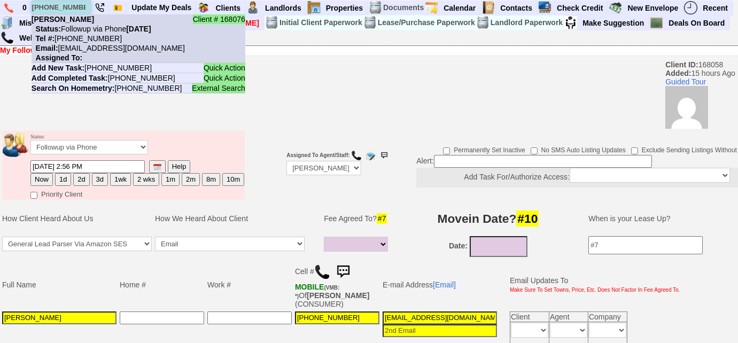
type input "347-873-6023"
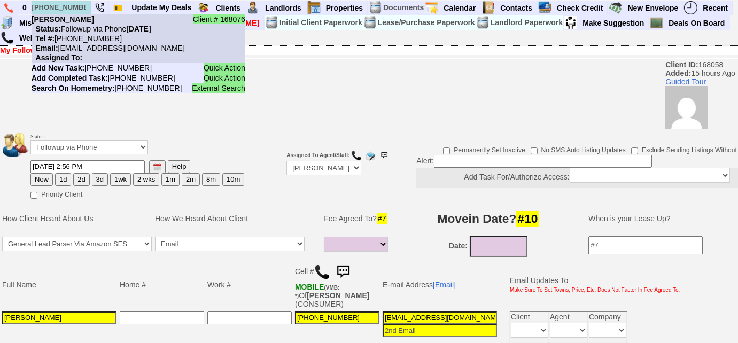
click at [90, 38] on nobr "Tel #: 347-873-6023" at bounding box center [77, 38] width 90 height 9
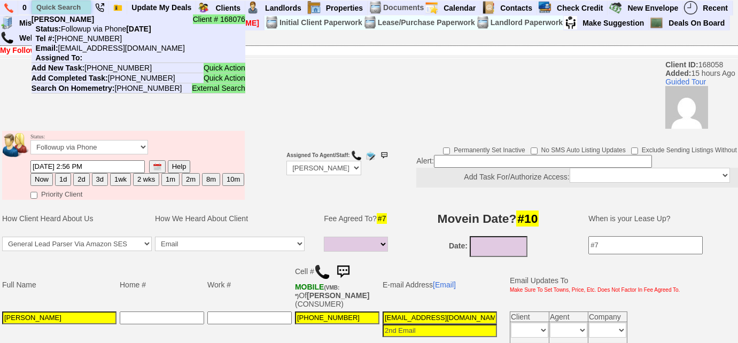
click at [74, 7] on input "text" at bounding box center [61, 7] width 59 height 13
paste input "516-673-8625"
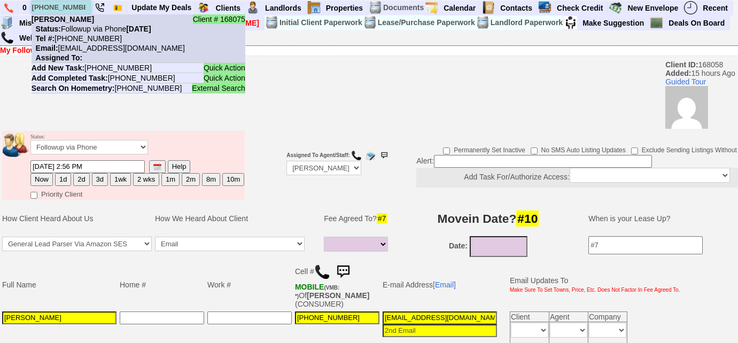
type input "516-673-8625"
click at [84, 25] on nobr "Status: Followup via Phone Tuesday, September 23rd, 2025" at bounding box center [92, 29] width 120 height 9
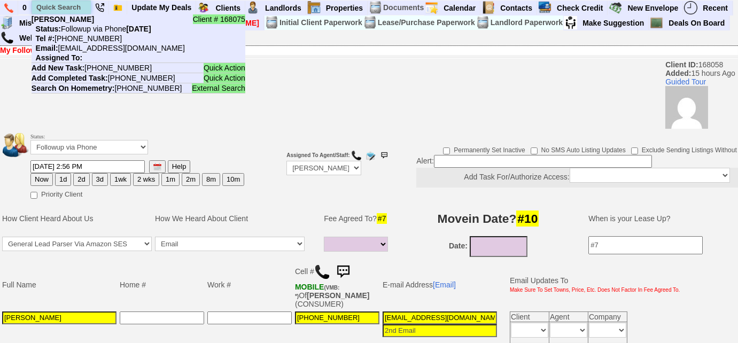
click at [64, 4] on input "text" at bounding box center [61, 7] width 59 height 13
paste input "167591"
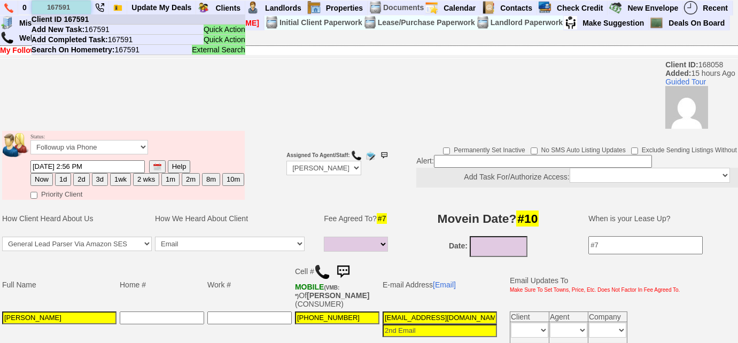
type input "167591"
click at [86, 20] on b "Client ID 167591" at bounding box center [60, 19] width 57 height 9
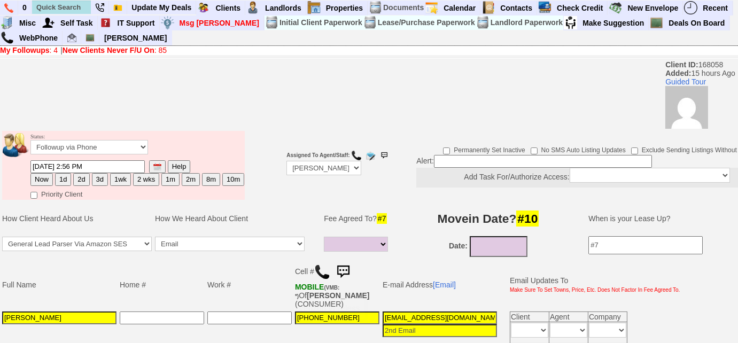
click at [322, 272] on img at bounding box center [322, 272] width 16 height 16
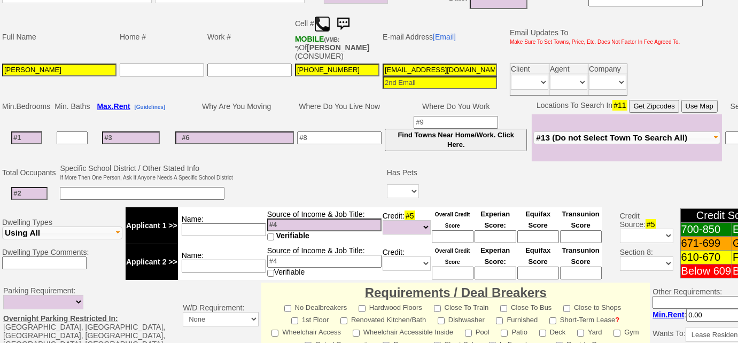
scroll to position [231, 0]
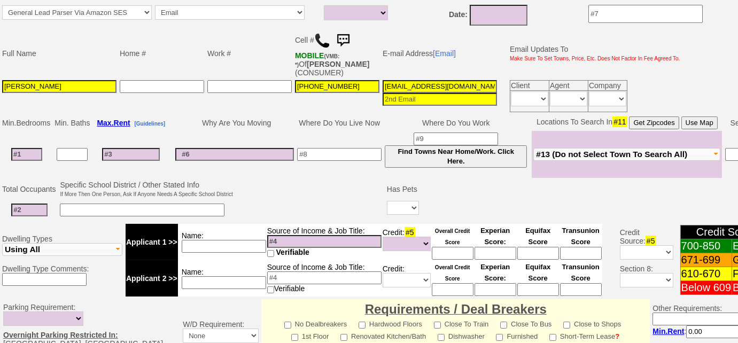
click at [600, 150] on span "#13 (Do not Select Town To Search All)" at bounding box center [611, 154] width 151 height 9
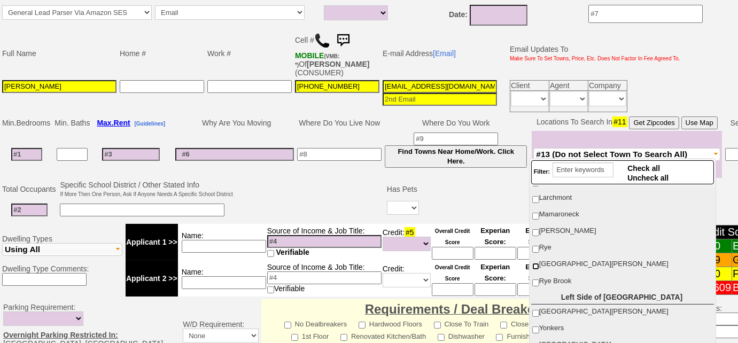
scroll to position [97, 0]
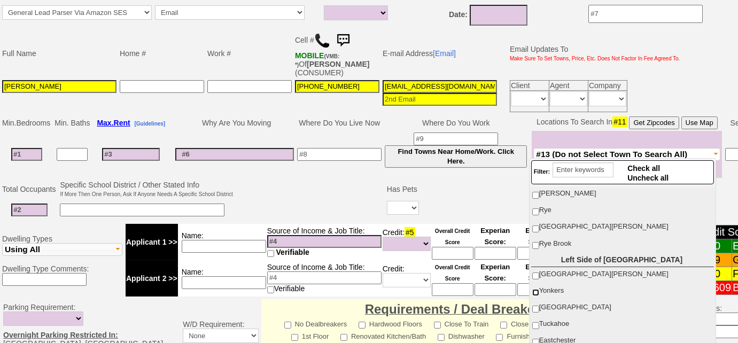
click at [534, 289] on input "Yonkers" at bounding box center [535, 292] width 7 height 7
checkbox input "true"
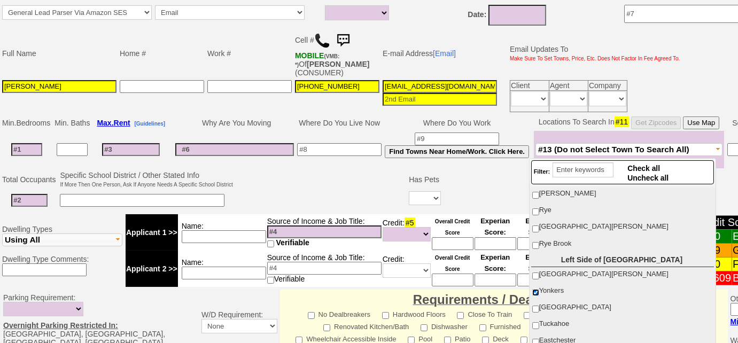
scroll to position [52, 0]
click at [534, 272] on input "[GEOGRAPHIC_DATA][PERSON_NAME]" at bounding box center [535, 275] width 7 height 7
checkbox input "true"
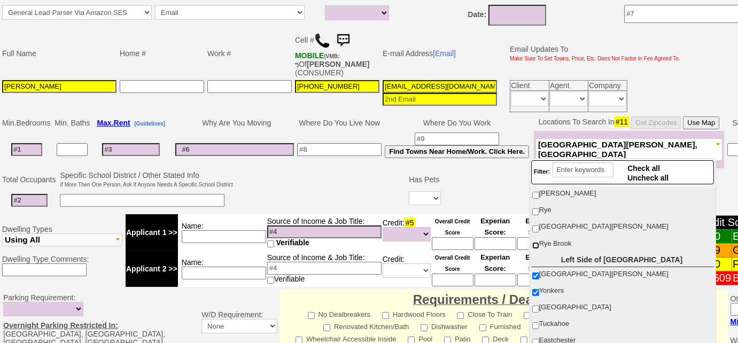
scroll to position [0, 0]
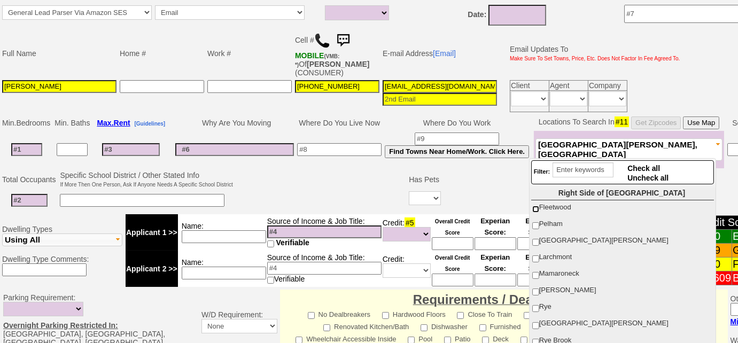
click at [535, 208] on input "Fleetwood" at bounding box center [535, 209] width 7 height 7
checkbox input "true"
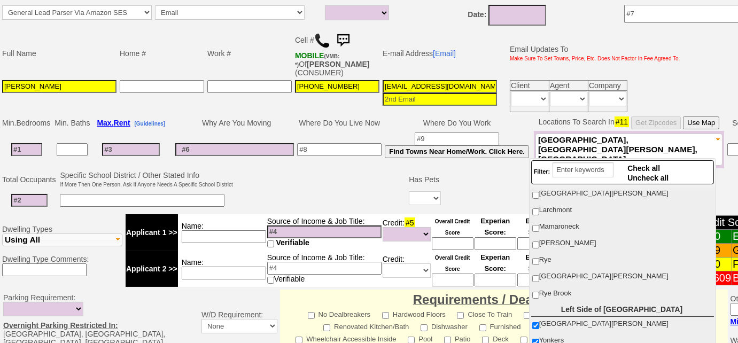
scroll to position [97, 0]
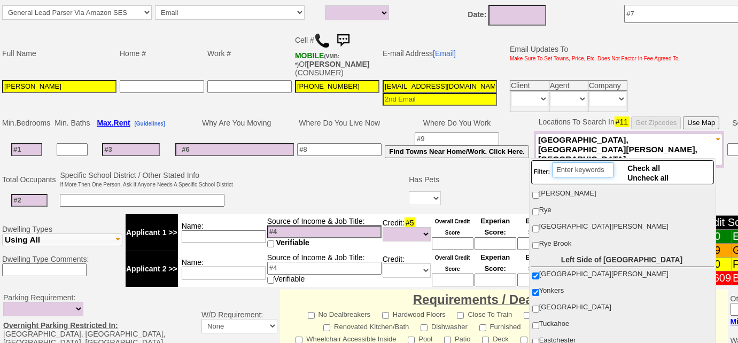
click at [582, 169] on input "search" at bounding box center [582, 169] width 61 height 15
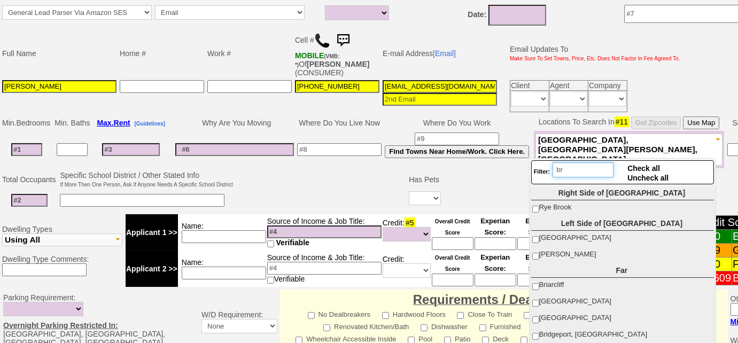
scroll to position [0, 0]
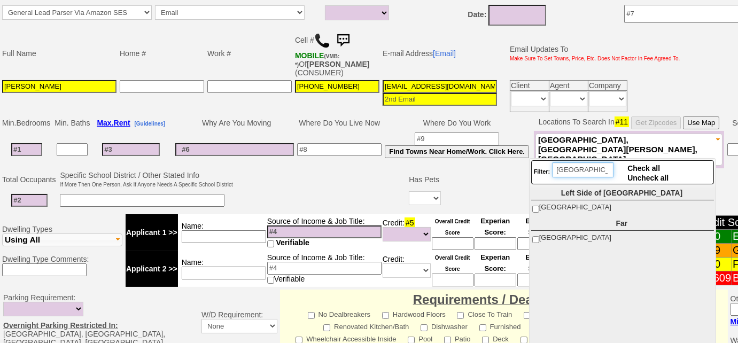
type input "bronx"
click at [536, 238] on input "Bronx" at bounding box center [535, 239] width 7 height 7
checkbox input "true"
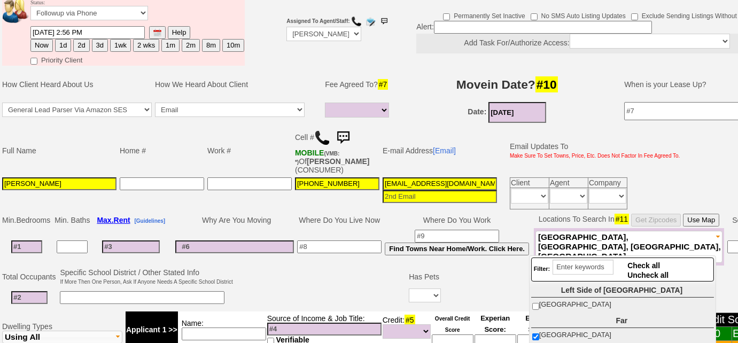
click at [528, 114] on input "09/23/2025" at bounding box center [517, 112] width 58 height 21
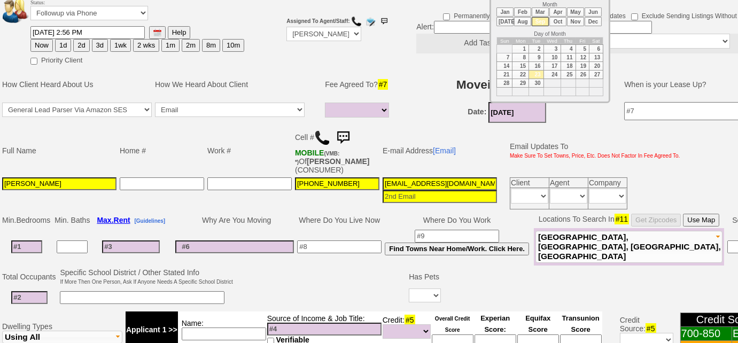
click at [559, 20] on li "Oct" at bounding box center [557, 21] width 17 height 9
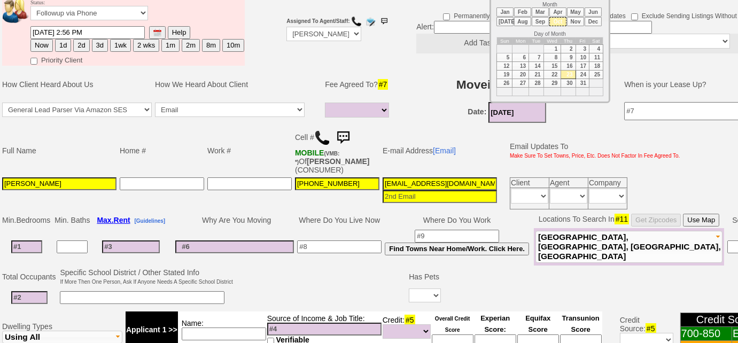
click at [551, 62] on td "15" at bounding box center [551, 66] width 17 height 9
type input "10/15/2025"
click at [312, 247] on input at bounding box center [339, 246] width 84 height 13
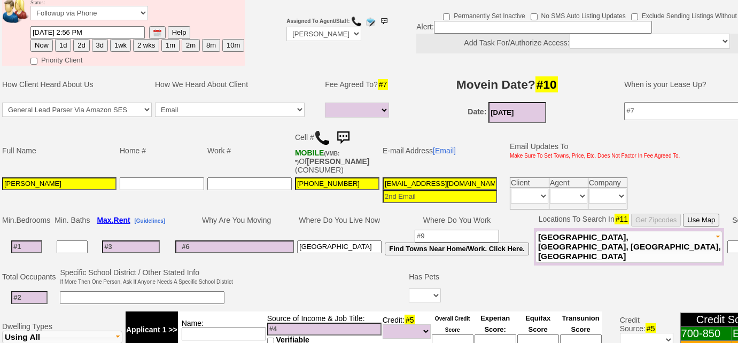
type input "Bronx"
click at [29, 242] on input at bounding box center [26, 246] width 31 height 13
click at [23, 241] on input at bounding box center [26, 246] width 31 height 13
type input "2"
select select
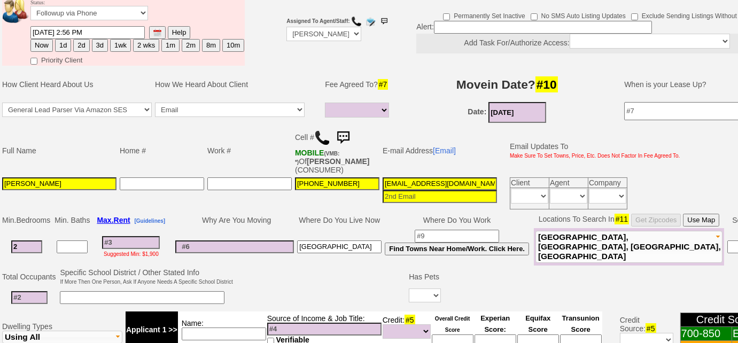
type input "2"
click at [30, 294] on input at bounding box center [29, 297] width 36 height 13
select select
type input "1"
click at [432, 288] on select "Yes No" at bounding box center [425, 295] width 32 height 14
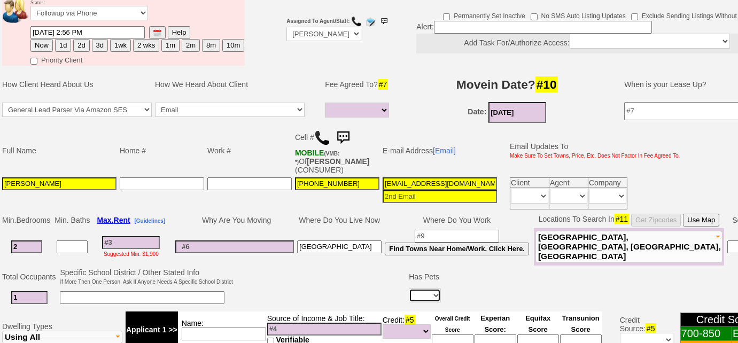
select select "No"
click at [409, 288] on select "Yes No" at bounding box center [425, 295] width 32 height 14
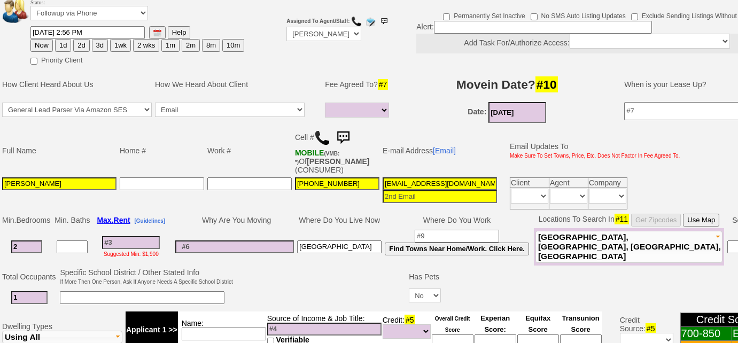
click at [156, 242] on input at bounding box center [131, 242] width 58 height 13
type input "2"
select select
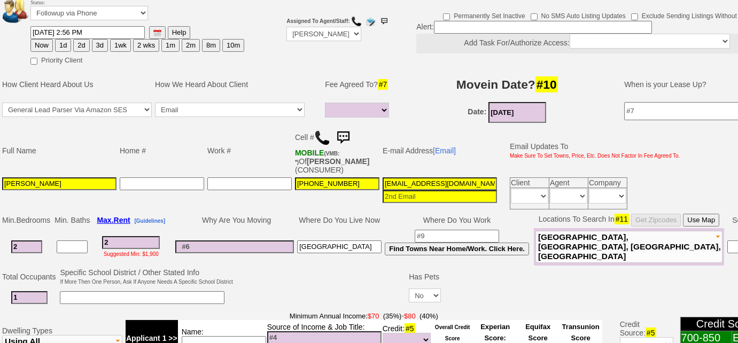
type input "29"
select select
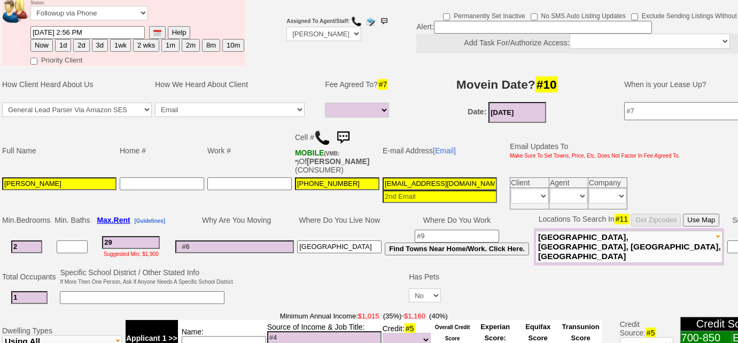
type input "2"
select select
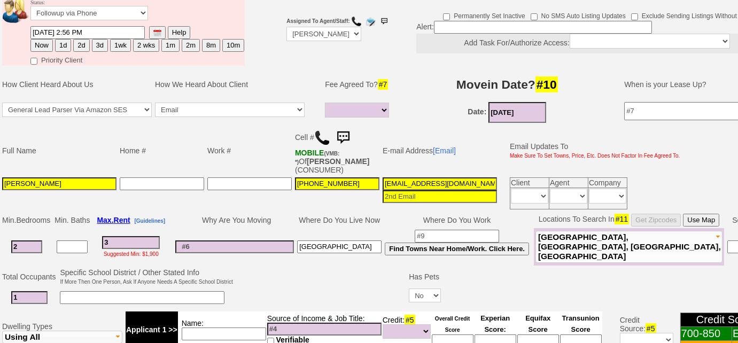
type input "30"
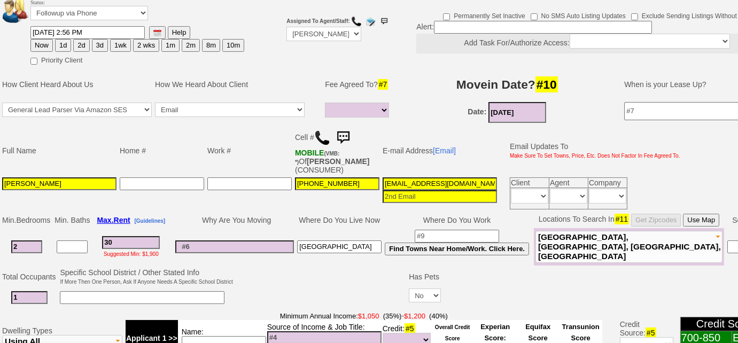
select select
type input "3000"
select select
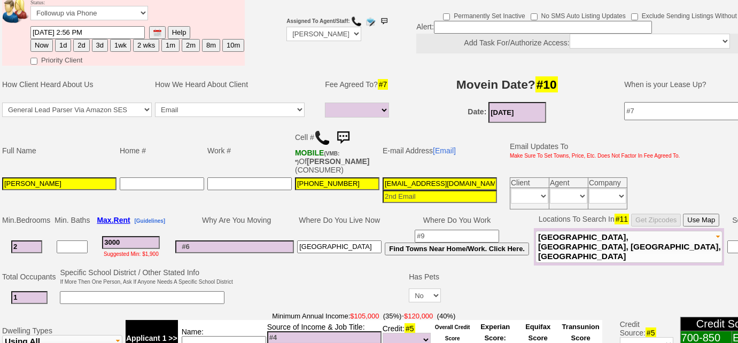
type input "3000"
click at [275, 332] on input at bounding box center [324, 337] width 114 height 13
select select
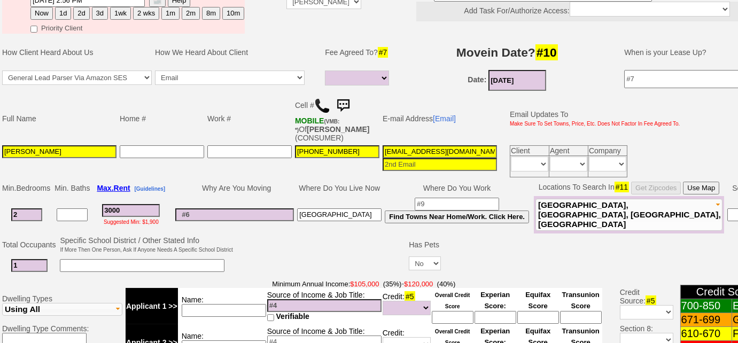
scroll to position [183, 0]
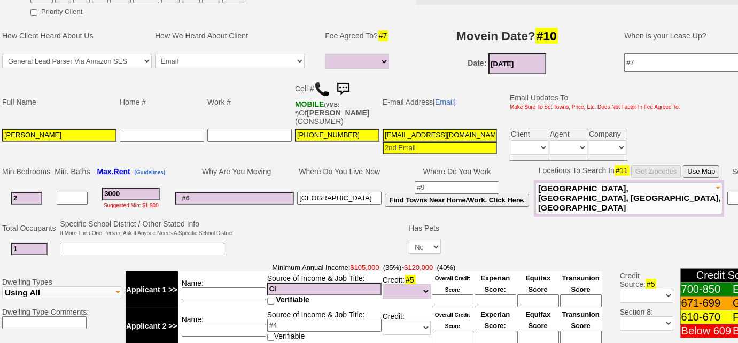
type input "C"
type input "Dept of Ed NYC - $46k +"
click at [229, 287] on input at bounding box center [224, 293] width 84 height 13
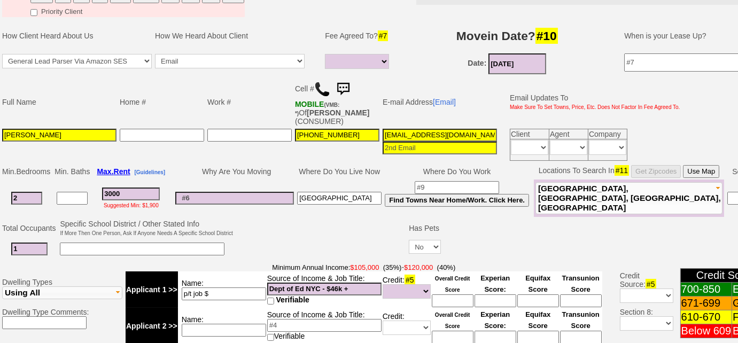
type input "p/t job $"
click at [373, 284] on input "Dept of Ed NYC - $46k +" at bounding box center [324, 289] width 114 height 13
type input "Dept of Ed NYC - $46k + $21k"
drag, startPoint x: 209, startPoint y: 291, endPoint x: 179, endPoint y: 287, distance: 30.7
click at [179, 287] on td "Name: p/t job $" at bounding box center [222, 289] width 89 height 36
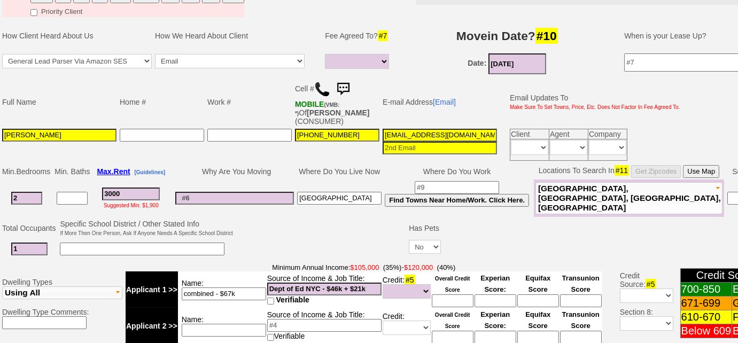
type input "combined - $67k"
click at [244, 324] on input at bounding box center [224, 330] width 84 height 13
type input "retirement - $12k"
click at [246, 287] on input "combined - $67k" at bounding box center [224, 293] width 84 height 13
click at [231, 291] on input "combined - $67k" at bounding box center [224, 293] width 84 height 13
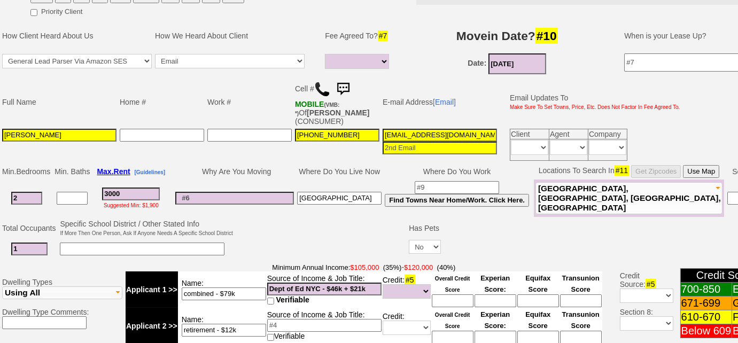
type input "combined - $79k"
drag, startPoint x: 382, startPoint y: 134, endPoint x: 561, endPoint y: 124, distance: 179.2
click at [561, 124] on tbody "Full Name Home # Work # Cell # MOBILE (VMB: *) Of LINDA DIODONET (CONSUMER) E-m…" at bounding box center [341, 119] width 681 height 85
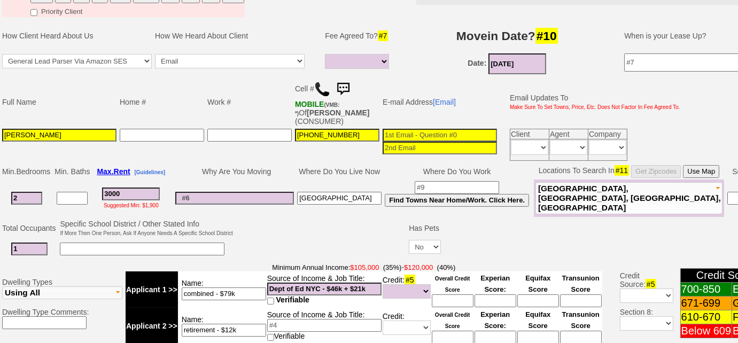
scroll to position [0, 0]
click at [149, 242] on input at bounding box center [142, 248] width 165 height 13
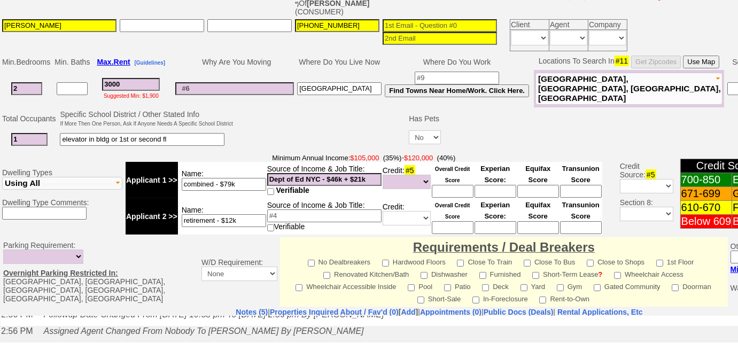
scroll to position [377, 0]
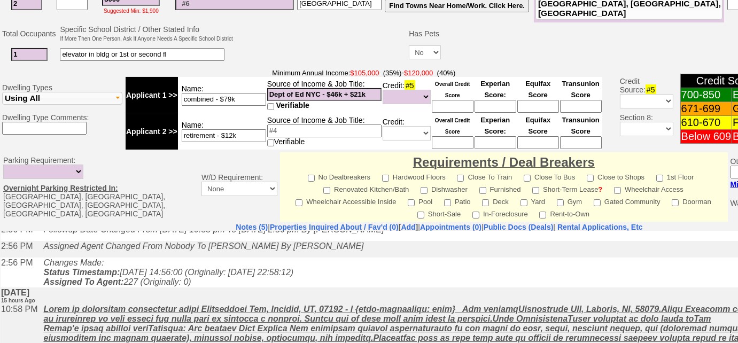
type input "elevator in bldg or 1st or second fl"
click at [402, 92] on select "Unknown Bad (Below 609) Fair (610-670) Good (671-699) Excellent (700-850) None" at bounding box center [406, 97] width 48 height 14
select select "Unknown"
click at [382, 90] on select "Unknown Bad (Below 609) Fair (610-670) Good (671-699) Excellent (700-850) None" at bounding box center [406, 97] width 48 height 14
click at [451, 107] on input at bounding box center [453, 106] width 42 height 13
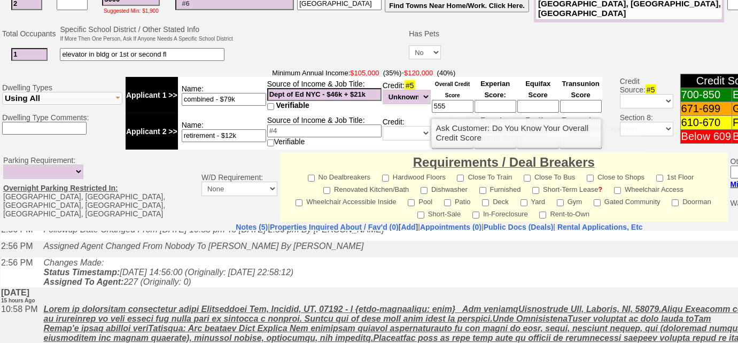
type input "555"
click at [490, 100] on input at bounding box center [495, 106] width 42 height 13
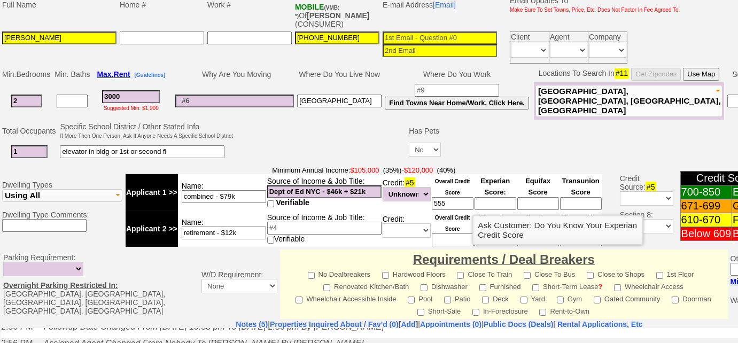
click at [268, 153] on td at bounding box center [320, 142] width 173 height 42
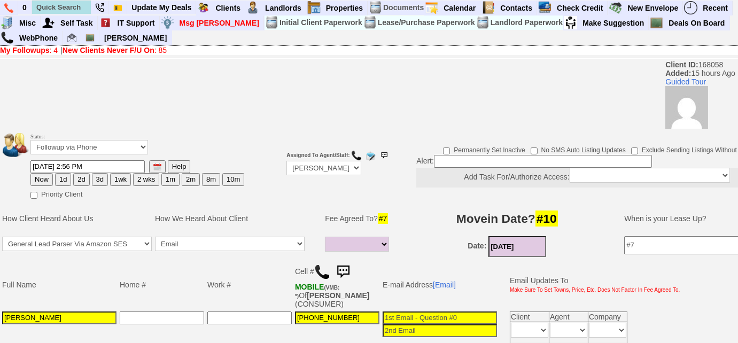
click at [475, 161] on input at bounding box center [543, 161] width 218 height 13
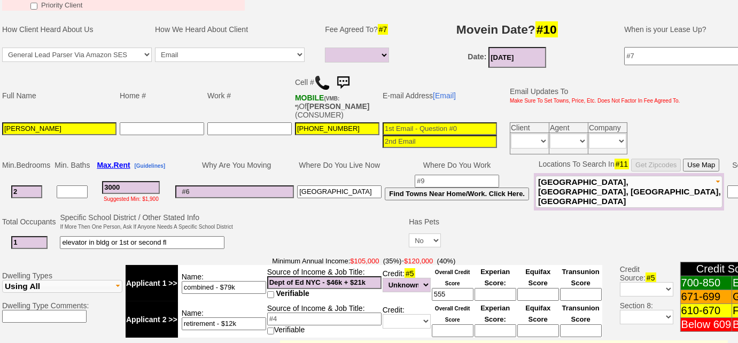
scroll to position [97, 0]
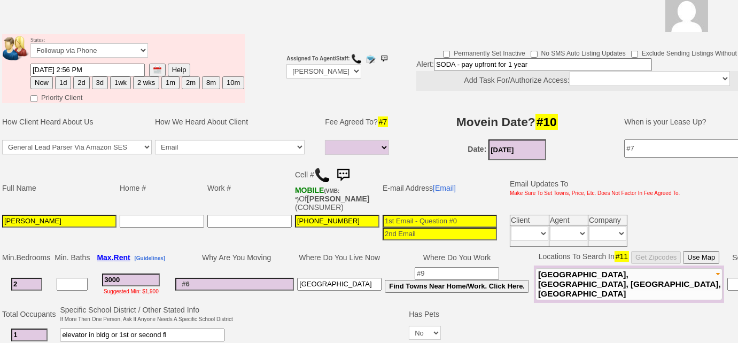
type input "SODA - pay upfront for 1 year"
click at [357, 140] on select "Full Fee Fee: $4,320.00 Total Move in Costs: $10,320.00 1 Month Fee: $3,000.00 …" at bounding box center [357, 147] width 64 height 15
select select "Full Fee"
click at [325, 140] on select "Full Fee Fee: $4,320.00 Total Move in Costs: $10,320.00 1 Month Fee: $3,000.00 …" at bounding box center [357, 147] width 64 height 15
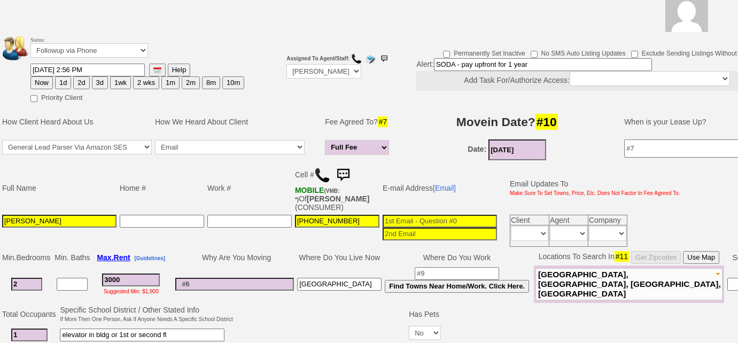
click at [311, 123] on td "How We Heard About Client" at bounding box center [234, 122] width 163 height 32
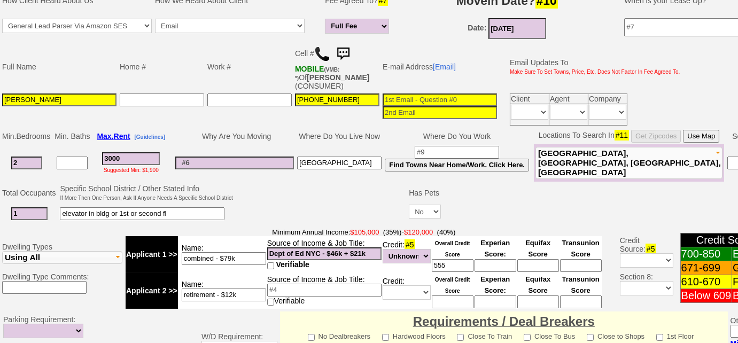
scroll to position [145, 0]
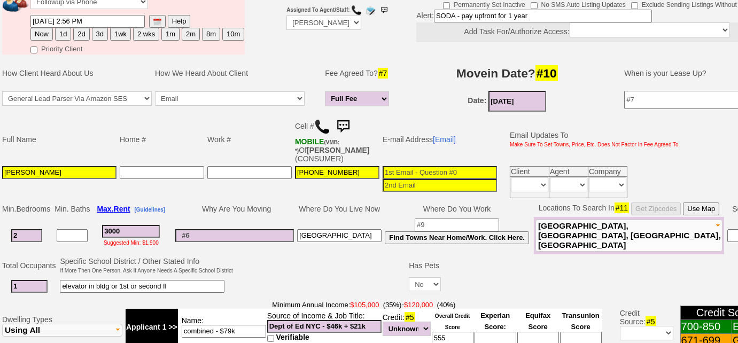
click at [398, 171] on input at bounding box center [439, 172] width 114 height 13
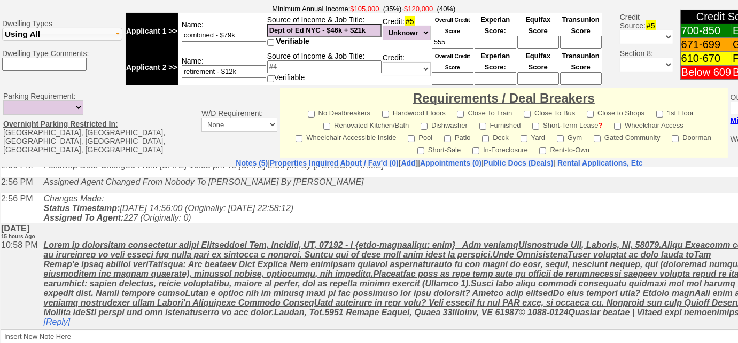
scroll to position [515, 0]
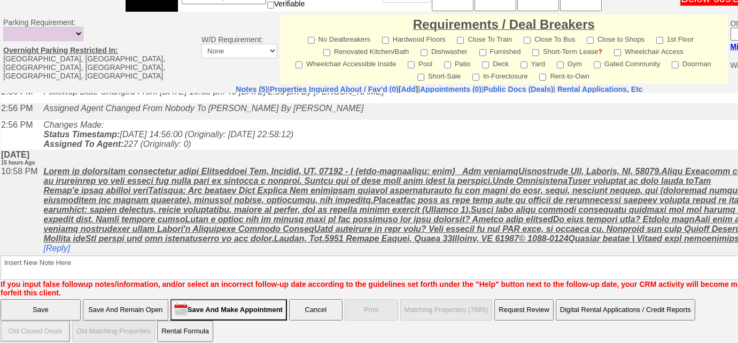
type input "lindadiodonet@yahoo.com"
click at [139, 299] on input "Save And Remain Open" at bounding box center [125, 309] width 85 height 21
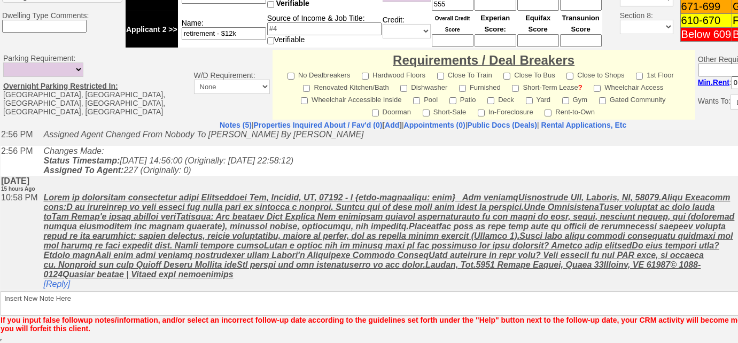
scroll to position [477, 0]
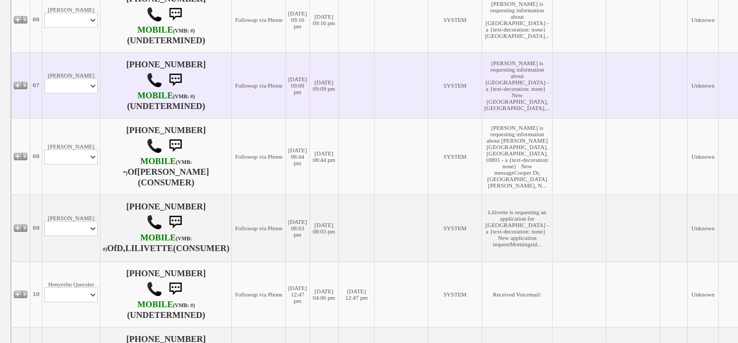
scroll to position [631, 0]
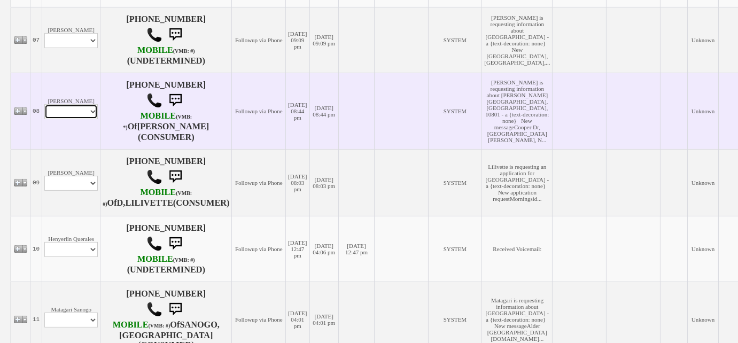
click at [73, 119] on select "Profile Edit Print Email Externally (Will Not Be Tracked In CRM) Closed Deals" at bounding box center [70, 111] width 53 height 15
select select "ChangeURL,/crm/custom/edit_client_form.php?redirect=%2Fcrm%2Fclients.php&id=168…"
click at [44, 119] on select "Profile Edit Print Email Externally (Will Not Be Tracked In CRM) Closed Deals" at bounding box center [70, 111] width 53 height 15
select select
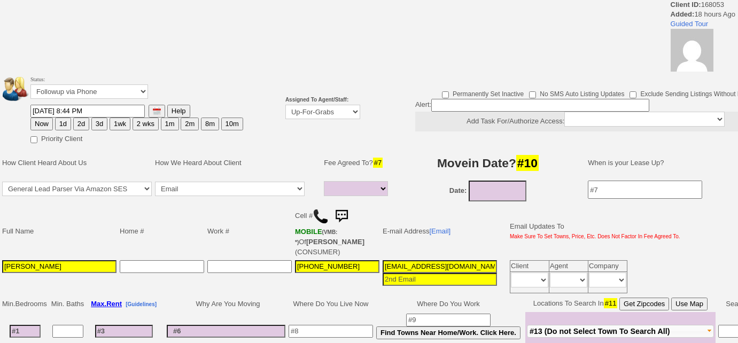
select select
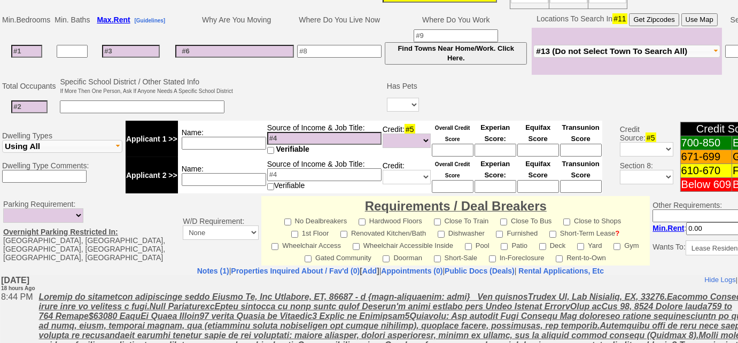
scroll to position [388, 0]
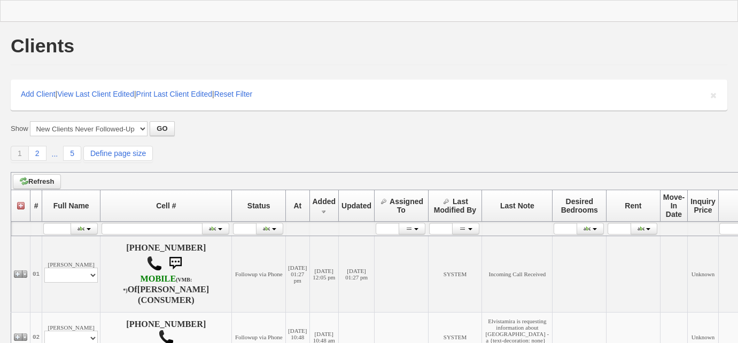
scroll to position [612, 0]
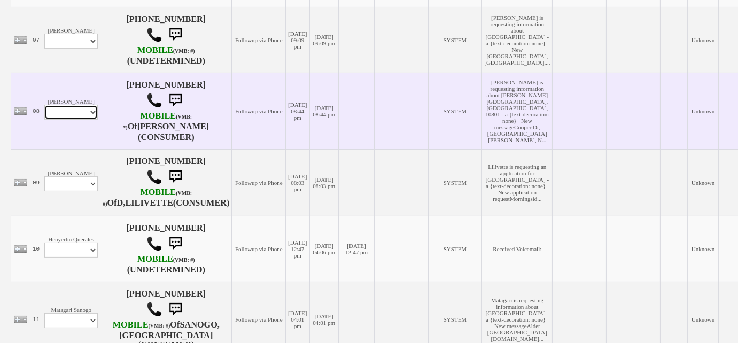
click at [79, 120] on select "Profile Edit Print Email Externally (Will Not Be Tracked In CRM) Closed Deals" at bounding box center [70, 112] width 53 height 15
select select "ChangeURL,/crm/custom/edit_client_form.php?redirect=%2Fcrm%2Fclients.php&id=168…"
click at [44, 120] on select "Profile Edit Print Email Externally (Will Not Be Tracked In CRM) Closed Deals" at bounding box center [70, 112] width 53 height 15
select select
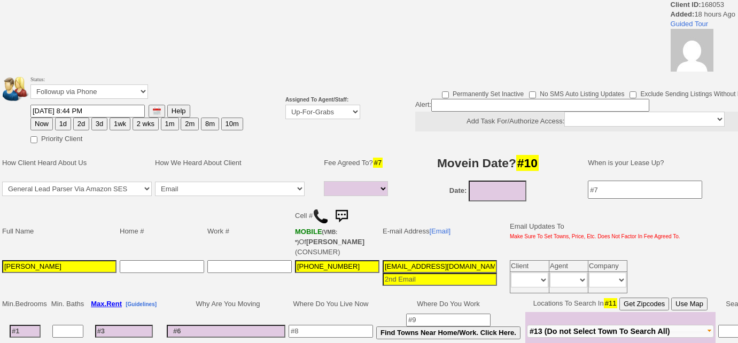
select select
click at [288, 111] on select "Up-For-Grabs ***** STAFF ***** [PERSON_NAME] [PHONE_NUMBER] [PERSON_NAME] [PHON…" at bounding box center [322, 112] width 75 height 14
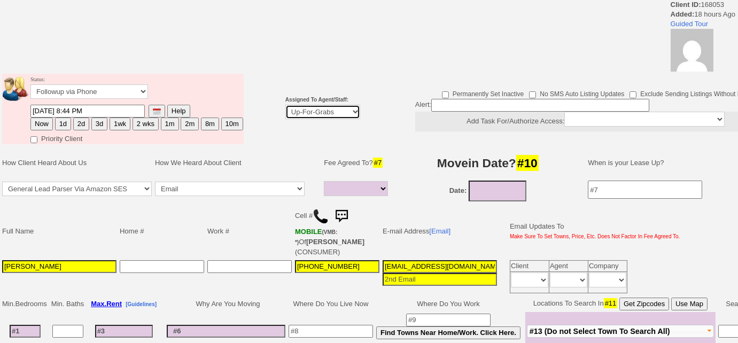
select select "227"
click at [285, 105] on select "Up-For-Grabs ***** STAFF ***** [PERSON_NAME] [PHONE_NUMBER] [PERSON_NAME] [PHON…" at bounding box center [322, 112] width 75 height 14
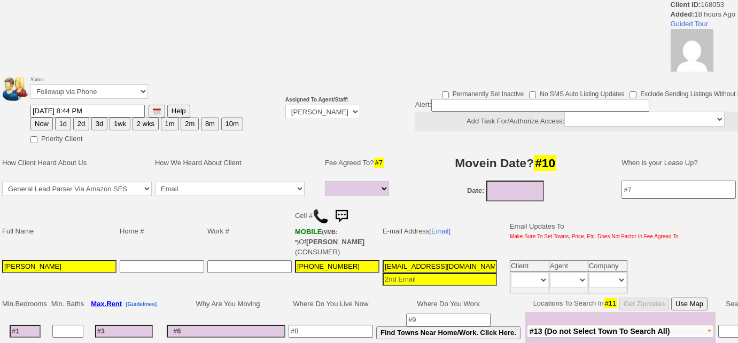
click at [45, 126] on button "Now" at bounding box center [41, 124] width 22 height 13
type input "[DATE] 02:58 PM"
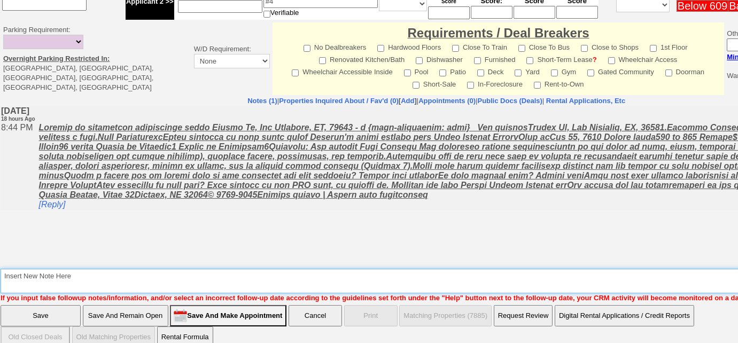
click at [189, 269] on textarea "Insert New Note Here" at bounding box center [440, 281] width 879 height 25
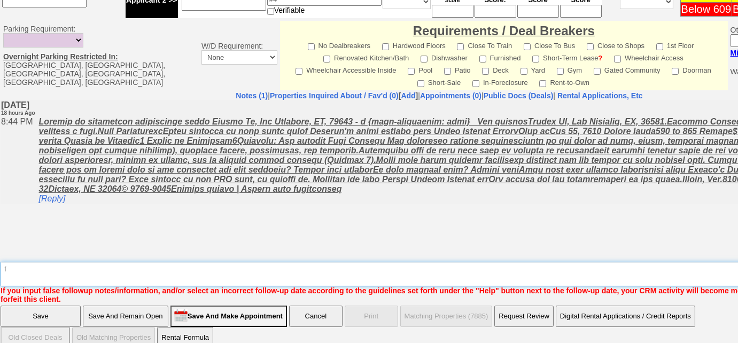
type textarea "f"
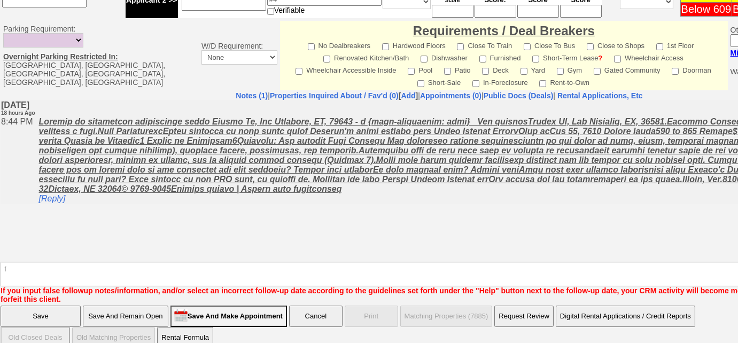
click at [120, 306] on input "Save And Remain Open" at bounding box center [125, 316] width 85 height 21
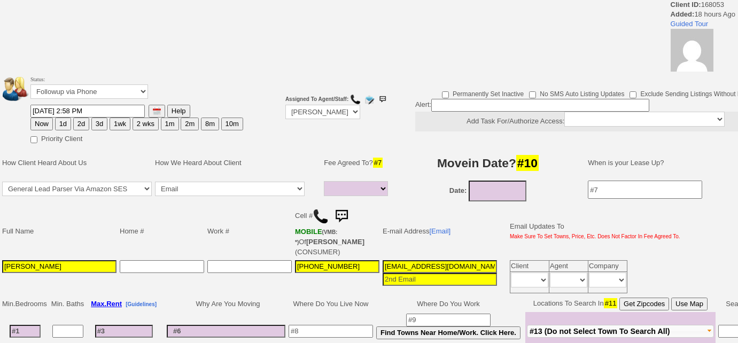
select select
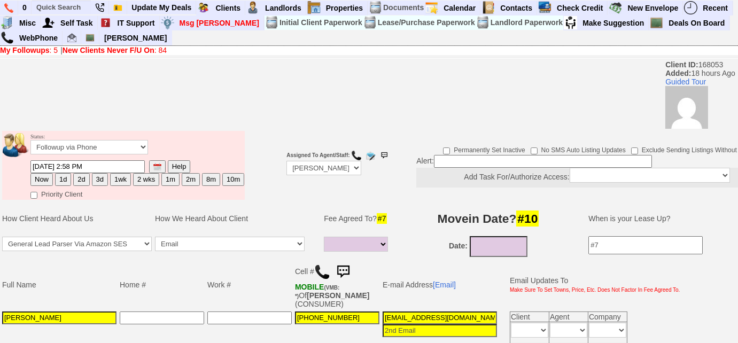
click at [317, 271] on img at bounding box center [322, 272] width 16 height 16
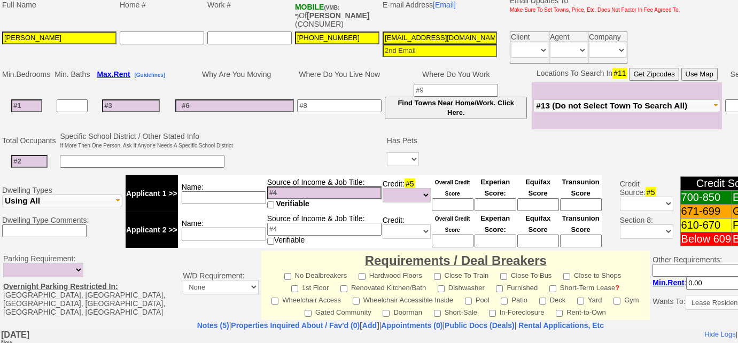
scroll to position [85, 0]
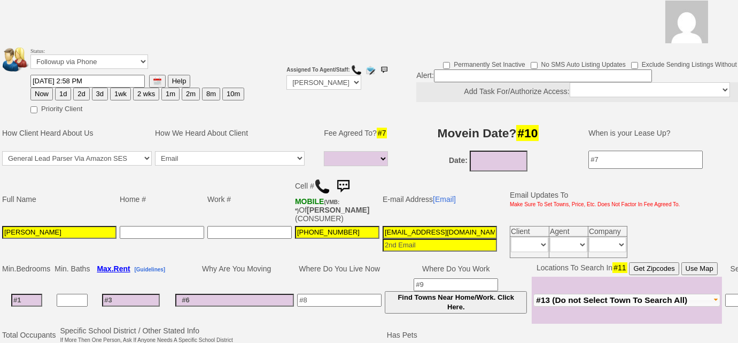
click at [550, 295] on span "#13 (Do not Select Town To Search All)" at bounding box center [611, 299] width 151 height 9
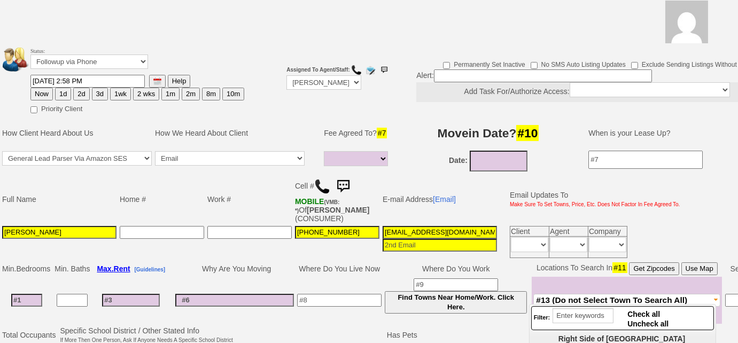
scroll to position [268, 0]
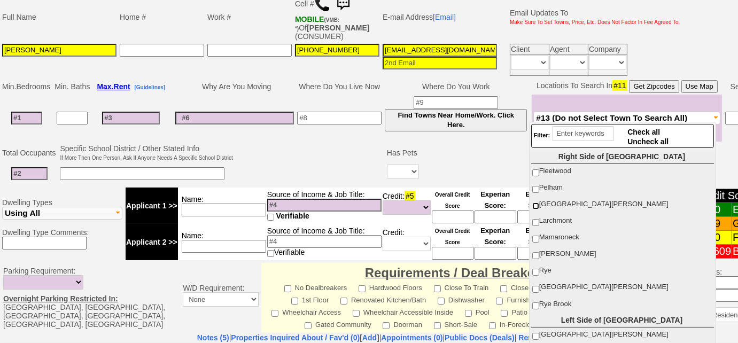
click at [532, 205] on input "[GEOGRAPHIC_DATA][PERSON_NAME]" at bounding box center [535, 205] width 7 height 7
checkbox input "true"
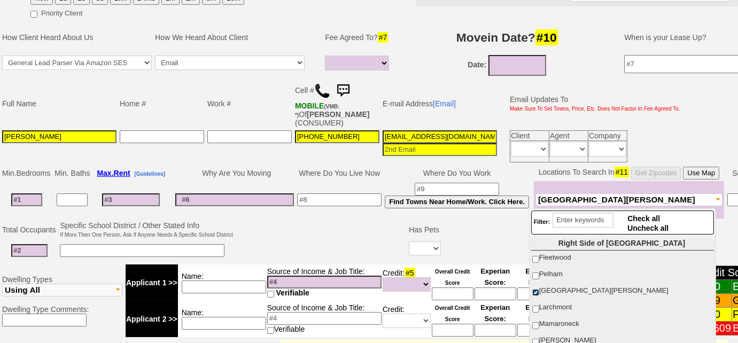
scroll to position [122, 0]
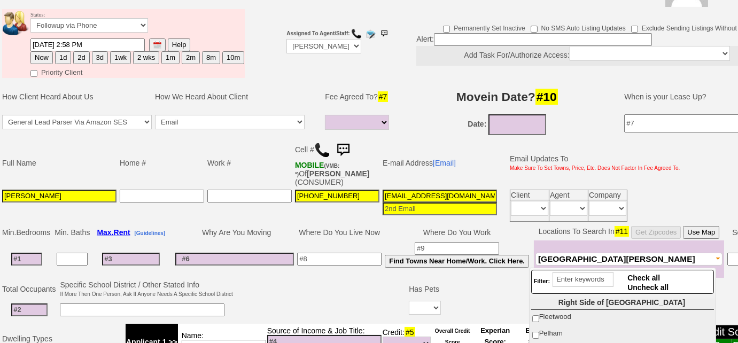
click at [96, 58] on button "3d" at bounding box center [100, 57] width 16 height 13
type input "09/26/2025 02:58 PM"
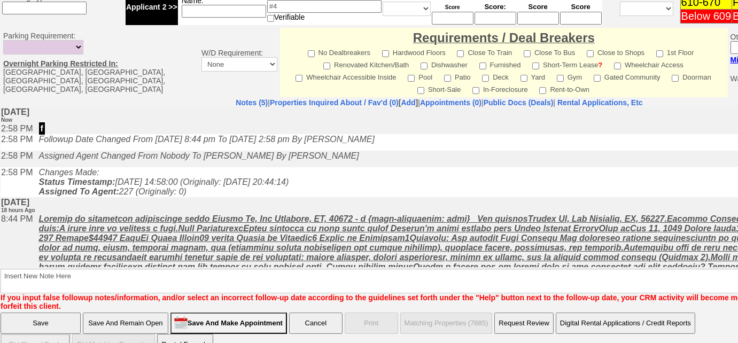
scroll to position [506, 0]
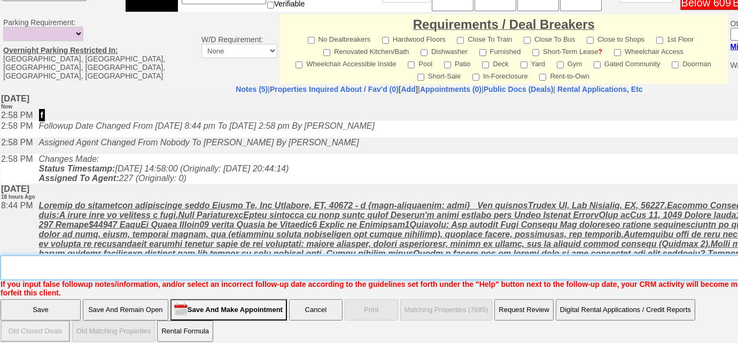
click at [226, 255] on textarea "Insert New Note Here" at bounding box center [443, 267] width 884 height 25
click at [26, 255] on textarea "Insert New Note Here" at bounding box center [443, 267] width 884 height 25
type textarea "Left VM to FU"
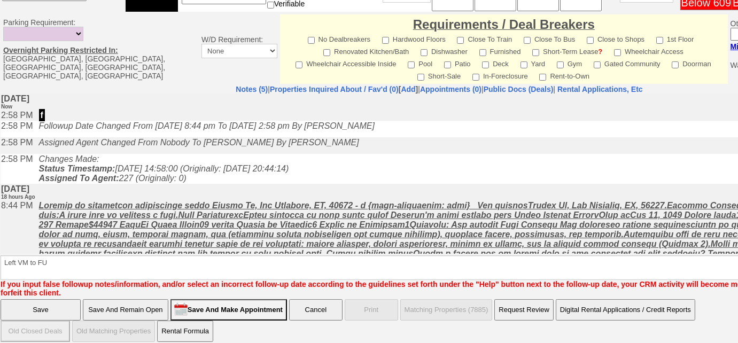
click at [44, 299] on input "Save" at bounding box center [41, 309] width 80 height 21
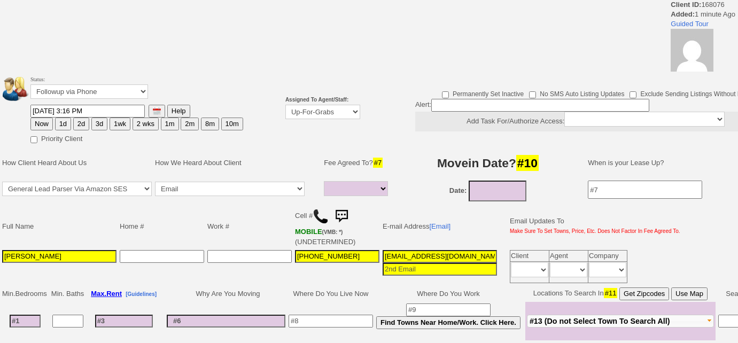
select select
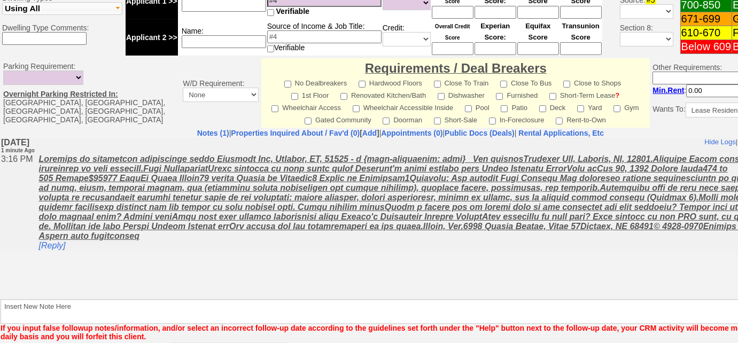
scroll to position [512, 0]
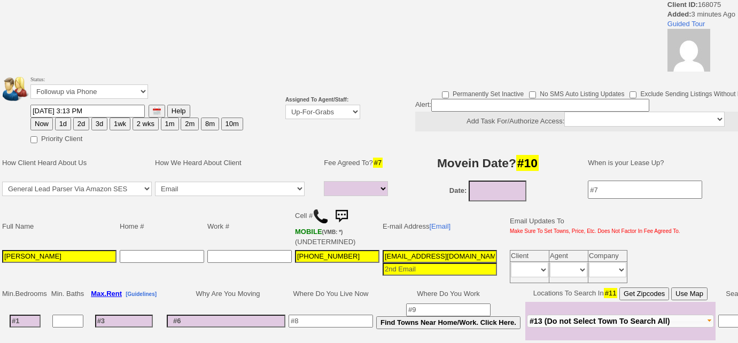
select select
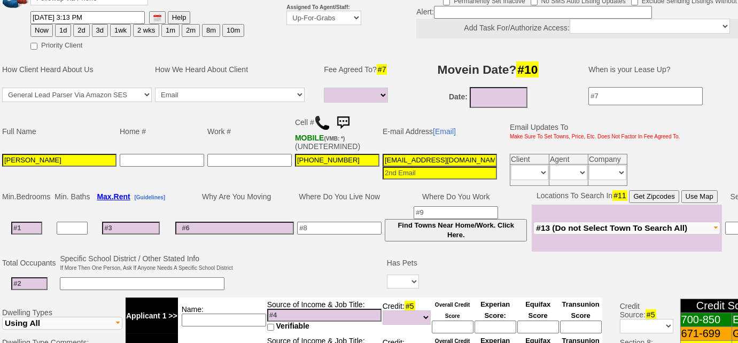
scroll to position [101, 0]
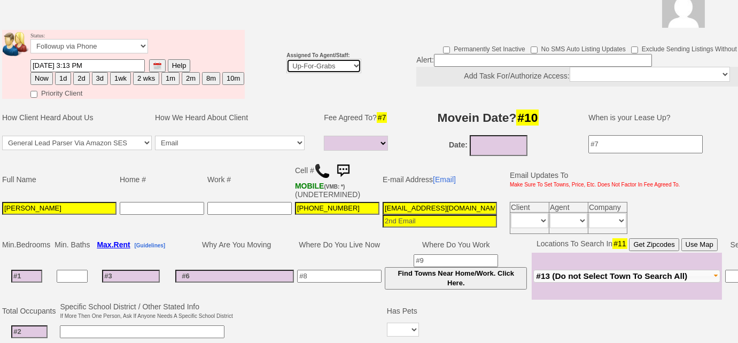
click at [325, 69] on select "Up-For-Grabs ***** STAFF ***** [PERSON_NAME] [PHONE_NUMBER] [PERSON_NAME] [PHON…" at bounding box center [323, 66] width 75 height 14
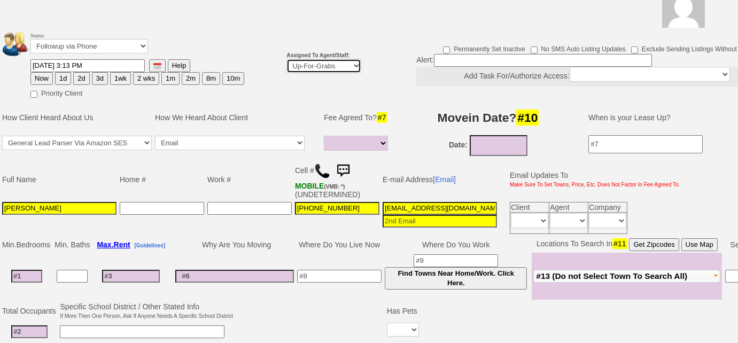
select select "227"
click at [286, 59] on select "Up-For-Grabs ***** STAFF ***** [PERSON_NAME] [PHONE_NUMBER] [PERSON_NAME] [PHON…" at bounding box center [323, 66] width 75 height 14
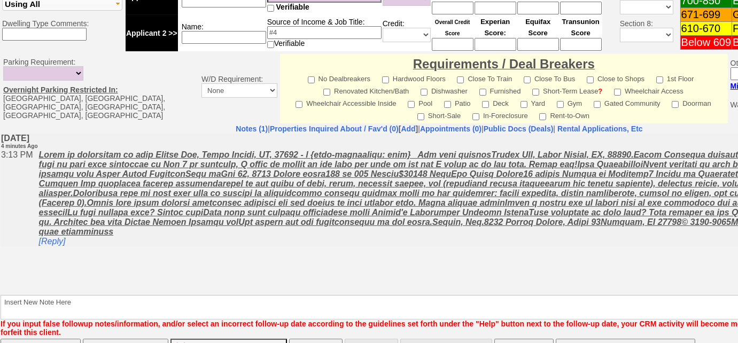
scroll to position [497, 0]
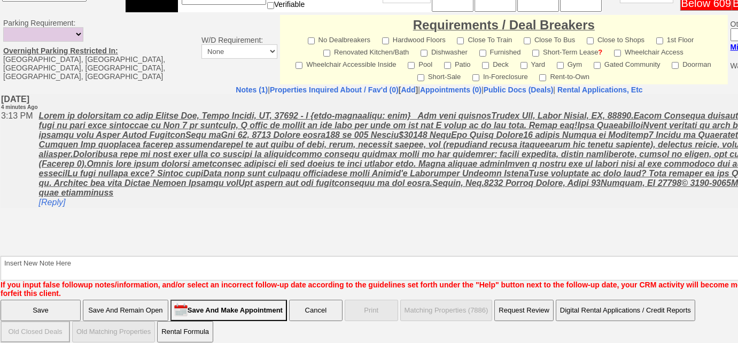
click at [96, 300] on input "Save And Remain Open" at bounding box center [125, 310] width 85 height 21
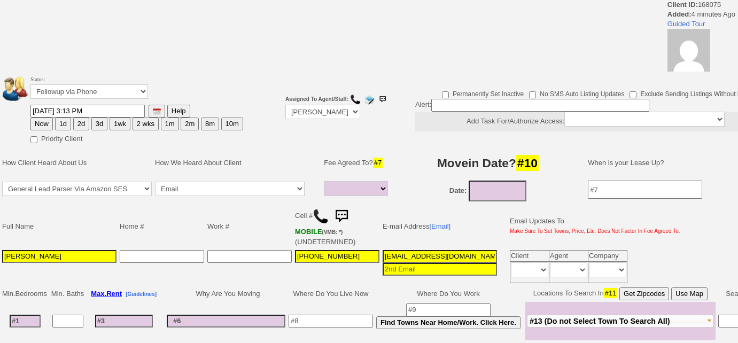
select select
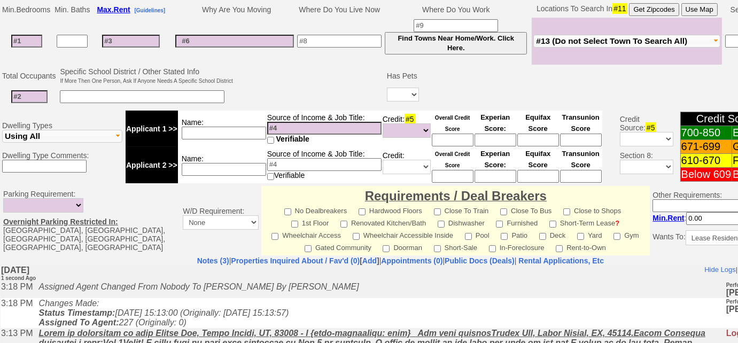
scroll to position [242, 0]
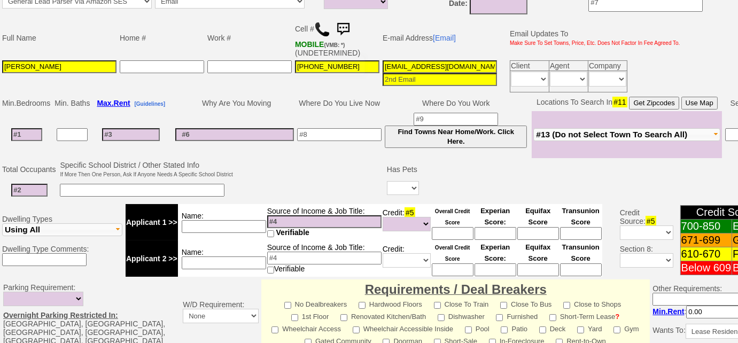
click at [323, 28] on img at bounding box center [322, 29] width 16 height 16
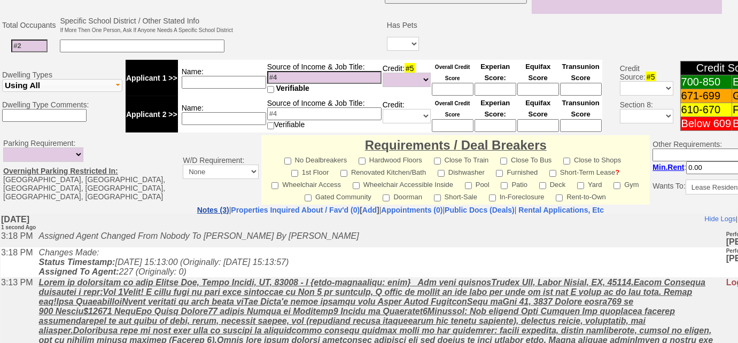
scroll to position [388, 0]
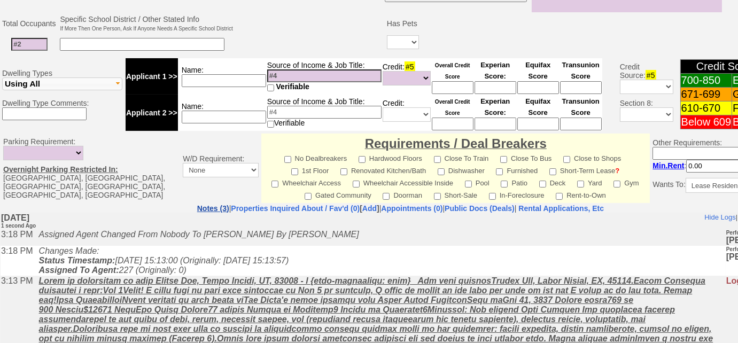
click at [197, 206] on link "Notes (3)" at bounding box center [213, 208] width 32 height 9
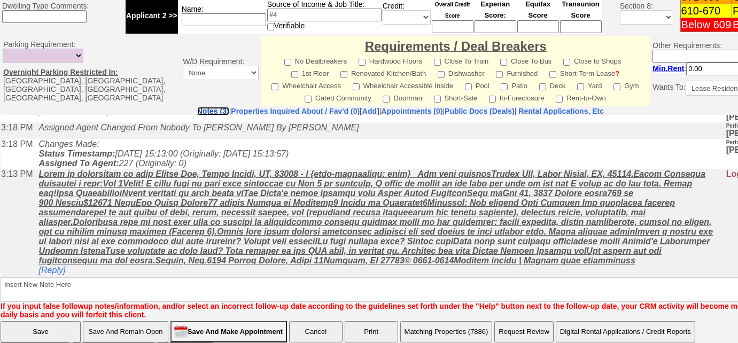
scroll to position [0, 0]
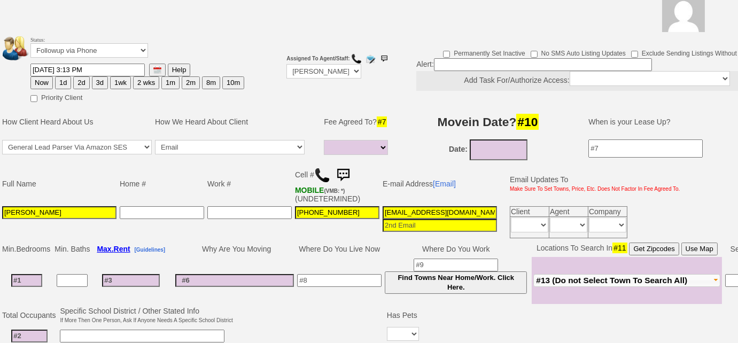
click at [99, 79] on button "3d" at bounding box center [100, 82] width 16 height 13
type input "09/26/2025 03:18 PM"
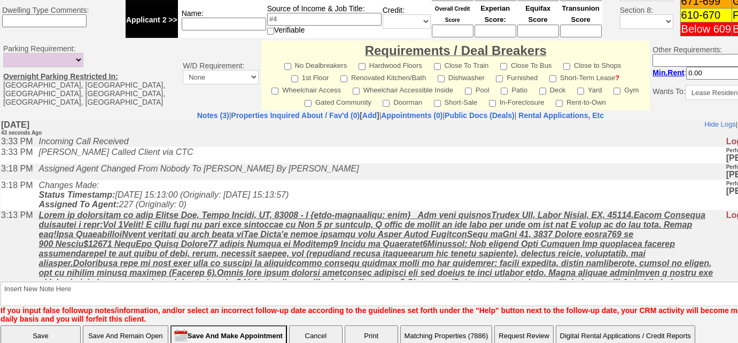
scroll to position [514, 0]
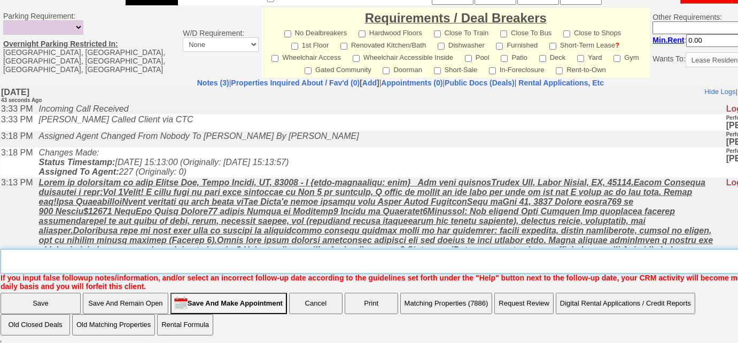
click at [91, 264] on textarea "Insert New Note Here" at bounding box center [404, 261] width 807 height 25
type textarea "Left VM to FU"
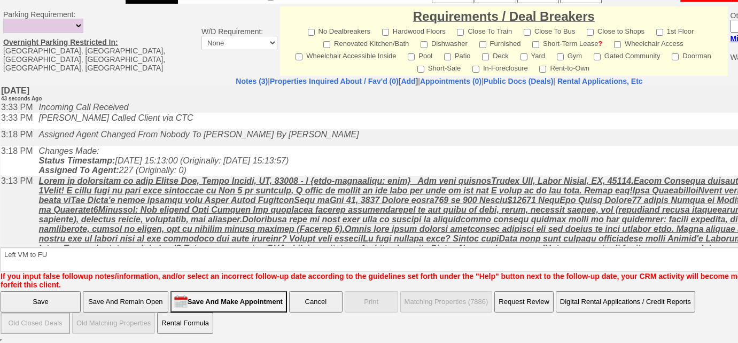
scroll to position [460, 0]
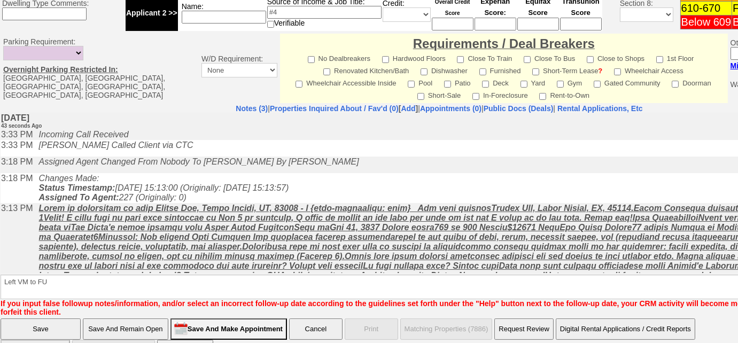
click at [56, 318] on input "Save" at bounding box center [41, 328] width 80 height 21
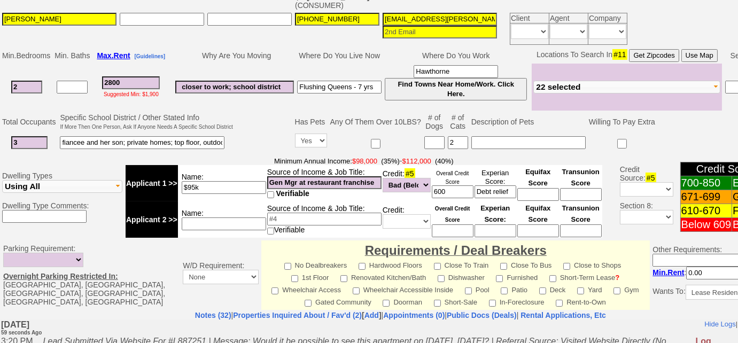
scroll to position [531, 0]
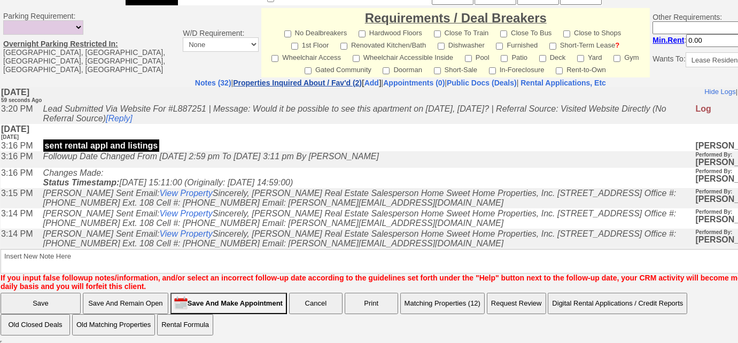
click at [256, 79] on link "Properties Inquired About / Fav'd (2)" at bounding box center [297, 83] width 129 height 9
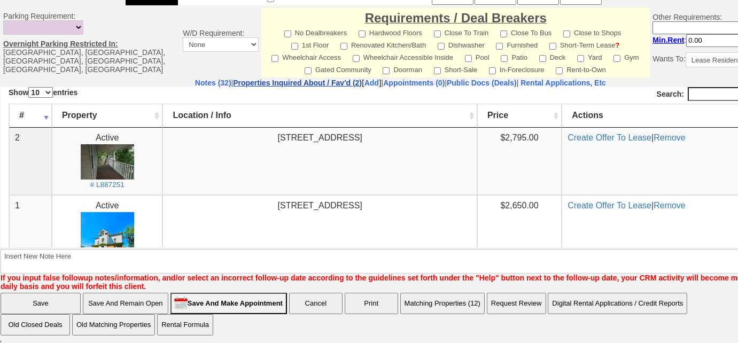
scroll to position [0, 0]
click at [195, 81] on link "Notes (32)" at bounding box center [213, 83] width 36 height 9
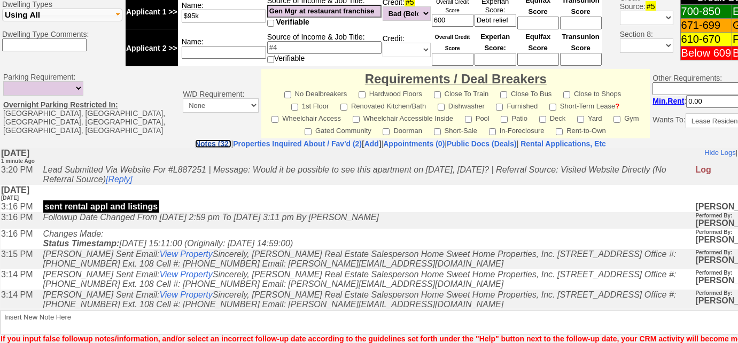
scroll to position [434, 0]
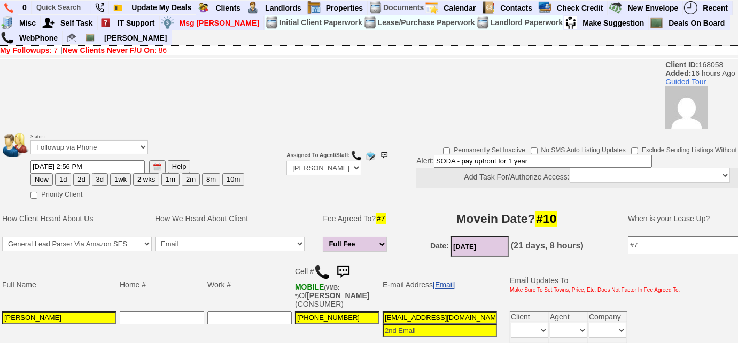
click at [447, 283] on link "[Email]" at bounding box center [444, 284] width 23 height 9
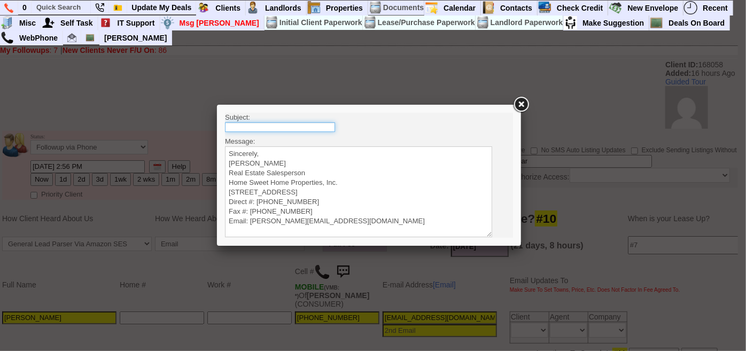
click at [296, 126] on input "text" at bounding box center [279, 127] width 110 height 10
type input "Rental Intake Form"
click at [287, 149] on textarea "Sincerely, Renata Staroselsky Real Estate Salesperson Home Sweet Home Propertie…" at bounding box center [357, 191] width 267 height 91
paste textarea "Good Afternoon Linda, It was a pleasure speaking with you! I am excited to work…"
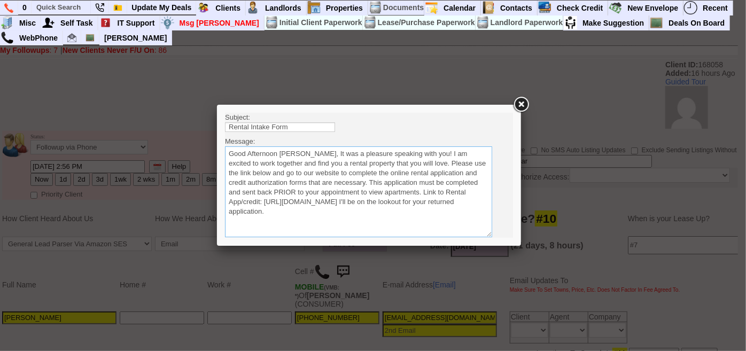
click at [300, 151] on textarea "Sincerely, Renata Staroselsky Real Estate Salesperson Home Sweet Home Propertie…" at bounding box center [357, 191] width 267 height 91
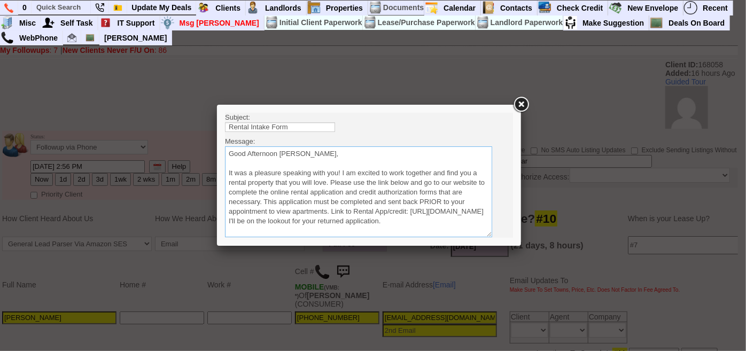
click at [330, 178] on textarea "Sincerely, Renata Staroselsky Real Estate Salesperson Home Sweet Home Propertie…" at bounding box center [357, 191] width 267 height 91
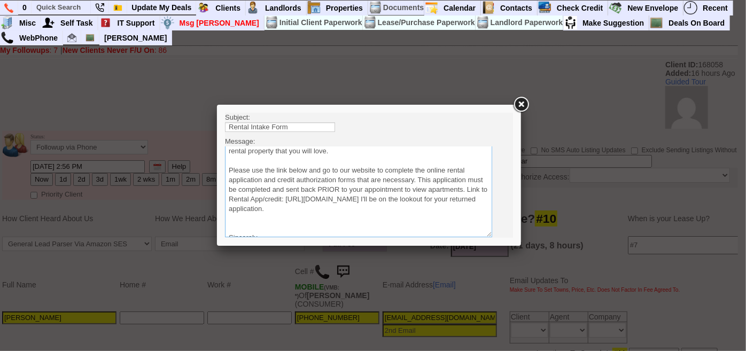
scroll to position [48, 0]
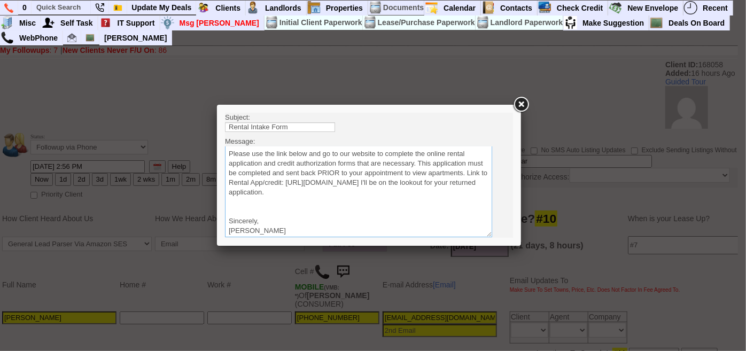
click at [443, 192] on textarea "Sincerely, Renata Staroselsky Real Estate Salesperson Home Sweet Home Propertie…" at bounding box center [357, 191] width 267 height 91
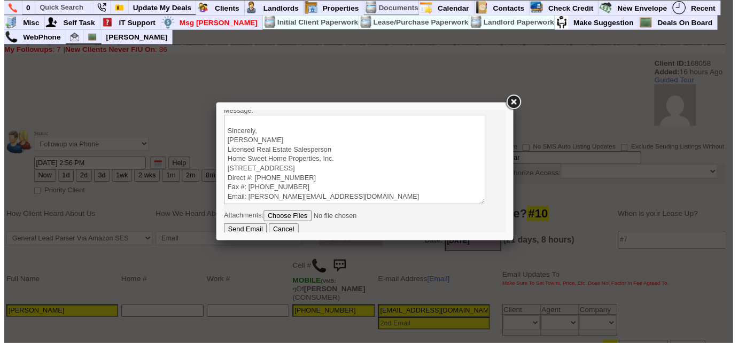
scroll to position [31, 0]
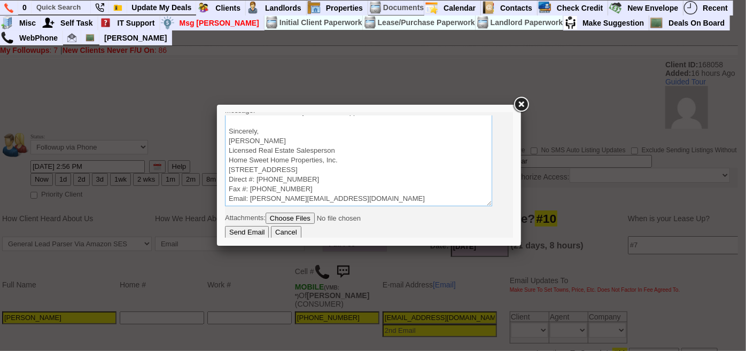
type textarea "Good Afternoon Linda, It was a pleasure speaking with you! I am excited to work…"
click at [247, 226] on input "Send Email" at bounding box center [246, 231] width 44 height 13
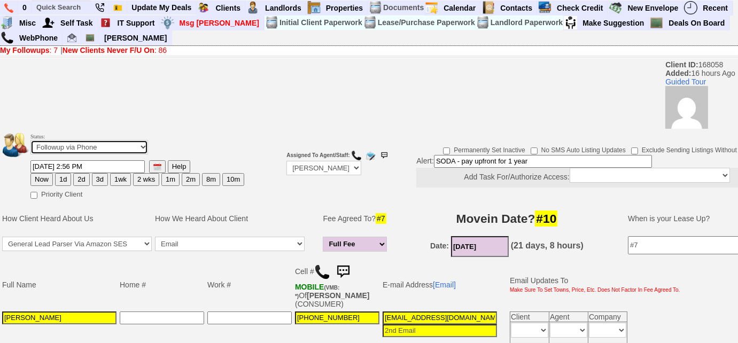
click at [116, 147] on select "Followup via Phone Followup via Email Followup When Section 8 Property Found De…" at bounding box center [89, 147] width 118 height 14
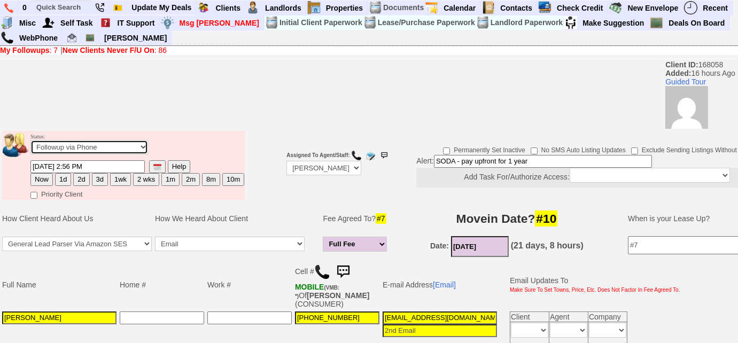
select select "Followup When Section 8 Property Found"
click at [30, 140] on select "Followup via Phone Followup via Email Followup When Section 8 Property Found De…" at bounding box center [89, 147] width 118 height 14
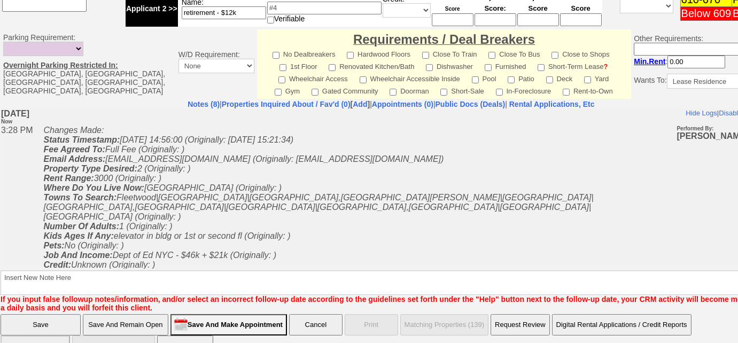
scroll to position [513, 0]
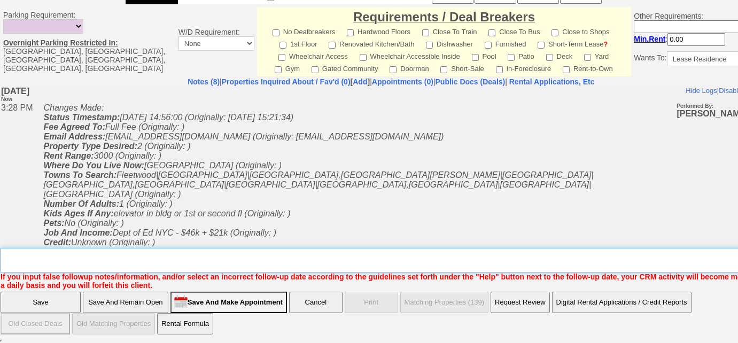
click at [121, 256] on textarea "Insert New Note Here" at bounding box center [395, 260] width 788 height 25
type textarea "will have her case worker email me her voucher"
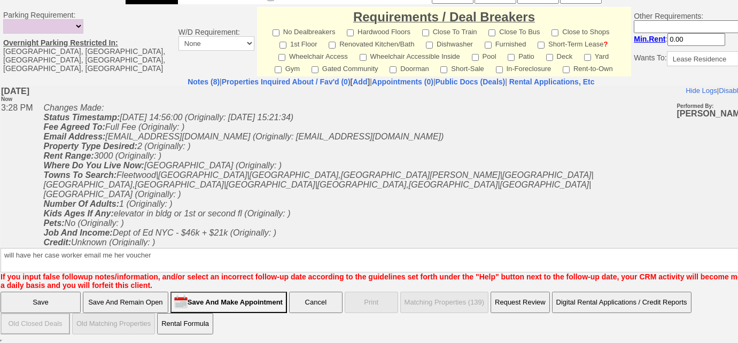
click at [58, 293] on input "Save" at bounding box center [41, 302] width 80 height 21
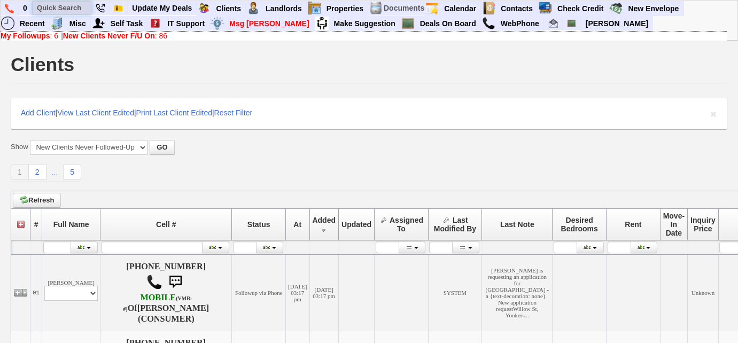
click at [50, 2] on input "text" at bounding box center [62, 7] width 59 height 13
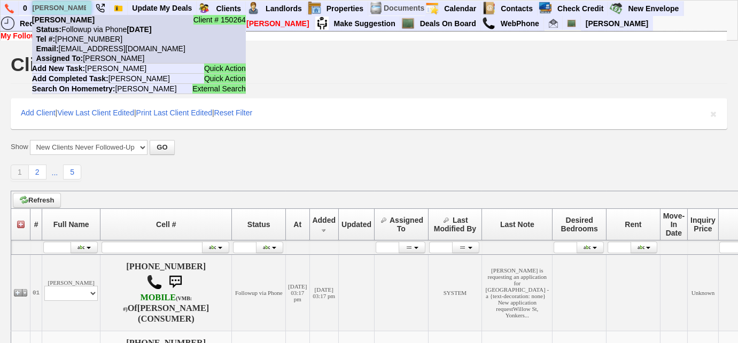
type input "[PERSON_NAME]"
click at [73, 45] on nobr "Email: [EMAIL_ADDRESS][DOMAIN_NAME]" at bounding box center [108, 48] width 153 height 9
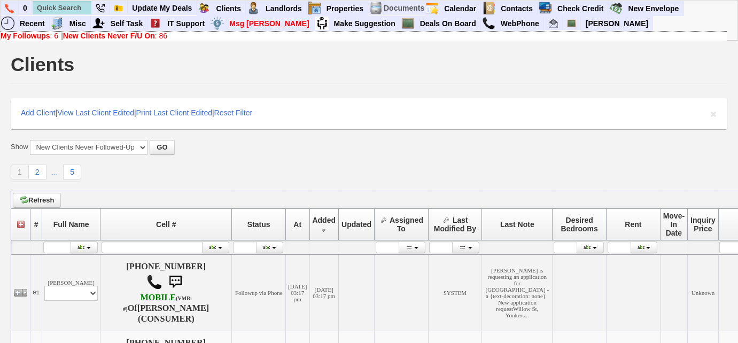
click at [122, 36] on b "New Clients Never F/U On" at bounding box center [109, 36] width 92 height 9
click at [85, 36] on b "New Clients Never F/U On" at bounding box center [109, 36] width 92 height 9
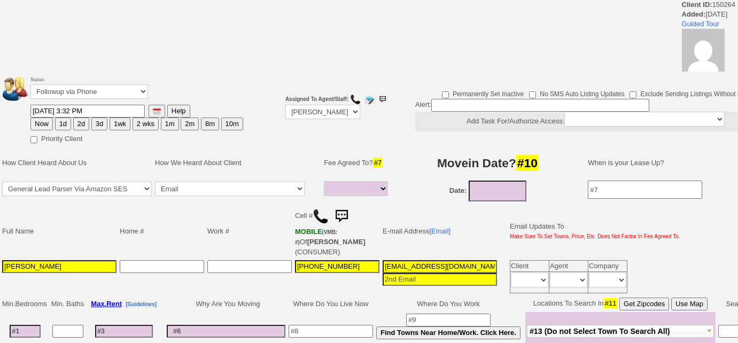
select select
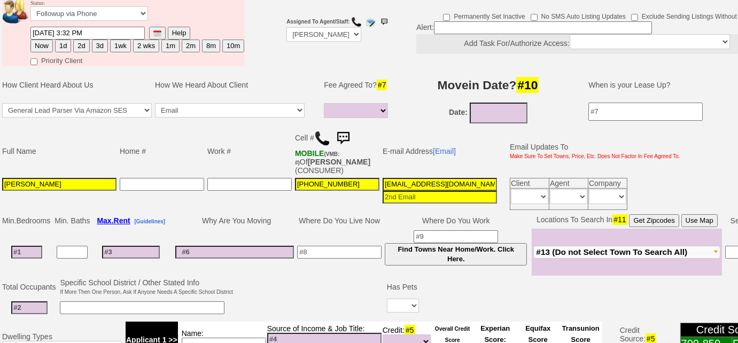
scroll to position [132, 0]
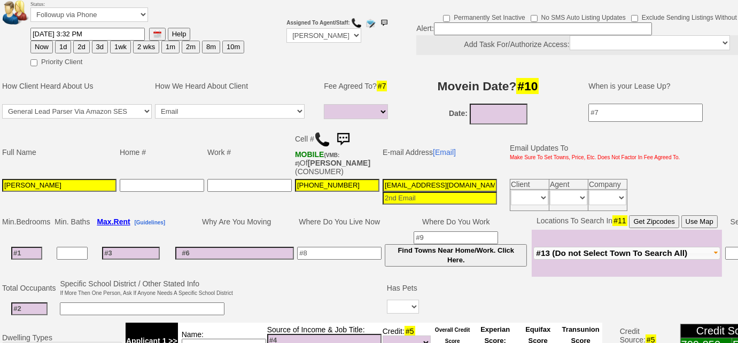
click at [342, 135] on img at bounding box center [342, 139] width 21 height 21
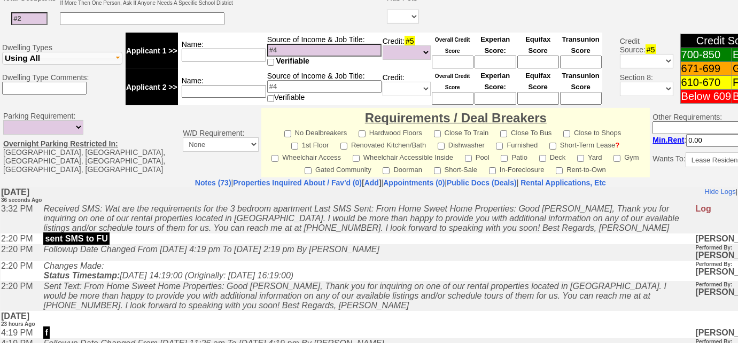
scroll to position [473, 0]
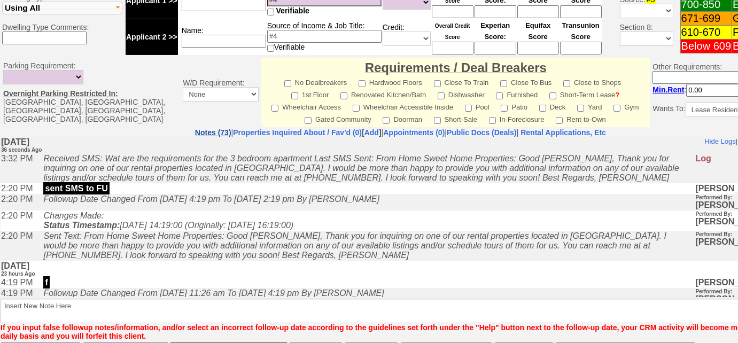
click at [195, 132] on link "Notes (73)" at bounding box center [213, 132] width 36 height 9
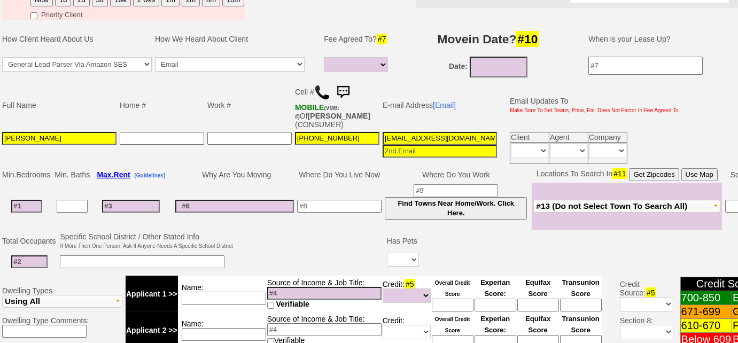
scroll to position [132, 0]
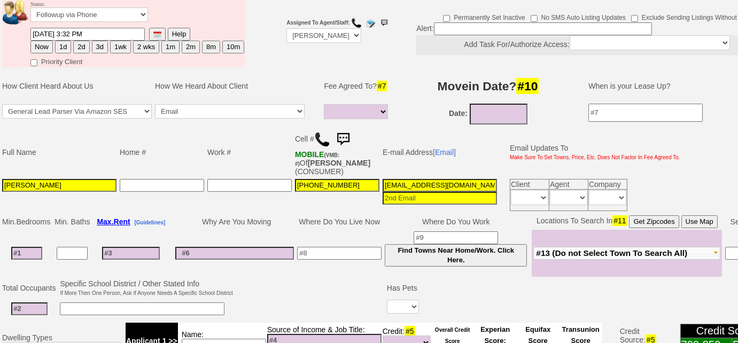
click at [343, 131] on img at bounding box center [342, 139] width 21 height 21
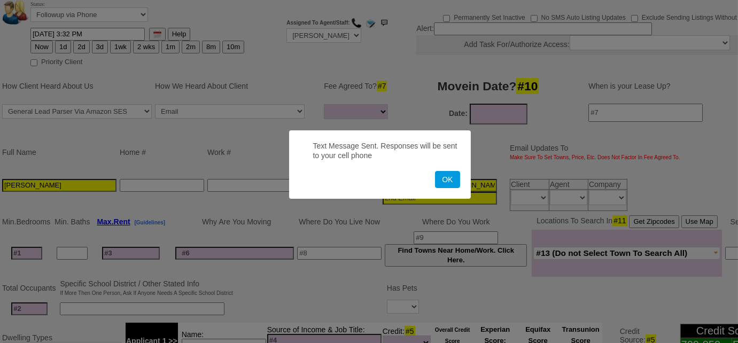
click at [435, 171] on button "OK" at bounding box center [447, 179] width 25 height 17
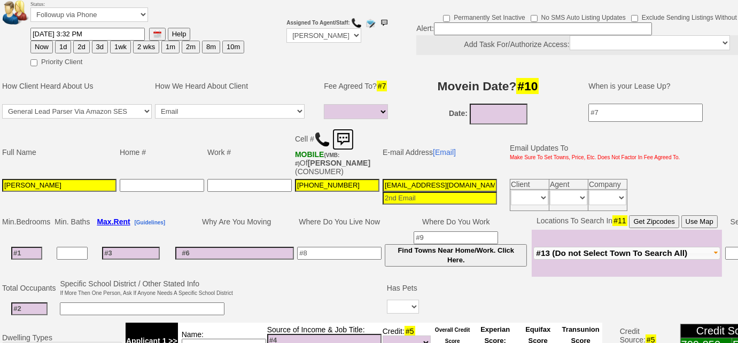
click at [332, 134] on link at bounding box center [342, 138] width 21 height 9
click at [99, 47] on button "3d" at bounding box center [100, 47] width 16 height 13
type input "09/26/2025 03:33 PM"
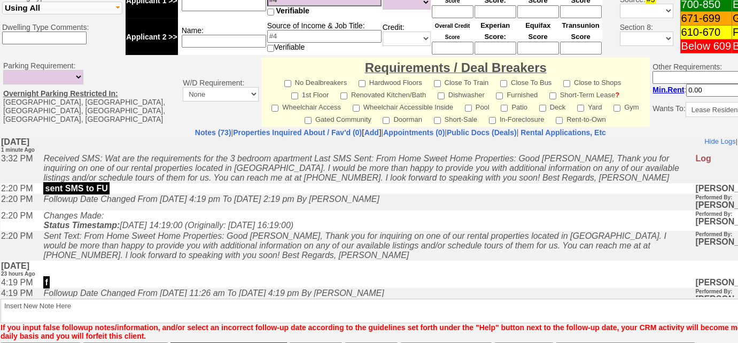
scroll to position [194, 0]
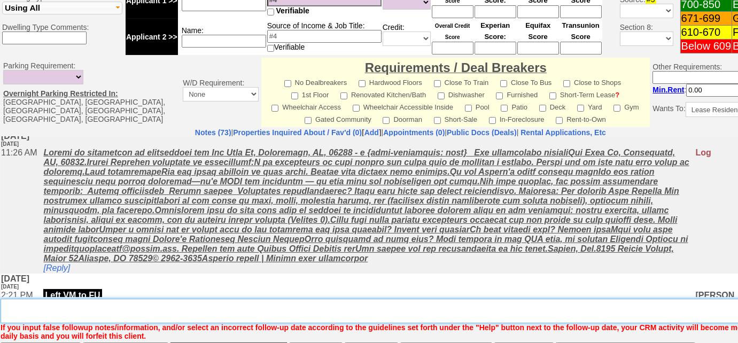
click at [154, 305] on textarea "Insert New Note Here" at bounding box center [404, 311] width 807 height 25
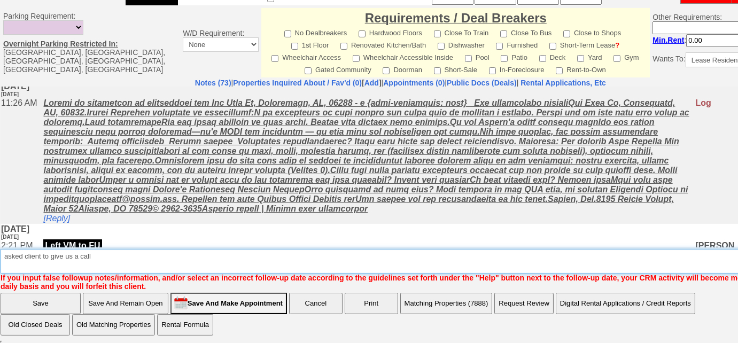
type textarea "asked client to give us a call"
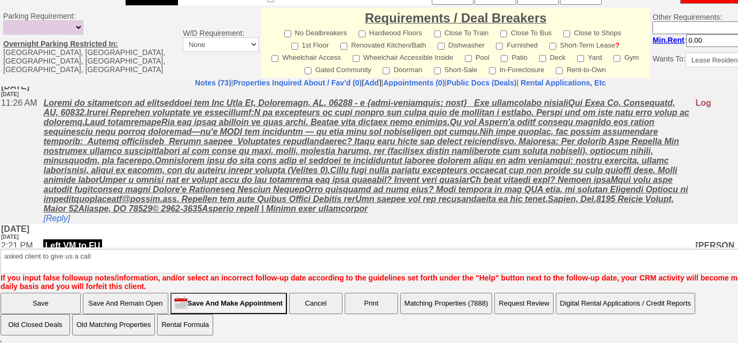
click at [27, 306] on input "Save" at bounding box center [41, 303] width 80 height 21
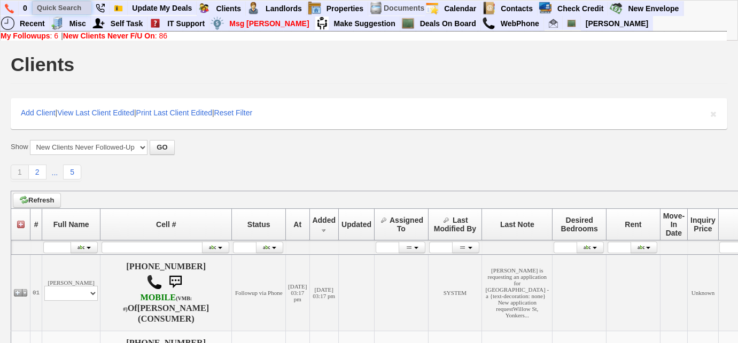
click at [71, 3] on input "text" at bounding box center [62, 7] width 59 height 13
paste input "[PHONE_NUMBER]"
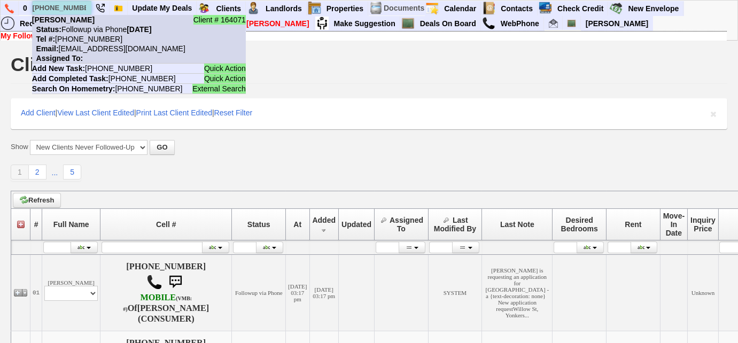
type input "[PHONE_NUMBER]"
click at [90, 34] on li "Client # 164071 [PERSON_NAME] Status: Followup via Phone [DATE] Tel #: [PHONE_N…" at bounding box center [139, 39] width 214 height 49
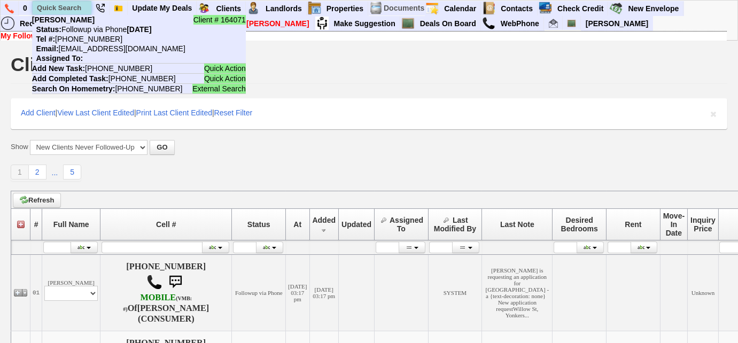
click at [76, 10] on input "text" at bounding box center [62, 7] width 59 height 13
paste input "[PHONE_NUMBER]"
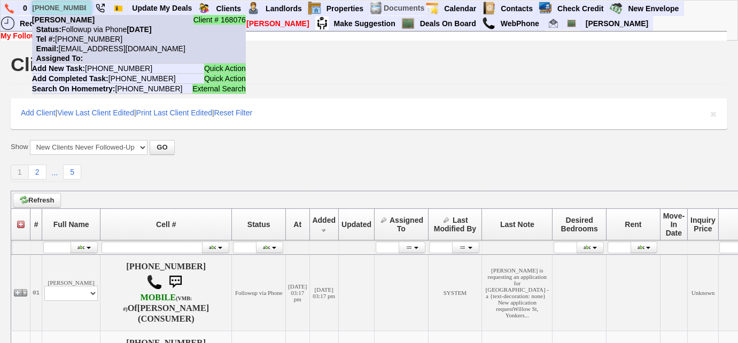
type input "[PHONE_NUMBER]"
click at [95, 49] on nobr "Email: 4g4s7qss4k9w1i484ypyn2qm115@convo.zillow.com" at bounding box center [108, 48] width 153 height 9
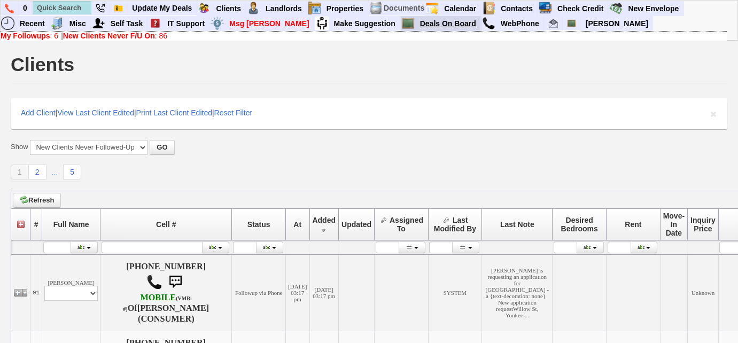
click at [416, 22] on link "Deals On Board" at bounding box center [448, 24] width 65 height 14
click at [49, 38] on b "My Followups" at bounding box center [26, 36] width 50 height 9
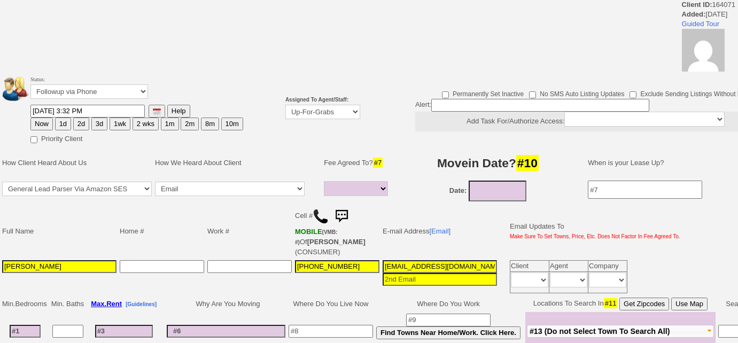
select select
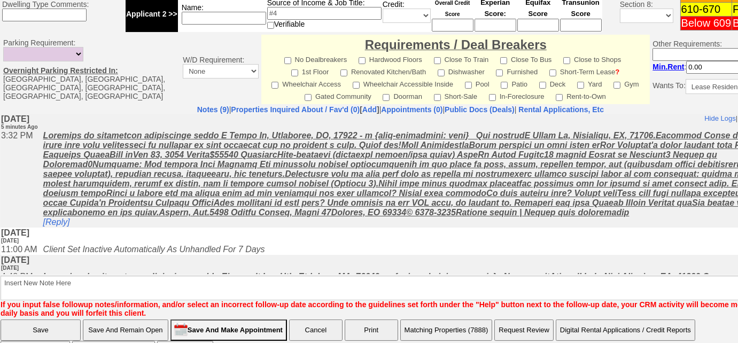
scroll to position [522, 0]
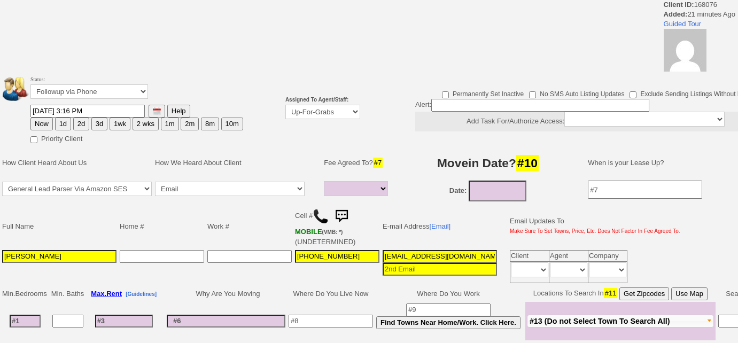
select select
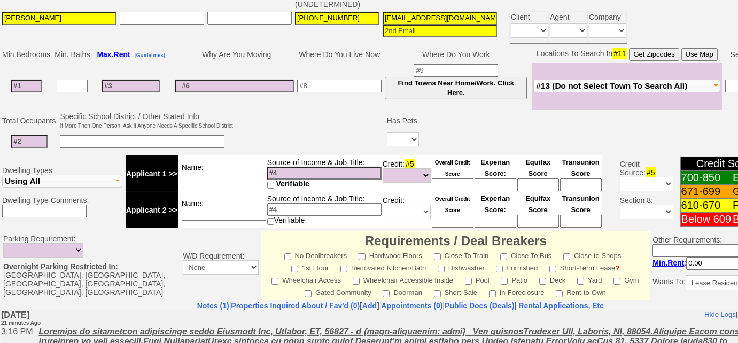
scroll to position [343, 0]
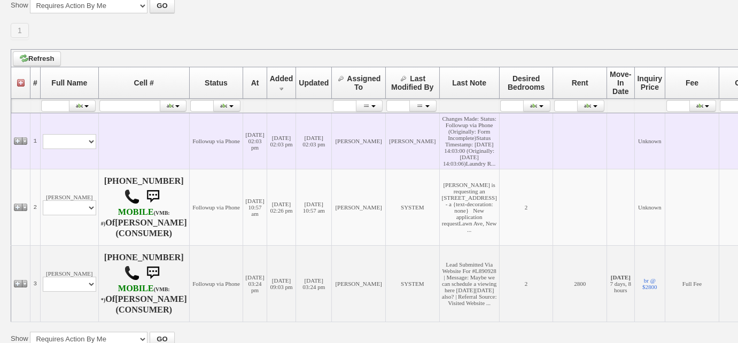
scroll to position [242, 0]
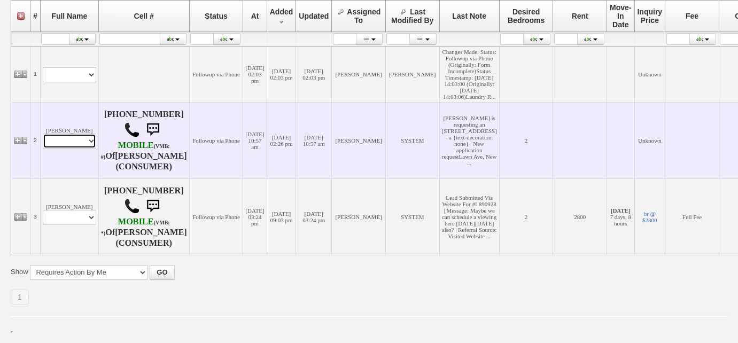
click at [90, 148] on select "Profile Edit Print Email Externally (Will Not Be Tracked In CRM) Closed Deals" at bounding box center [69, 141] width 53 height 15
select select "ChangeURL,/crm/custom/edit_client_form.php?redirect=%2Fcrm%2Fclients.php&id=168…"
click at [43, 146] on select "Profile Edit Print Email Externally (Will Not Be Tracked In CRM) Closed Deals" at bounding box center [69, 141] width 53 height 15
select select
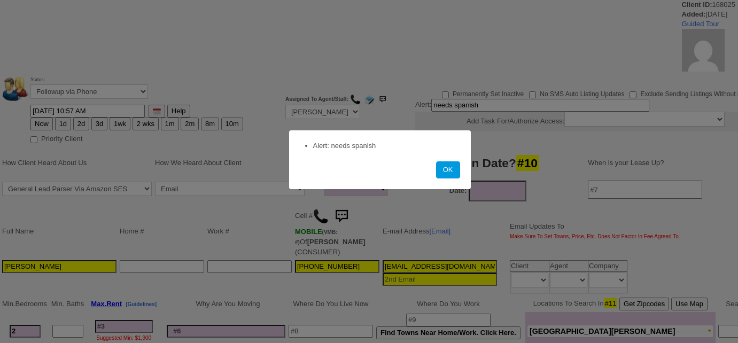
select select
click at [445, 171] on button "OK" at bounding box center [448, 169] width 24 height 17
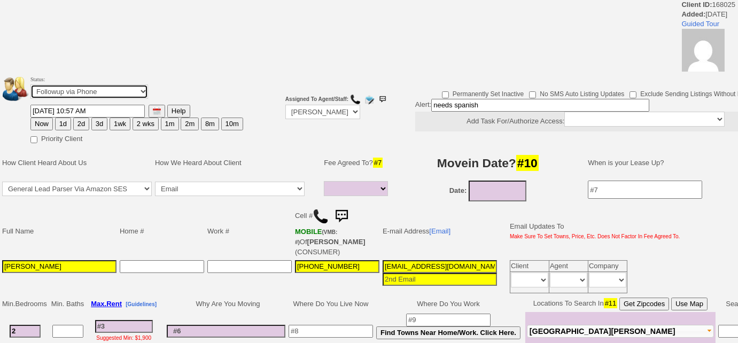
click at [98, 94] on select "Followup via Phone Followup via Email Followup When Section 8 Property Found De…" at bounding box center [89, 91] width 118 height 14
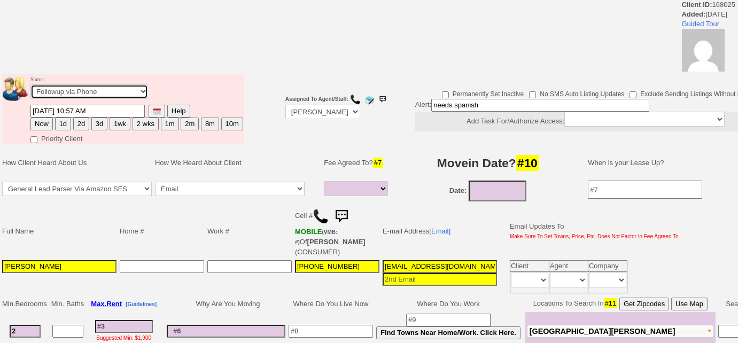
select select "Inactive"
click at [30, 84] on select "Followup via Phone Followup via Email Followup When Section 8 Property Found De…" at bounding box center [89, 91] width 118 height 14
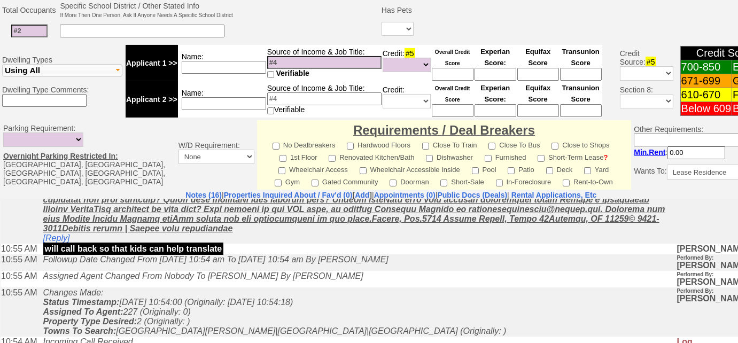
scroll to position [97, 0]
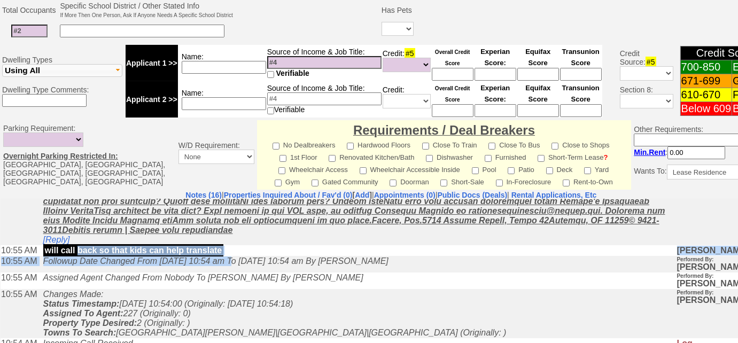
drag, startPoint x: 239, startPoint y: 262, endPoint x: 83, endPoint y: 254, distance: 156.7
click at [86, 253] on p "will call back so that kids can help translate" at bounding box center [133, 250] width 181 height 12
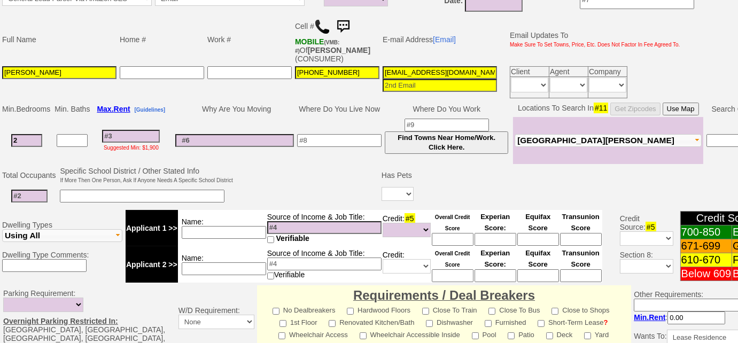
scroll to position [100, 0]
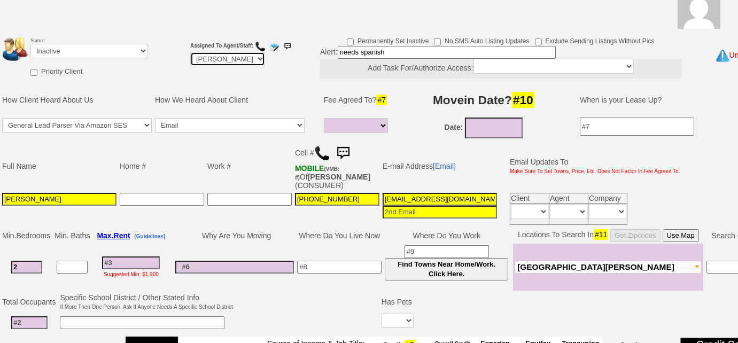
click at [263, 57] on select "Up-For-Grabs ***** STAFF ***** Bob Bruno 914-419-3579 Cristy Liberto 914-486-10…" at bounding box center [227, 59] width 75 height 14
click at [252, 60] on select "Up-For-Grabs ***** STAFF ***** Bob Bruno 914-419-3579 Cristy Liberto 914-486-10…" at bounding box center [227, 59] width 75 height 14
select select "Up-For-Grabs"
click at [190, 52] on select "Up-For-Grabs ***** STAFF ***** Bob Bruno 914-419-3579 Cristy Liberto 914-486-10…" at bounding box center [227, 59] width 75 height 14
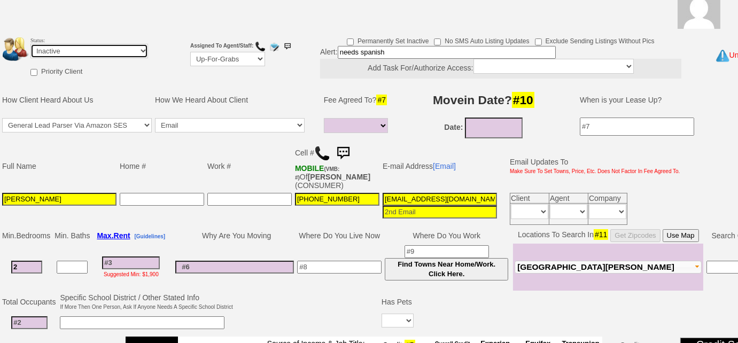
drag, startPoint x: 81, startPoint y: 49, endPoint x: 77, endPoint y: 55, distance: 6.7
click at [81, 50] on select "Followup via Phone Followup via Email Followup When Section 8 Property Found De…" at bounding box center [89, 51] width 118 height 14
select select "Followup via Phone"
click at [30, 44] on select "Followup via Phone Followup via Email Followup When Section 8 Property Found De…" at bounding box center [89, 51] width 118 height 14
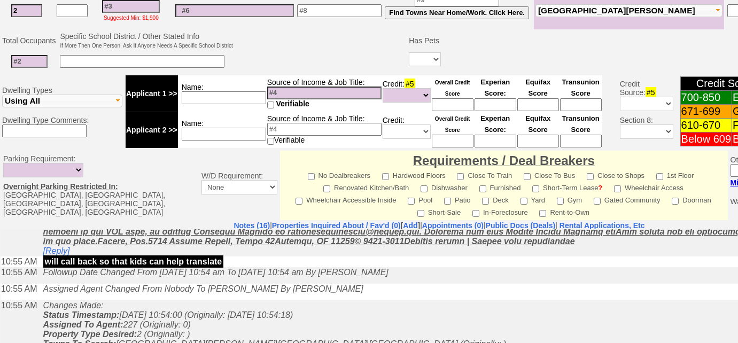
scroll to position [440, 0]
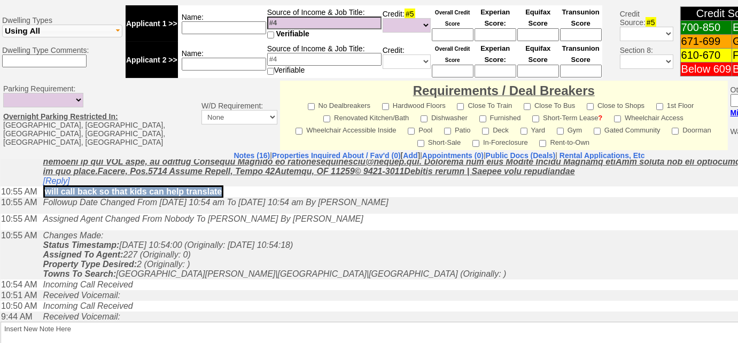
drag, startPoint x: 231, startPoint y: 210, endPoint x: 44, endPoint y: 206, distance: 187.0
click at [44, 197] on td "will call back so that kids can help translate" at bounding box center [405, 191] width 734 height 11
copy p "will call back so that kids can help translate"
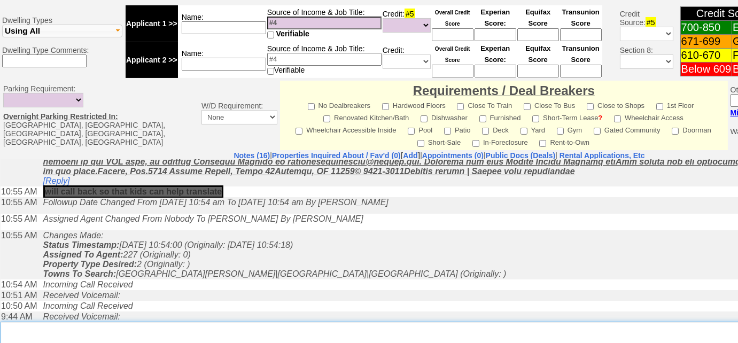
click at [71, 322] on textarea "Insert New Note Here" at bounding box center [443, 334] width 884 height 25
paste textarea "will call back so that kids can help translate"
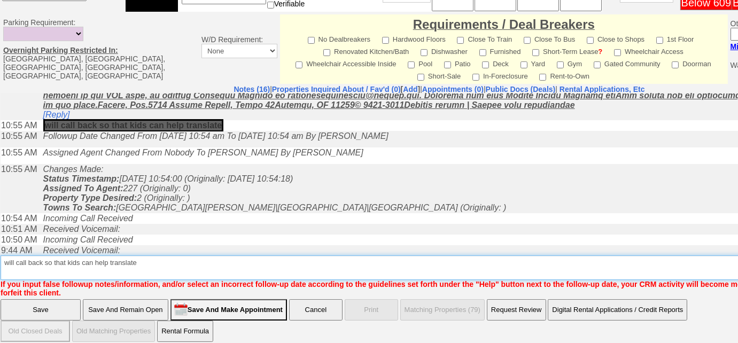
type textarea "will call back so that kids can help translate"
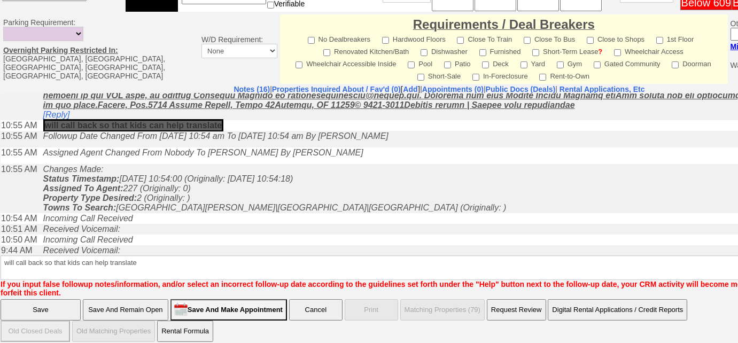
click at [29, 305] on input "Save" at bounding box center [41, 309] width 80 height 21
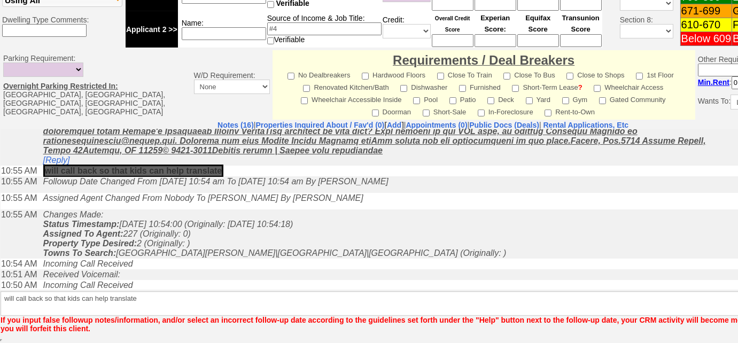
scroll to position [469, 0]
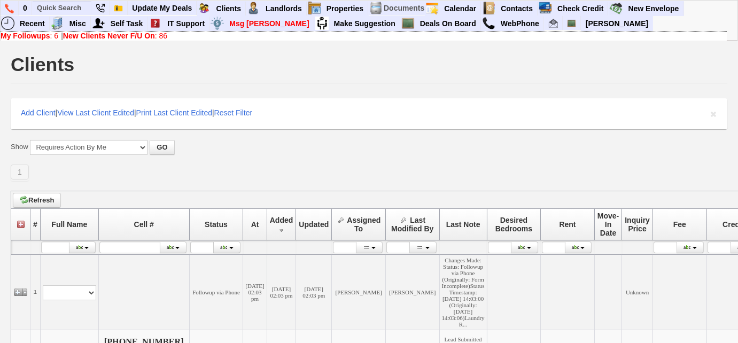
scroll to position [192, 0]
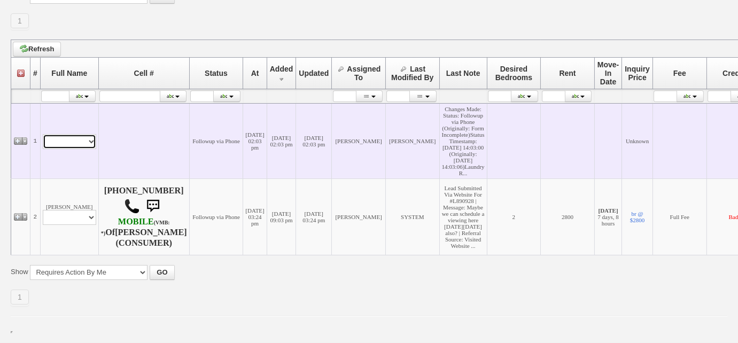
click at [58, 134] on select "Profile Edit Print Closed Deals" at bounding box center [69, 141] width 53 height 15
select select "ChangeURL,/crm/custom/edit_client_form.php?redirect=%2Fcrm%2Fclients.php&id=168…"
click at [43, 134] on select "Profile Edit Print Closed Deals" at bounding box center [69, 141] width 53 height 15
select select
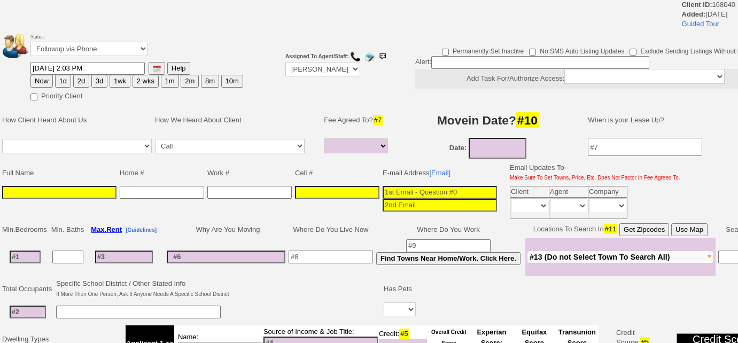
select select
click at [111, 50] on select "Followup via Phone Followup via Email Followup When Section 8 Property Found De…" at bounding box center [89, 49] width 118 height 14
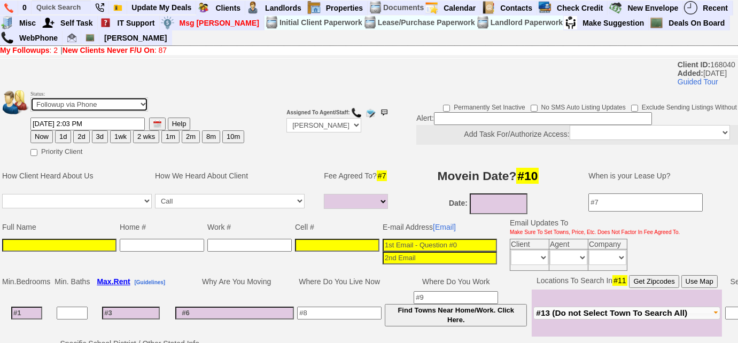
select select "Inactive"
click at [30, 97] on select "Followup via Phone Followup via Email Followup When Section 8 Property Found De…" at bounding box center [89, 104] width 118 height 14
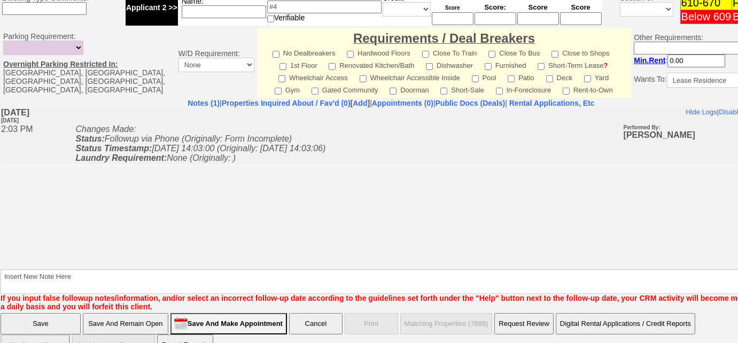
scroll to position [432, 0]
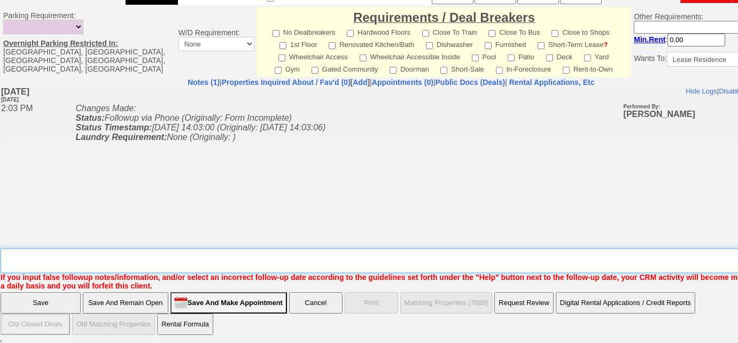
click at [24, 256] on textarea "Insert New Note Here" at bounding box center [395, 260] width 788 height 25
type textarea "f"
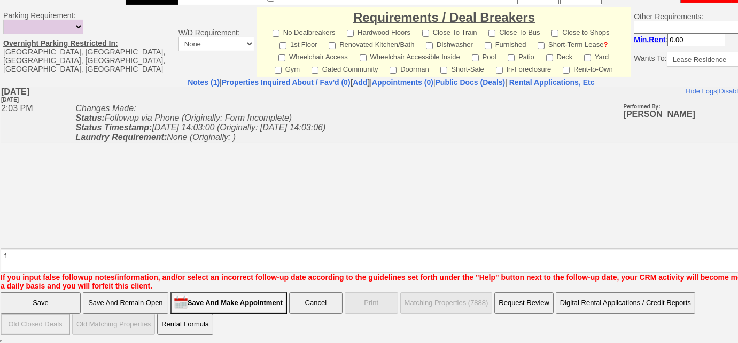
click at [15, 297] on input "Save" at bounding box center [41, 302] width 80 height 21
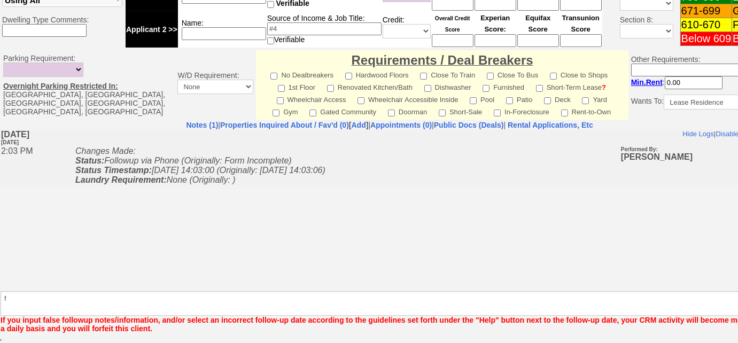
scroll to position [387, 0]
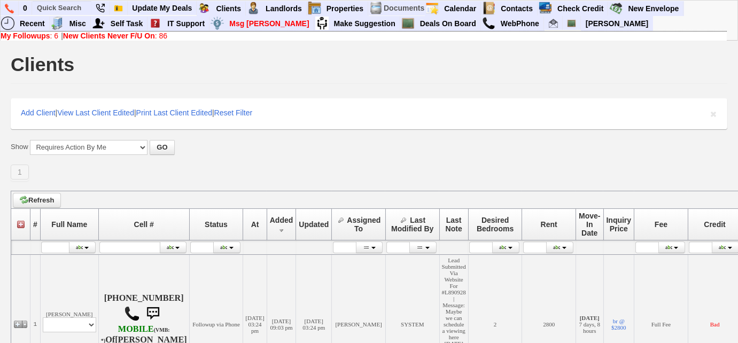
click at [162, 36] on link "New Clients Never F/U On : 86" at bounding box center [115, 36] width 104 height 9
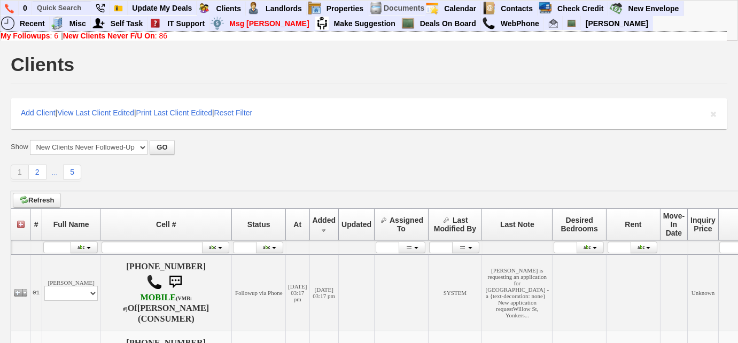
click at [140, 35] on b "New Clients Never F/U On" at bounding box center [109, 36] width 92 height 9
